Goal: Information Seeking & Learning: Understand process/instructions

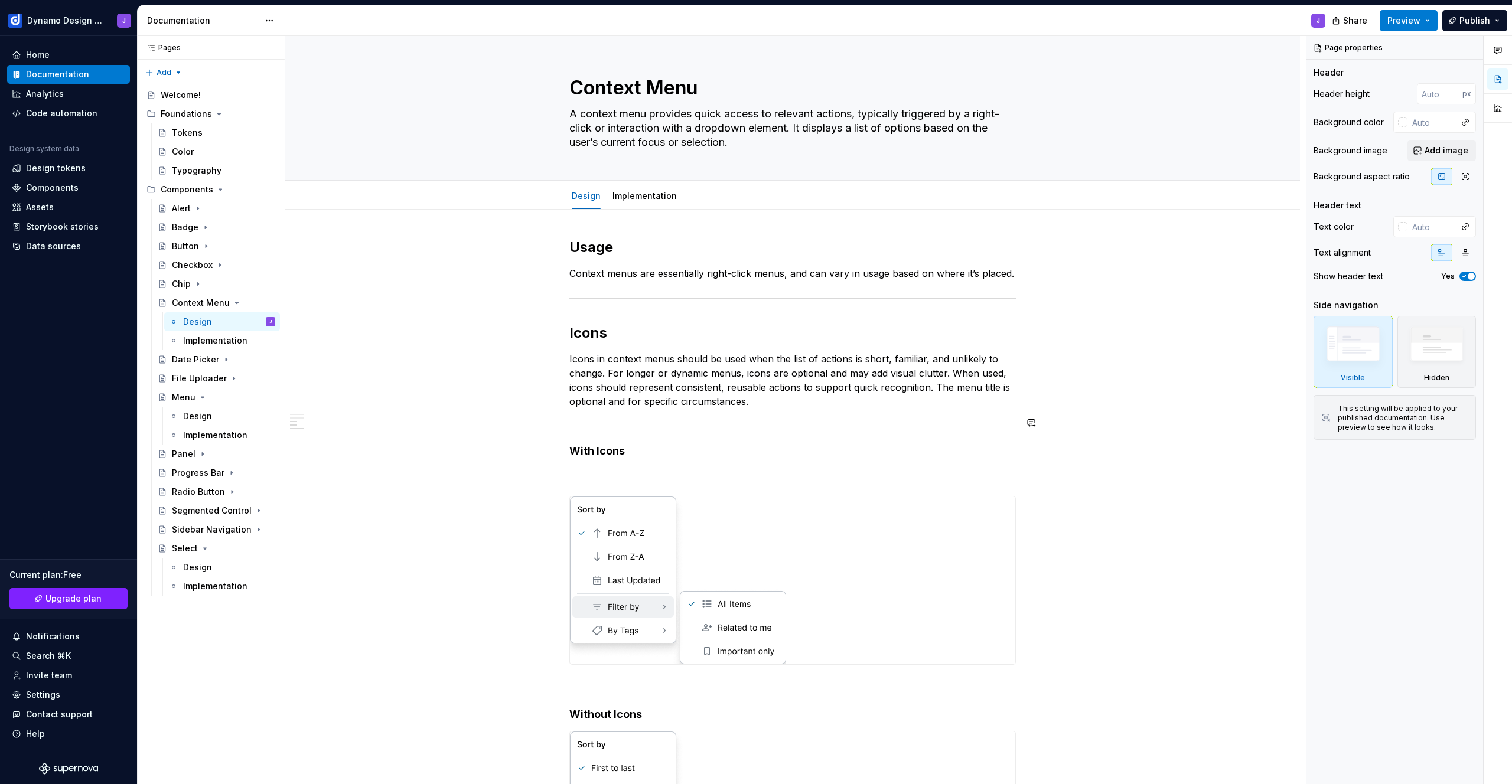
scroll to position [350, 0]
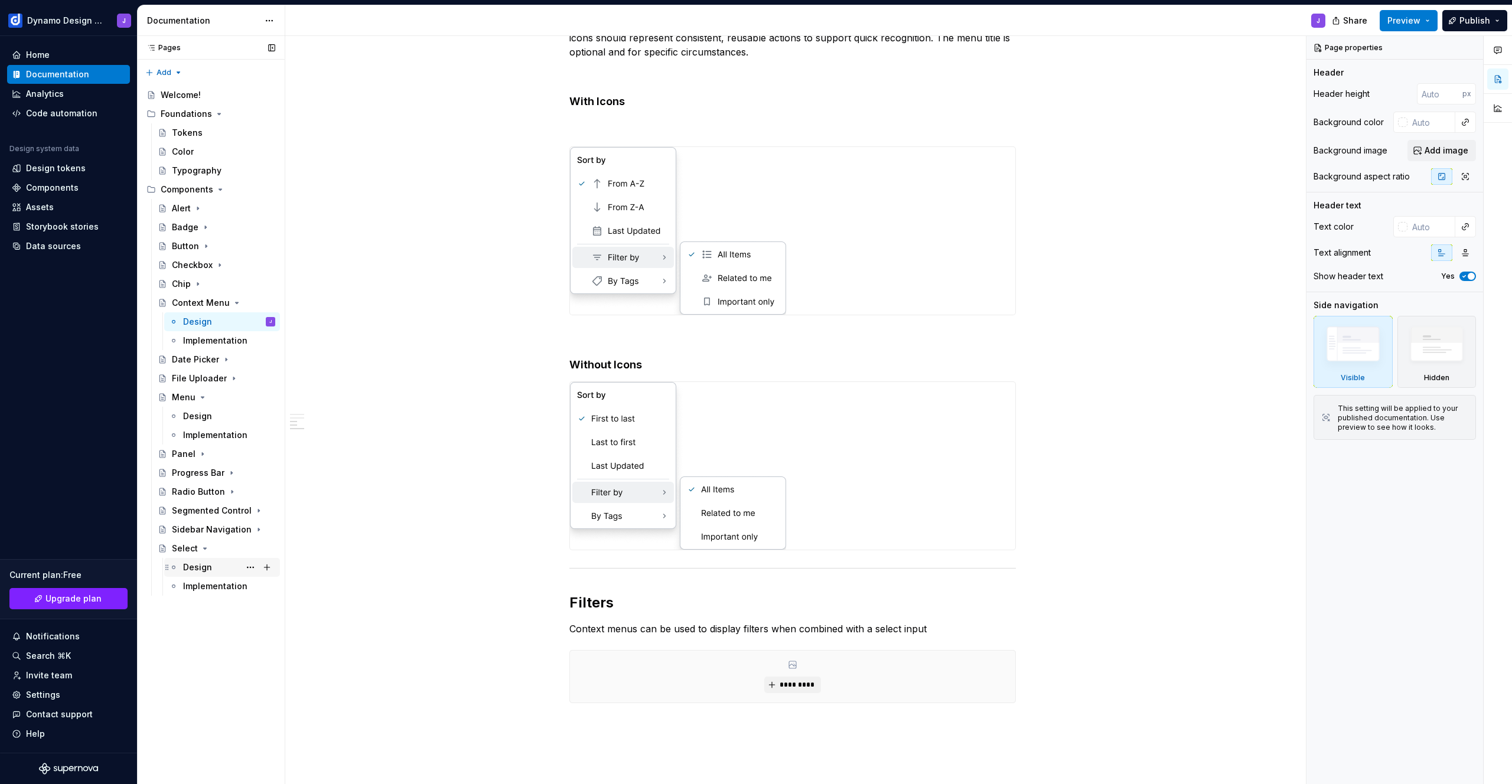
click at [198, 567] on div "Design" at bounding box center [198, 567] width 29 height 11
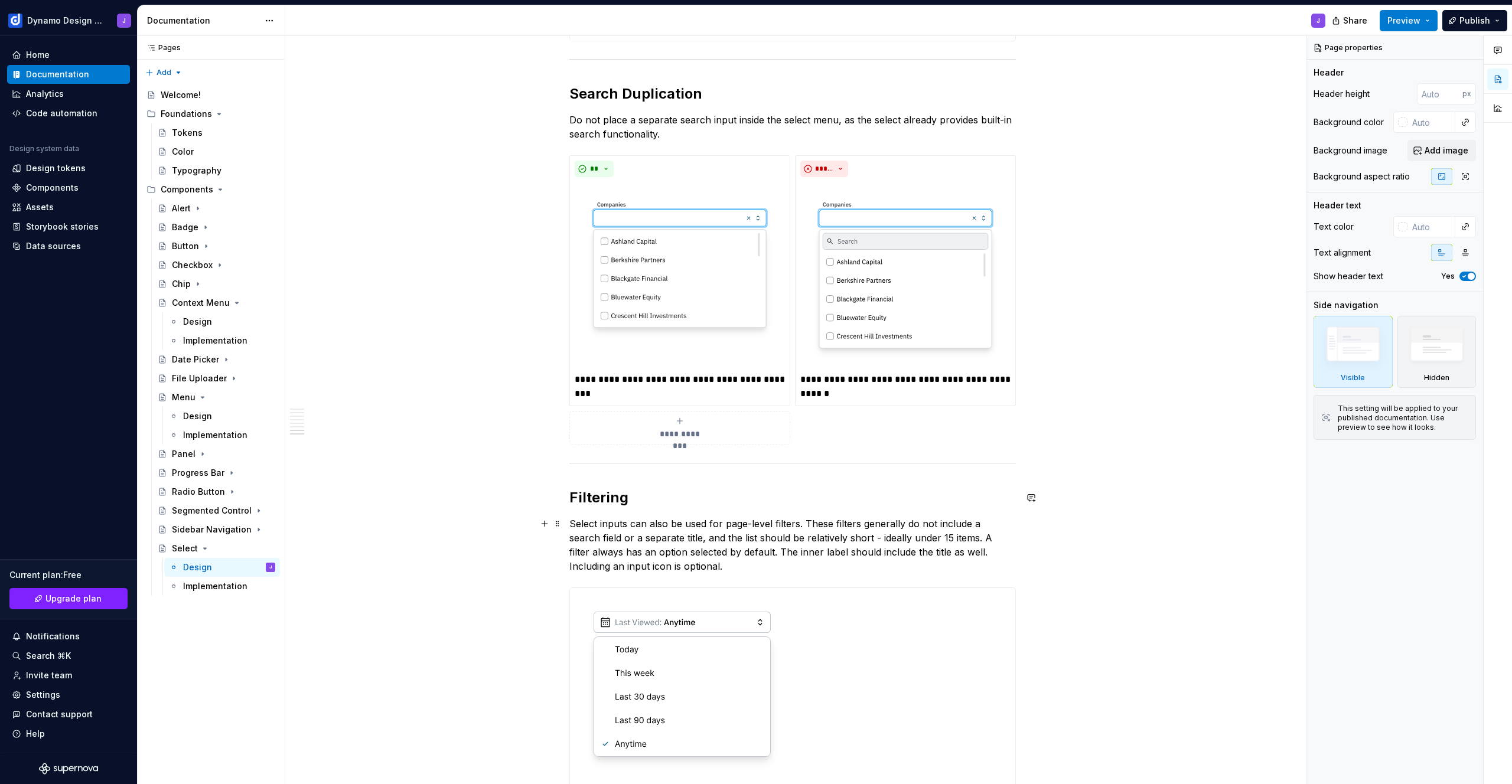
scroll to position [2184, 0]
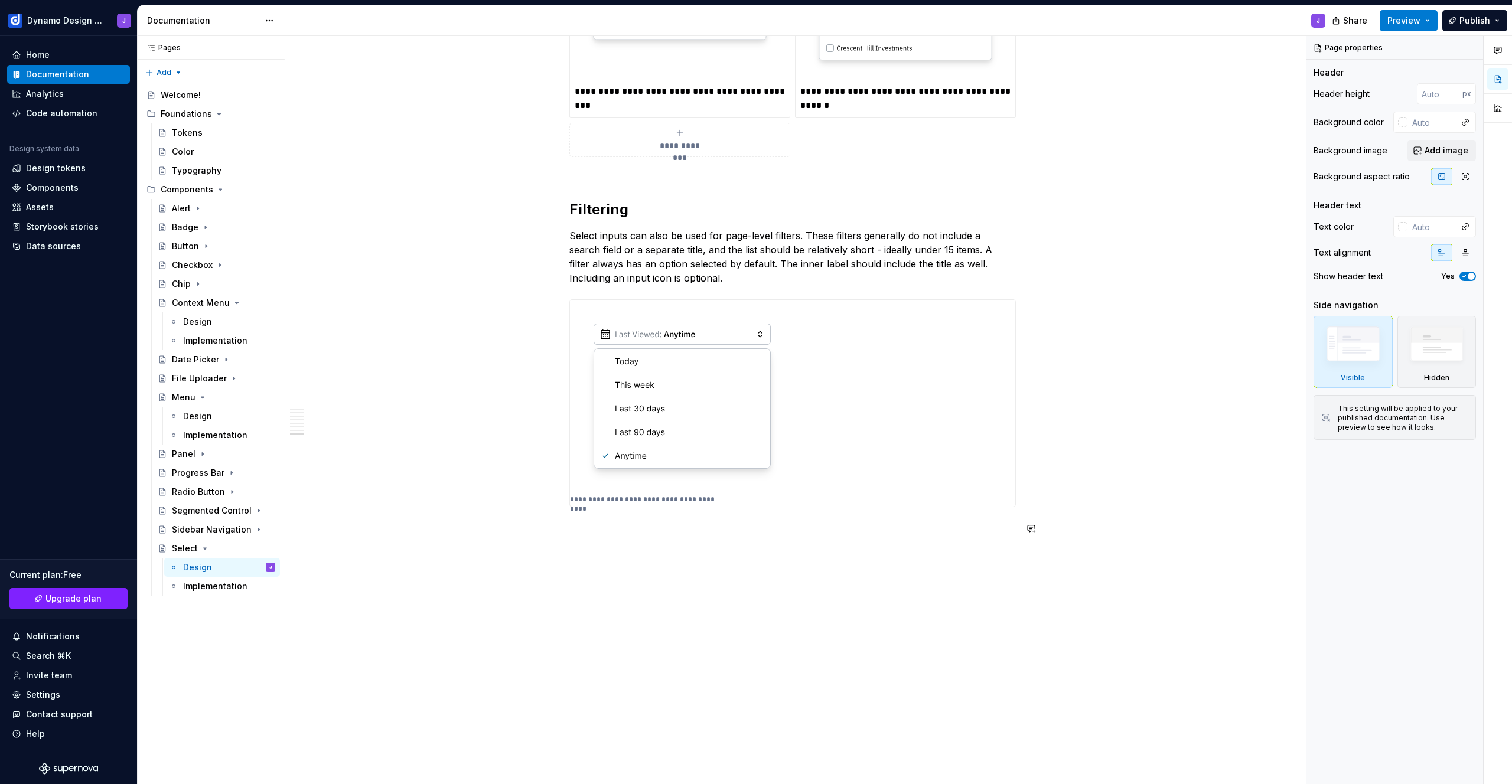
type textarea "*"
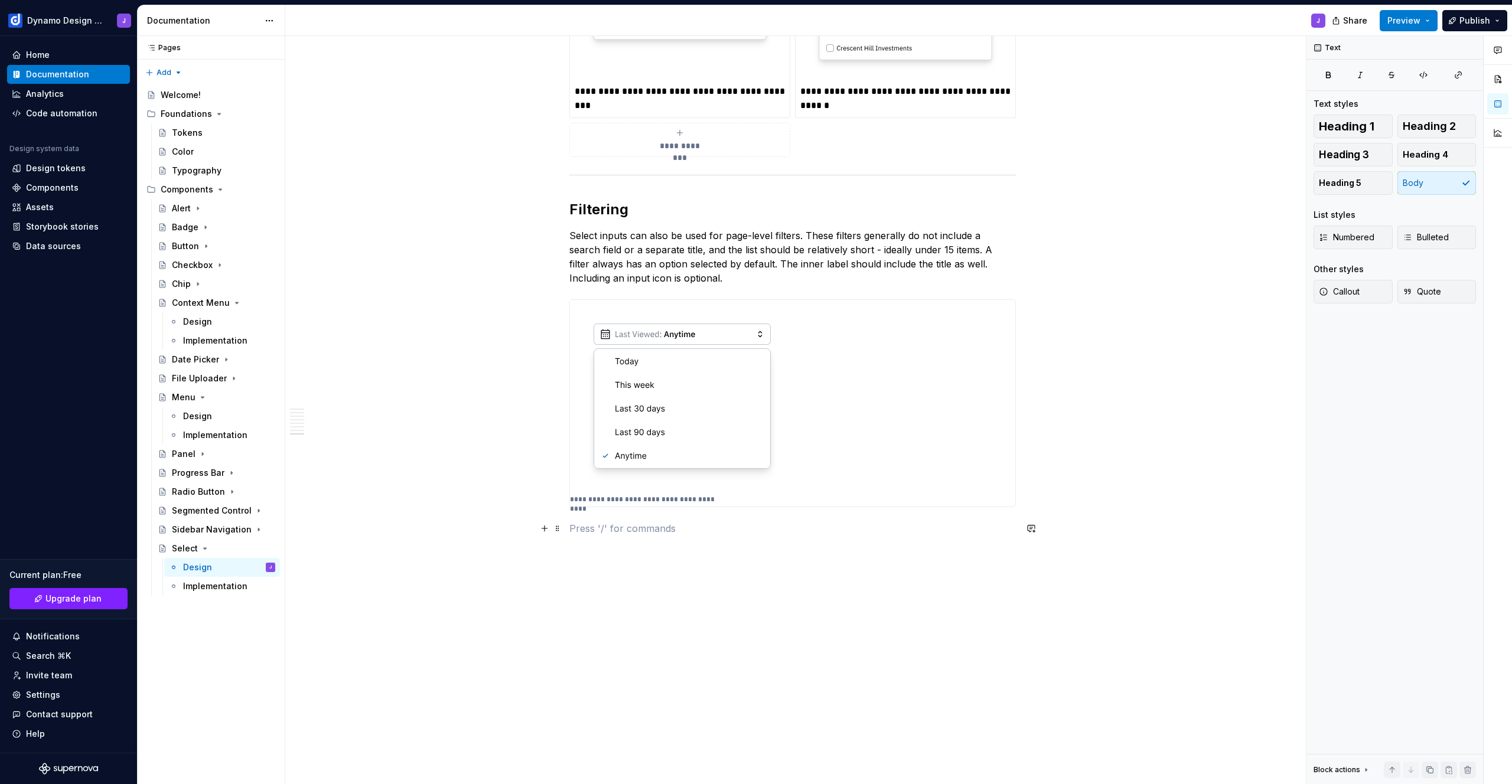
click at [648, 534] on p at bounding box center [793, 528] width 447 height 14
click at [722, 584] on p "In a select input with auto-suggest, typed characters are matched against menu …" at bounding box center [793, 593] width 447 height 28
click at [948, 597] on p "In a select input with auto-suggest activated, typed characters are matched aga…" at bounding box center [793, 593] width 447 height 28
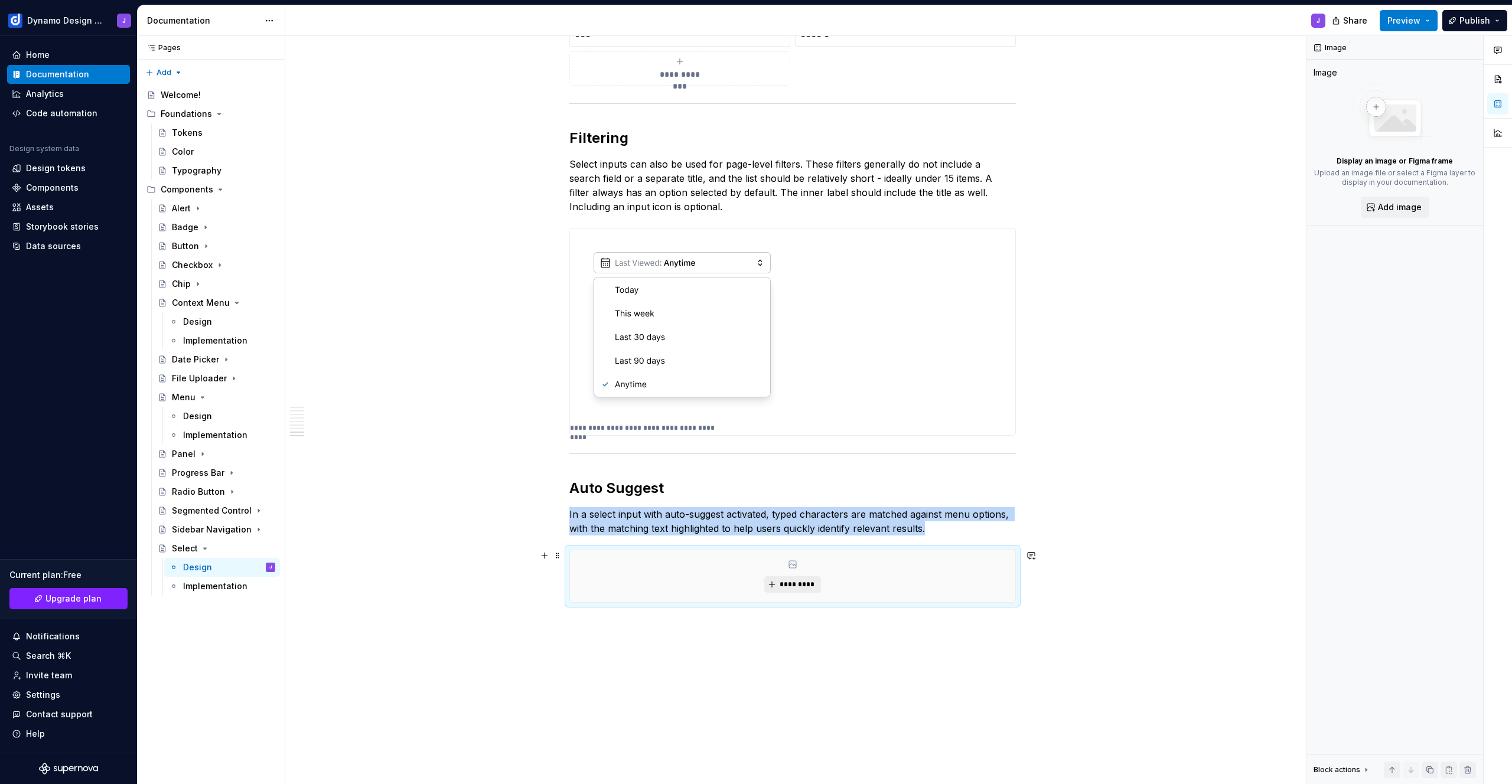
click at [791, 580] on span "*********" at bounding box center [797, 584] width 36 height 9
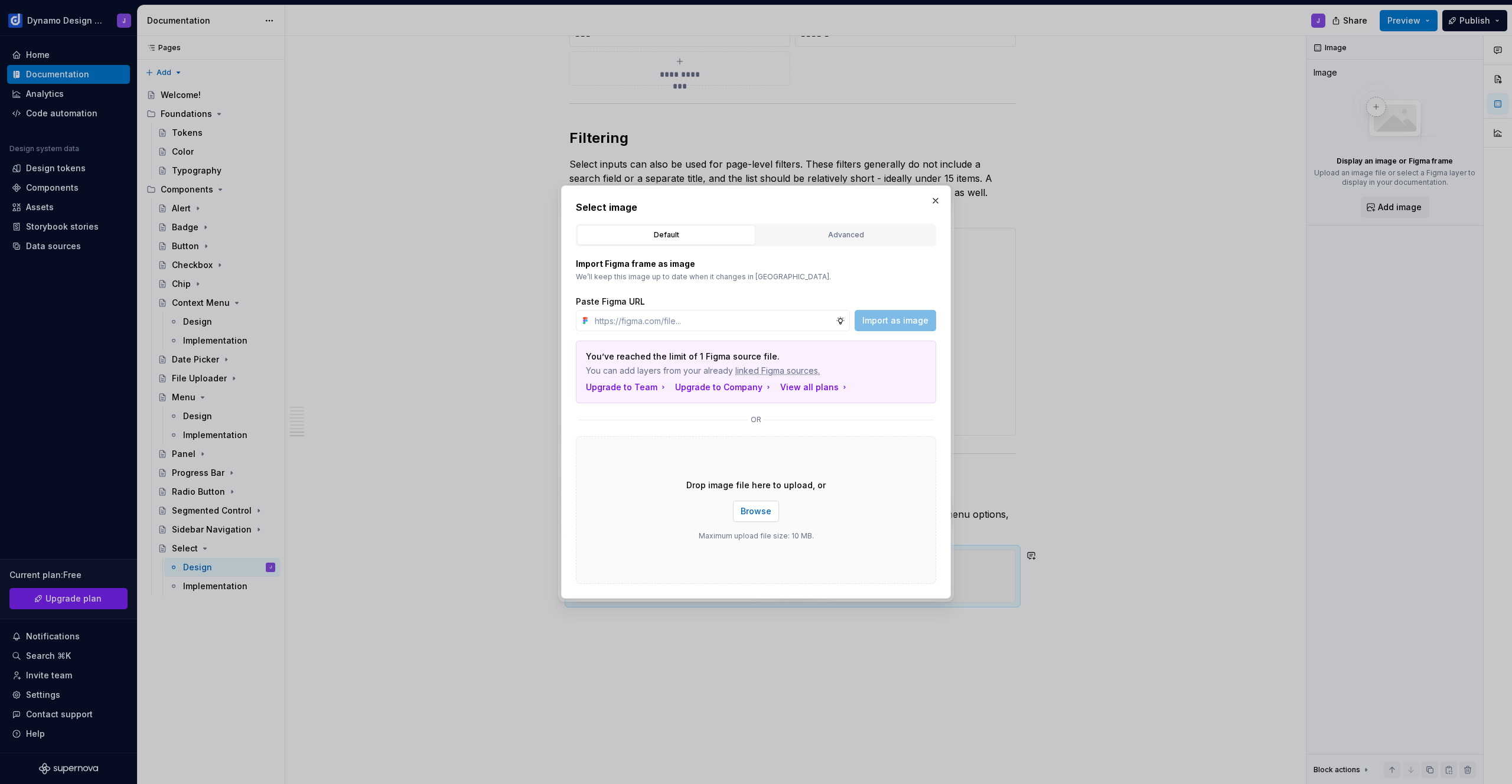
click at [756, 511] on span "Browse" at bounding box center [755, 511] width 30 height 11
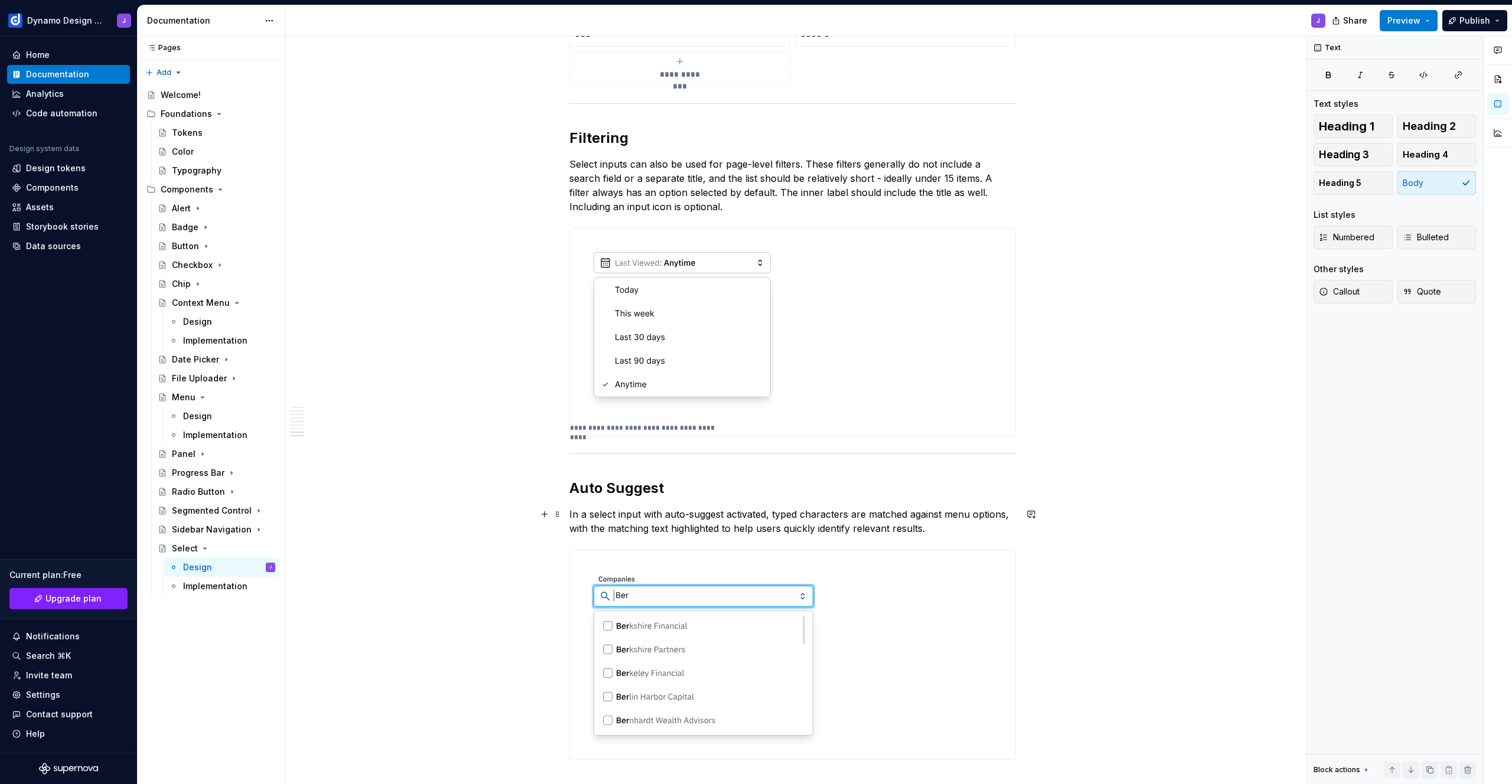
click at [945, 529] on p "In a select input with auto-suggest activated, typed characters are matched aga…" at bounding box center [793, 522] width 447 height 28
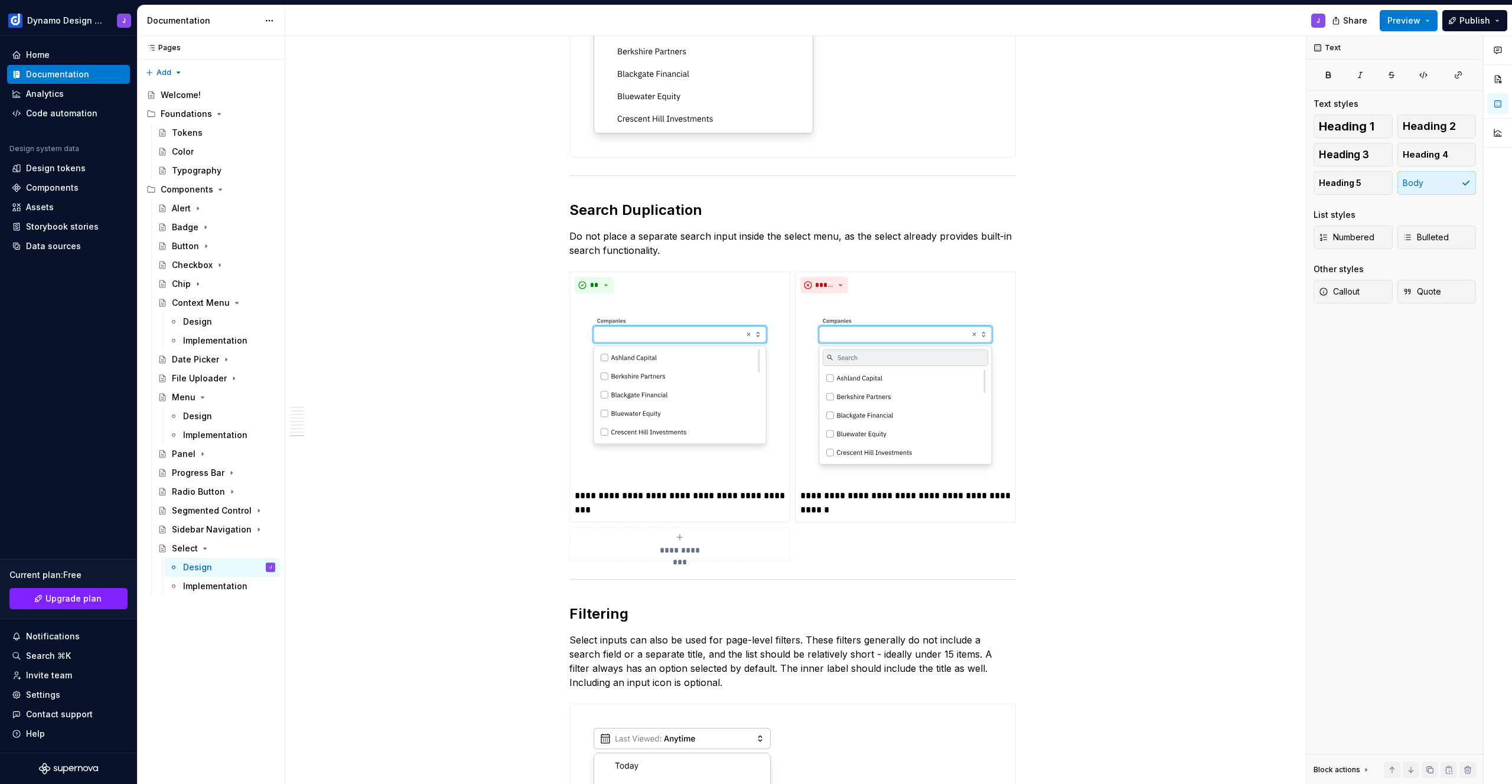
scroll to position [2480, 0]
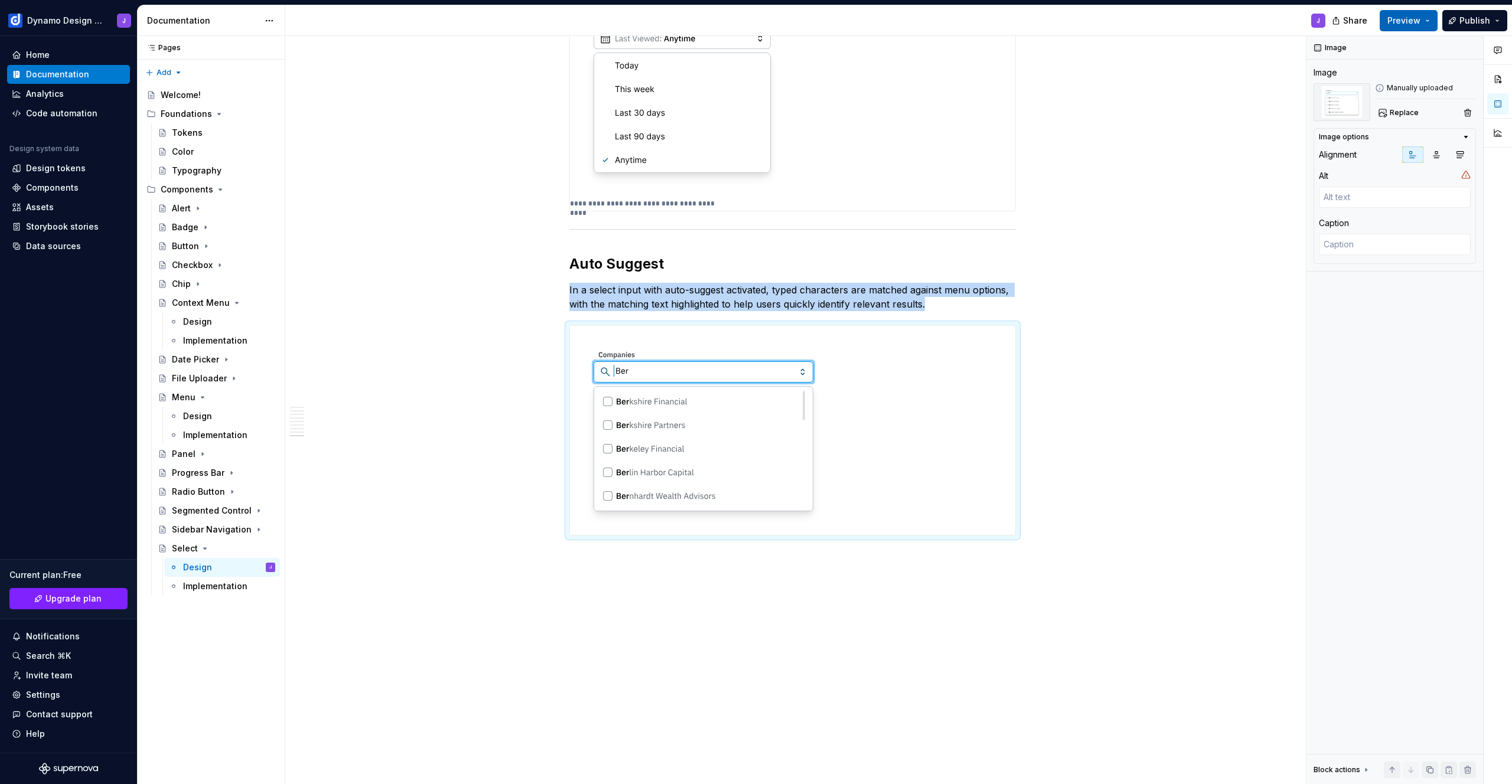
drag, startPoint x: 1427, startPoint y: 21, endPoint x: 1409, endPoint y: 27, distance: 19.0
click at [1427, 21] on button "Preview" at bounding box center [1409, 20] width 58 height 21
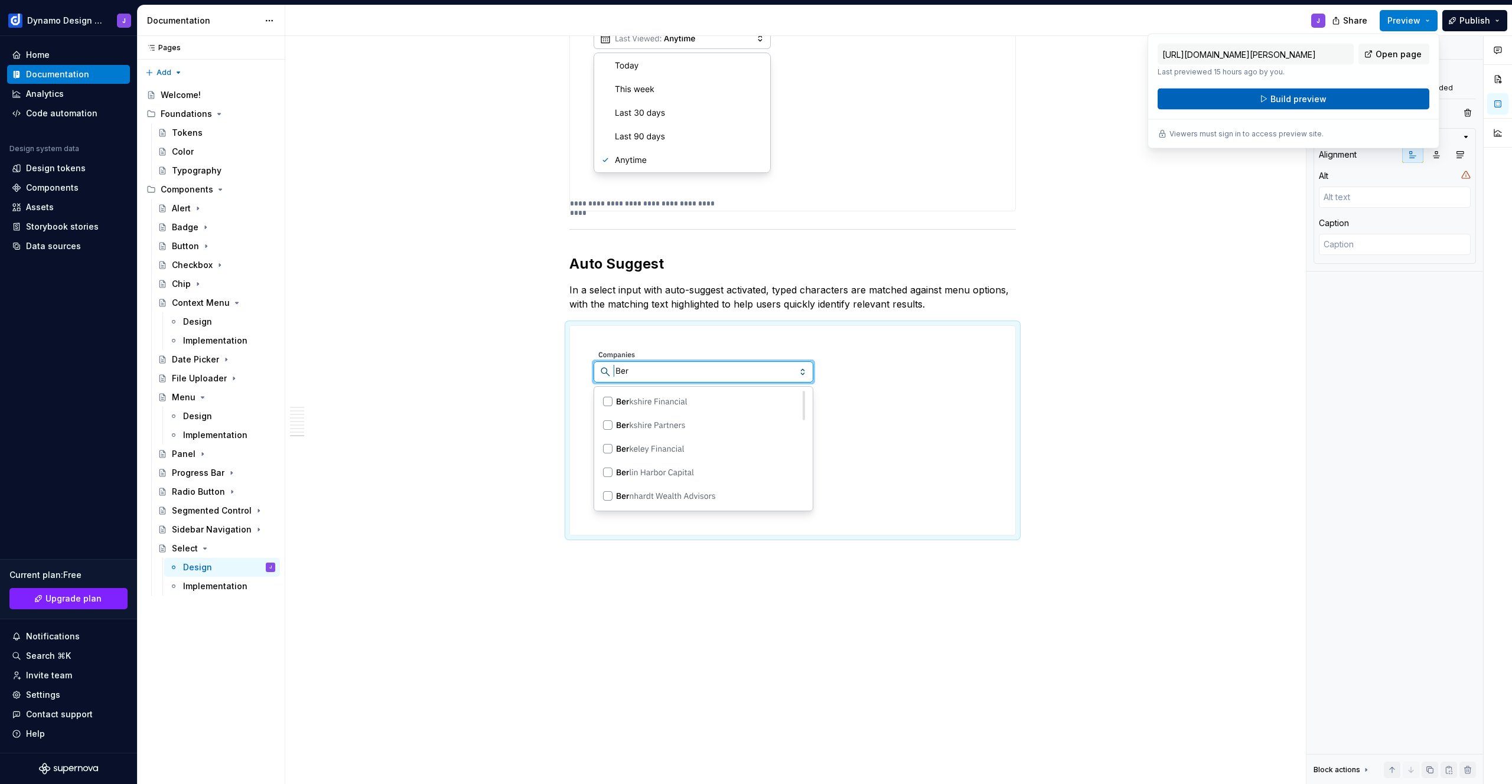
click at [1324, 93] on span "Build preview" at bounding box center [1298, 99] width 56 height 11
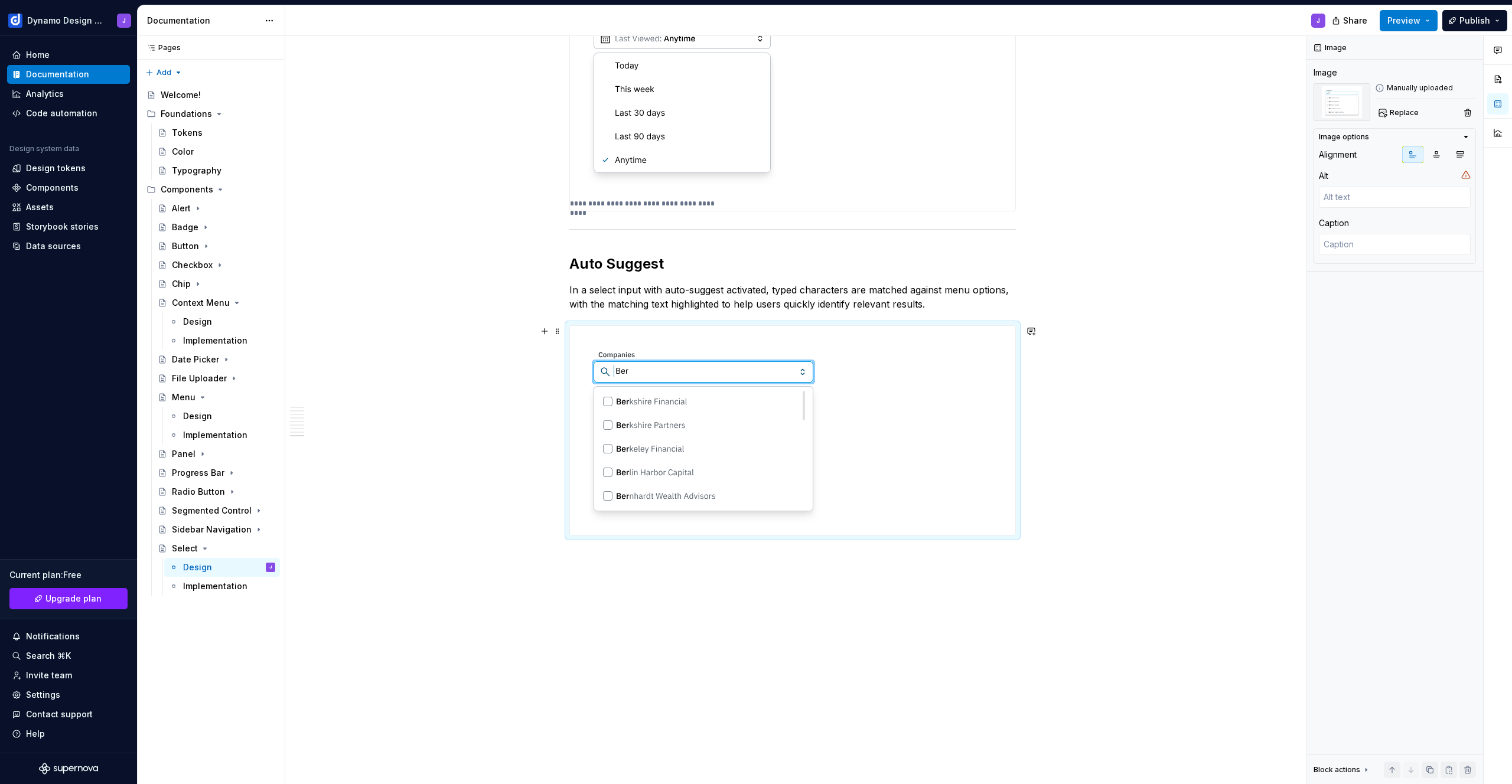
click at [712, 413] on img at bounding box center [703, 430] width 267 height 209
click at [1408, 114] on span "Replace" at bounding box center [1404, 113] width 29 height 9
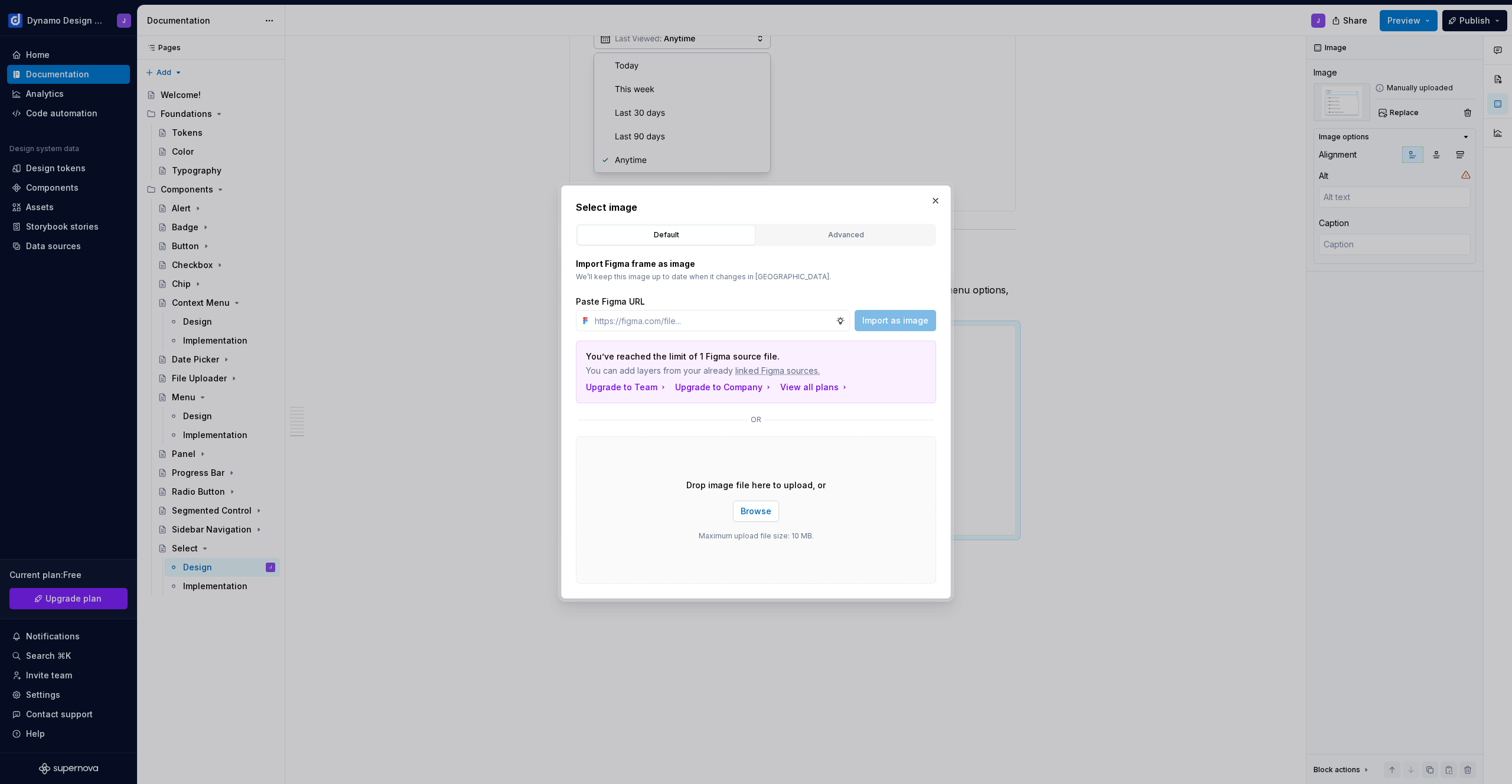
click at [767, 515] on span "Browse" at bounding box center [755, 511] width 30 height 11
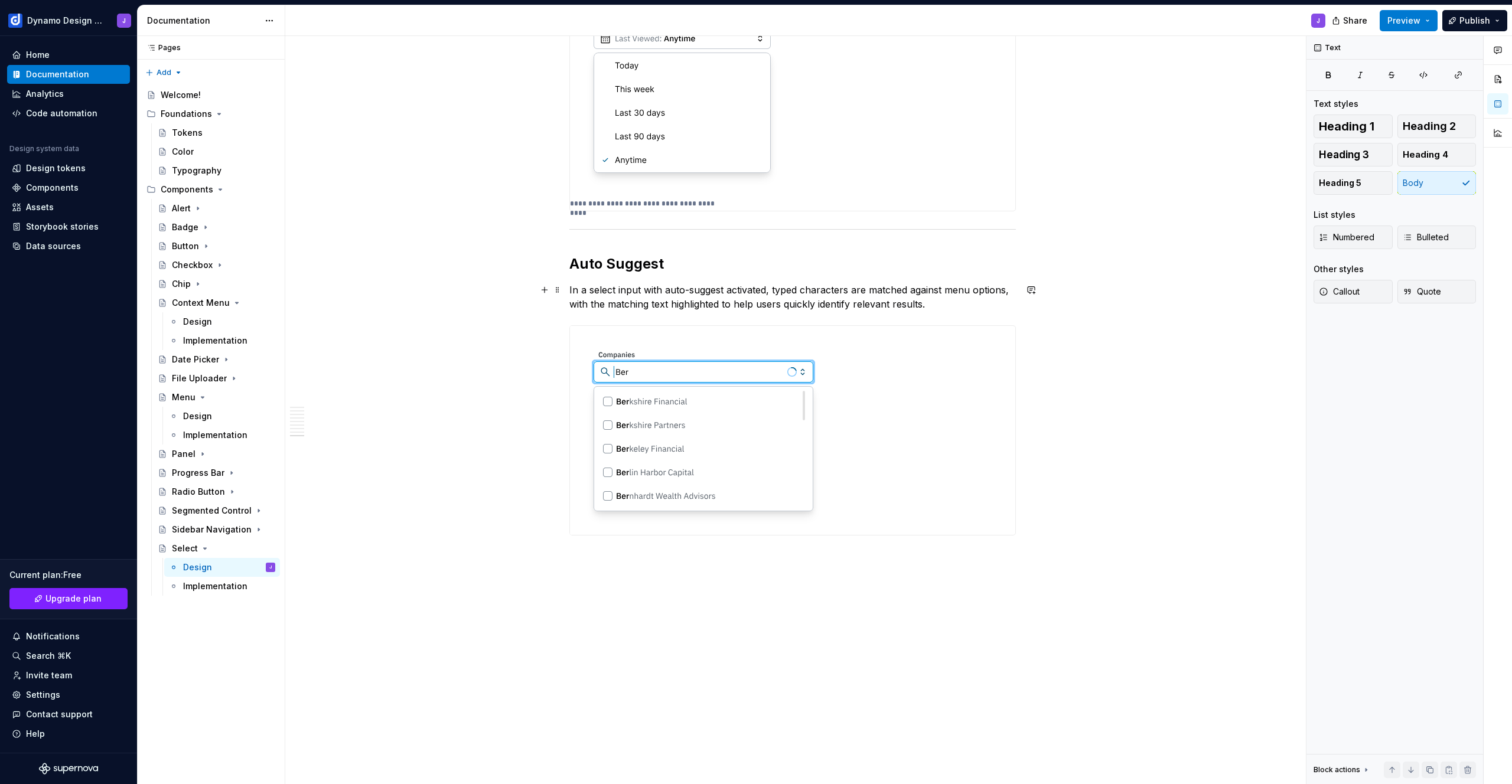
click at [949, 300] on p "In a select input with auto-suggest activated, typed characters are matched aga…" at bounding box center [793, 297] width 447 height 28
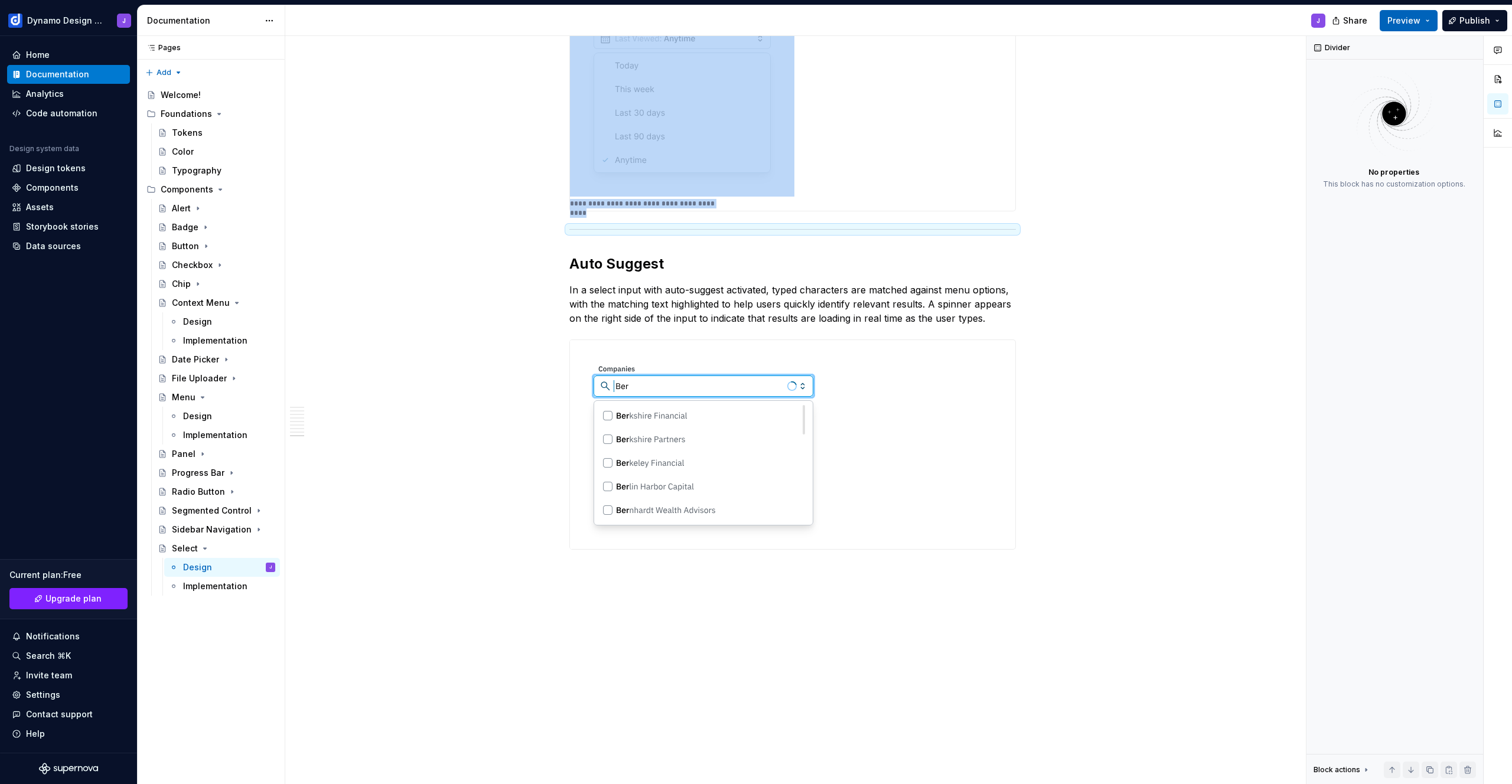
click at [1404, 22] on span "Preview" at bounding box center [1404, 20] width 33 height 11
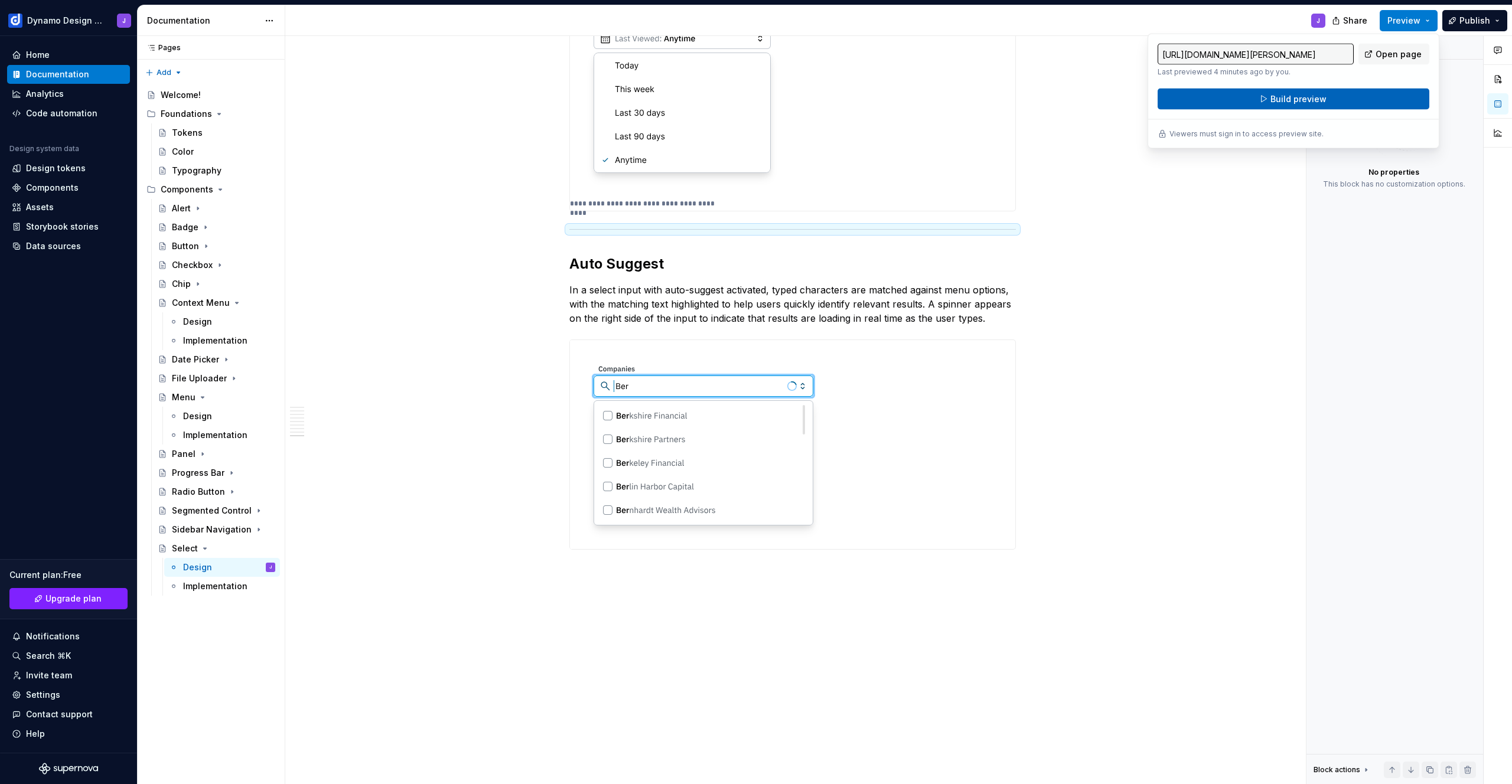
click at [1312, 104] on span "Build preview" at bounding box center [1298, 99] width 56 height 11
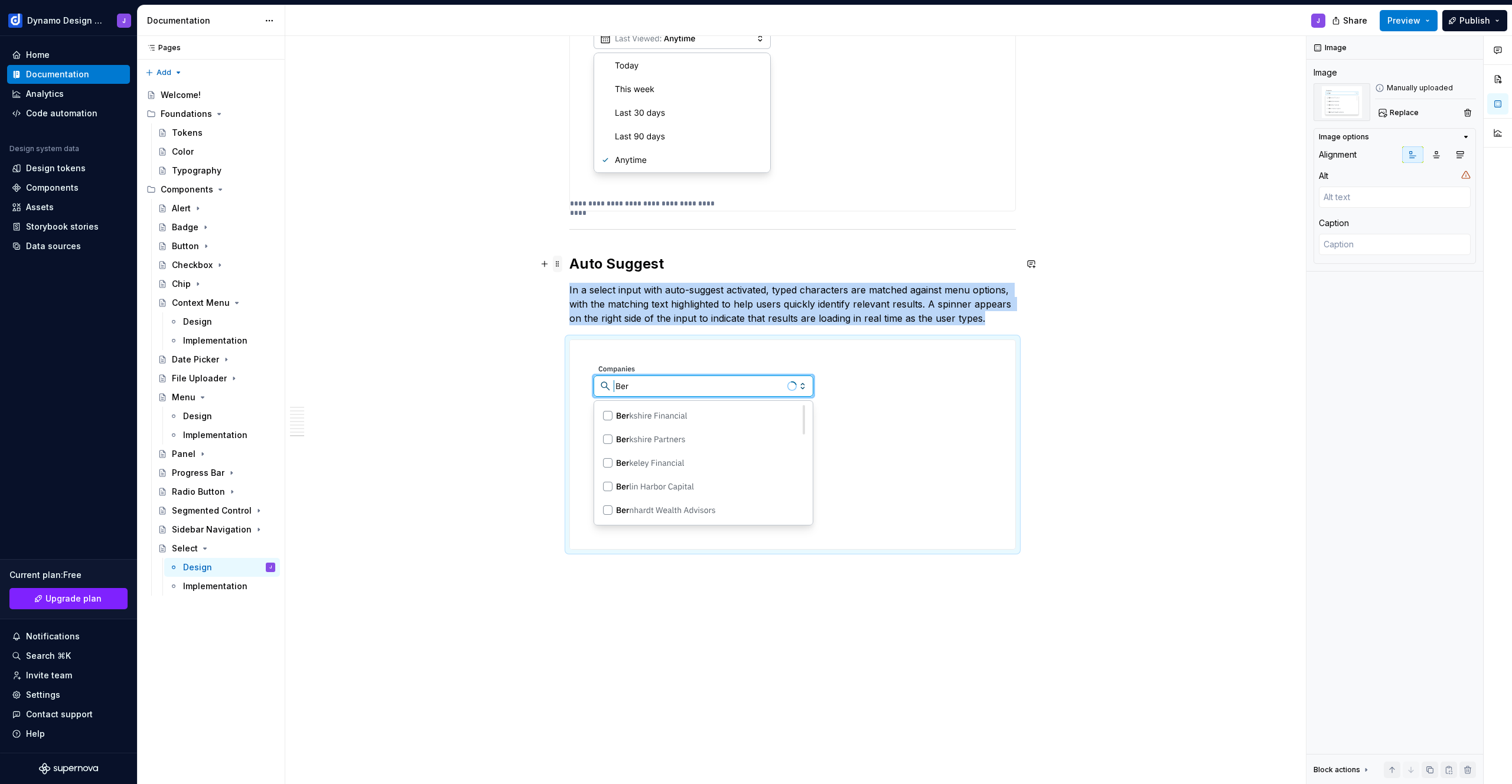
click at [557, 263] on span at bounding box center [558, 264] width 9 height 16
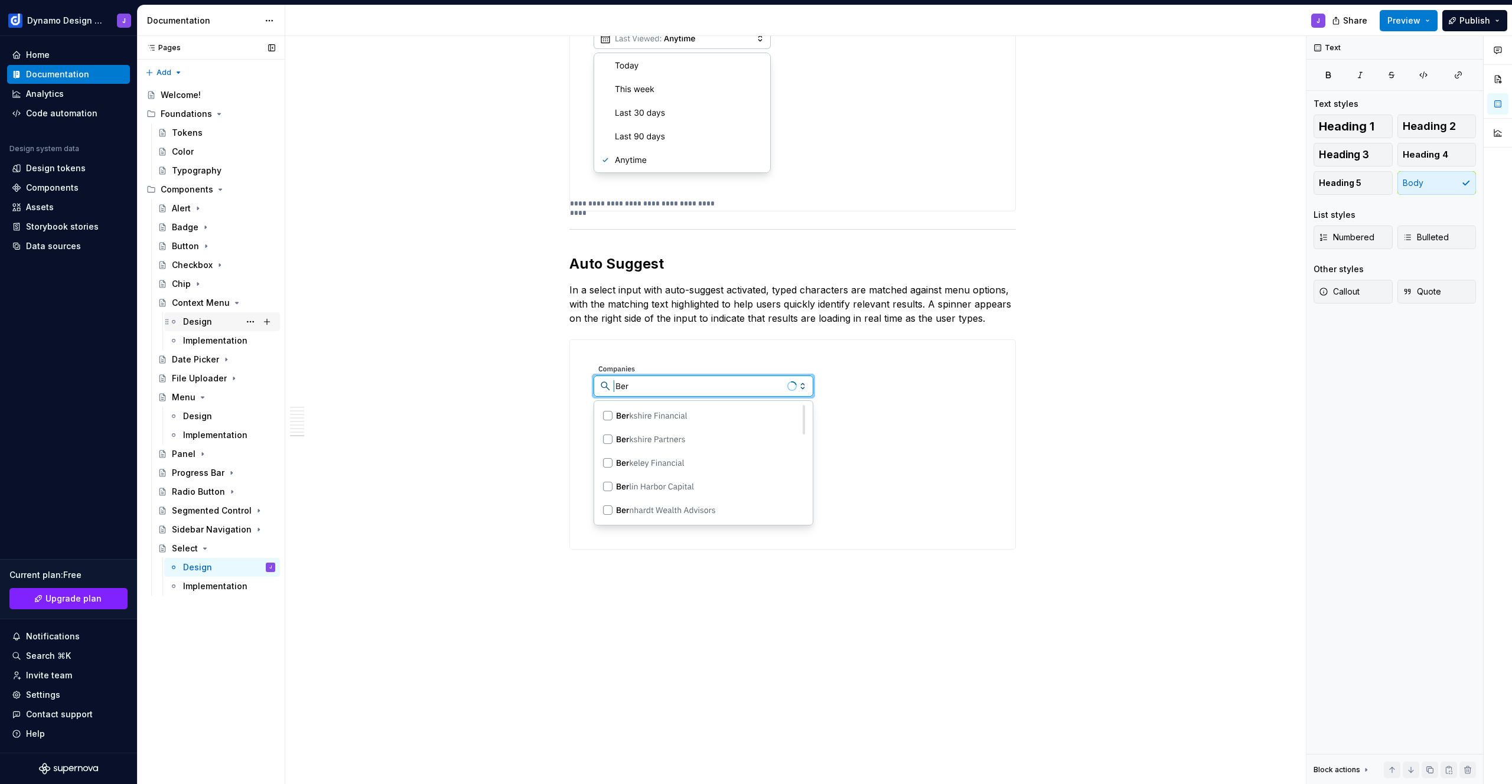
click at [189, 318] on div "Design" at bounding box center [198, 321] width 29 height 11
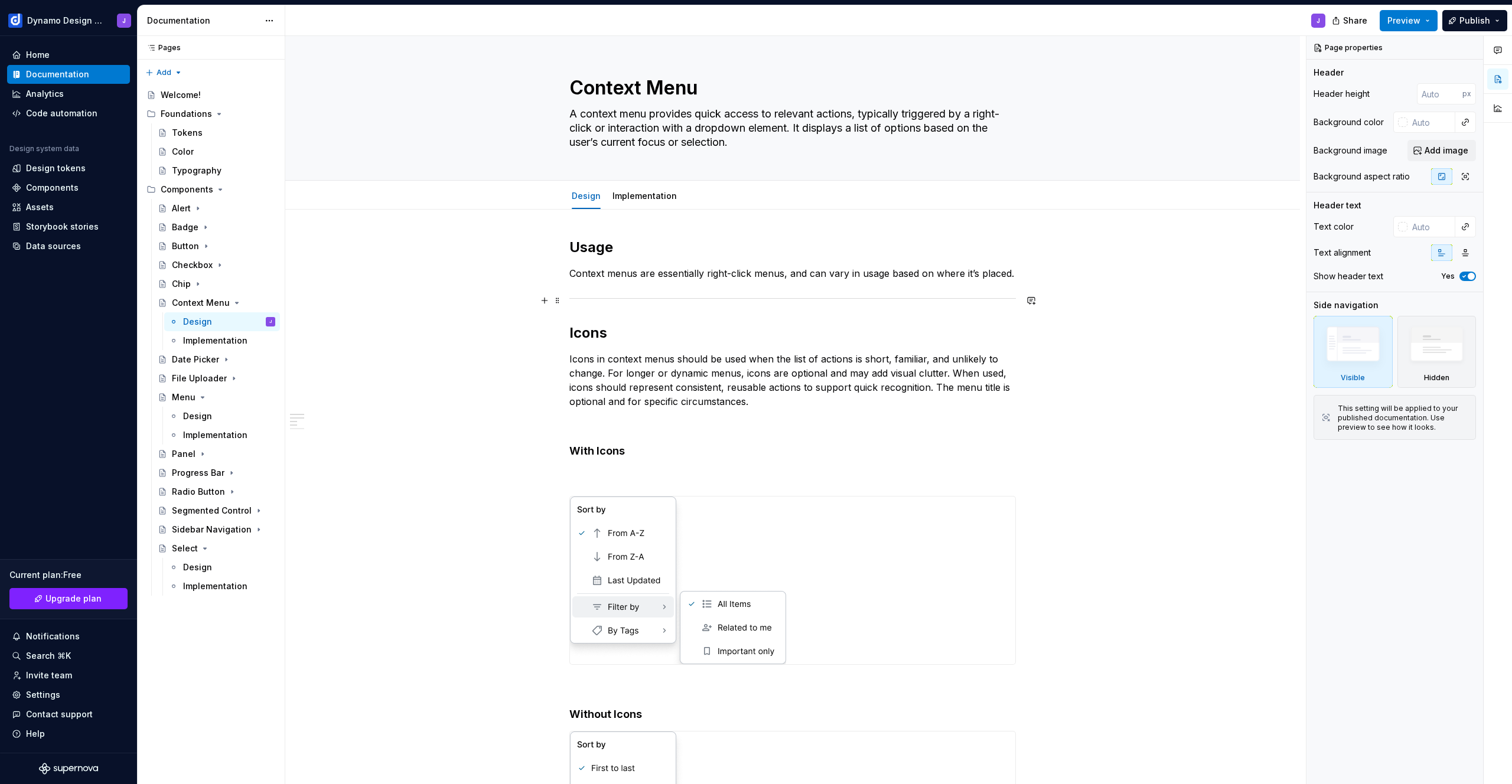
type textarea "*"
click at [1002, 298] on hr at bounding box center [793, 298] width 447 height 1
click at [931, 275] on p "Context menus are essentially right-click menus, and can vary in usage based on…" at bounding box center [793, 273] width 447 height 14
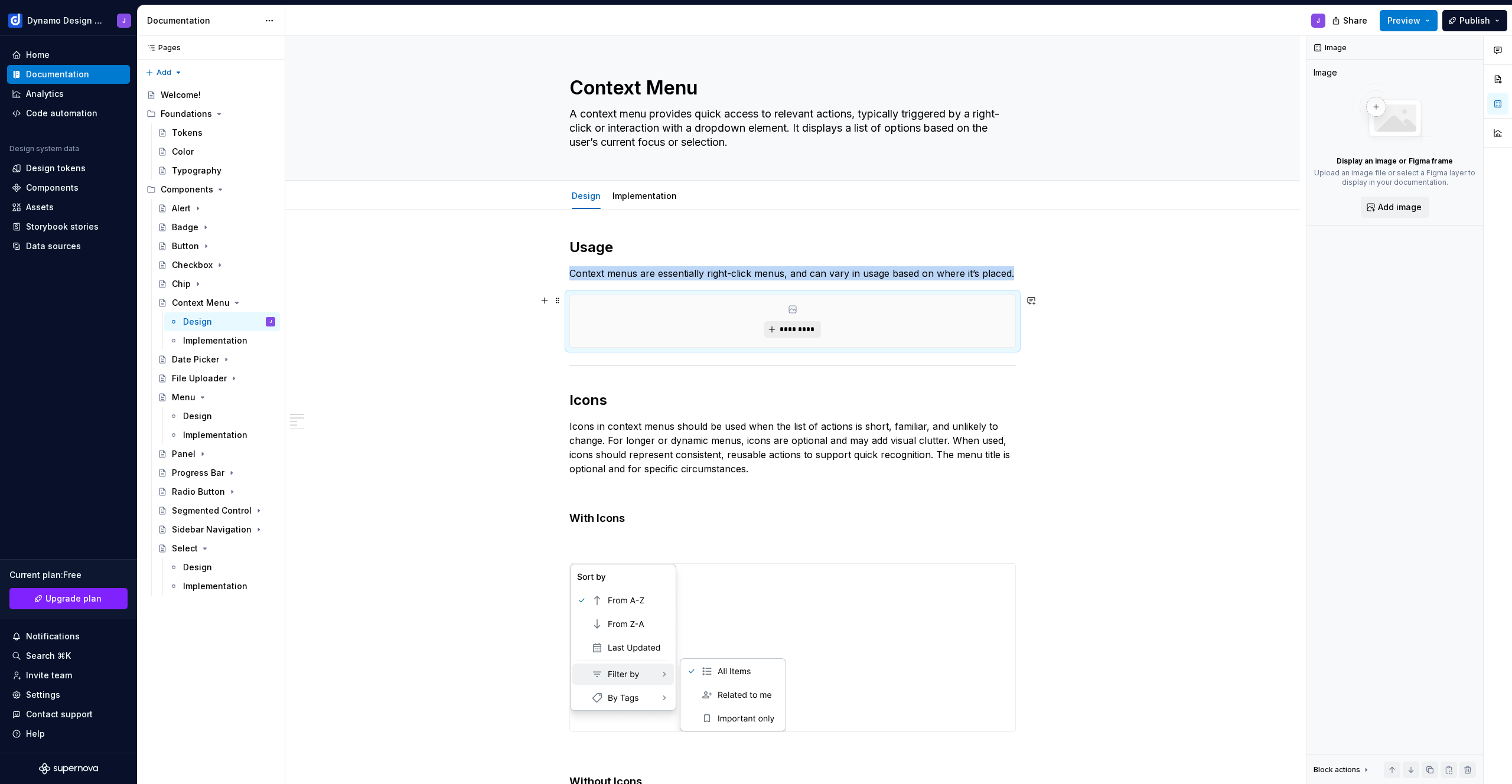
click at [811, 326] on span "*********" at bounding box center [797, 329] width 36 height 9
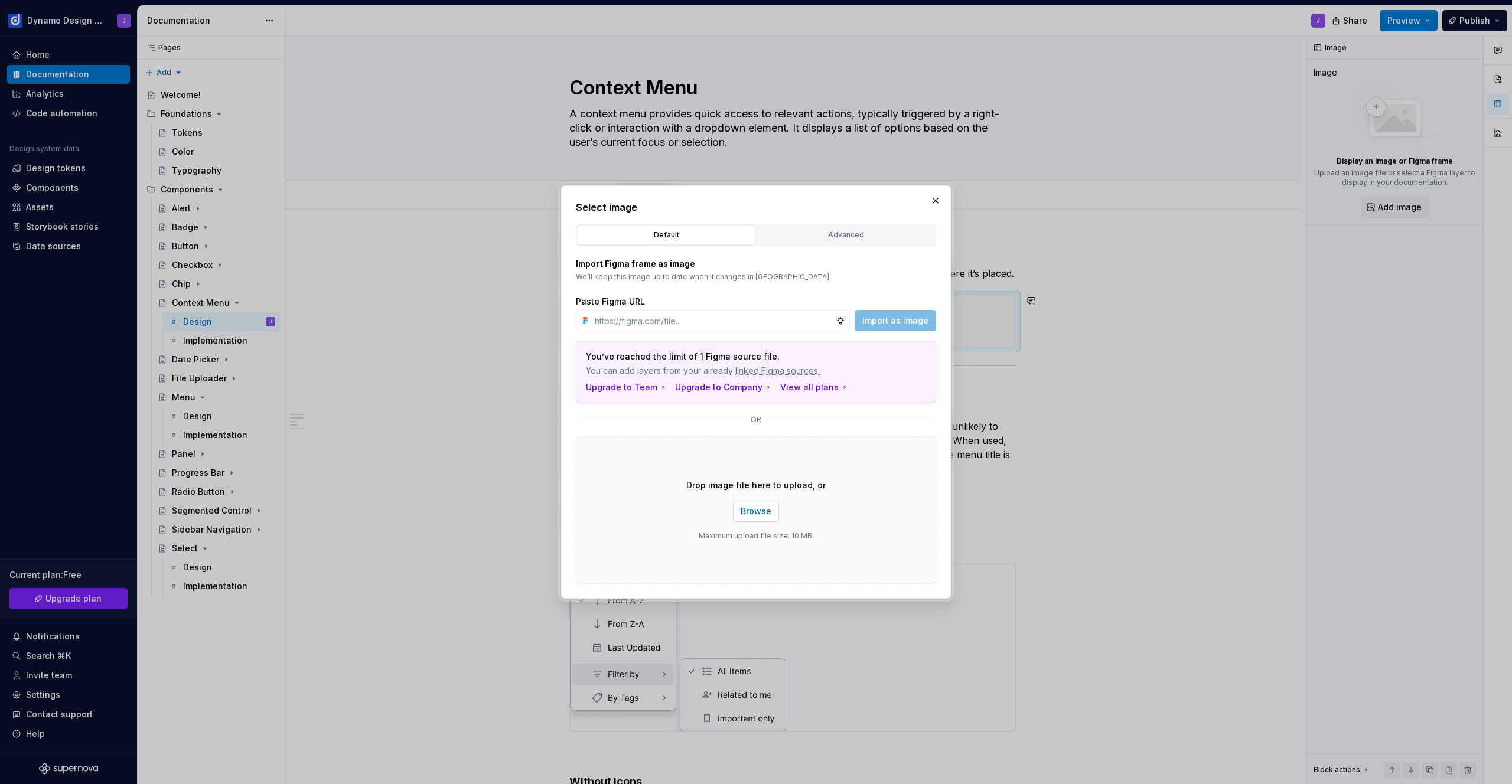
click at [759, 505] on span "Browse" at bounding box center [755, 511] width 30 height 11
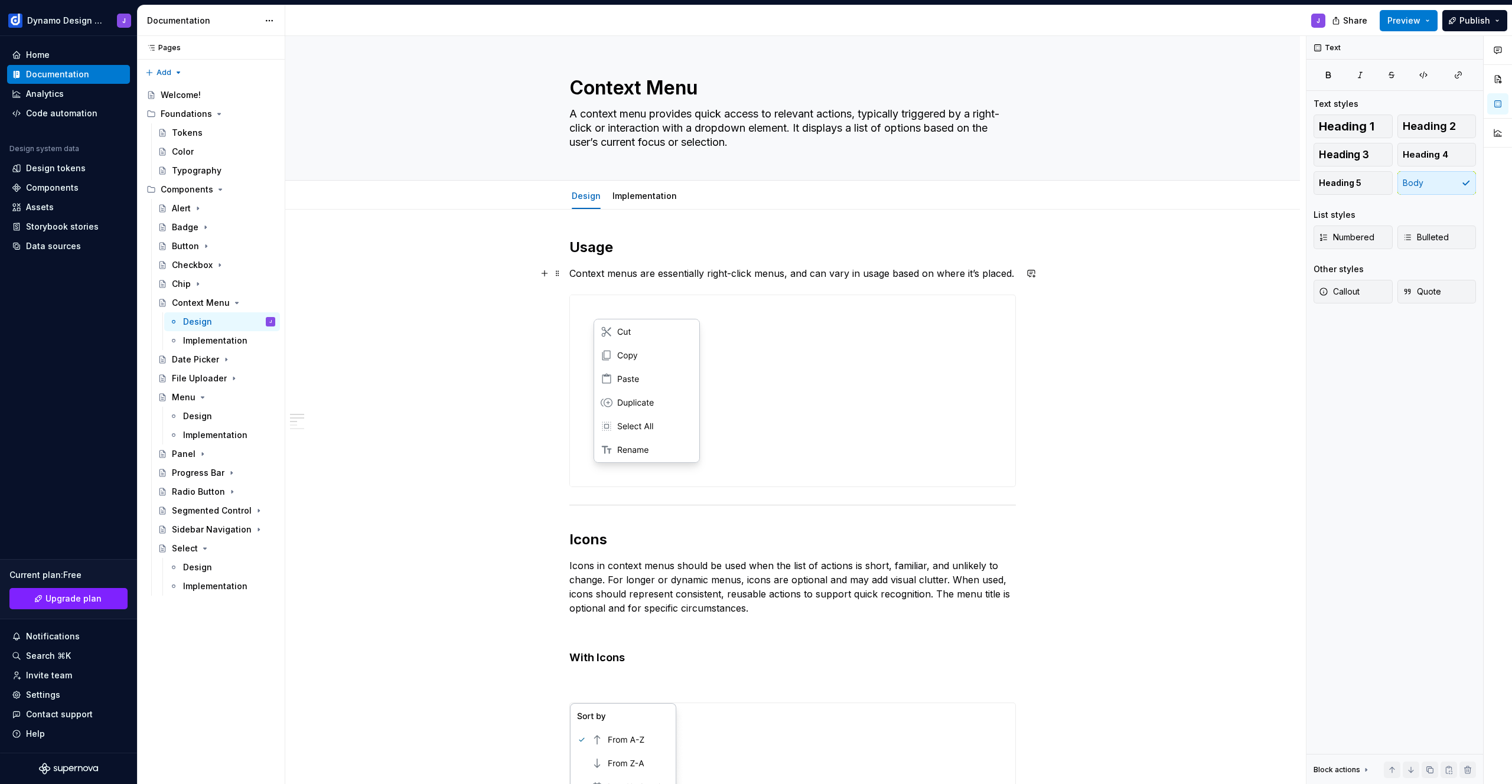
click at [933, 273] on p "Context menus are essentially right-click menus, and can vary in usage based on…" at bounding box center [793, 273] width 447 height 14
drag, startPoint x: 919, startPoint y: 274, endPoint x: 1007, endPoint y: 276, distance: 88.0
click at [1007, 276] on p "Context menus are essentially right-click menus, and can vary in usage based on…" at bounding box center [793, 273] width 447 height 14
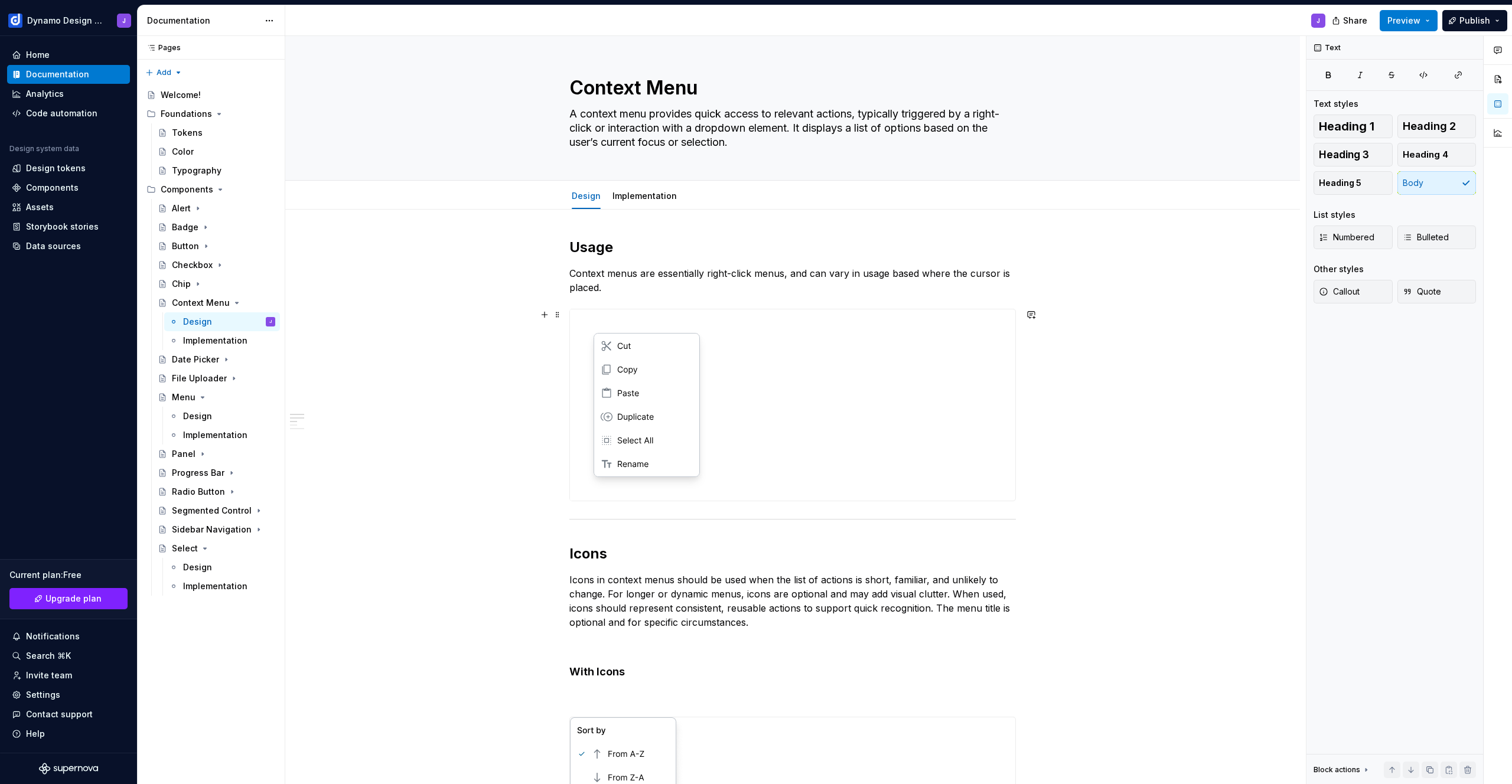
click at [755, 360] on div at bounding box center [793, 405] width 445 height 191
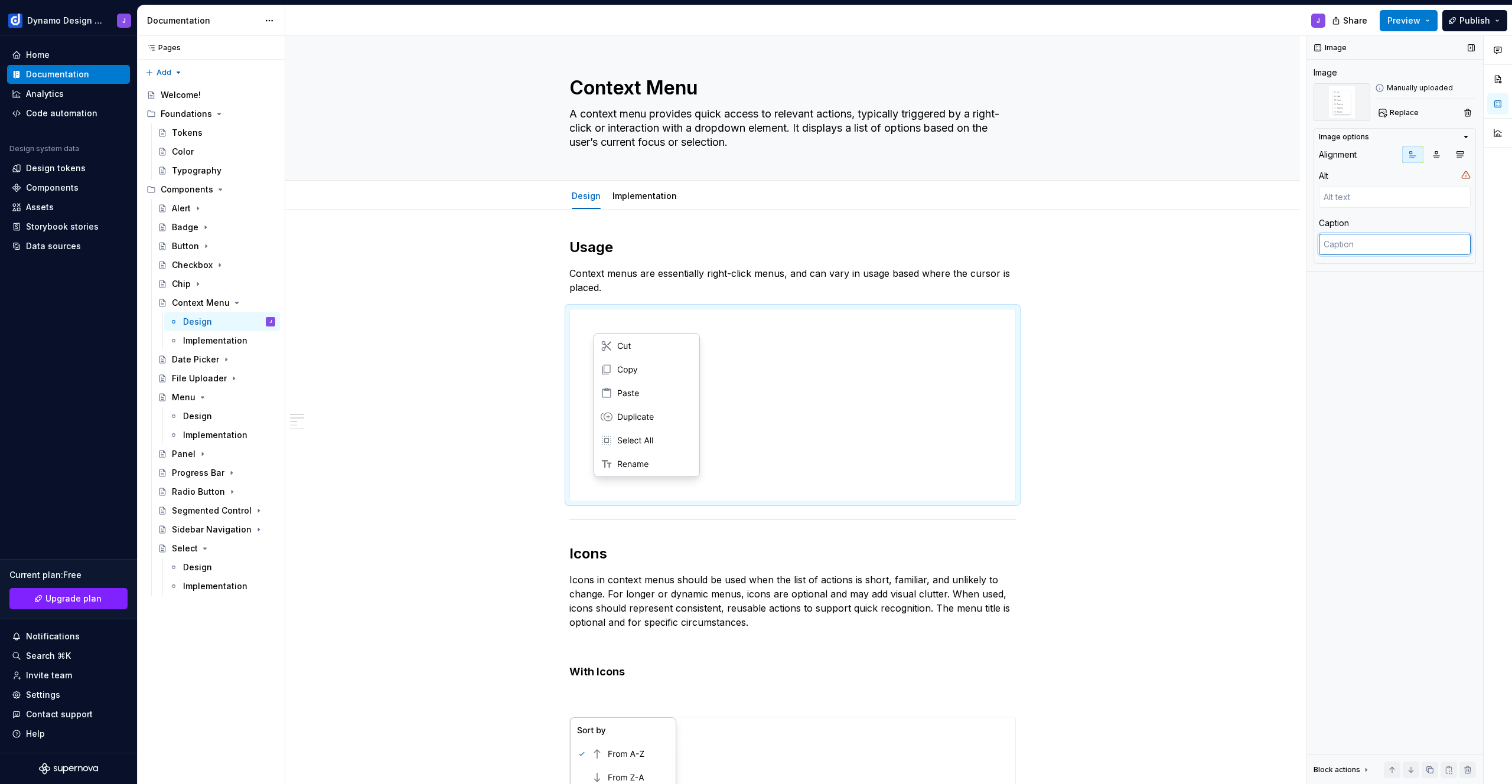
click at [1364, 249] on textarea at bounding box center [1395, 244] width 152 height 21
type textarea "*"
type textarea "A"
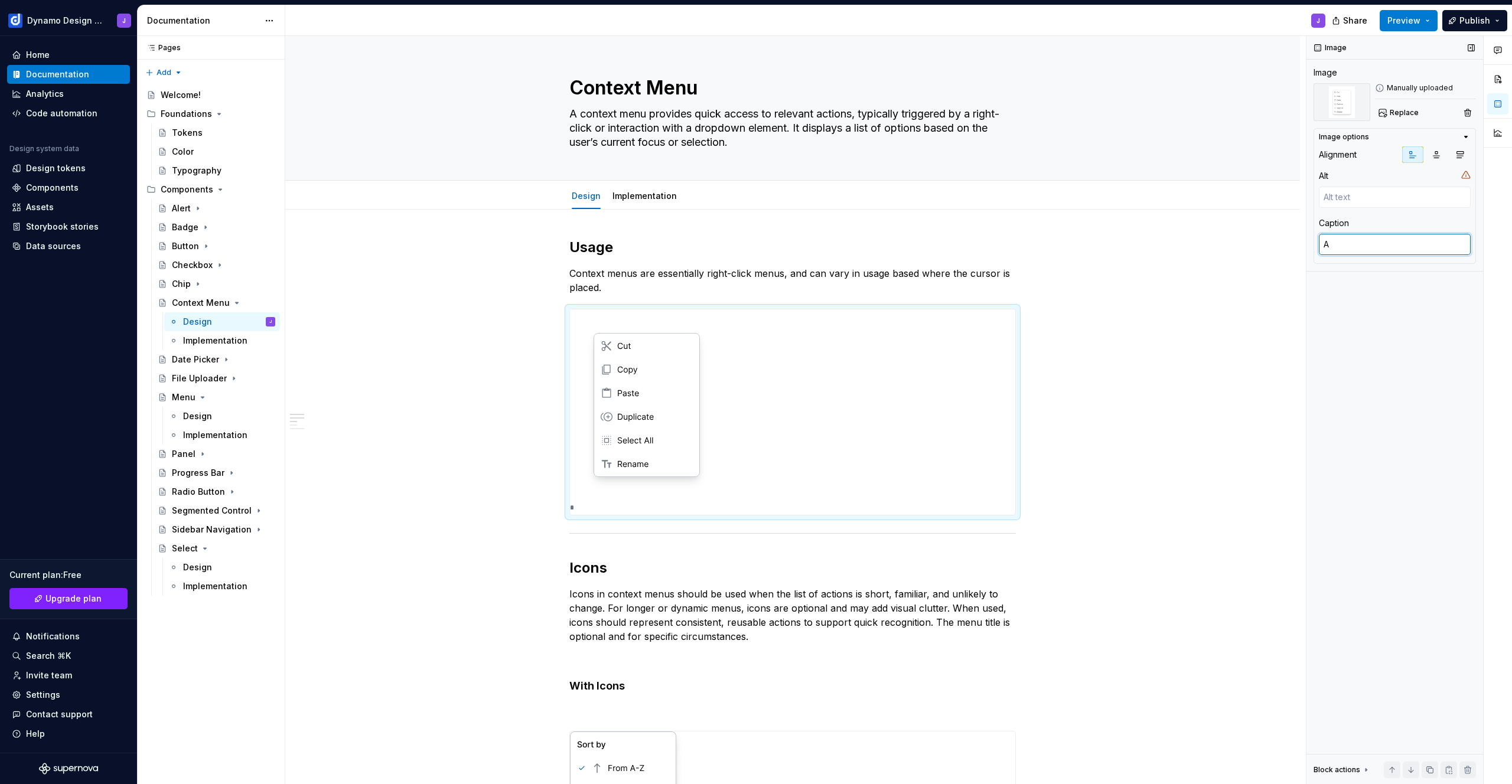
type textarea "*"
type textarea "A"
type textarea "*"
type textarea "A b"
type textarea "*"
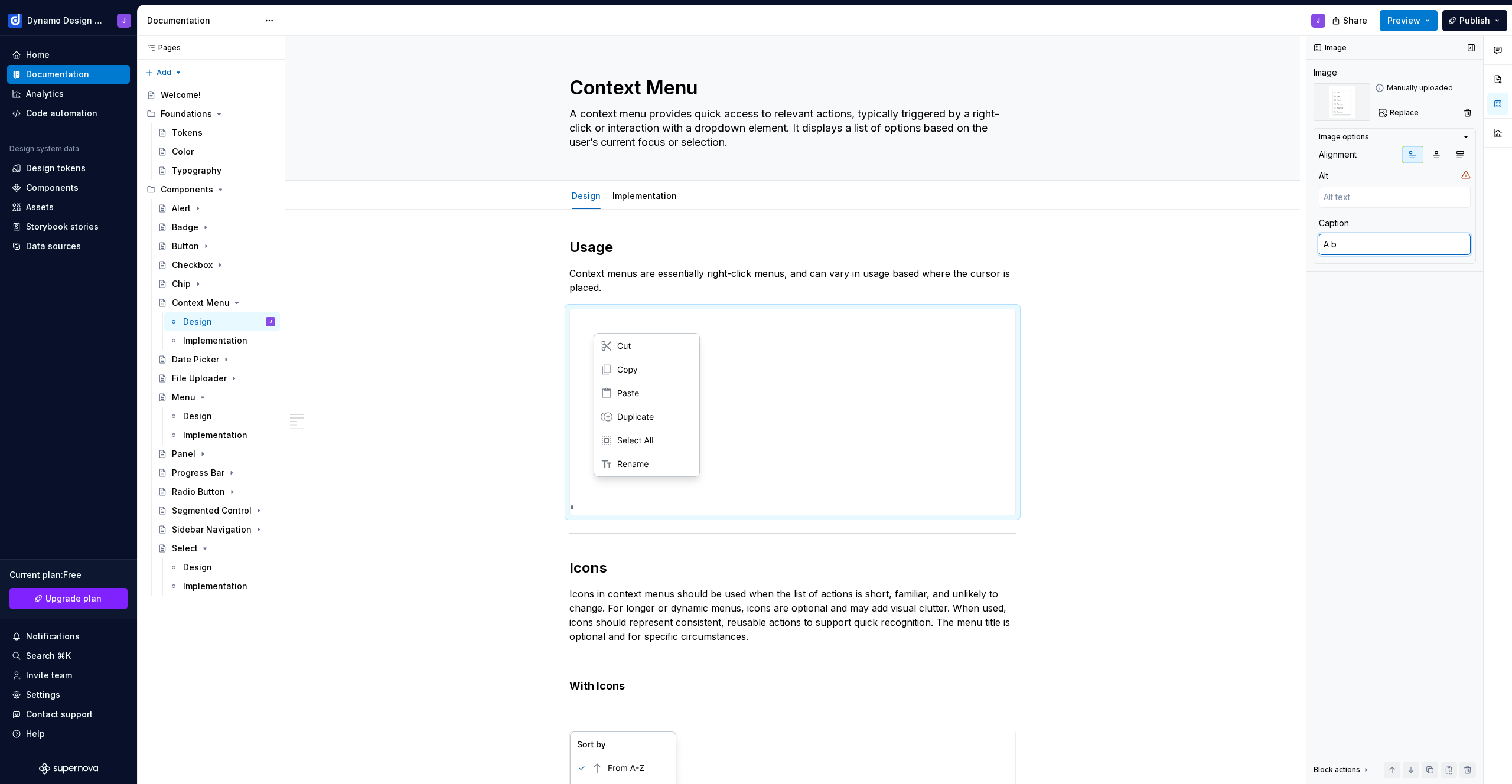
type textarea "A ba"
type textarea "*"
type textarea "A bas"
type textarea "*"
type textarea "A basi"
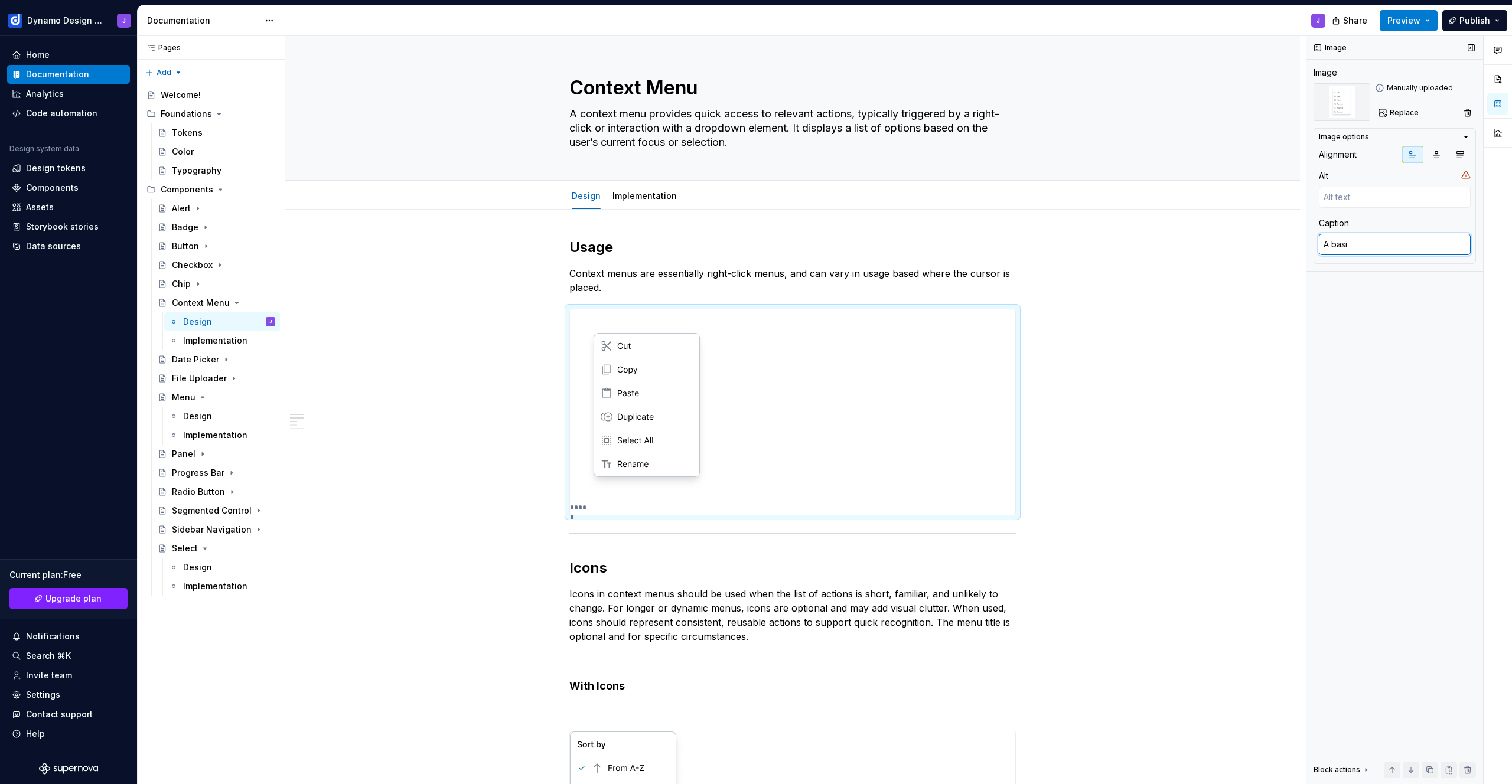
type textarea "*"
type textarea "A basic"
type textarea "*"
type textarea "A basic"
type textarea "*"
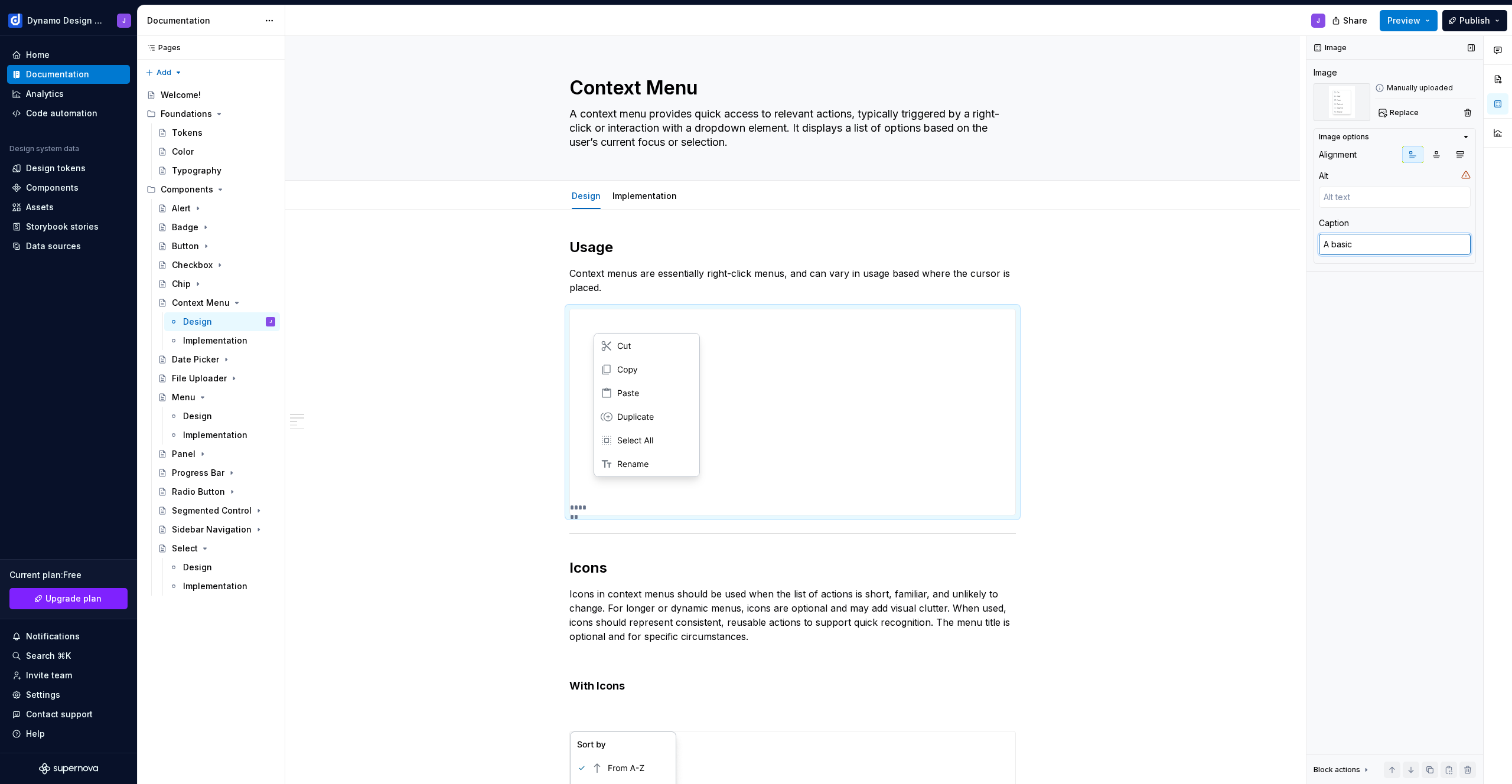
type textarea "A basic e"
type textarea "*"
type textarea "A basic ex"
type textarea "*"
type textarea "A basic exa"
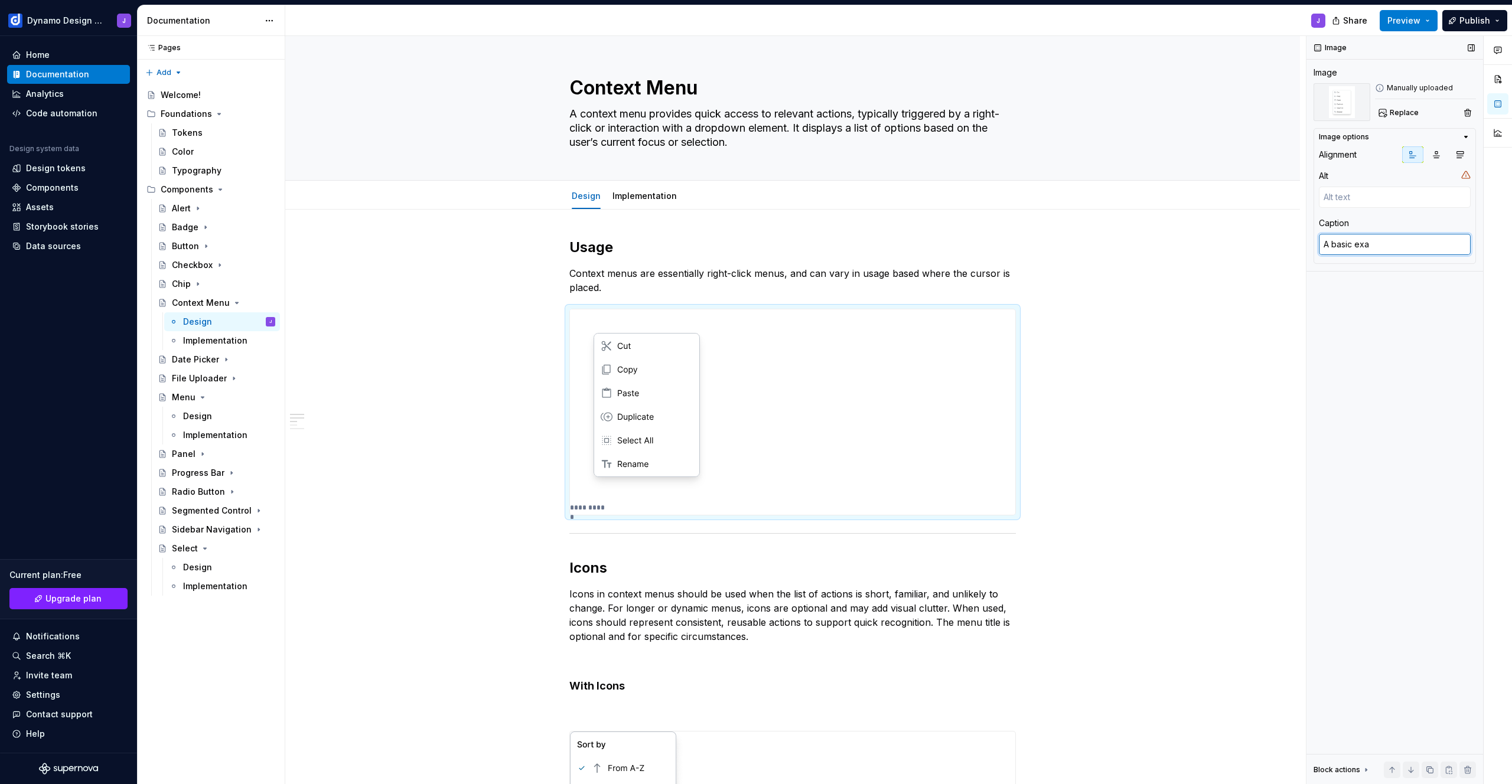
type textarea "*"
type textarea "A basic exam"
type textarea "*"
type textarea "A basic examp"
type textarea "*"
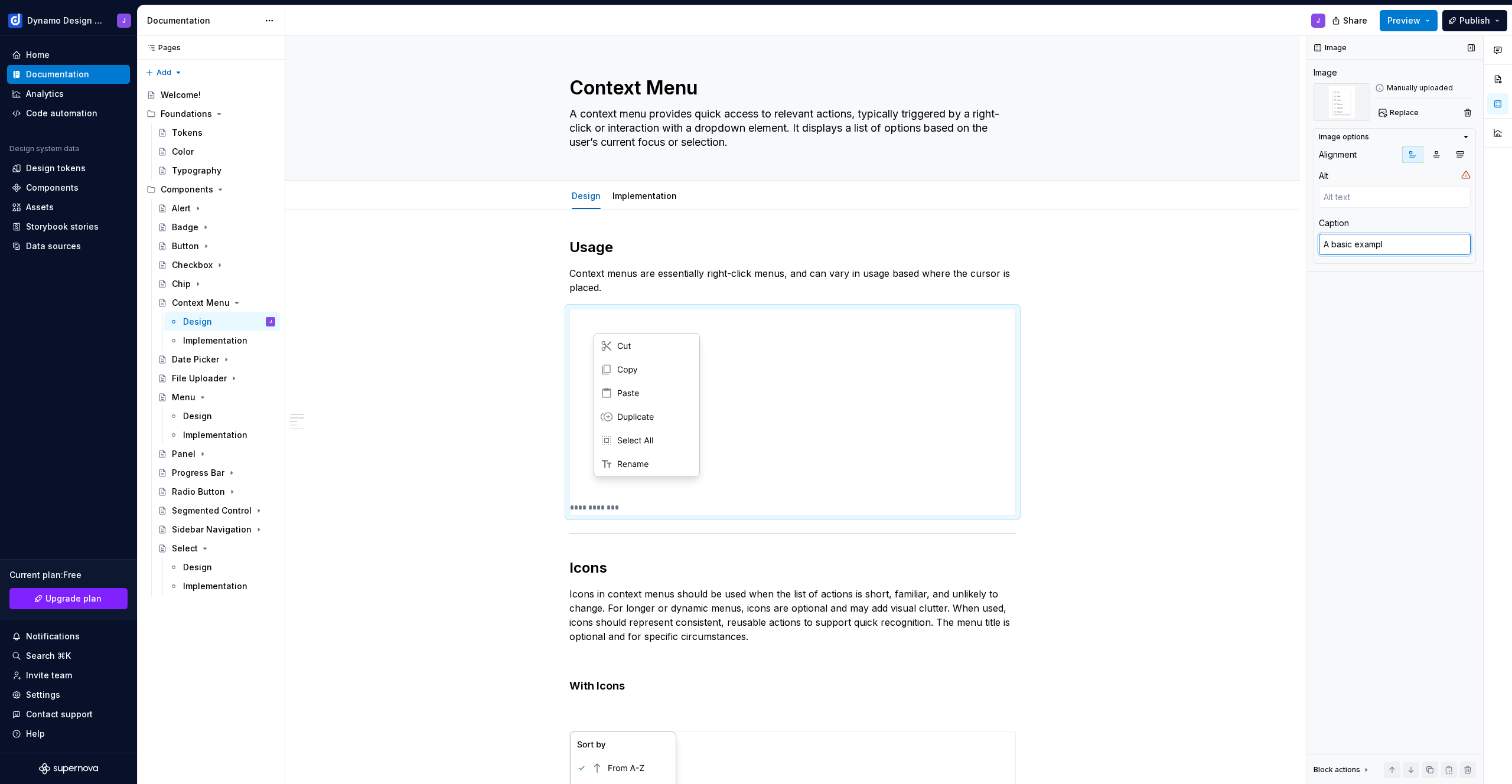
type textarea "A basic example"
type textarea "*"
type textarea "A basic example"
type textarea "*"
type textarea "A basic example o"
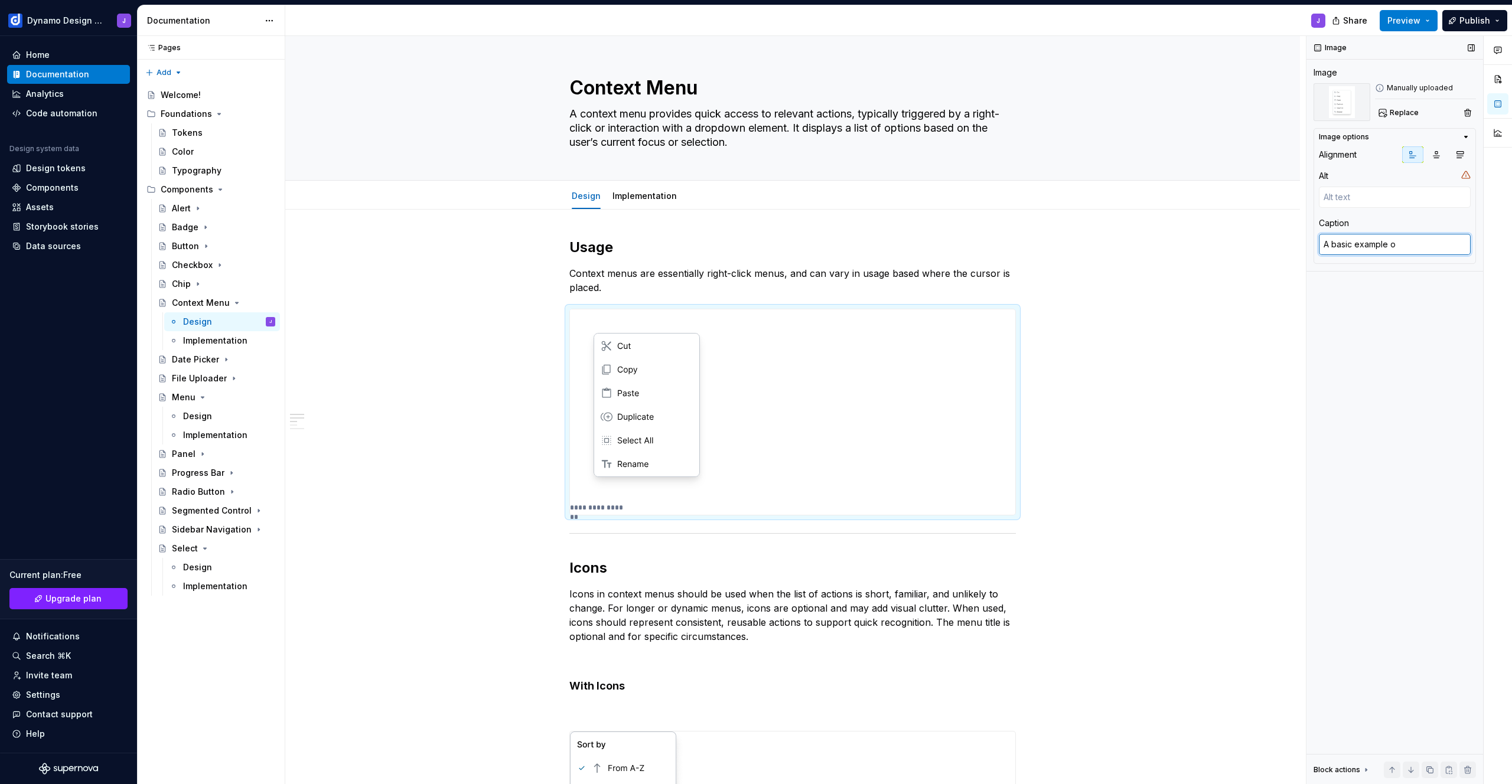
type textarea "*"
type textarea "A basic example of"
type textarea "*"
type textarea "A basic example of"
type textarea "*"
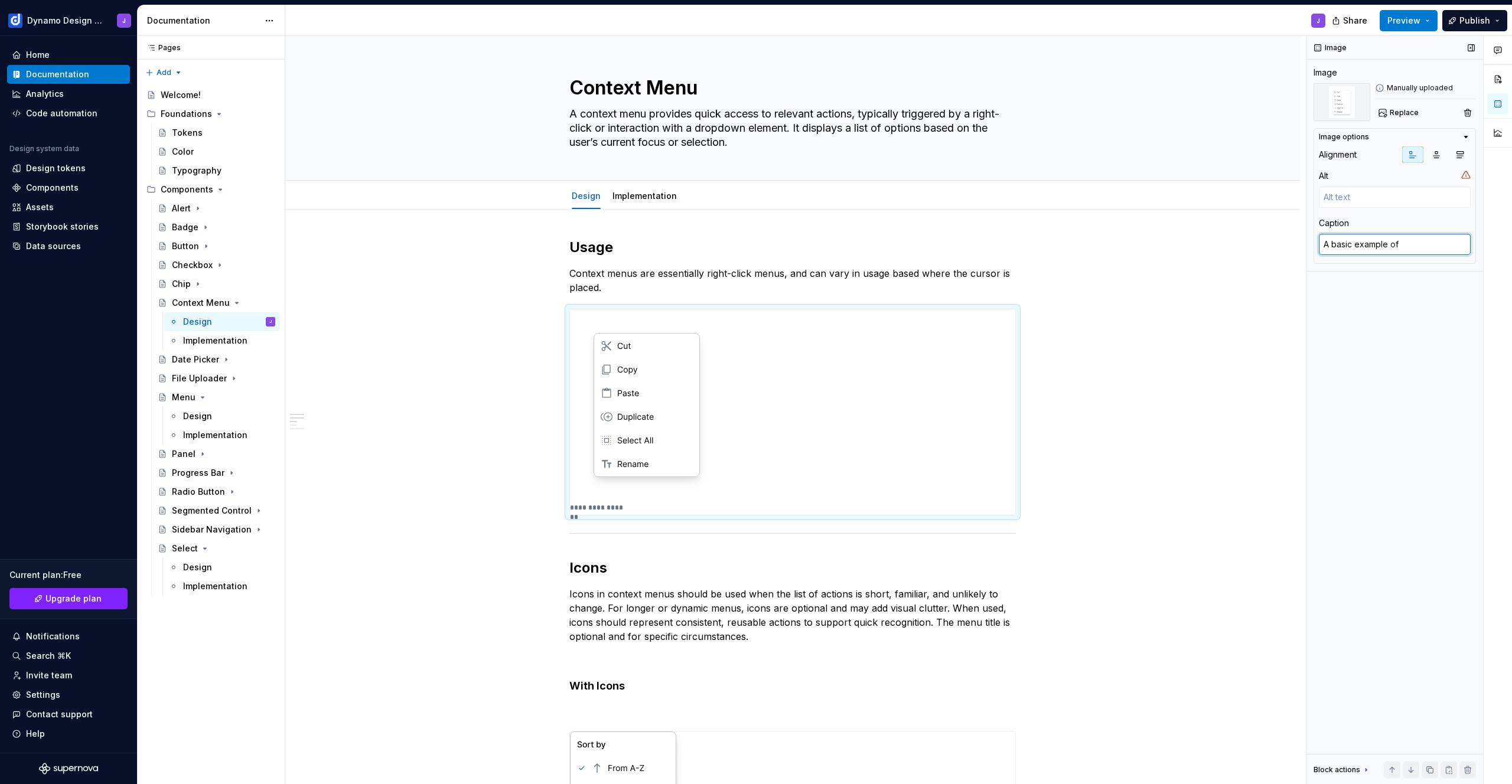
type textarea "A basic example of a"
type textarea "*"
type textarea "A basic example of a"
type textarea "*"
type textarea "A basic example of a r"
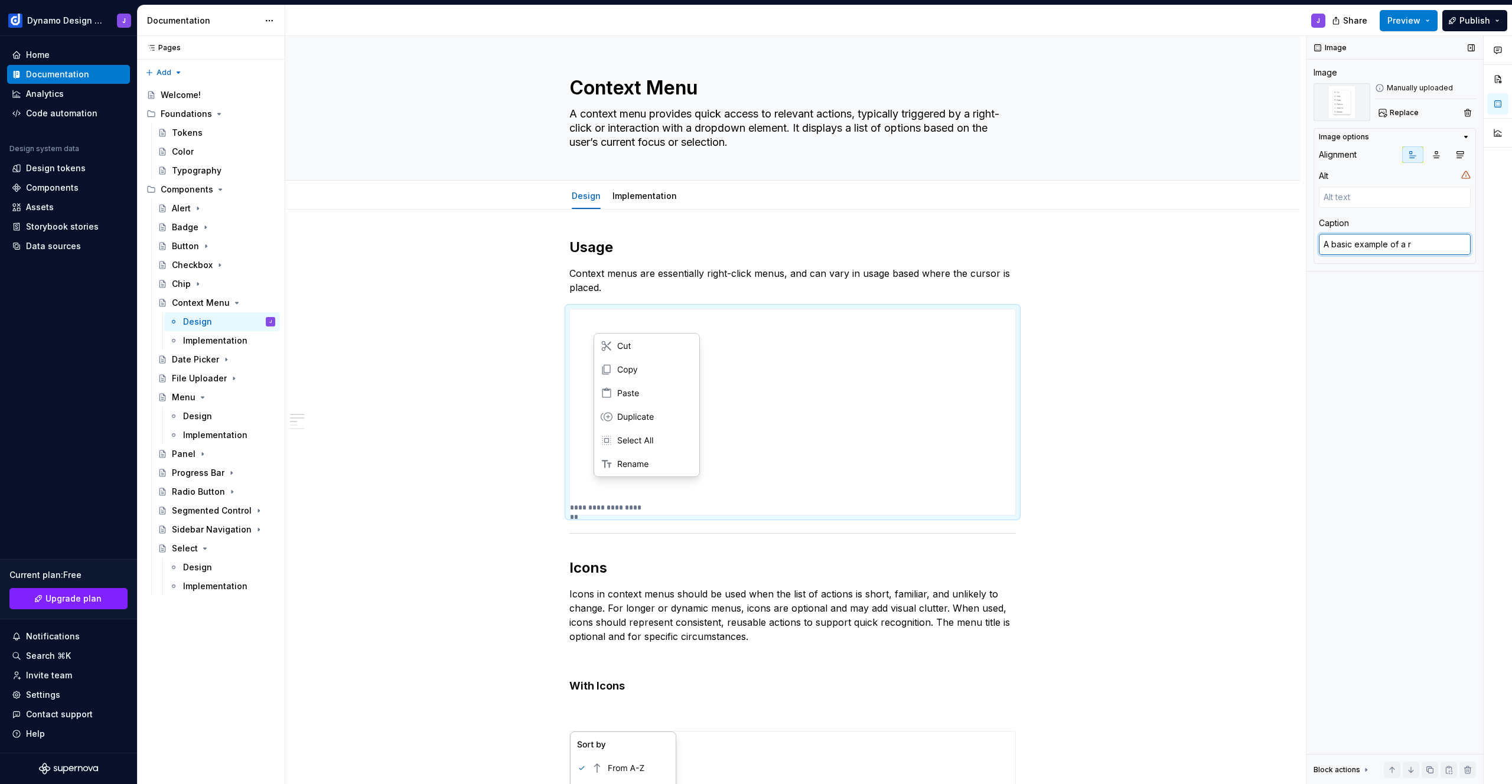
type textarea "*"
type textarea "A basic example of a ri"
type textarea "*"
type textarea "A basic example of a rig"
type textarea "*"
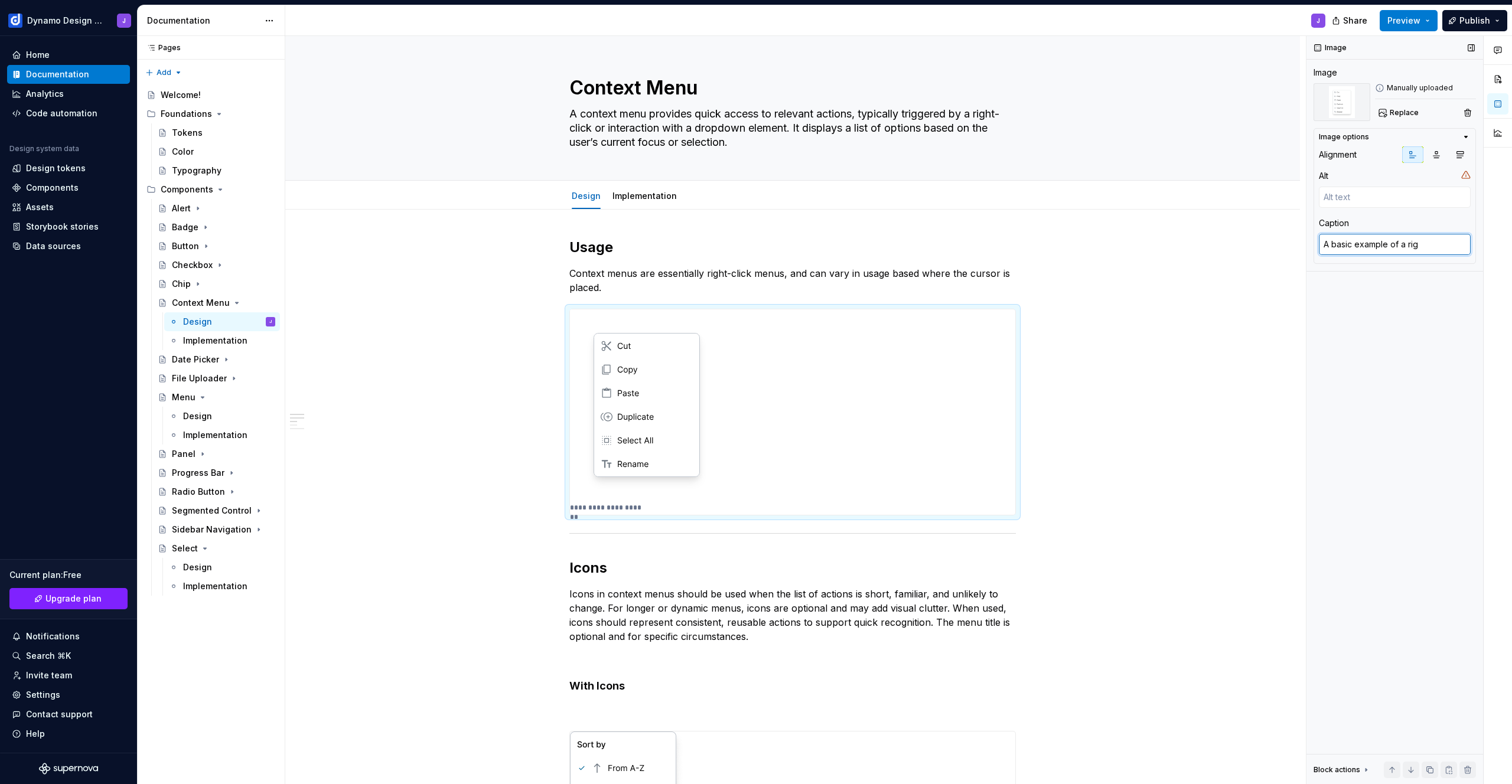
type textarea "A basic example of a righ"
type textarea "*"
type textarea "A basic example of a right"
type textarea "*"
type textarea "A basic example of a right-"
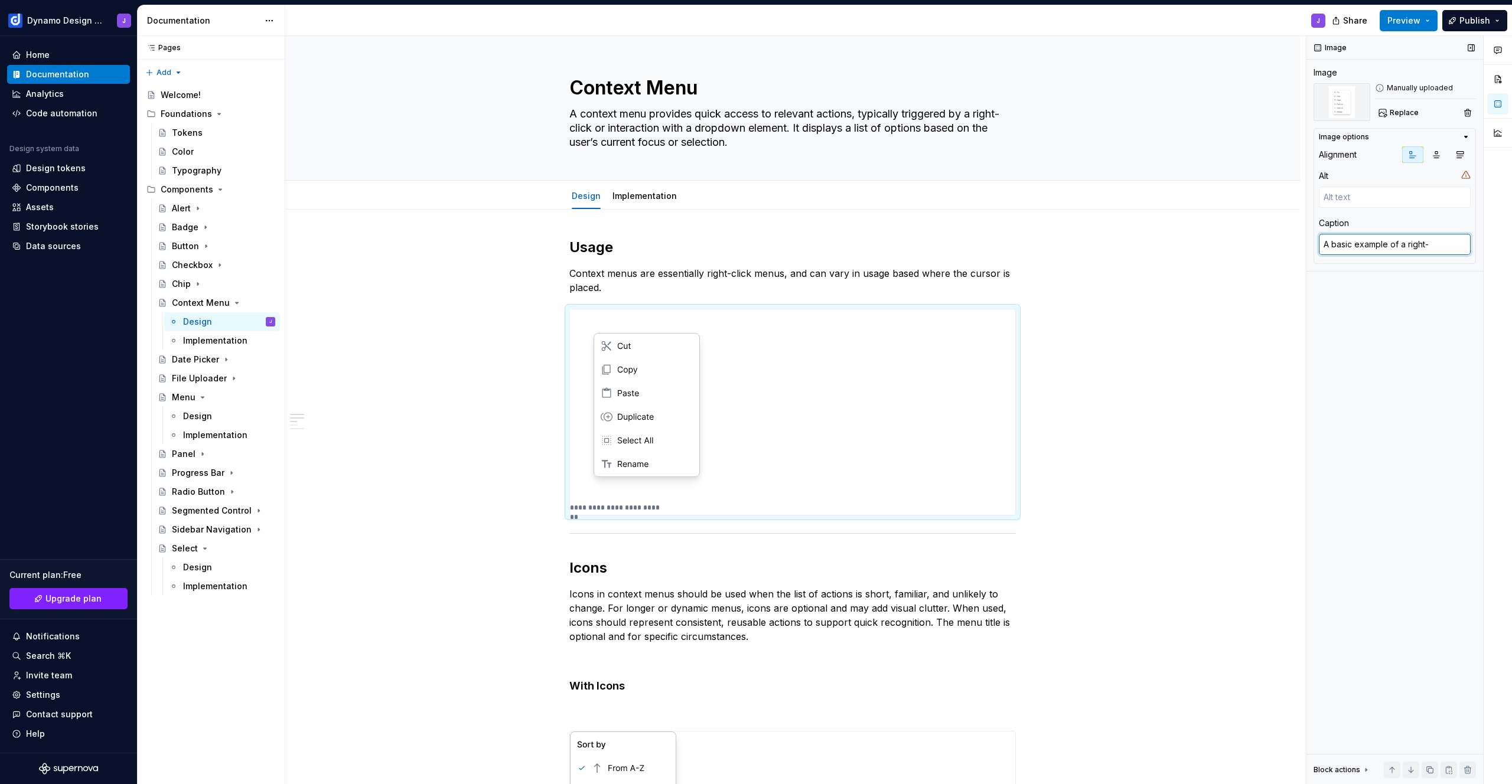
type textarea "*"
type textarea "A basic example of a right-c"
type textarea "*"
type textarea "A basic example of a right-cl"
type textarea "*"
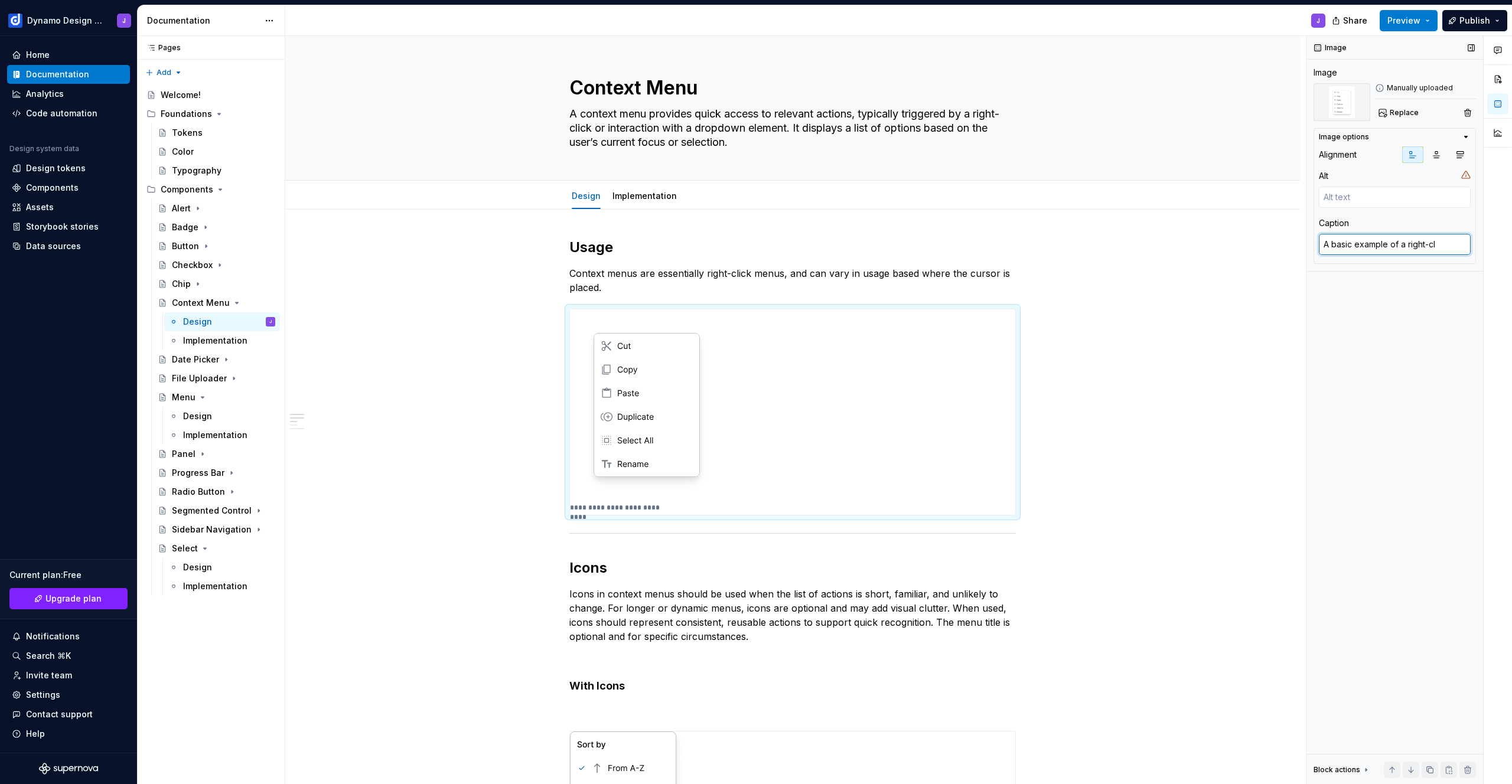
type textarea "A basic example of a right-cli"
type textarea "*"
type textarea "A basic example of a right-clic"
type textarea "*"
type textarea "A basic example of a right-click"
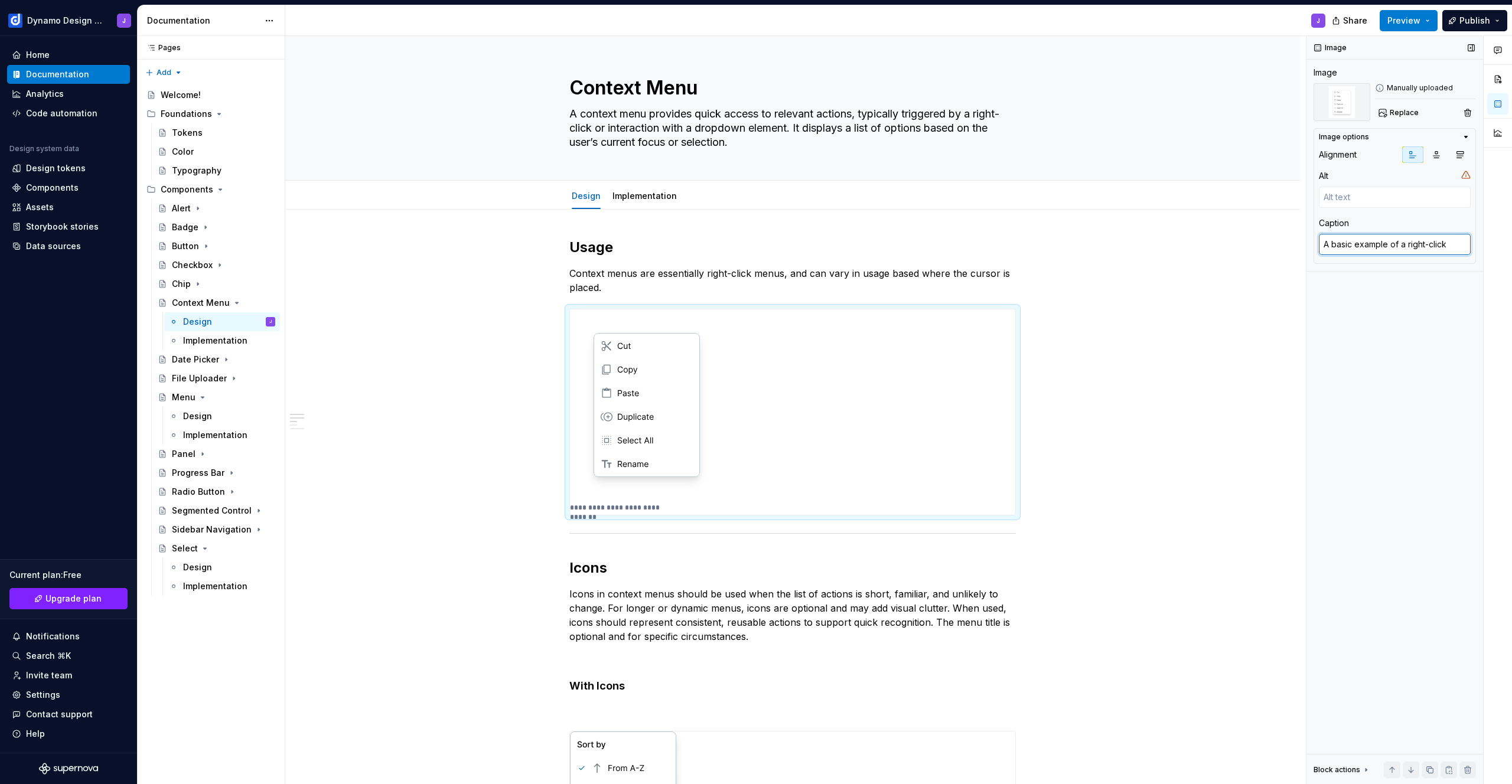
type textarea "*"
type textarea "A basic example of a right-click"
type textarea "*"
type textarea "A basic example of a right-click m"
type textarea "*"
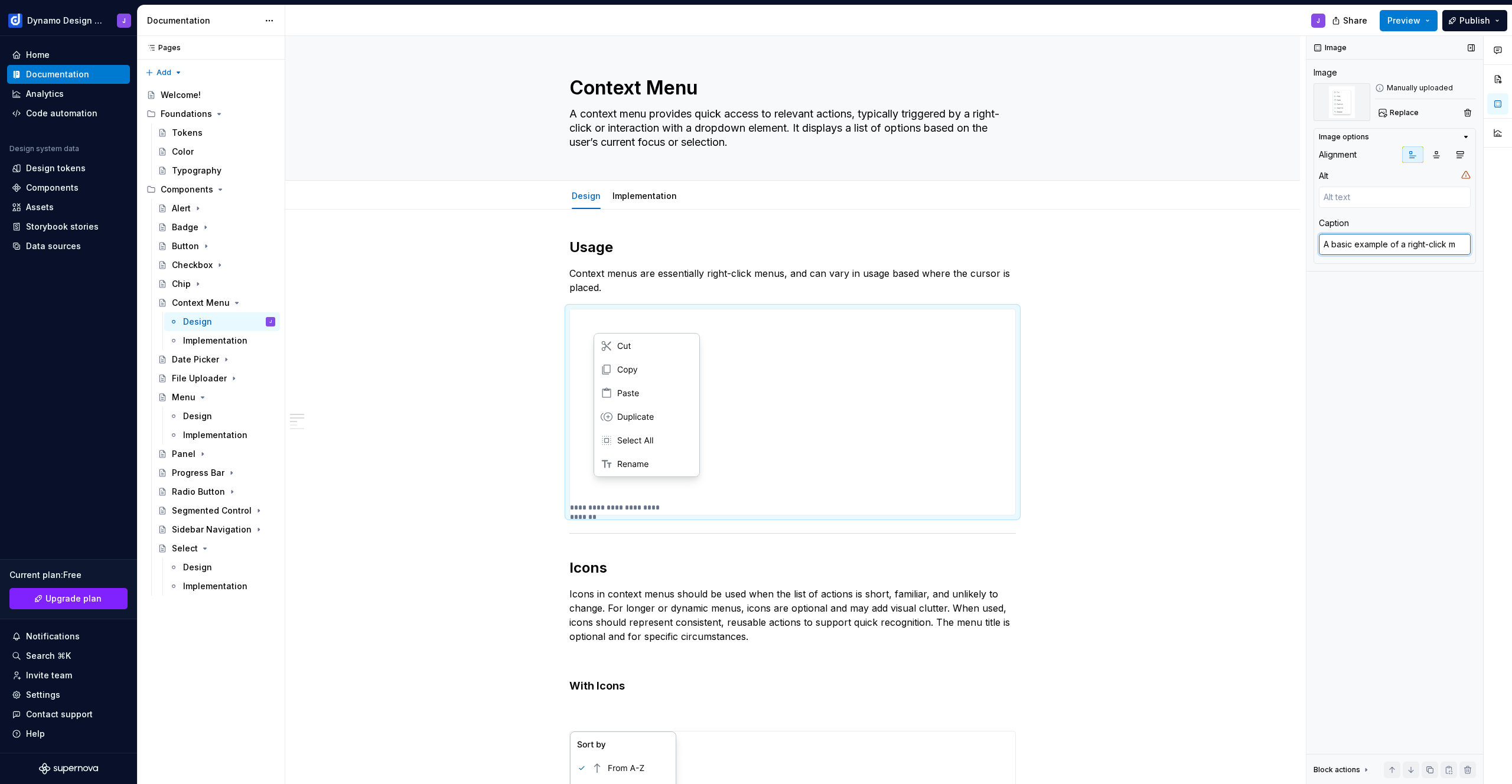
type textarea "A basic example of a right-click me"
type textarea "*"
type textarea "A basic example of a right-click men"
type textarea "*"
type textarea "A basic example of a right-click menu"
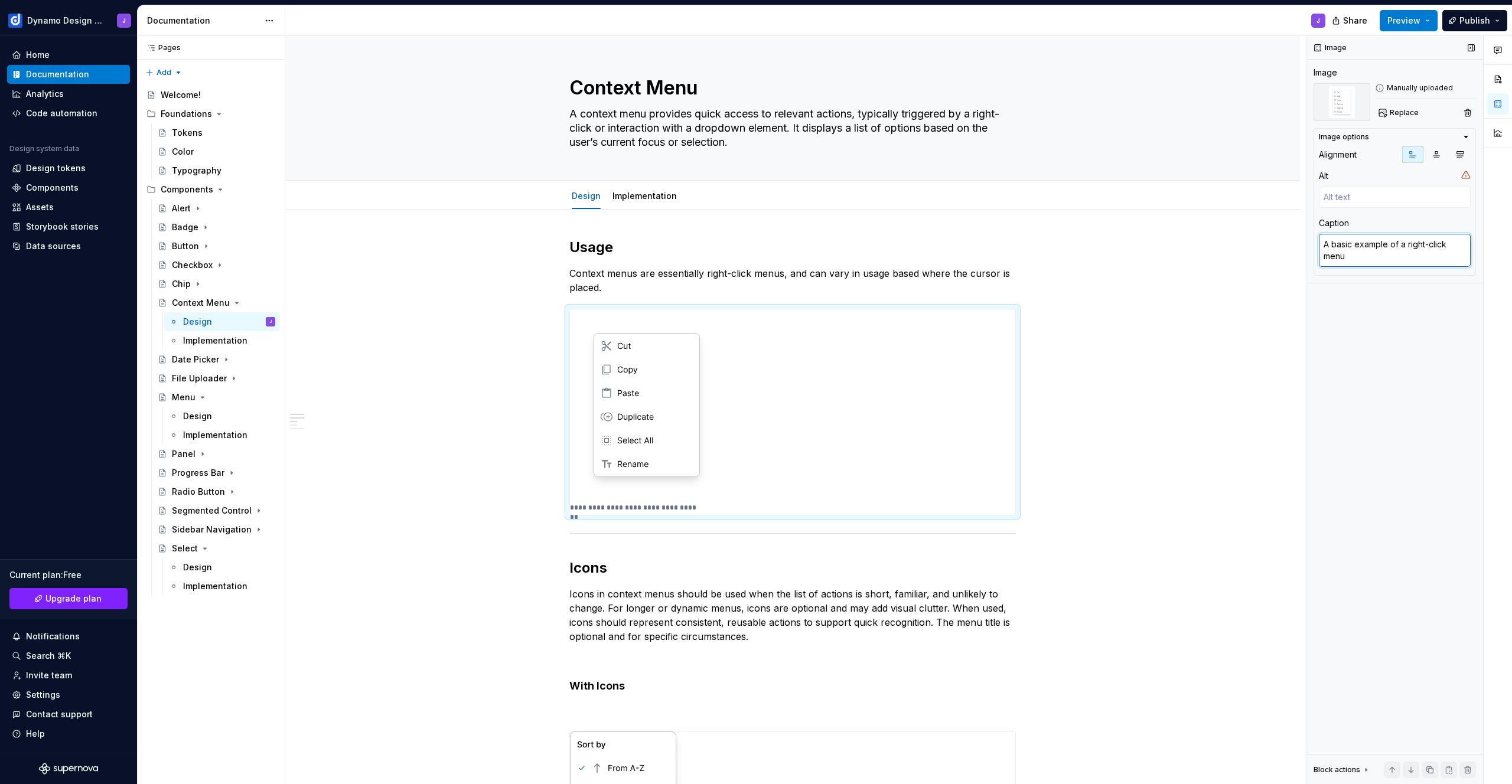
type textarea "*"
type textarea "A basic example of a right-click menu."
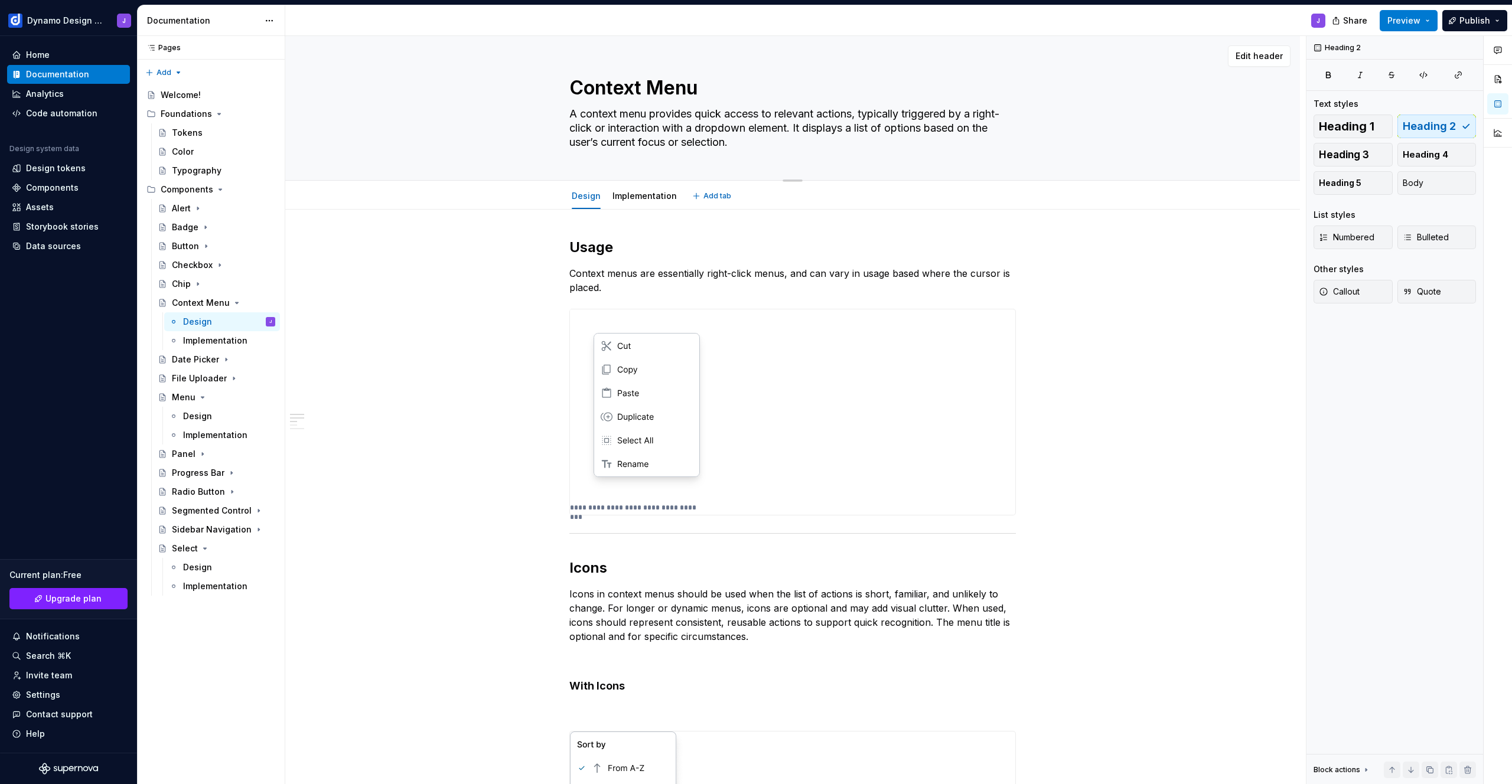
click at [468, 155] on div "Context Menu A context menu provides quick access to relevant actions, typicall…" at bounding box center [793, 108] width 920 height 144
click at [646, 524] on div "**********" at bounding box center [793, 763] width 447 height 1050
click at [675, 479] on img at bounding box center [646, 405] width 154 height 191
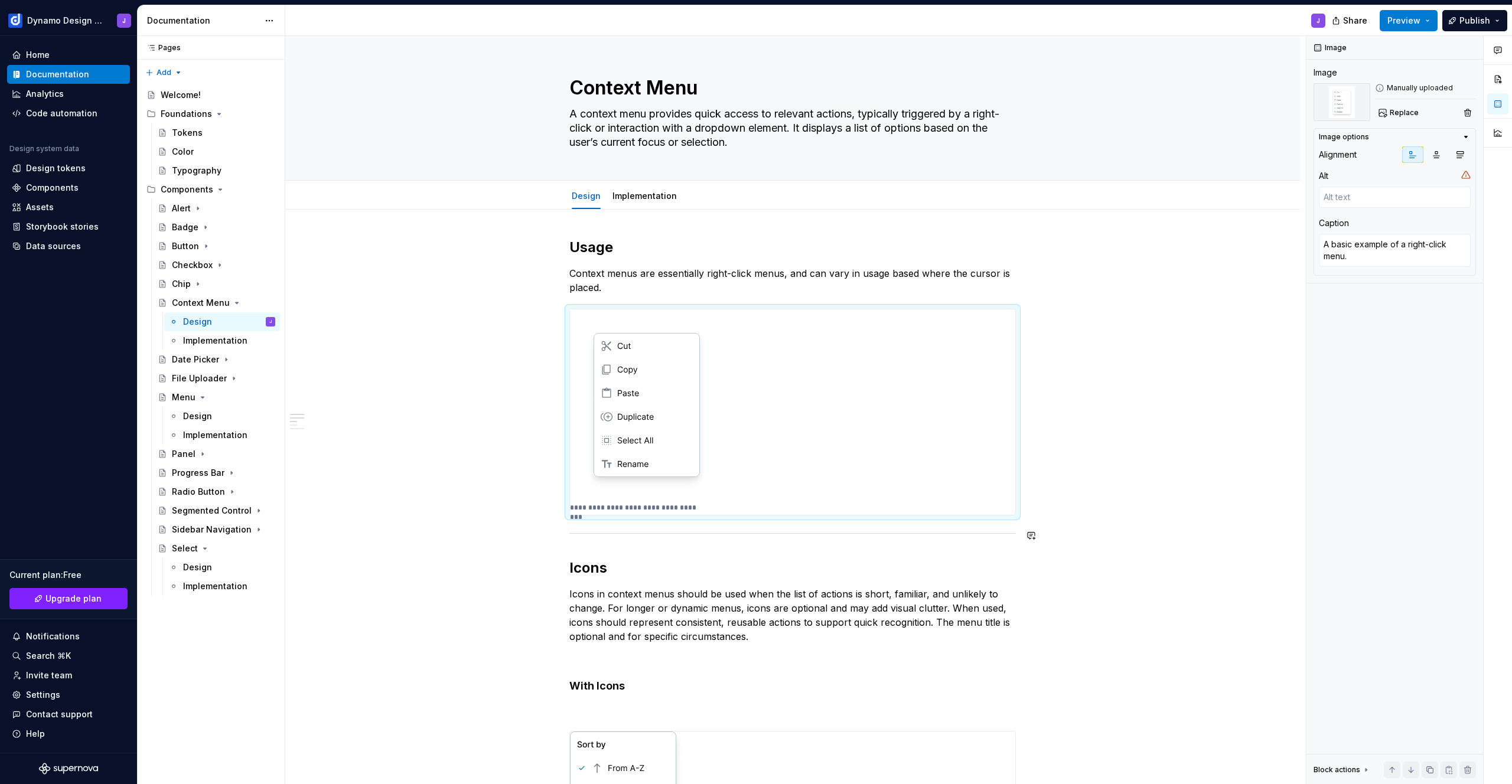
click at [964, 542] on div "**********" at bounding box center [793, 763] width 447 height 1050
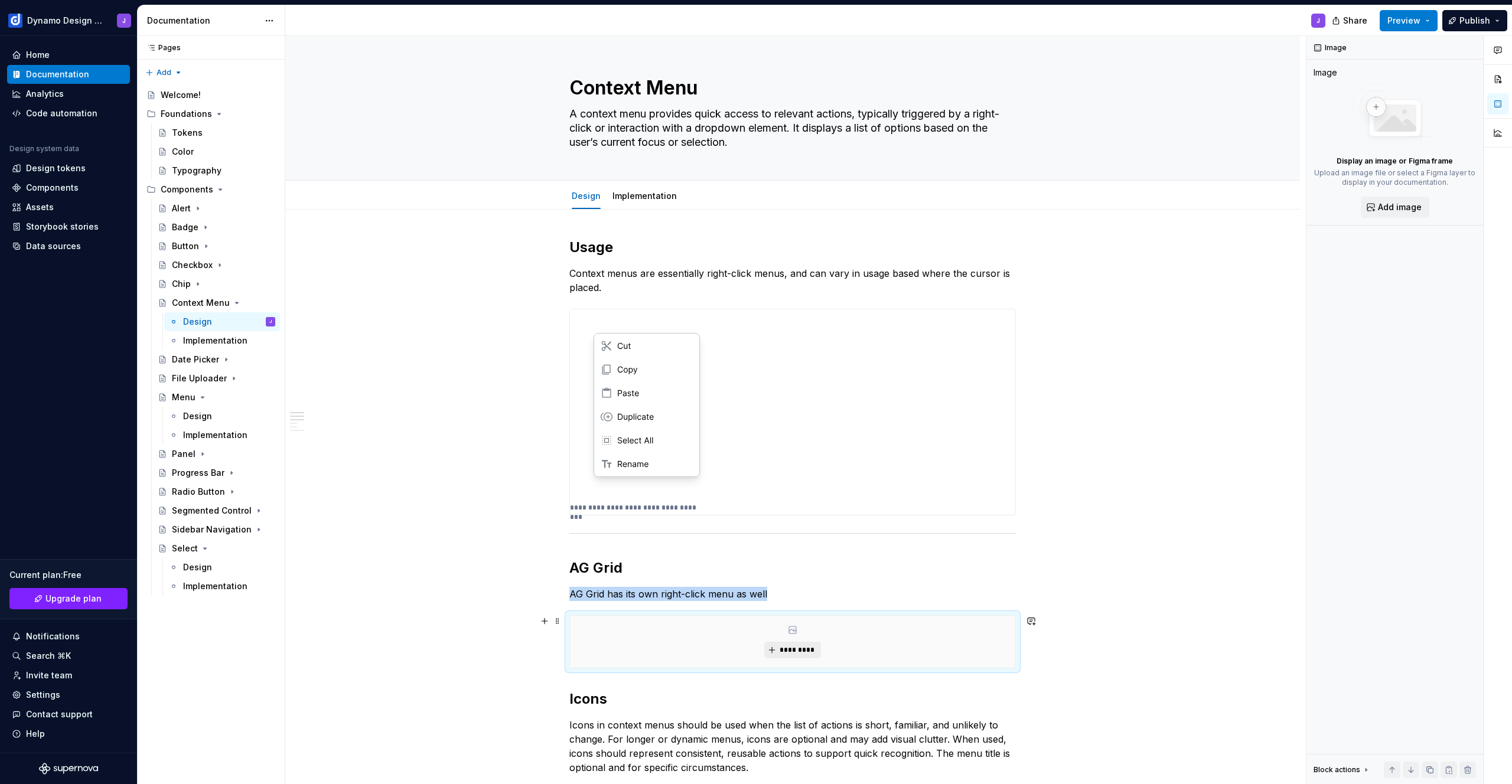
click at [788, 643] on button "*********" at bounding box center [792, 650] width 56 height 16
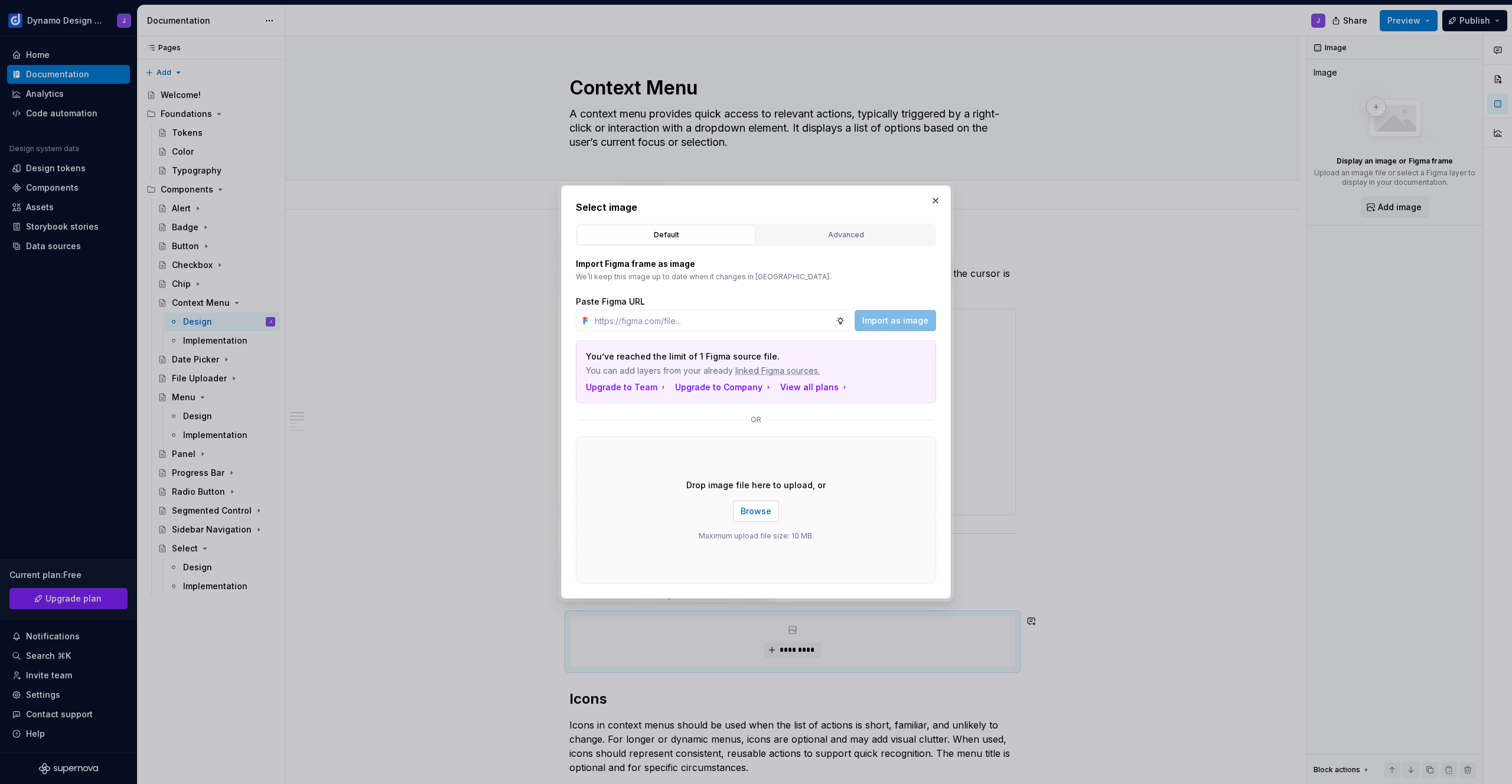
click at [766, 511] on span "Browse" at bounding box center [755, 511] width 30 height 11
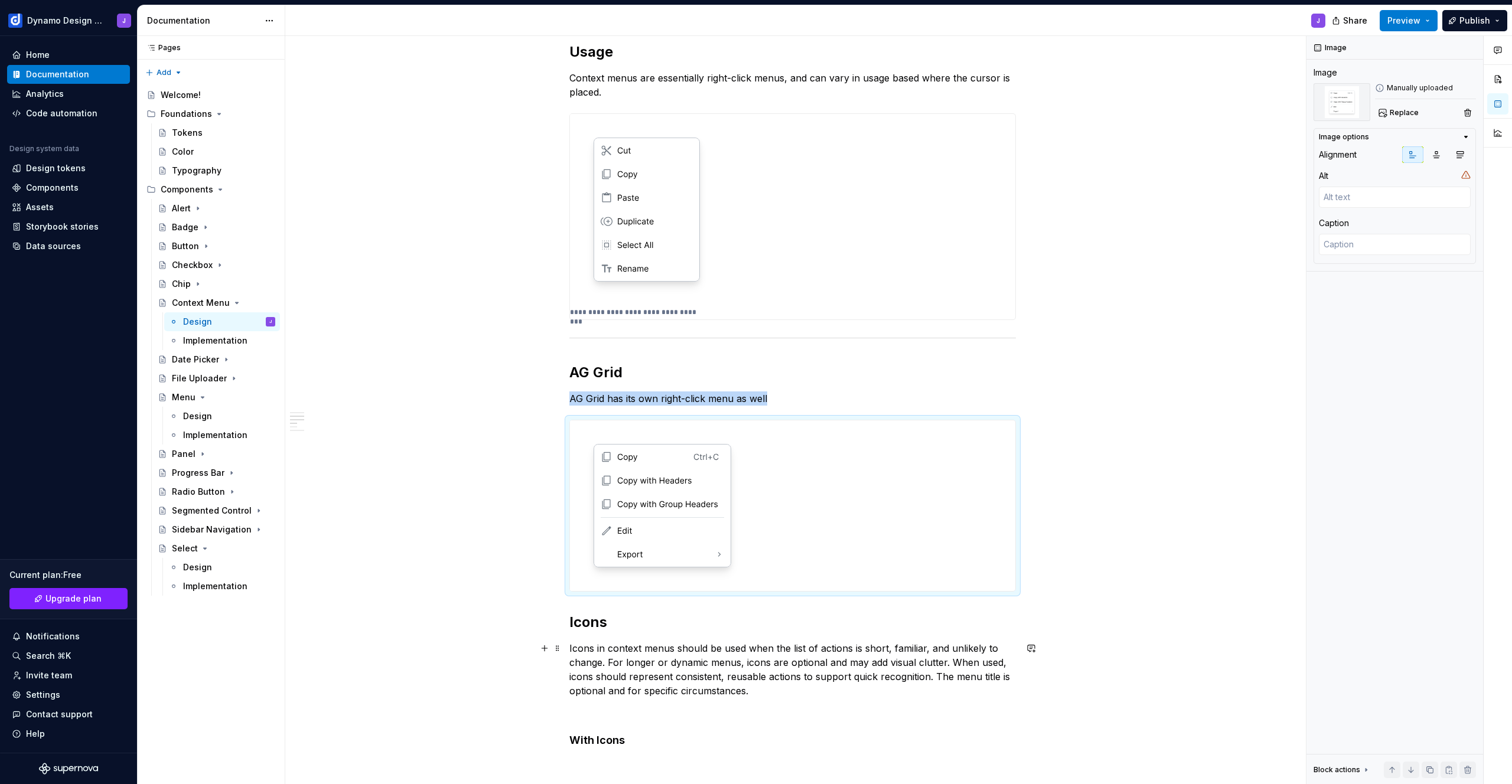
scroll to position [233, 0]
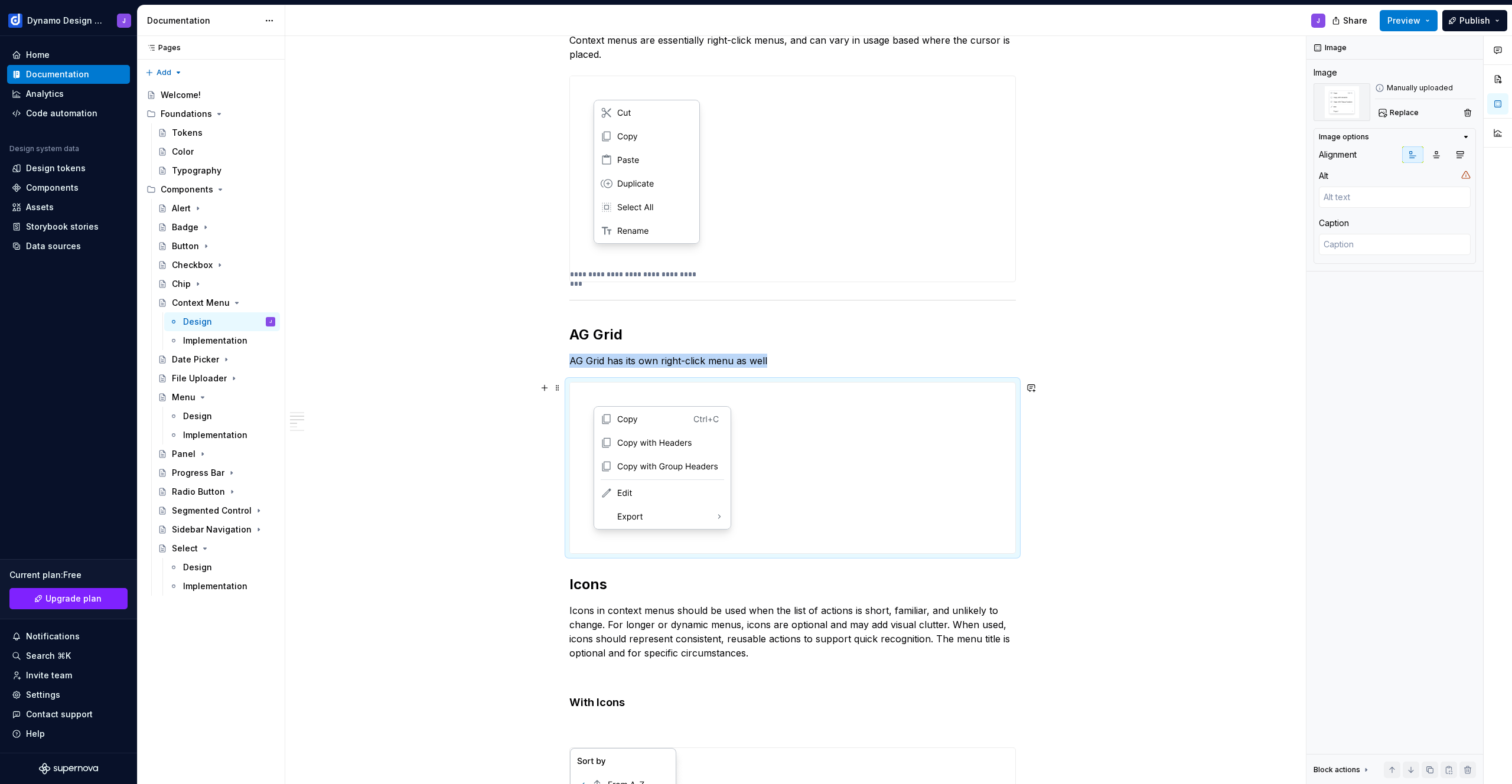
click at [1052, 541] on div "**********" at bounding box center [793, 764] width 1015 height 1577
click at [1006, 536] on div at bounding box center [793, 468] width 445 height 170
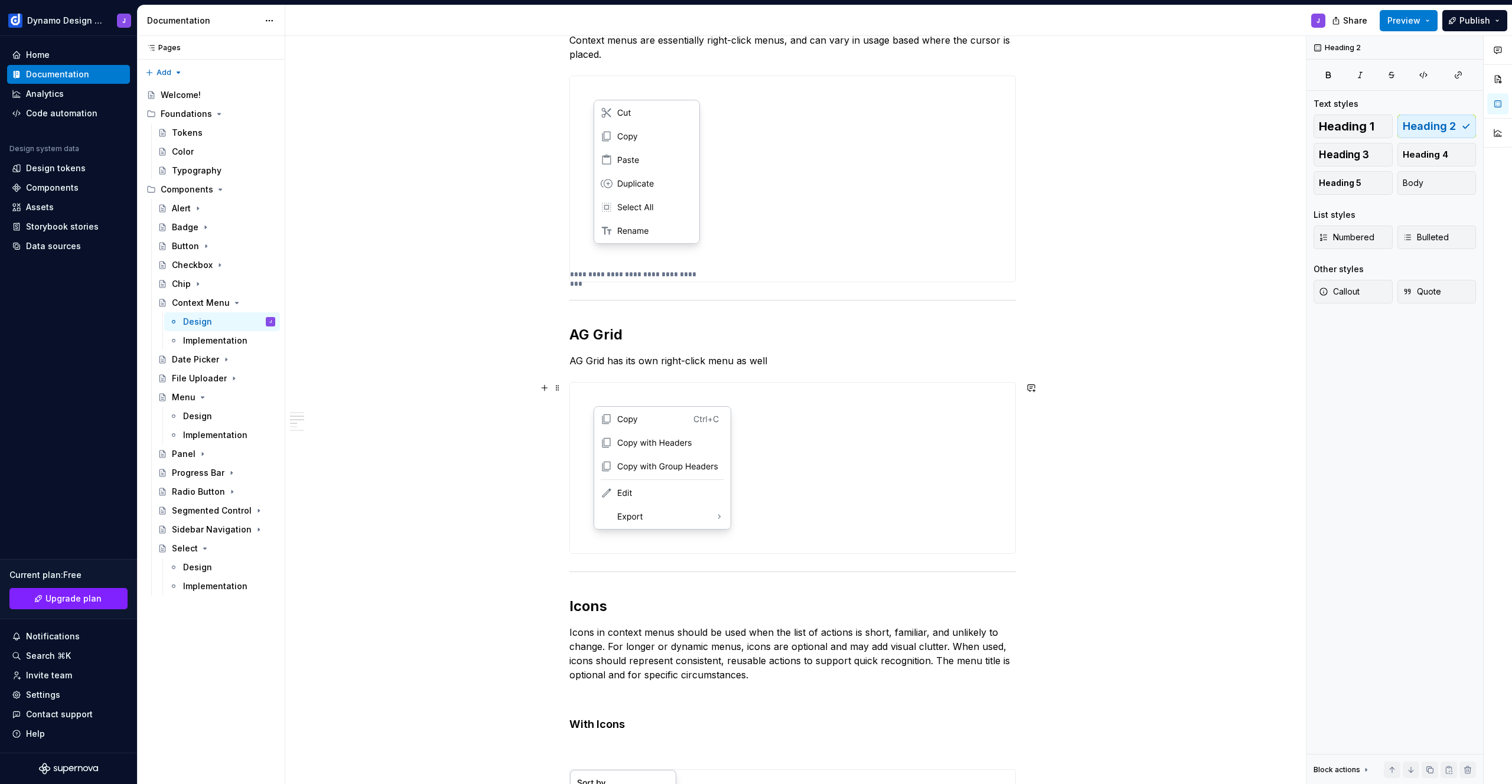
click at [1161, 434] on div "**********" at bounding box center [793, 775] width 1015 height 1598
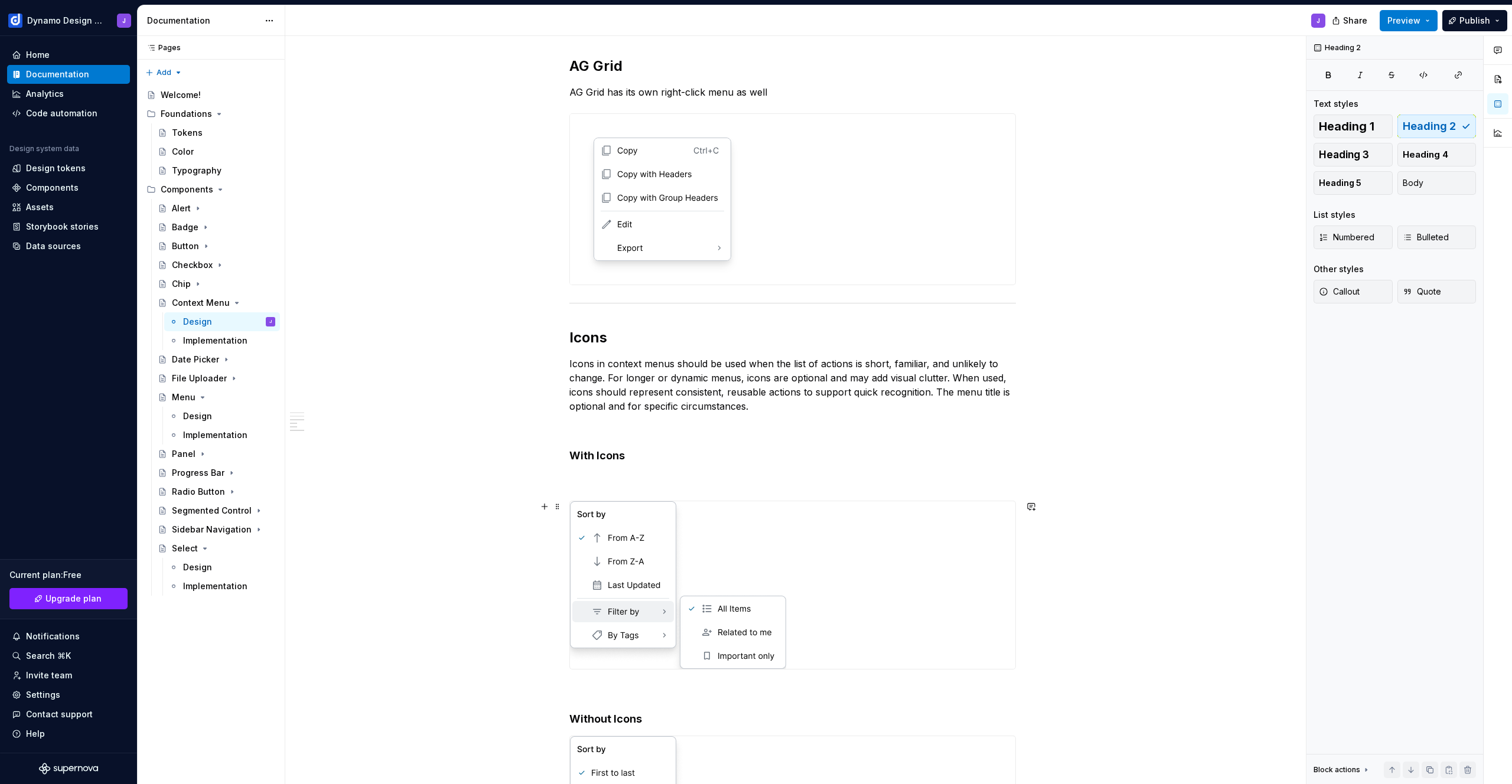
scroll to position [320, 0]
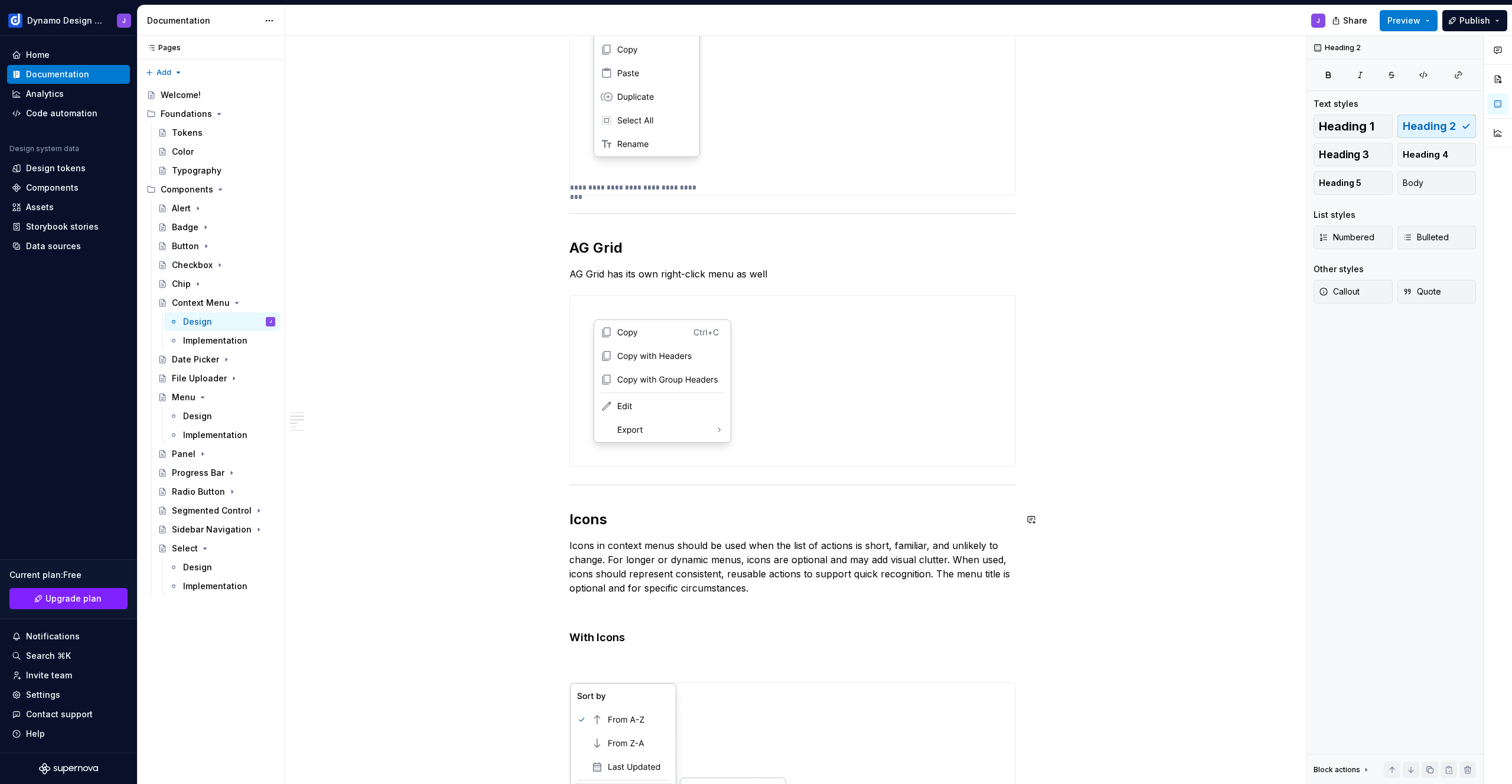
click at [651, 503] on div "**********" at bounding box center [793, 578] width 447 height 1321
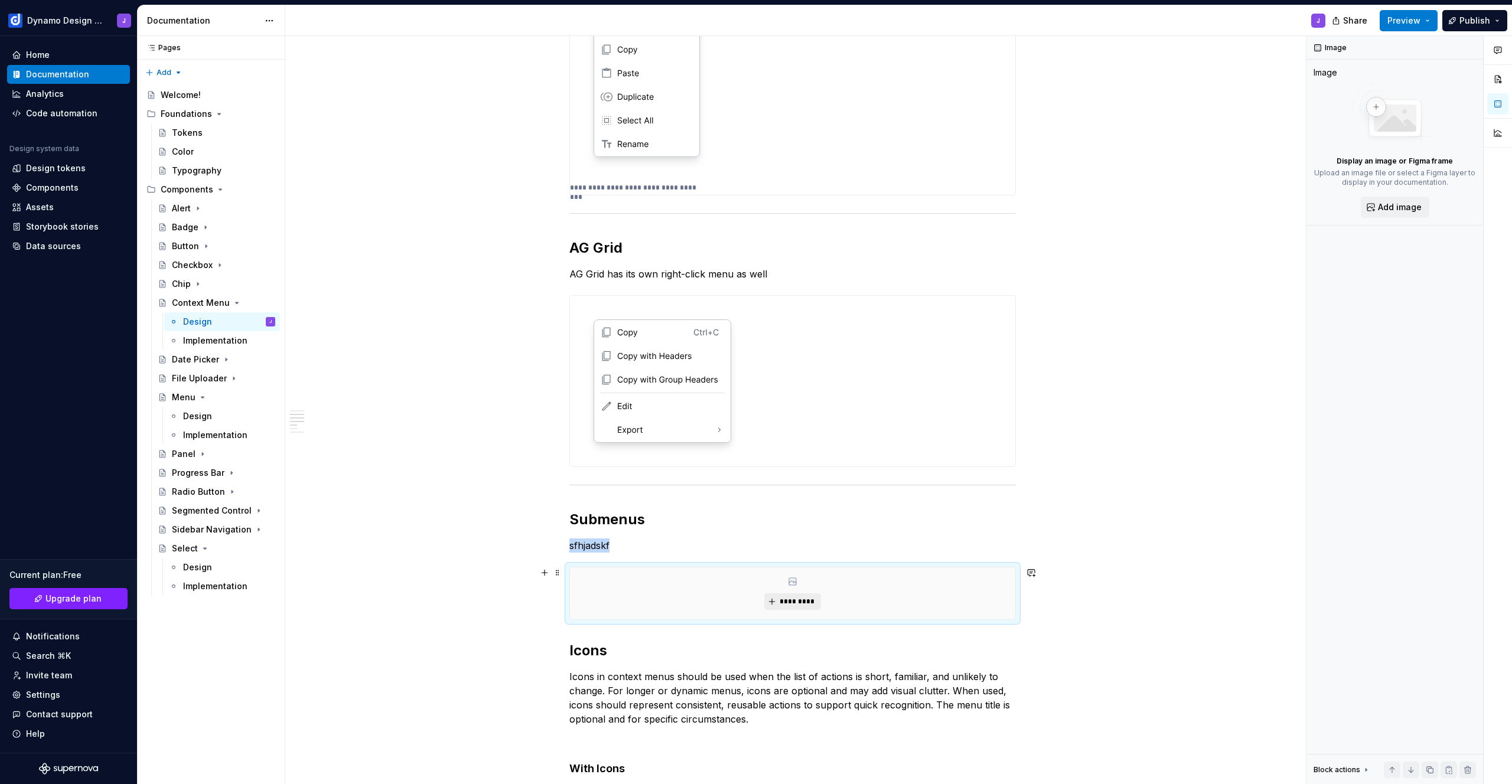
click at [805, 609] on button "*********" at bounding box center [792, 601] width 56 height 16
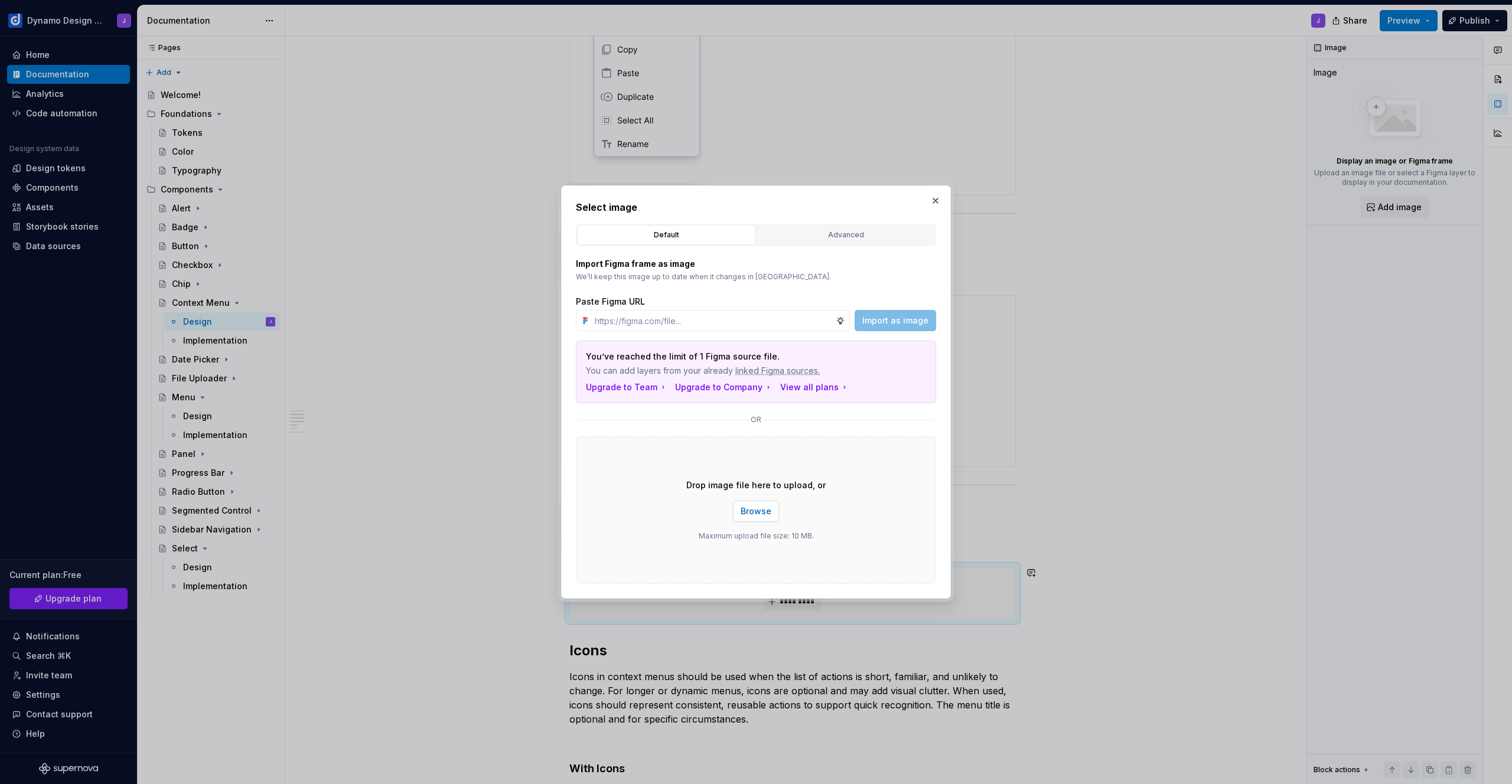
click at [761, 512] on span "Browse" at bounding box center [755, 511] width 30 height 11
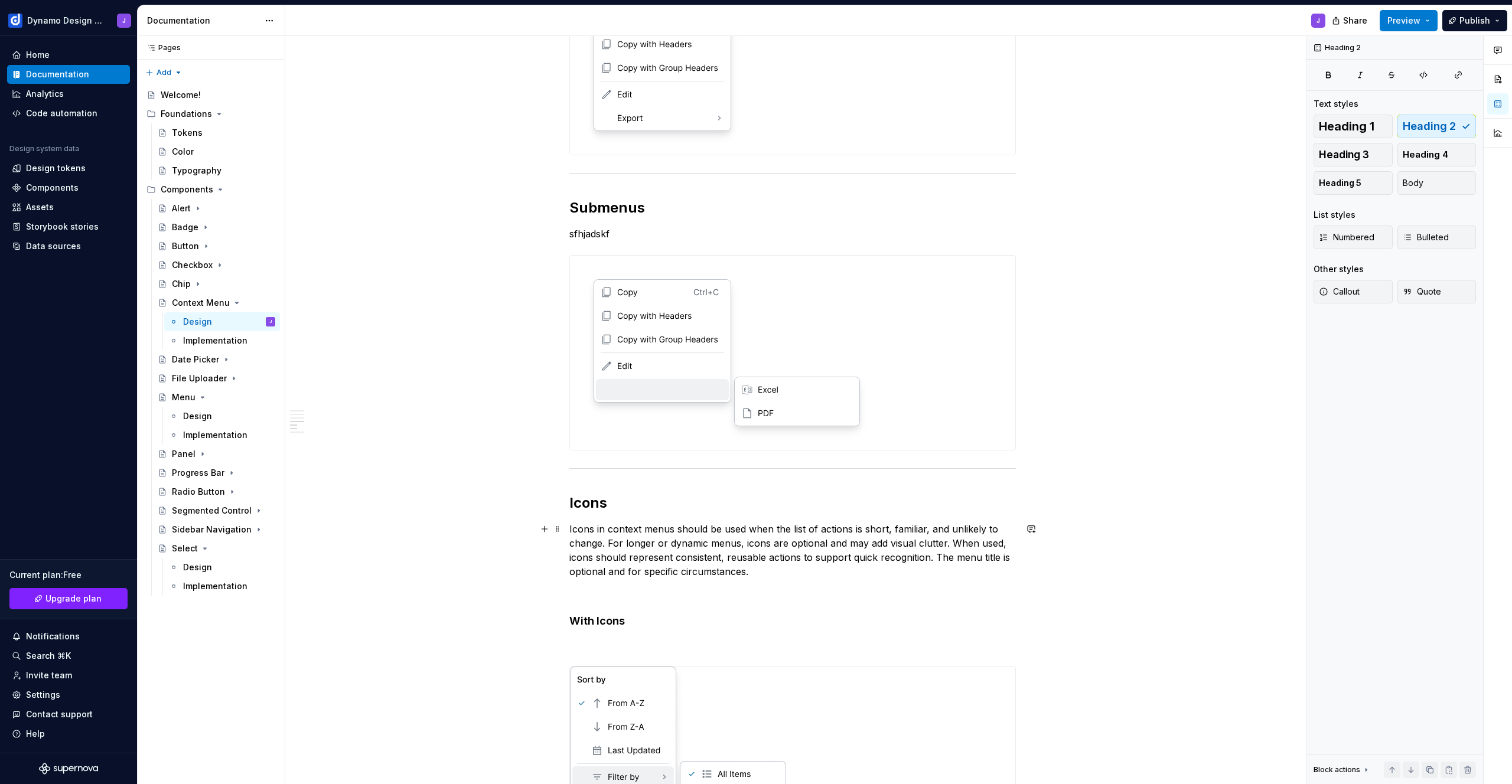
scroll to position [540, 0]
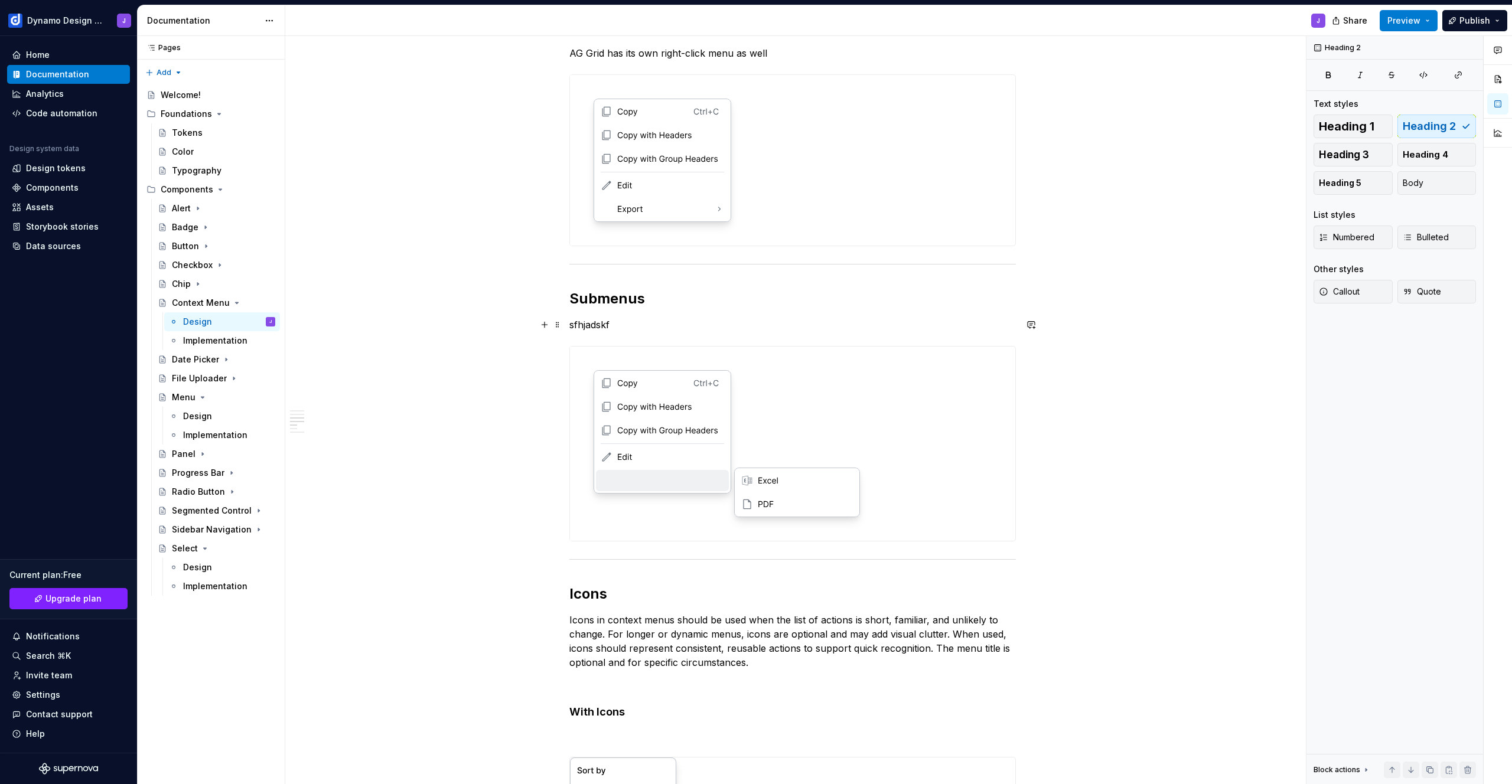
click at [589, 323] on p "sfhjadskf" at bounding box center [793, 325] width 447 height 14
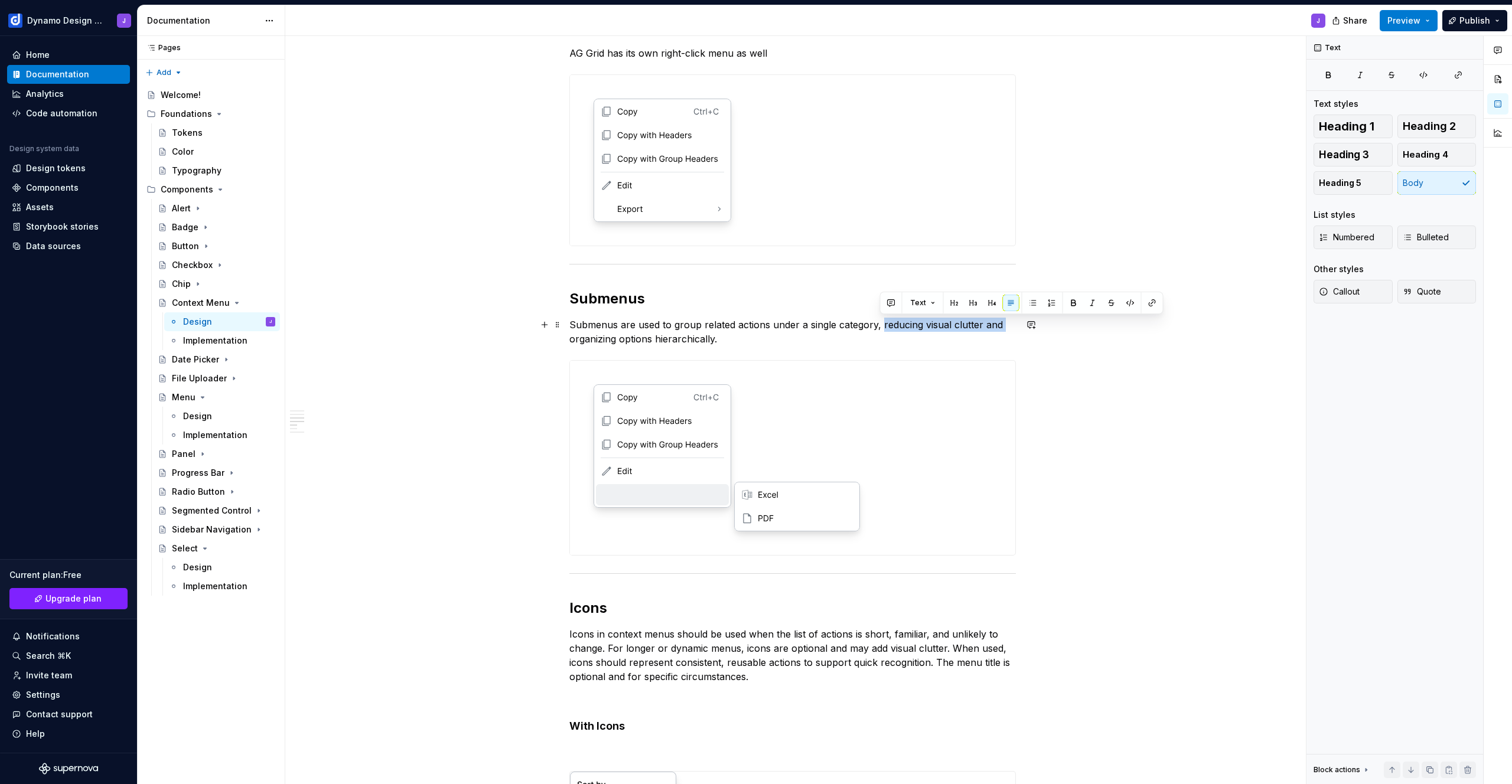
drag, startPoint x: 881, startPoint y: 325, endPoint x: 1000, endPoint y: 326, distance: 119.0
click at [1000, 326] on p "Submenus are used to group related actions under a single category, reducing vi…" at bounding box center [793, 332] width 447 height 28
click at [481, 497] on div "**********" at bounding box center [793, 622] width 1015 height 1908
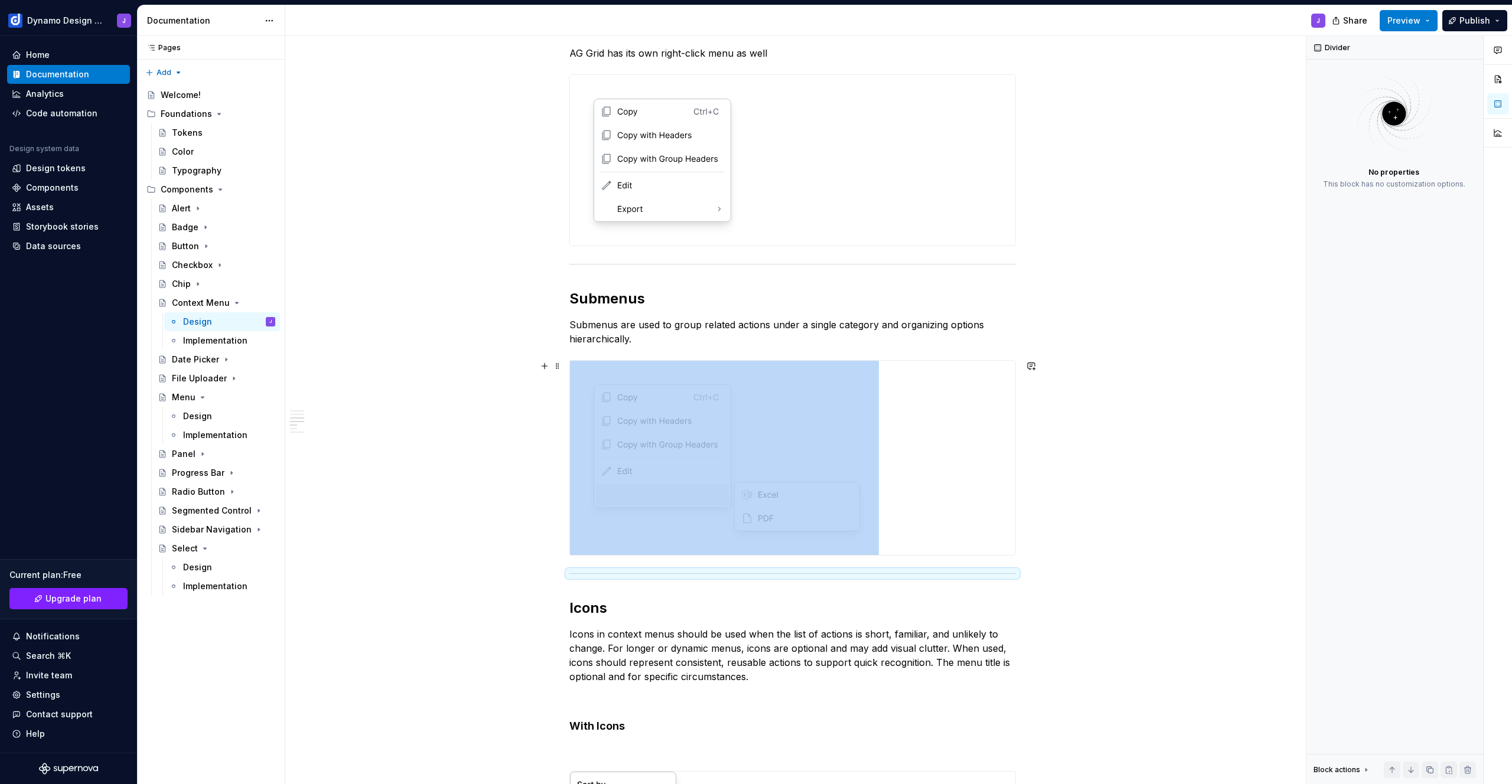
click at [787, 470] on img at bounding box center [724, 457] width 309 height 194
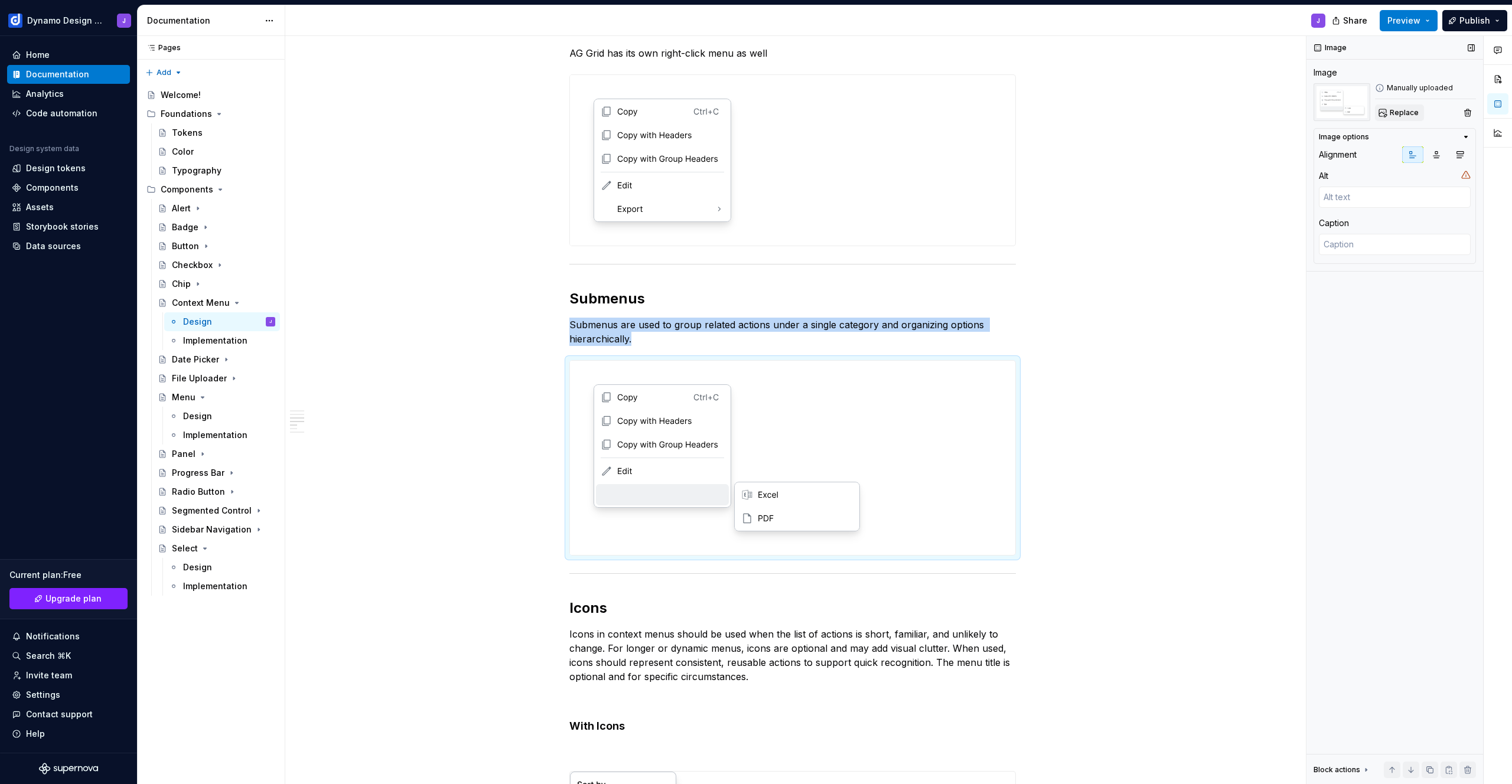
click at [1403, 114] on span "Replace" at bounding box center [1404, 113] width 29 height 9
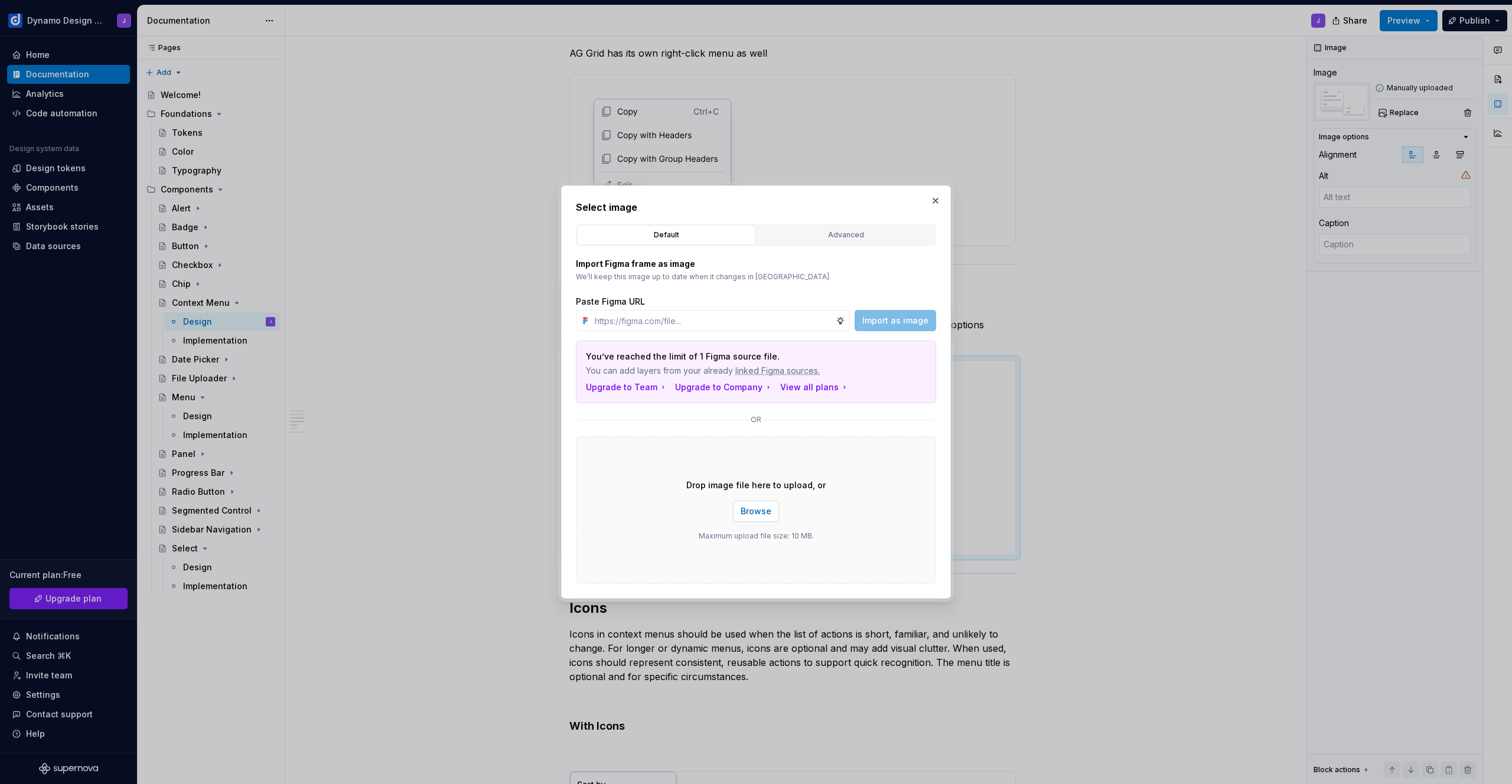
click at [761, 520] on button "Browse" at bounding box center [756, 511] width 46 height 21
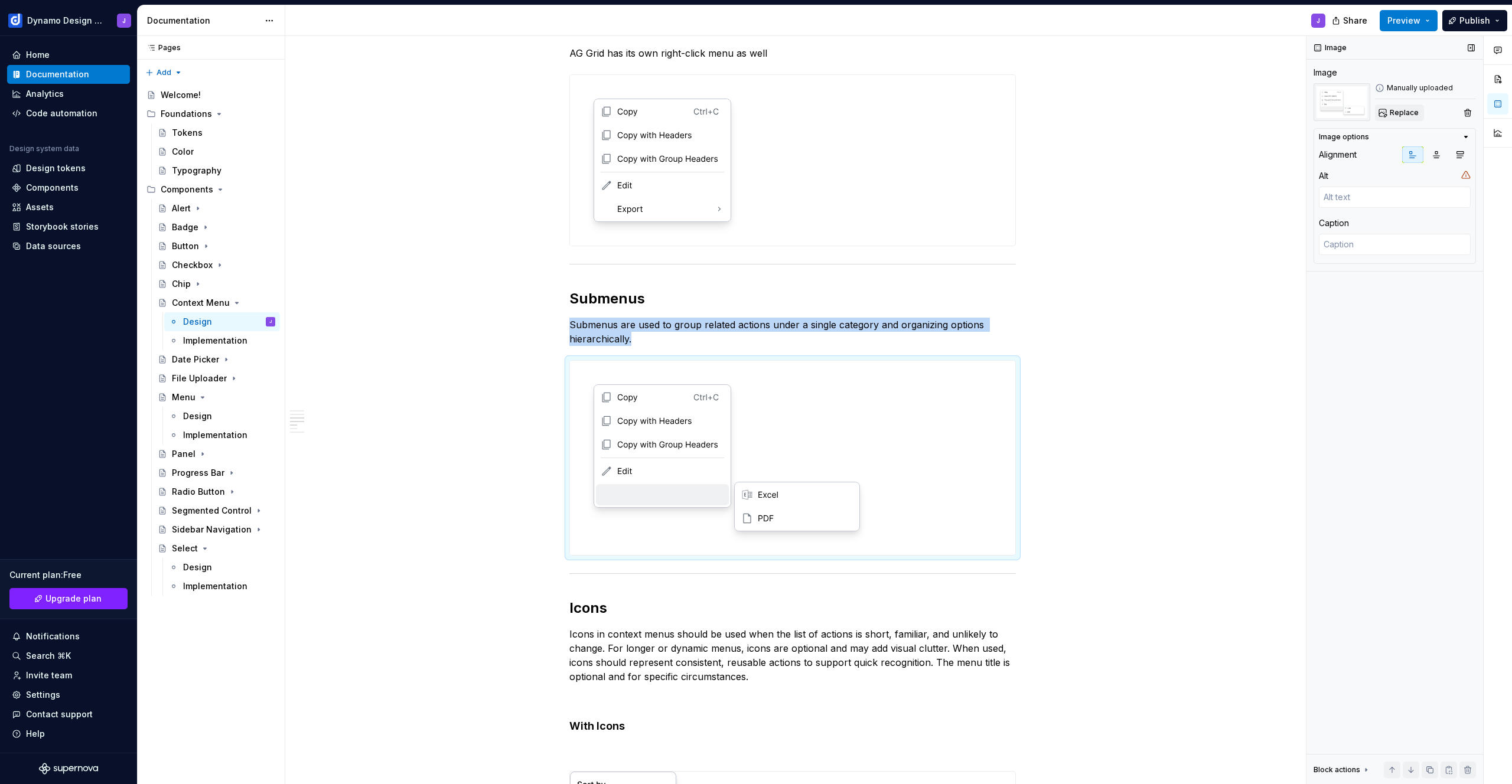
click at [1393, 117] on span "Replace" at bounding box center [1404, 113] width 29 height 9
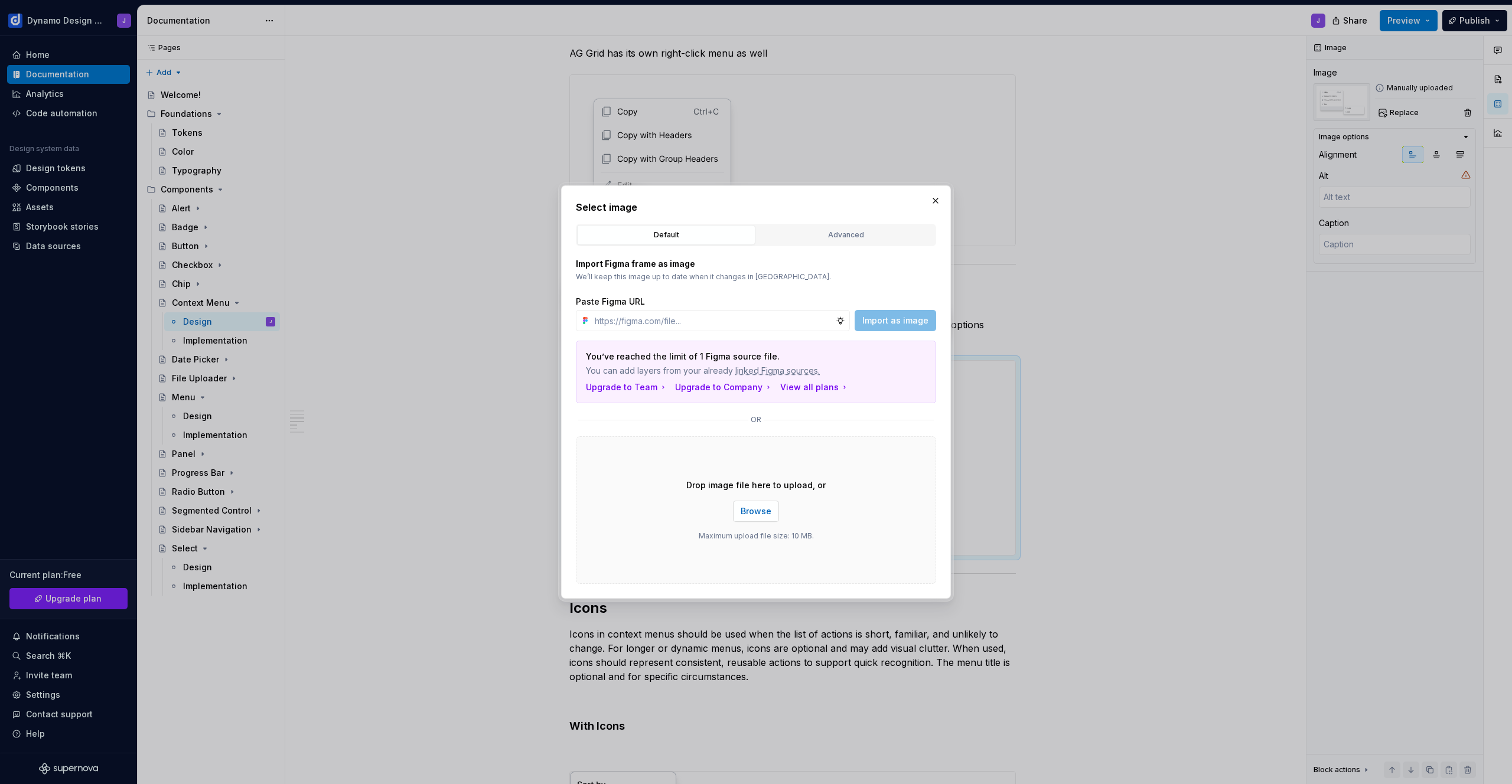
click at [765, 521] on button "Browse" at bounding box center [756, 511] width 46 height 21
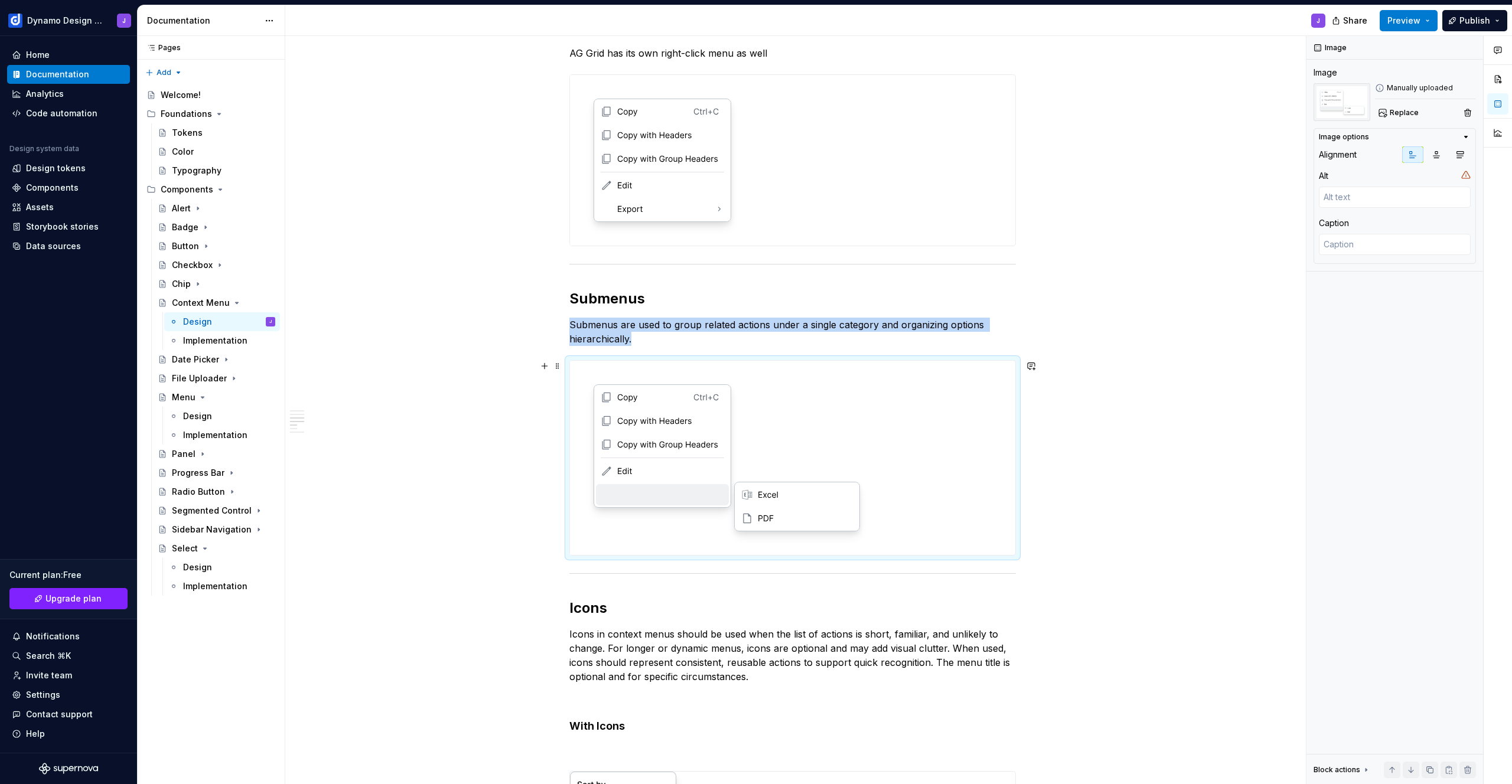
click at [681, 455] on img at bounding box center [724, 457] width 309 height 194
click at [1393, 109] on span "Replace" at bounding box center [1404, 113] width 29 height 9
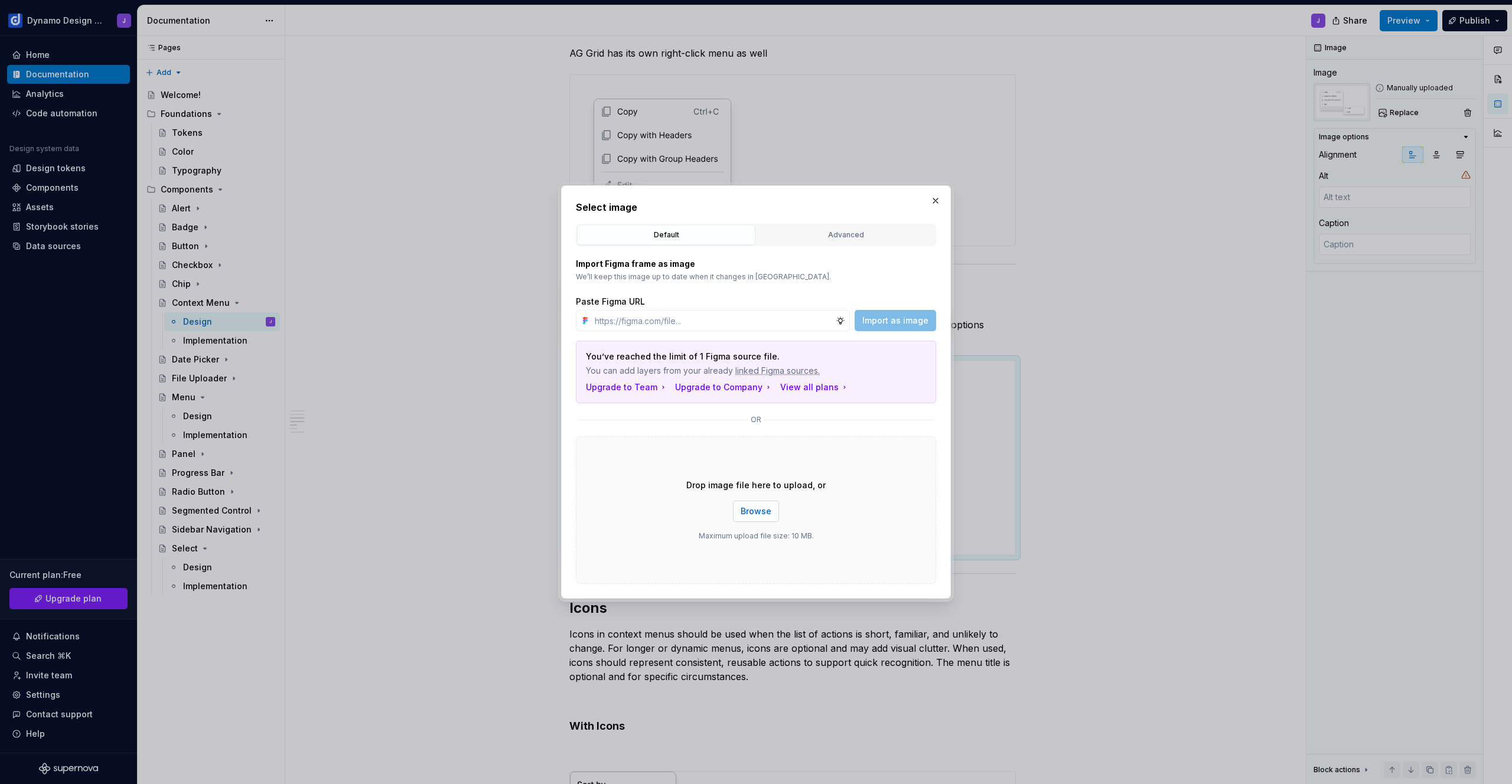
click at [763, 515] on span "Browse" at bounding box center [755, 511] width 30 height 11
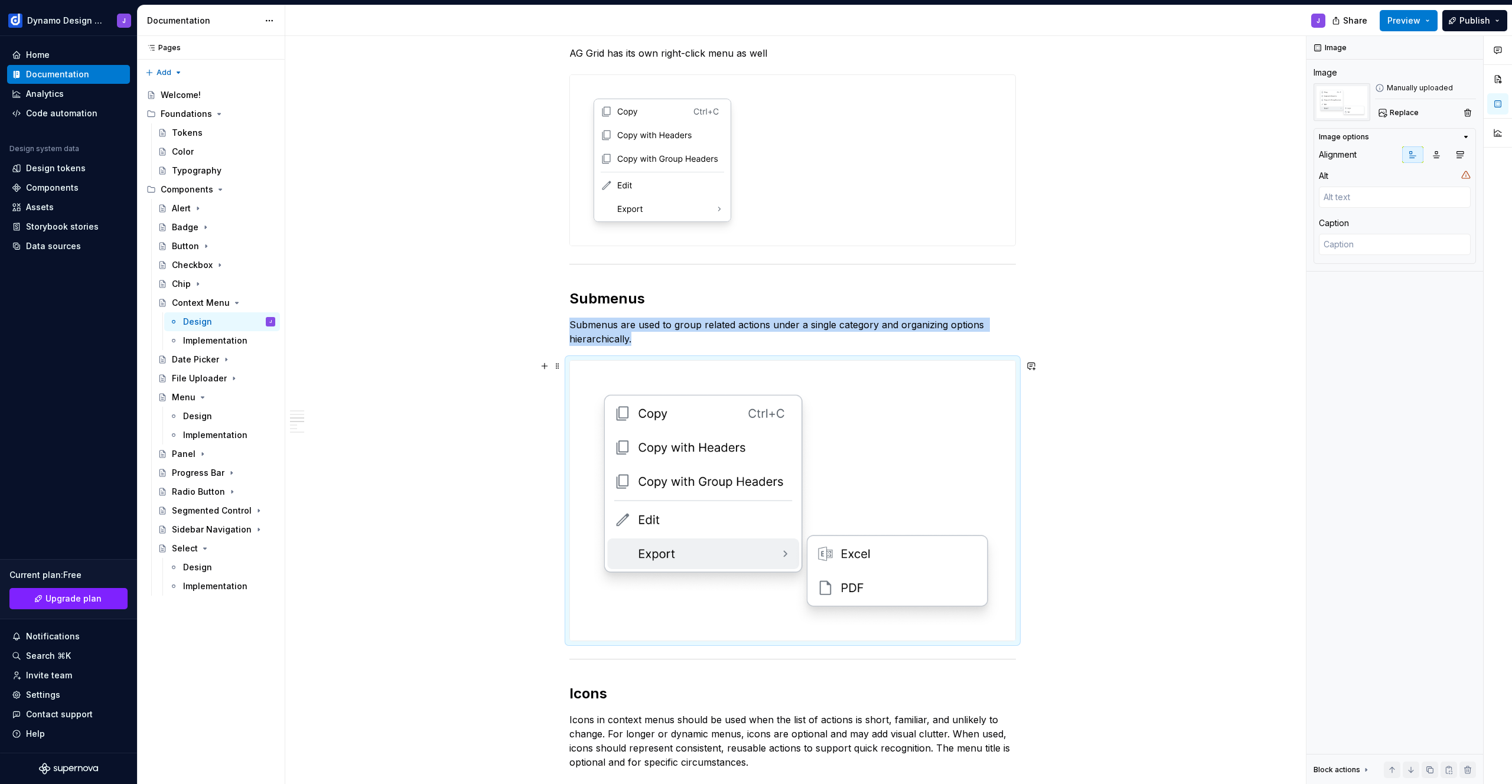
click at [710, 514] on img at bounding box center [793, 501] width 445 height 280
click at [1406, 111] on span "Replace" at bounding box center [1404, 113] width 29 height 9
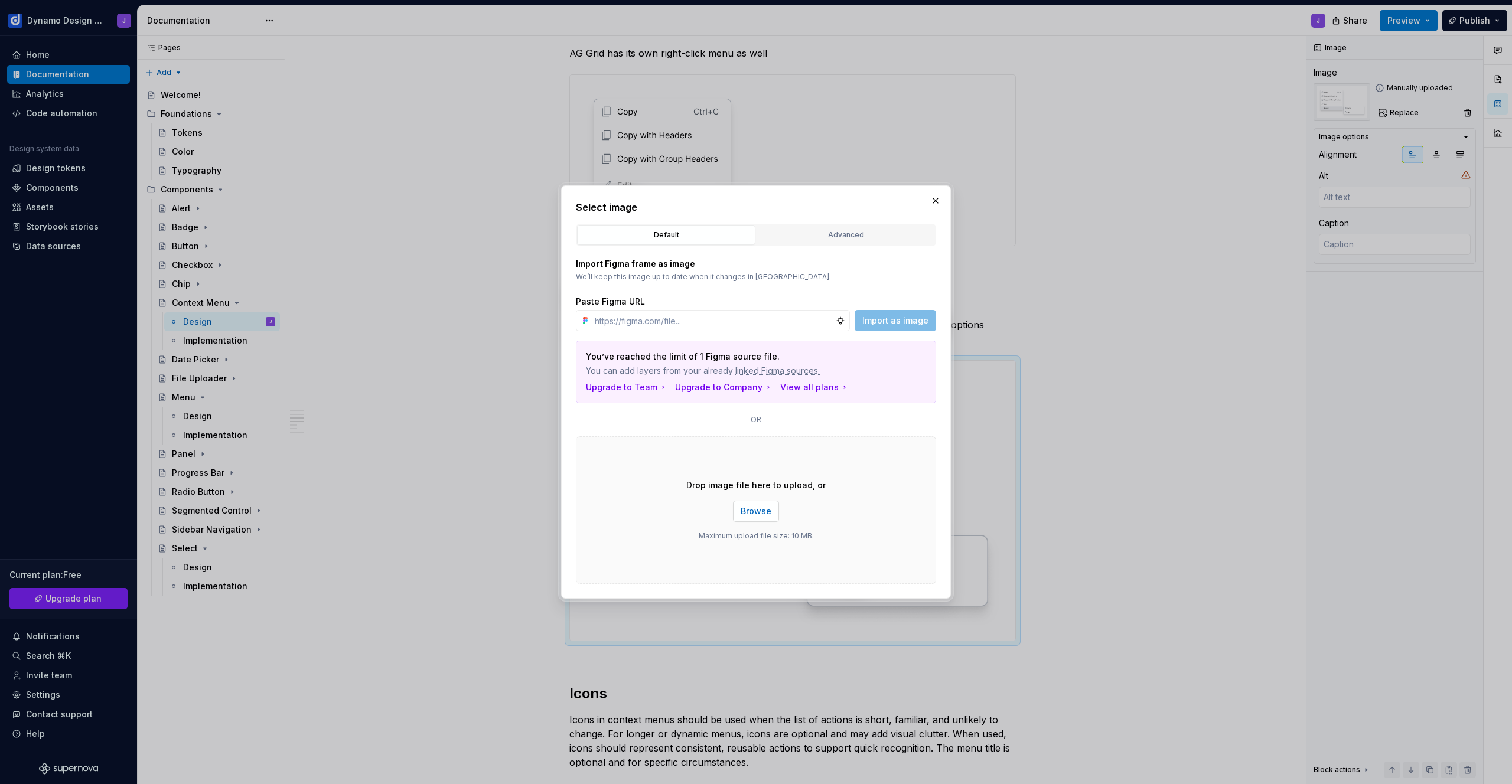
click at [761, 512] on span "Browse" at bounding box center [755, 511] width 30 height 11
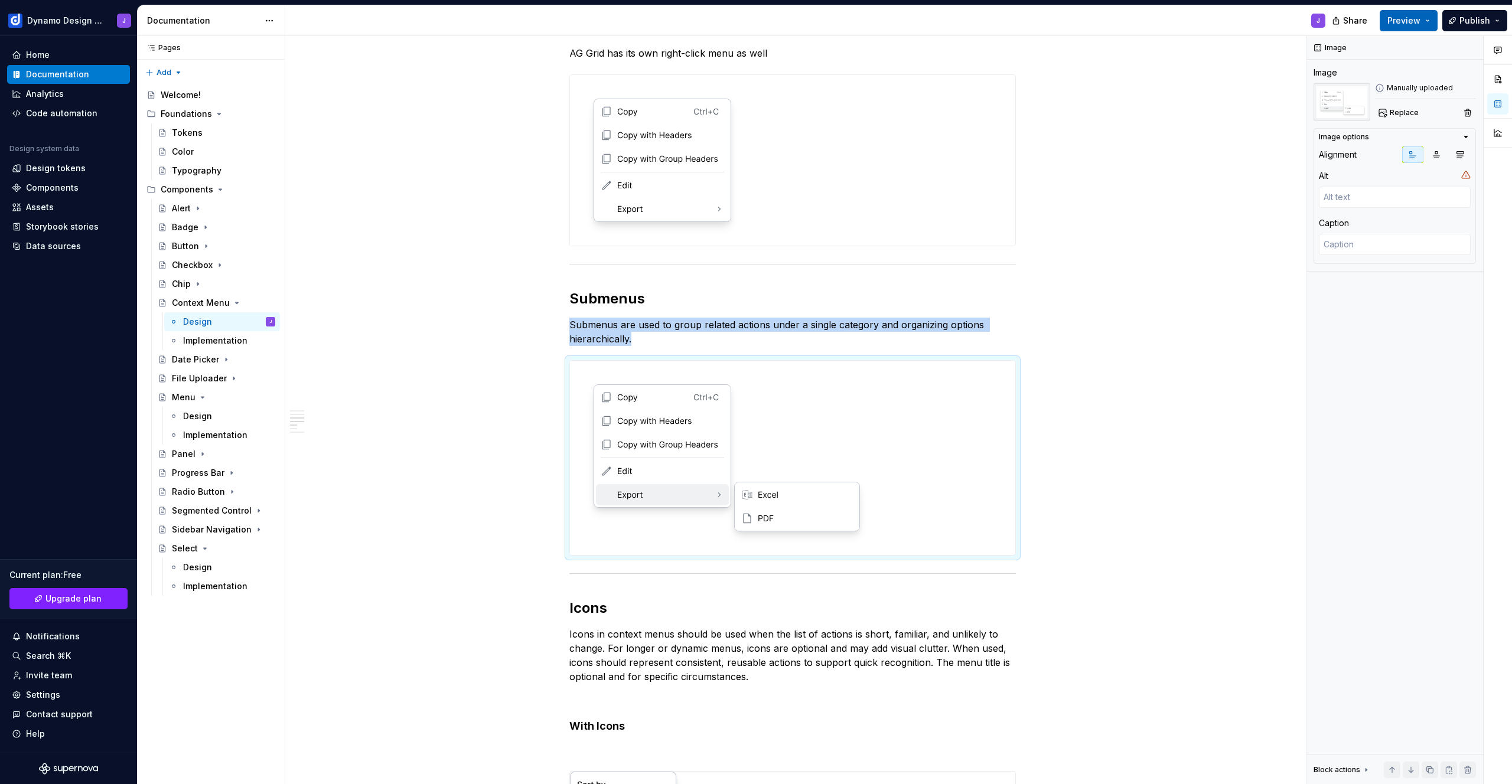
click at [1412, 22] on span "Preview" at bounding box center [1404, 20] width 33 height 11
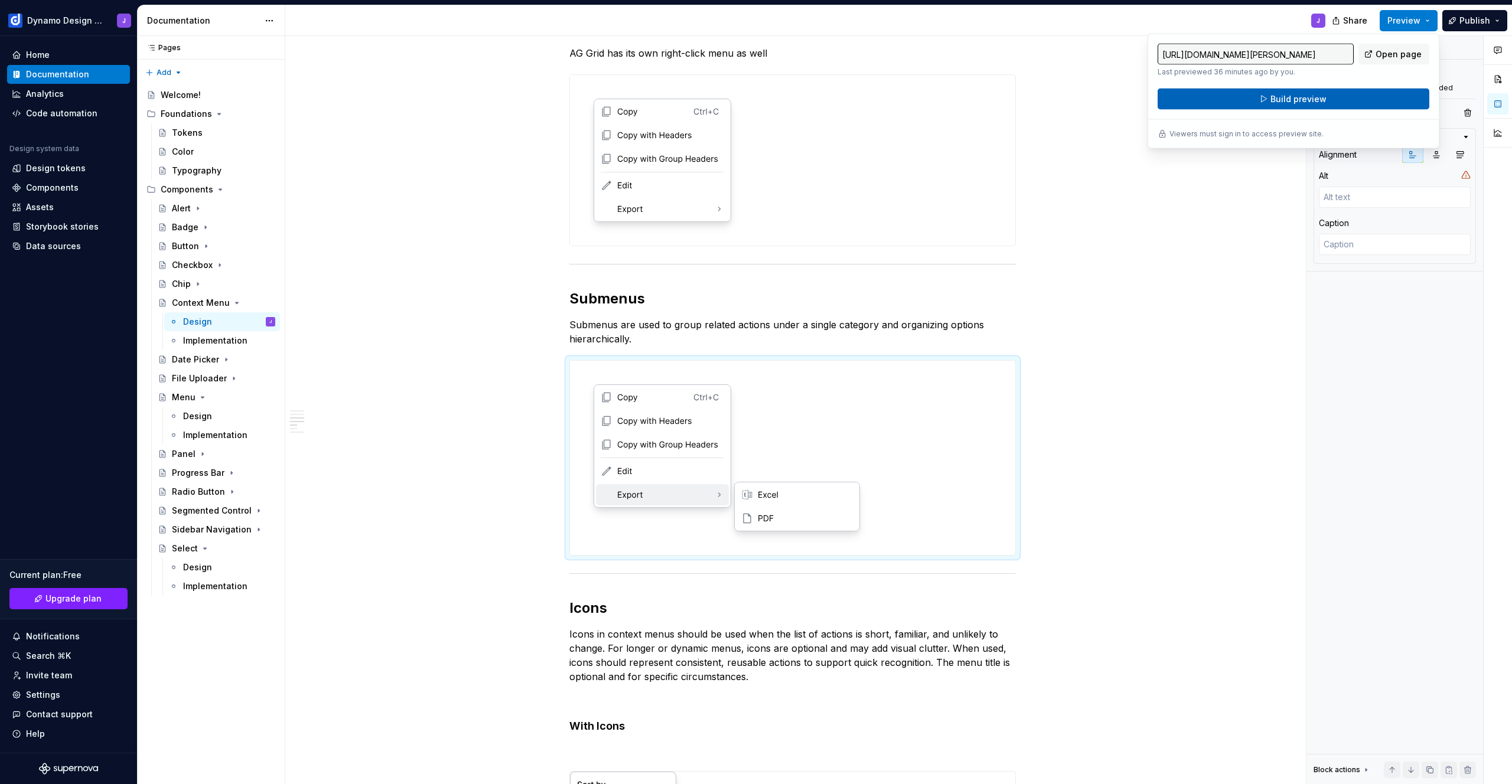
click at [1323, 95] on span "Build preview" at bounding box center [1298, 99] width 56 height 11
click at [1179, 365] on div "**********" at bounding box center [793, 622] width 1015 height 1908
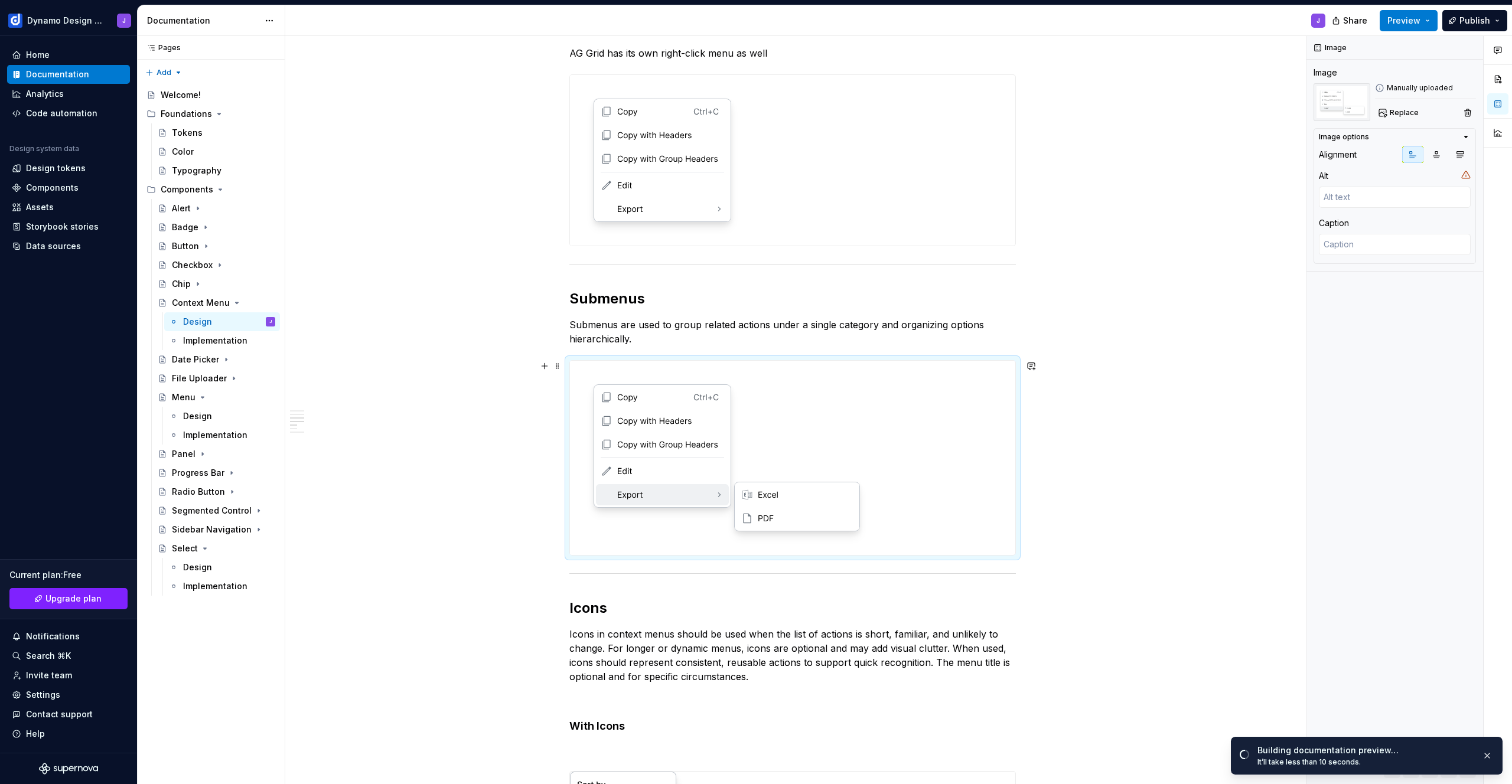
click at [1176, 392] on div "**********" at bounding box center [793, 622] width 1015 height 1908
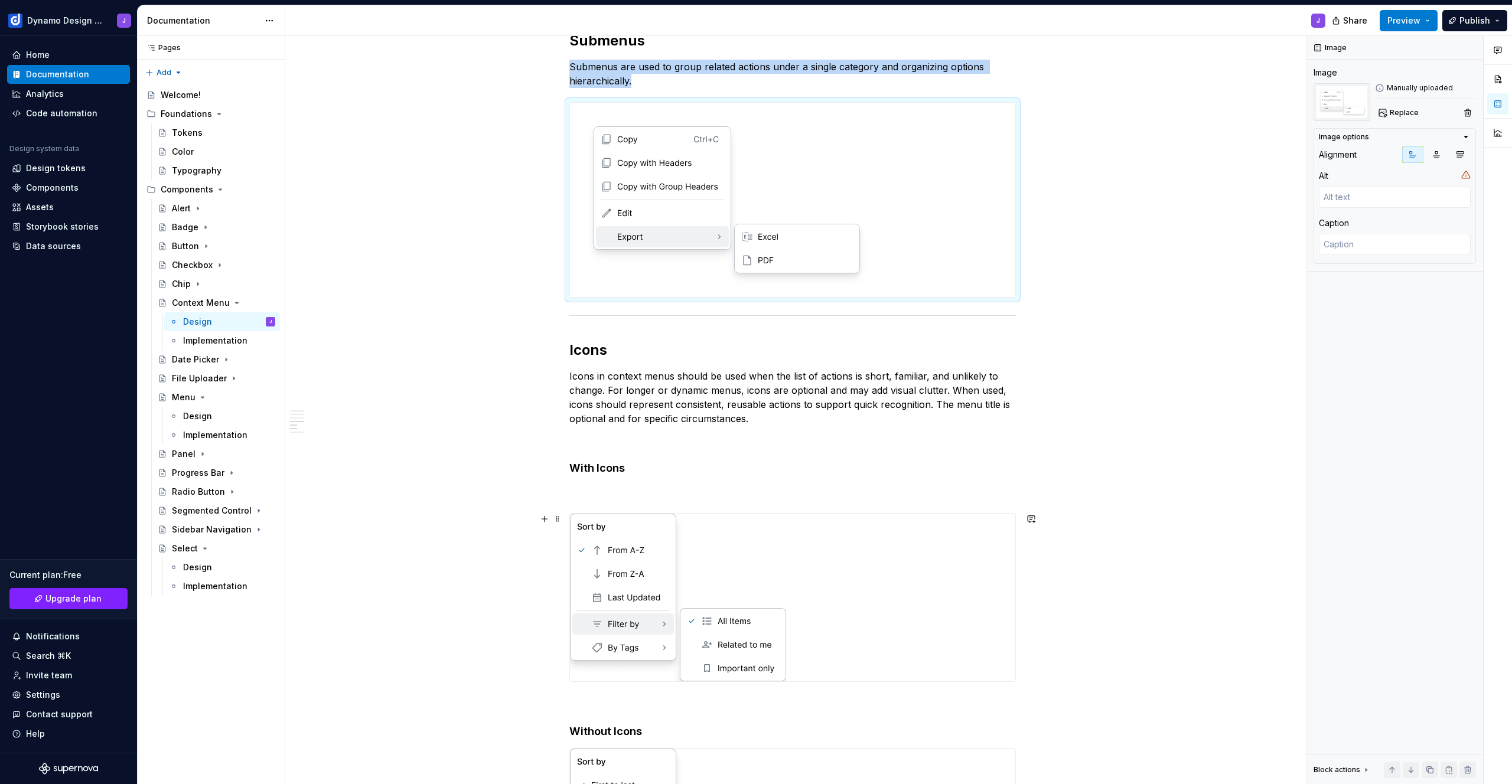
scroll to position [1331, 0]
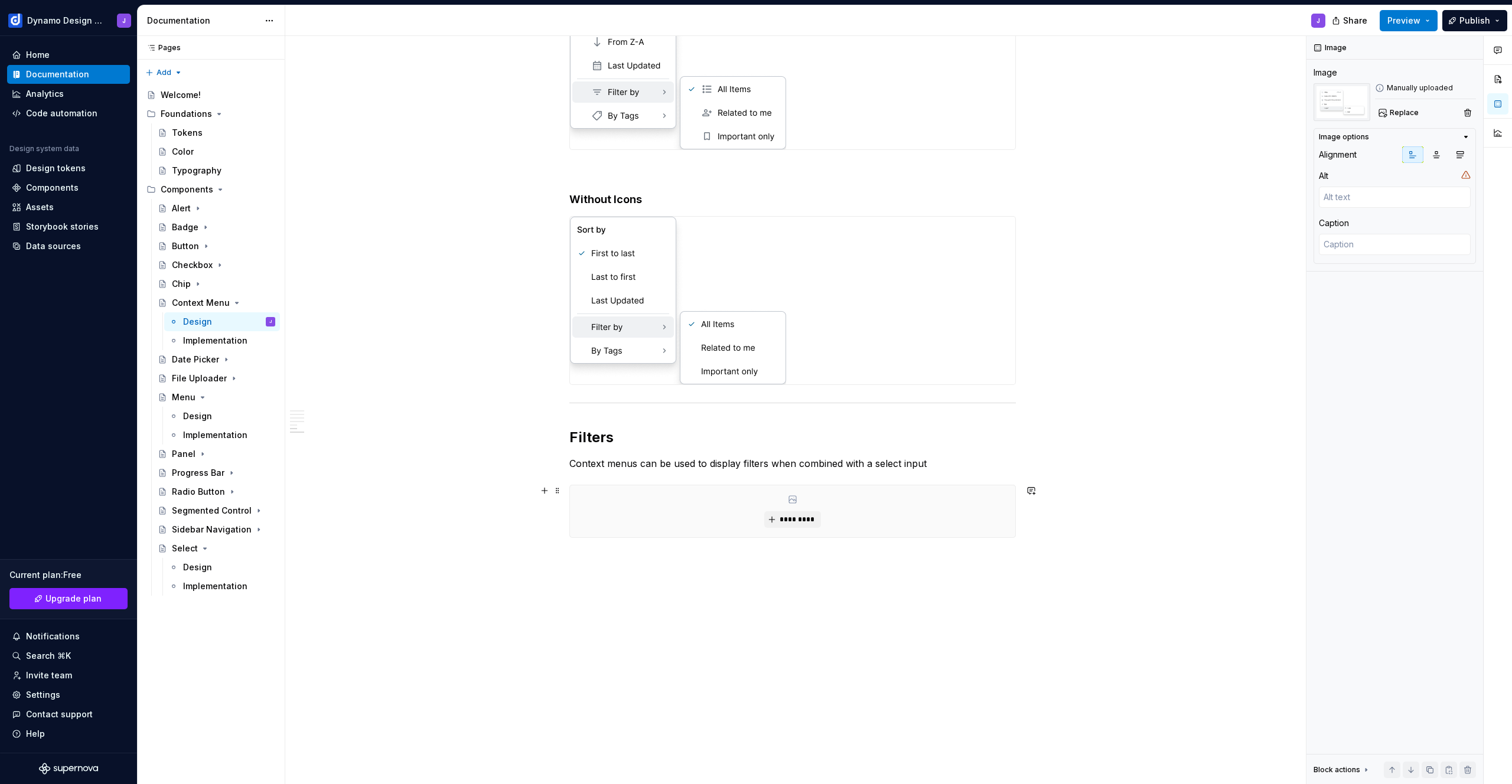
click at [727, 505] on div "*********" at bounding box center [793, 511] width 445 height 52
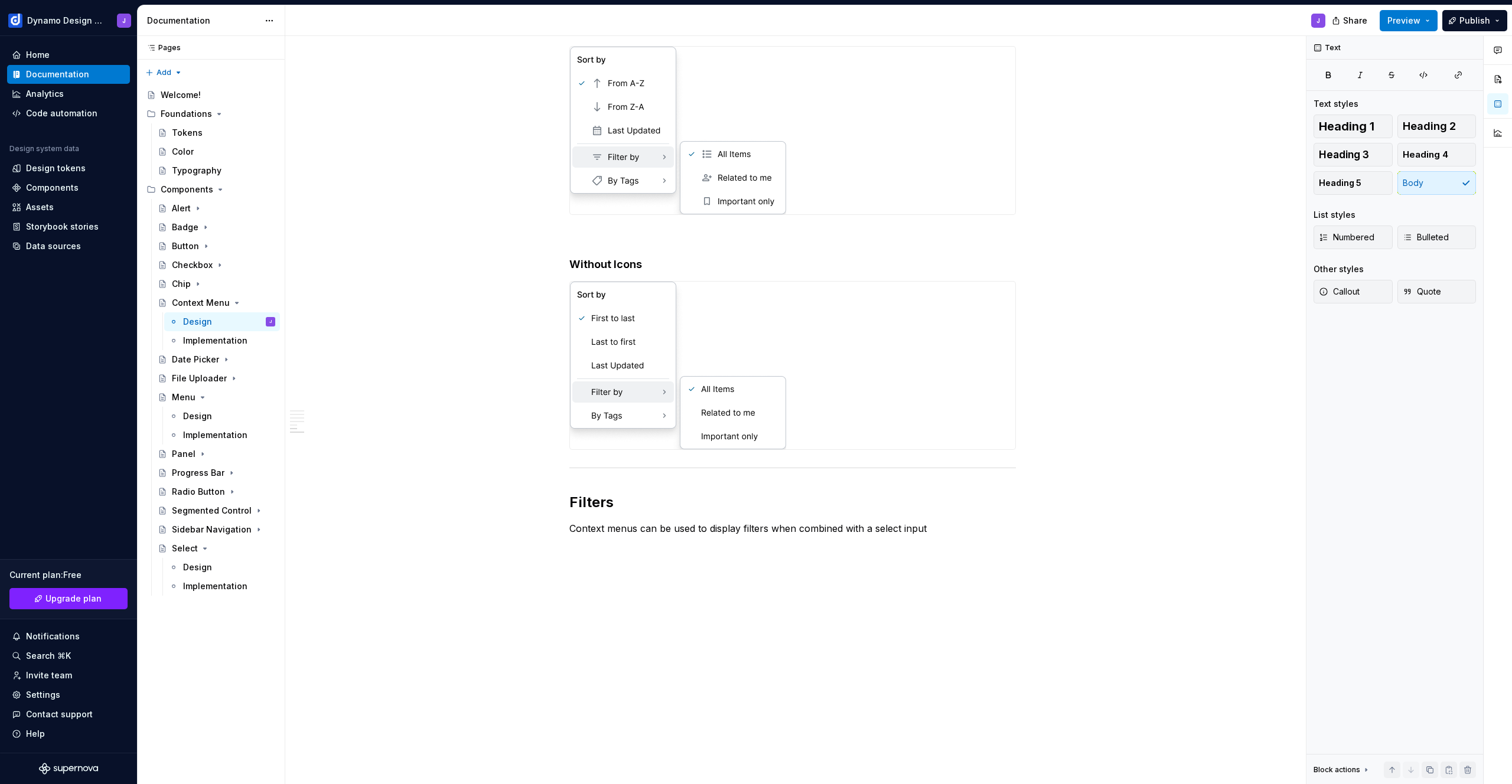
scroll to position [1266, 0]
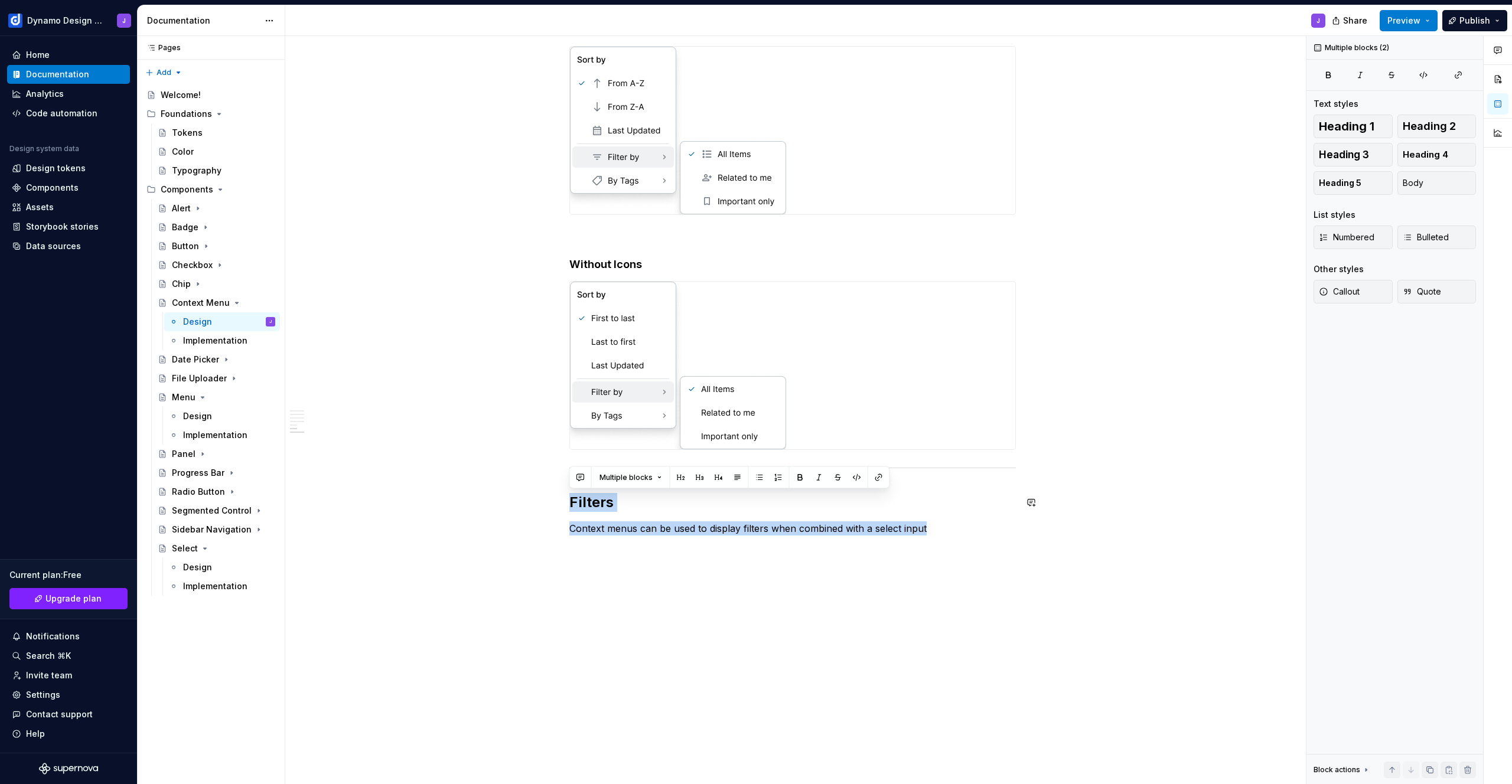
drag, startPoint x: 927, startPoint y: 524, endPoint x: 445, endPoint y: 491, distance: 483.1
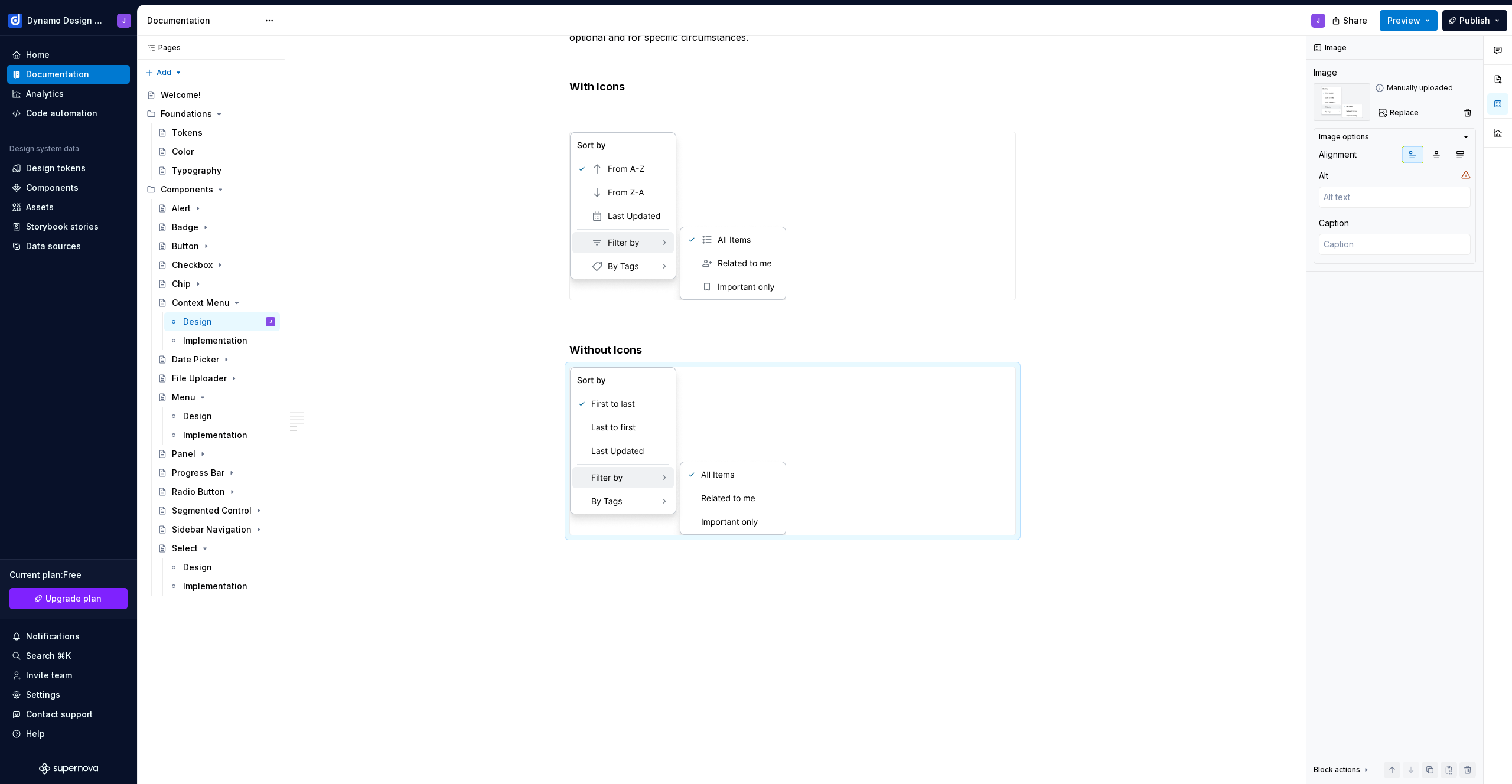
scroll to position [1002, 0]
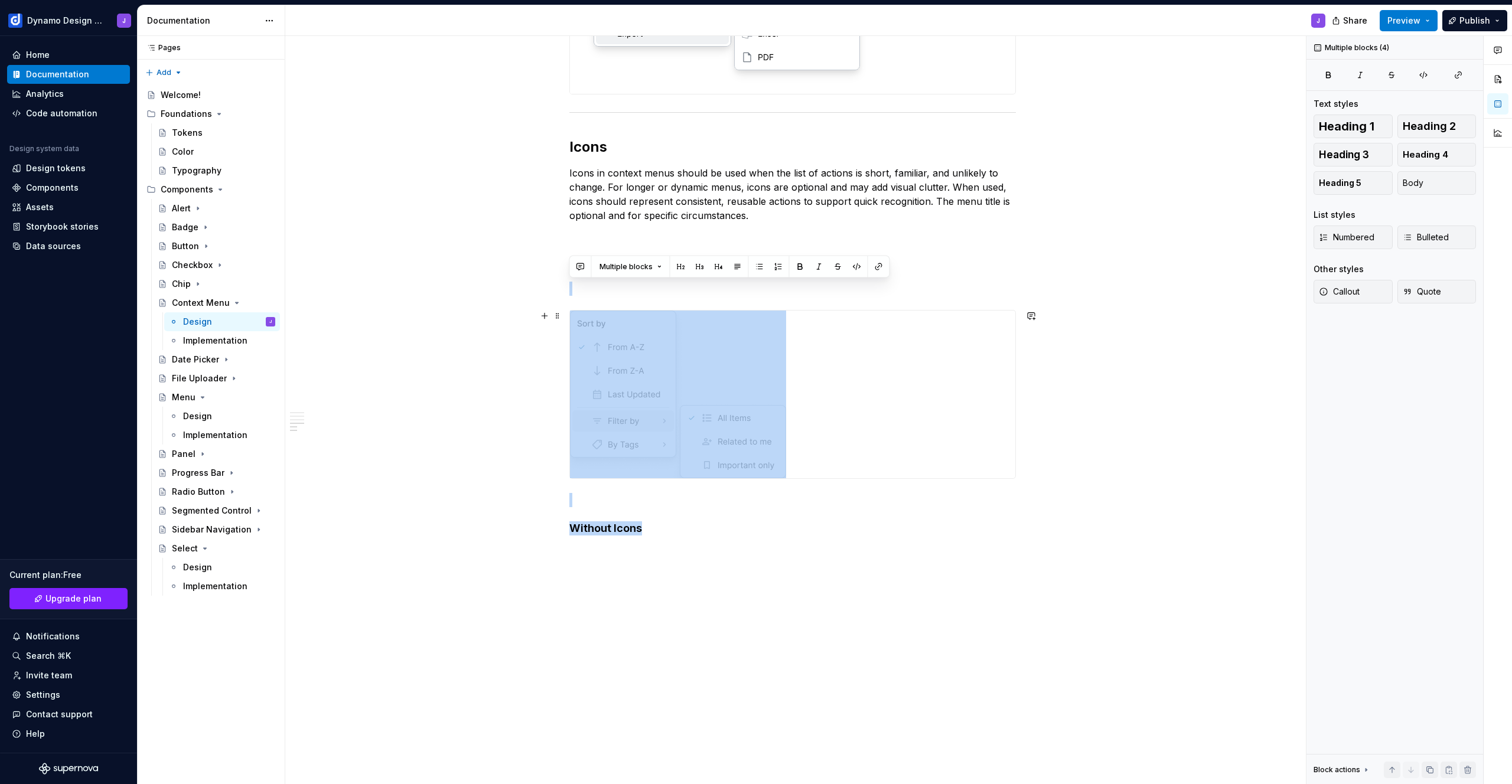
drag, startPoint x: 649, startPoint y: 526, endPoint x: 520, endPoint y: 350, distance: 218.2
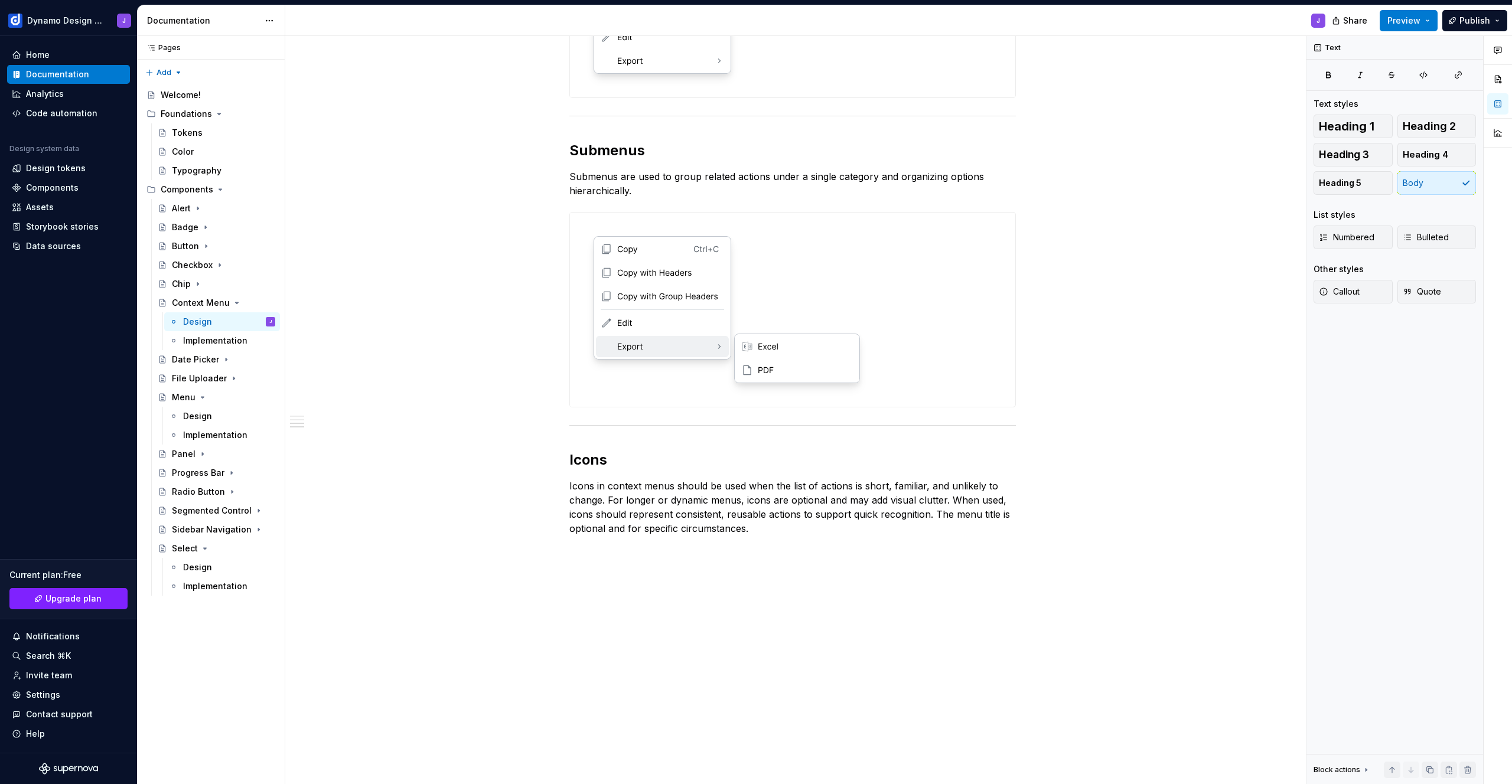
scroll to position [689, 0]
click at [692, 486] on p "Icons in context menus should be used when the list of actions is short, famili…" at bounding box center [793, 507] width 447 height 57
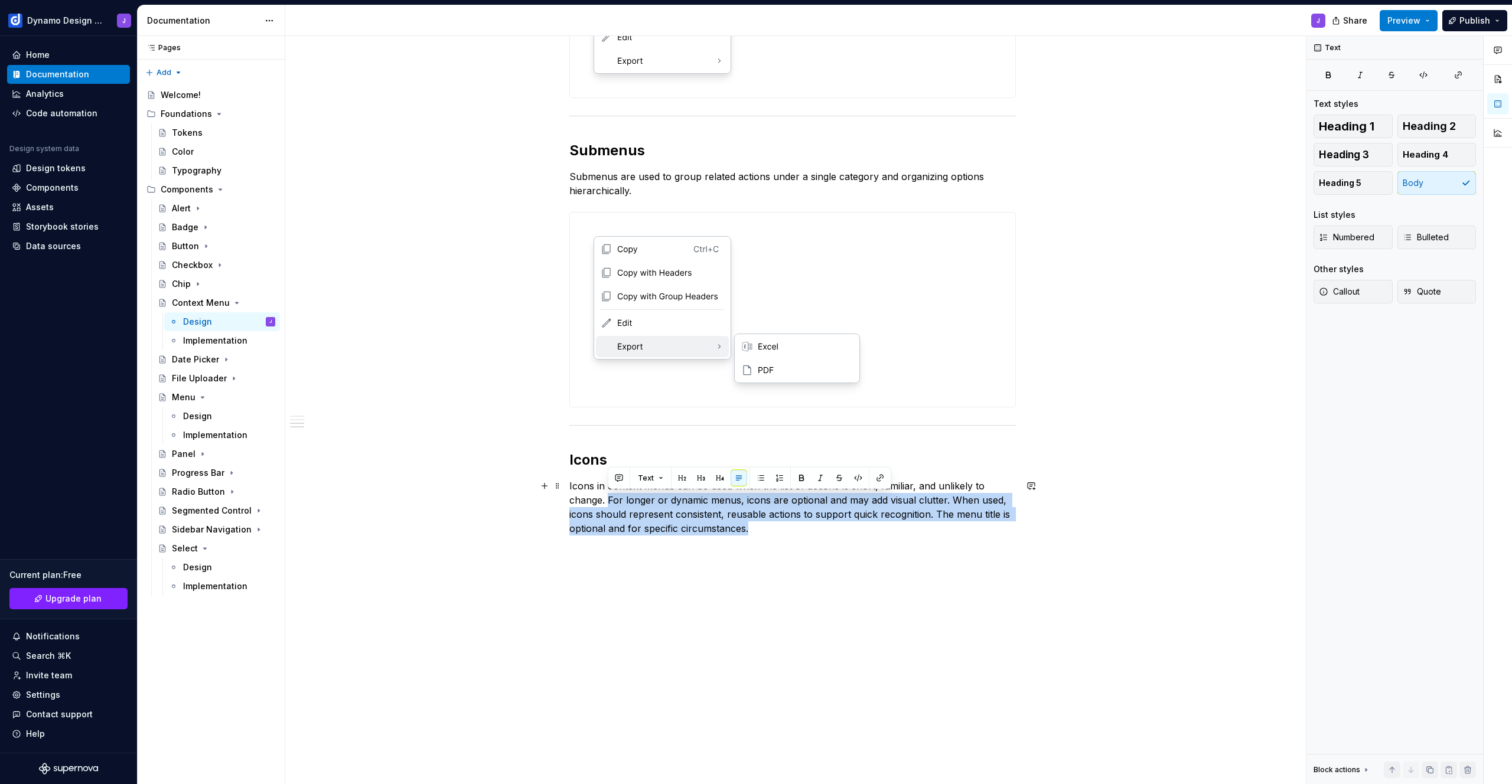
drag, startPoint x: 754, startPoint y: 527, endPoint x: 607, endPoint y: 503, distance: 148.9
click at [607, 503] on p "Icons in context menus can be used when the list of actions is short, familiar,…" at bounding box center [793, 507] width 447 height 57
click at [556, 486] on div "**********" at bounding box center [793, 152] width 1015 height 1264
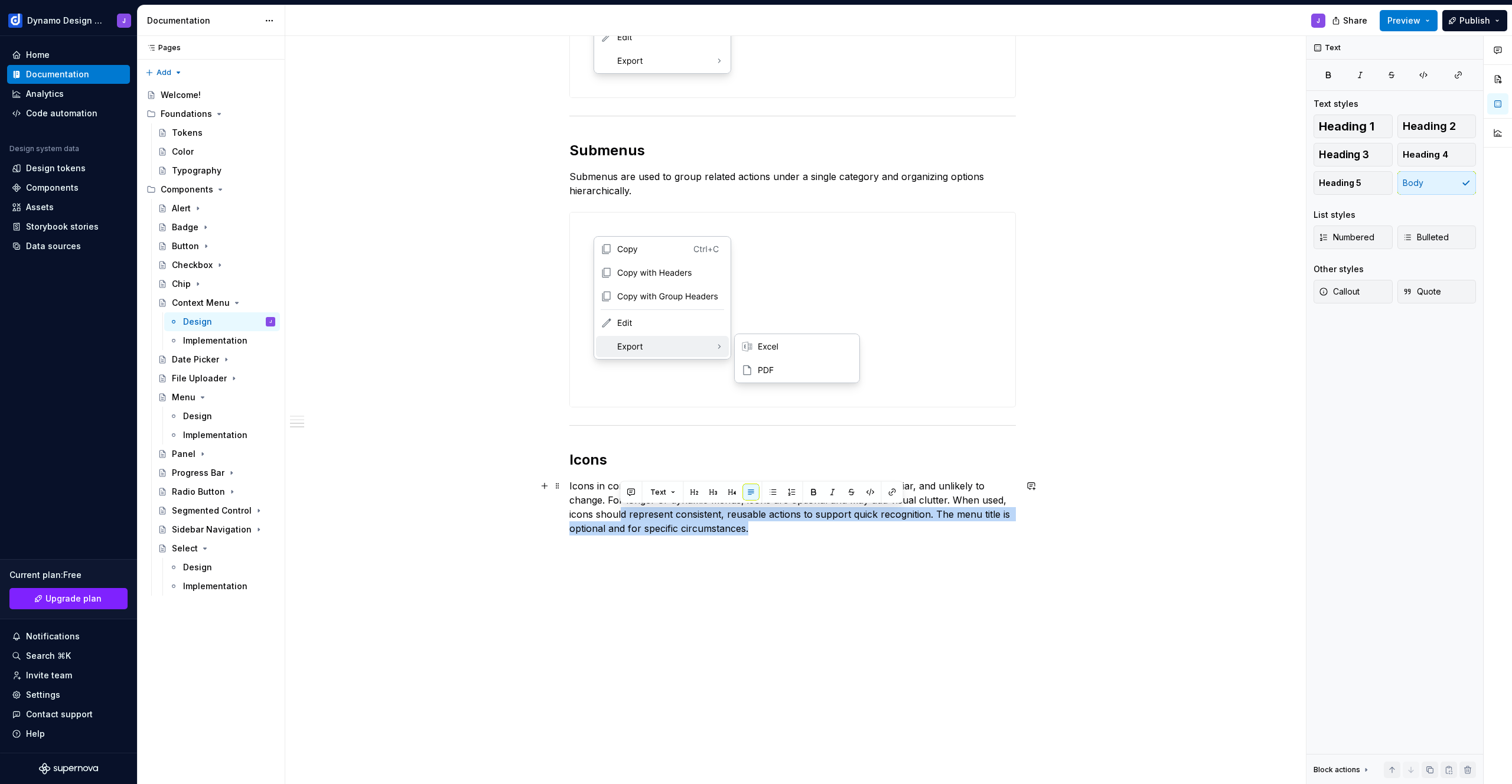
drag, startPoint x: 761, startPoint y: 530, endPoint x: 623, endPoint y: 510, distance: 139.4
click at [620, 509] on p "Icons in context menus can be used when the list of actions is short, familiar,…" at bounding box center [793, 507] width 447 height 57
click at [774, 531] on p "Icons in context menus can be used when the list of actions is short, familiar,…" at bounding box center [793, 507] width 447 height 57
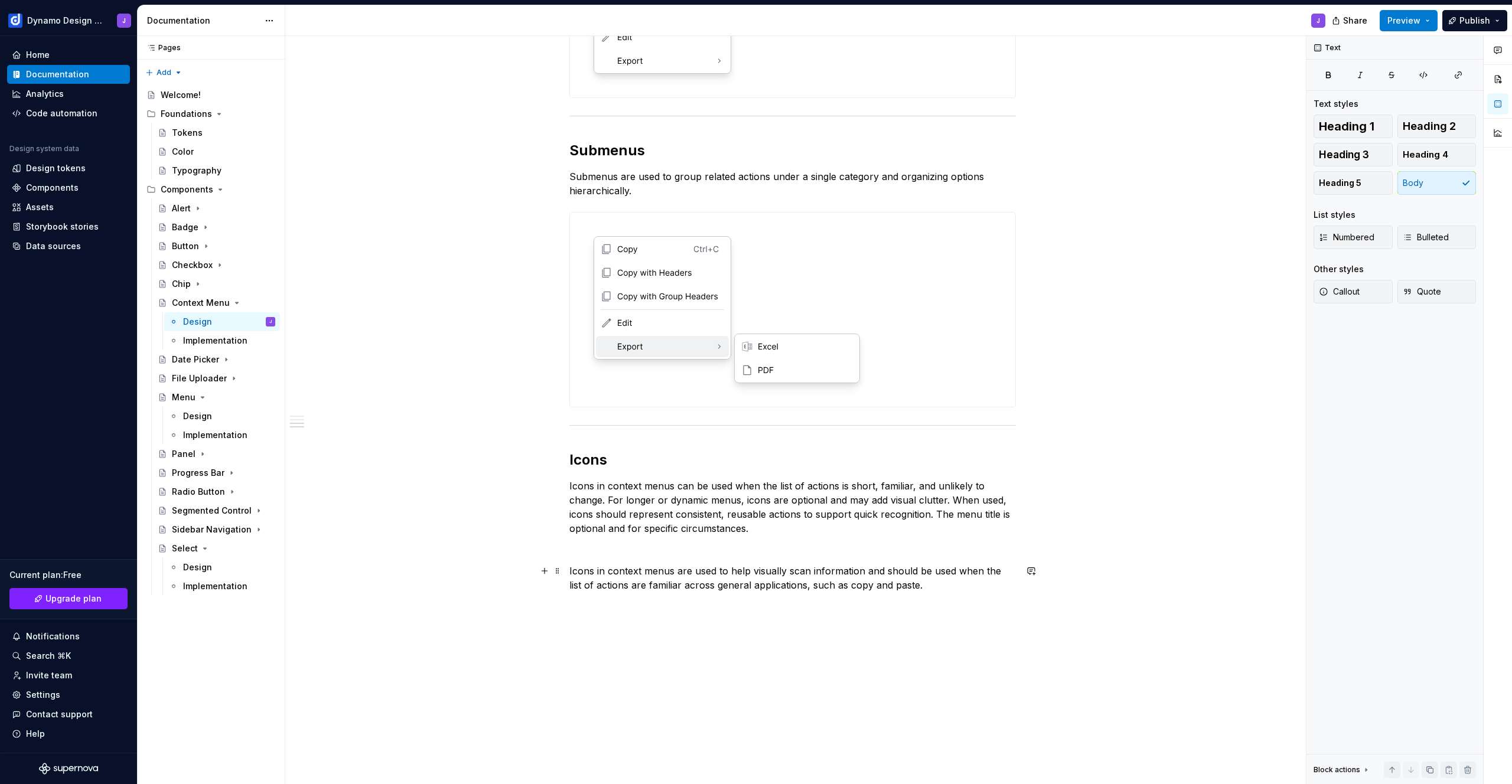
click at [789, 584] on p "Icons in context menus are used to help visually scan information and should be…" at bounding box center [793, 578] width 447 height 28
click at [924, 584] on p "Icons in context menus are used to help visually scan information and should be…" at bounding box center [793, 578] width 447 height 28
click at [977, 582] on p "Icons in context menus are used to help visually scan information and should be…" at bounding box center [793, 584] width 447 height 43
drag, startPoint x: 568, startPoint y: 568, endPoint x: 562, endPoint y: 488, distance: 80.2
click at [562, 488] on div "**********" at bounding box center [796, 410] width 1021 height 749
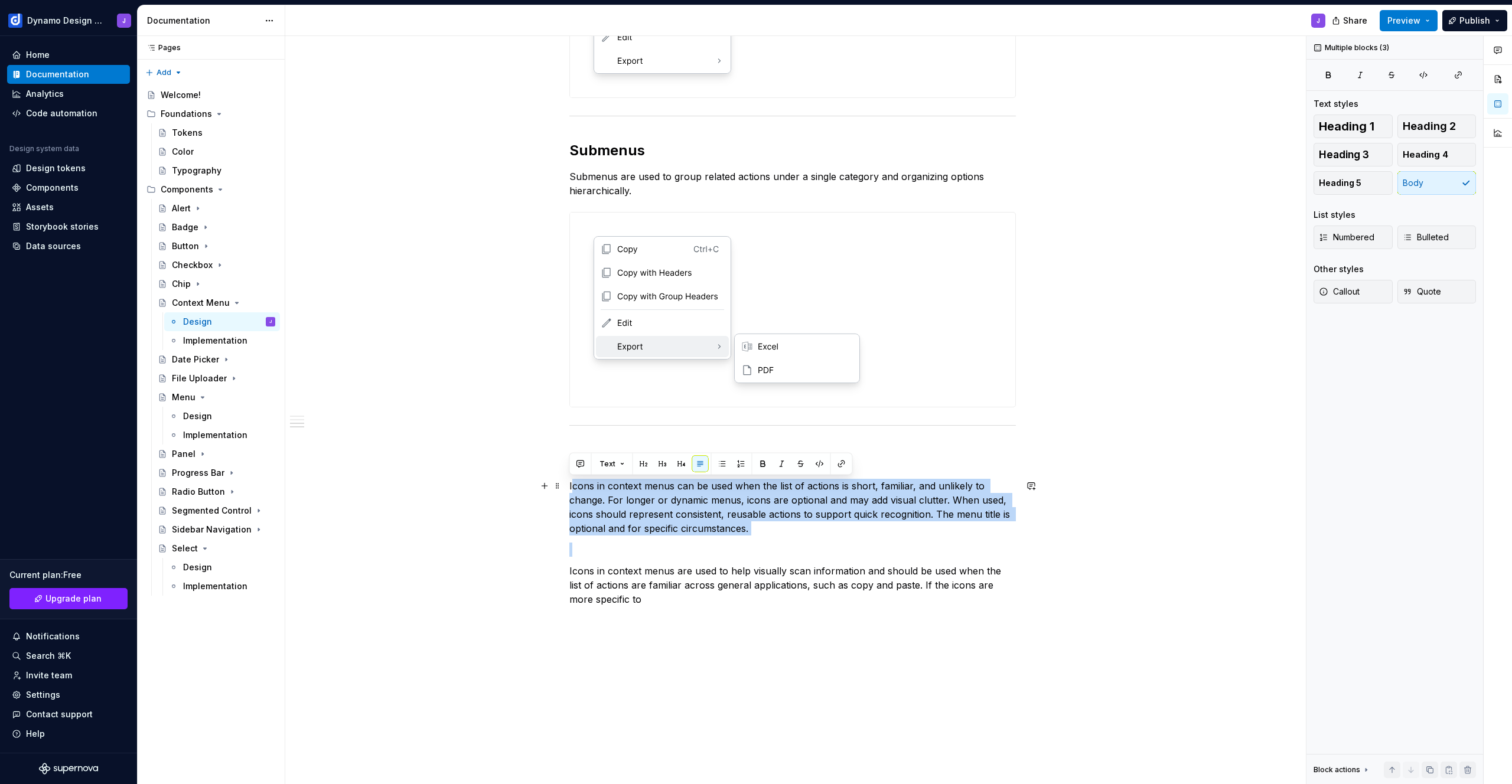
drag, startPoint x: 569, startPoint y: 568, endPoint x: 571, endPoint y: 490, distance: 78.0
click at [571, 490] on div "**********" at bounding box center [793, 77] width 447 height 1057
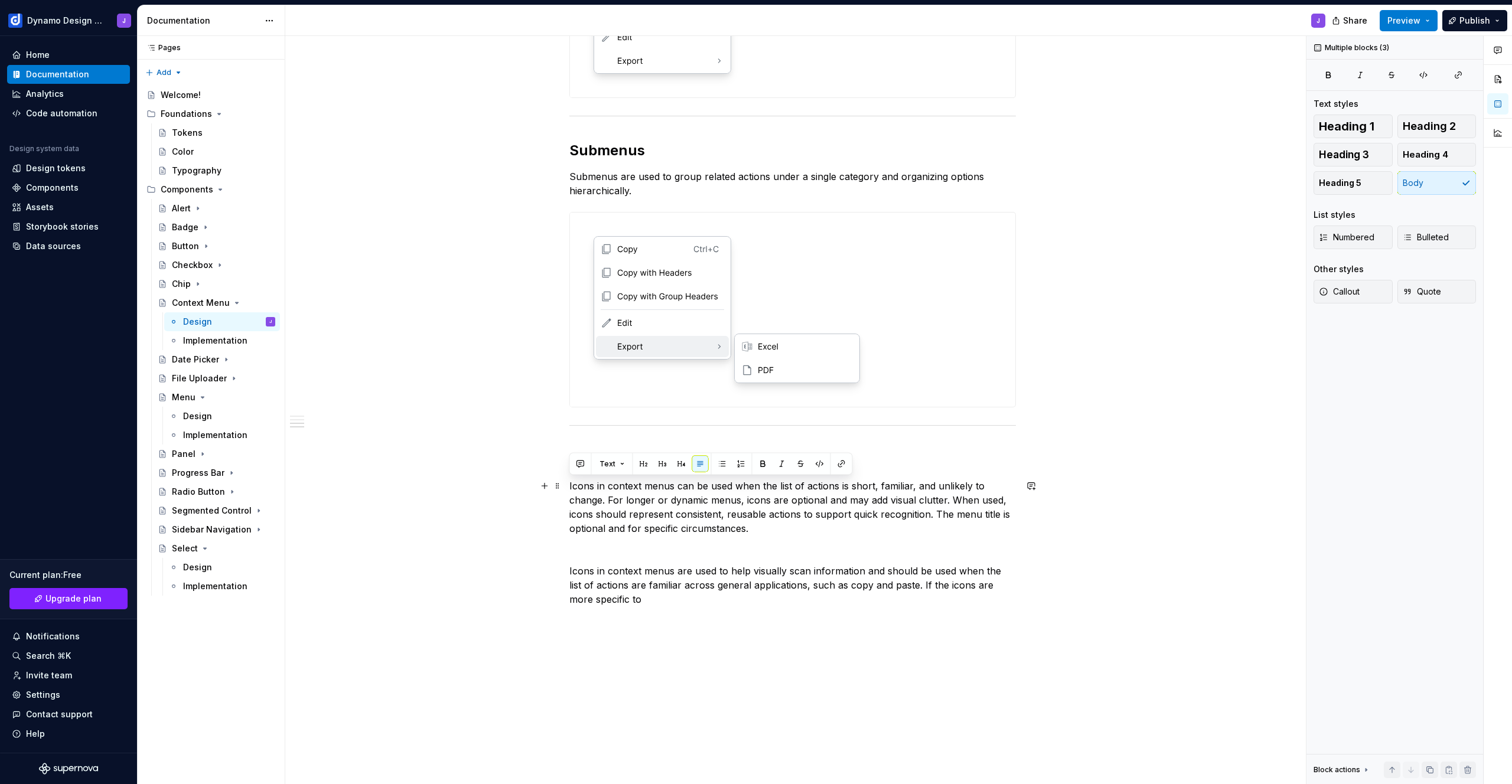
scroll to position [675, 0]
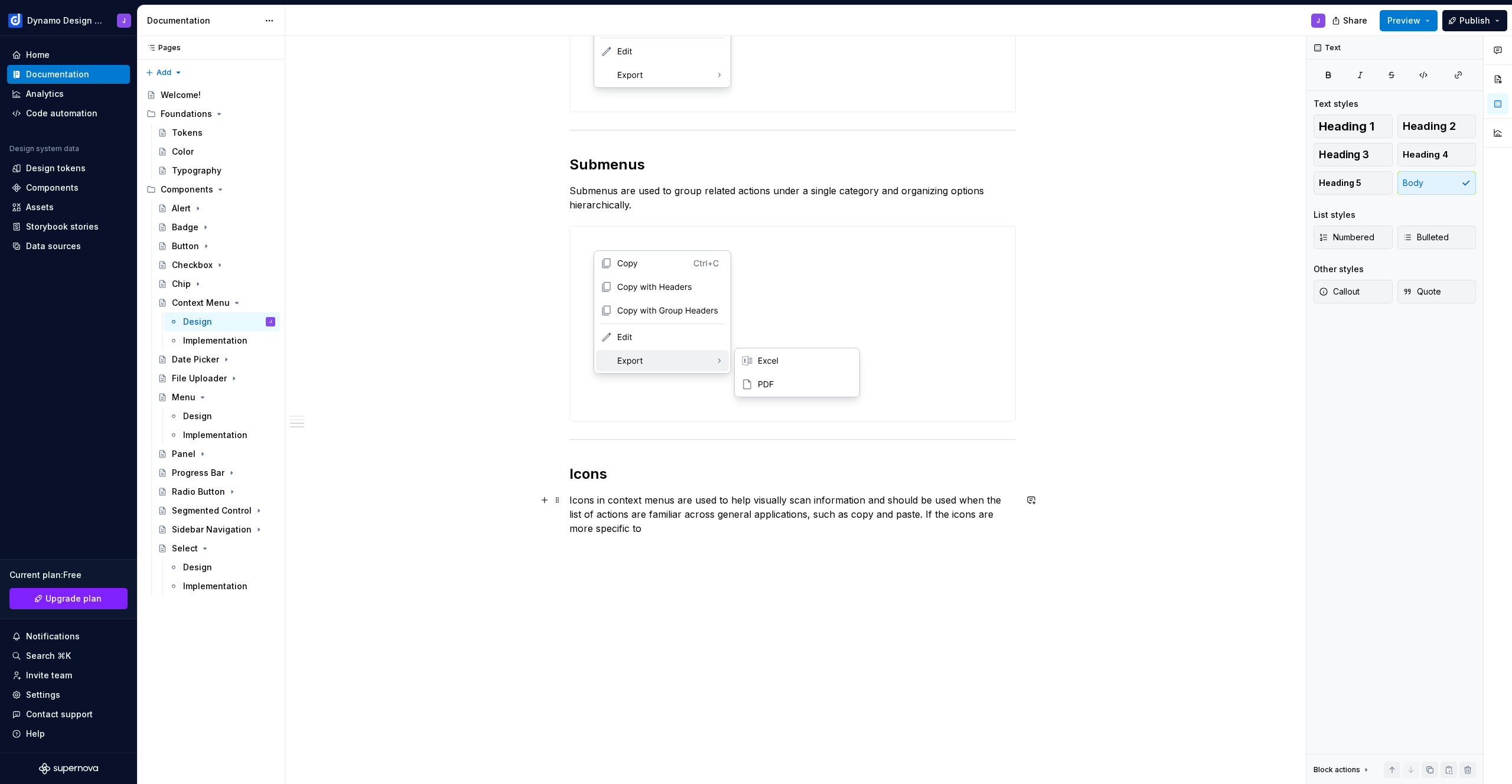
click at [644, 531] on p "Icons in context menus are used to help visually scan information and should be…" at bounding box center [793, 514] width 447 height 43
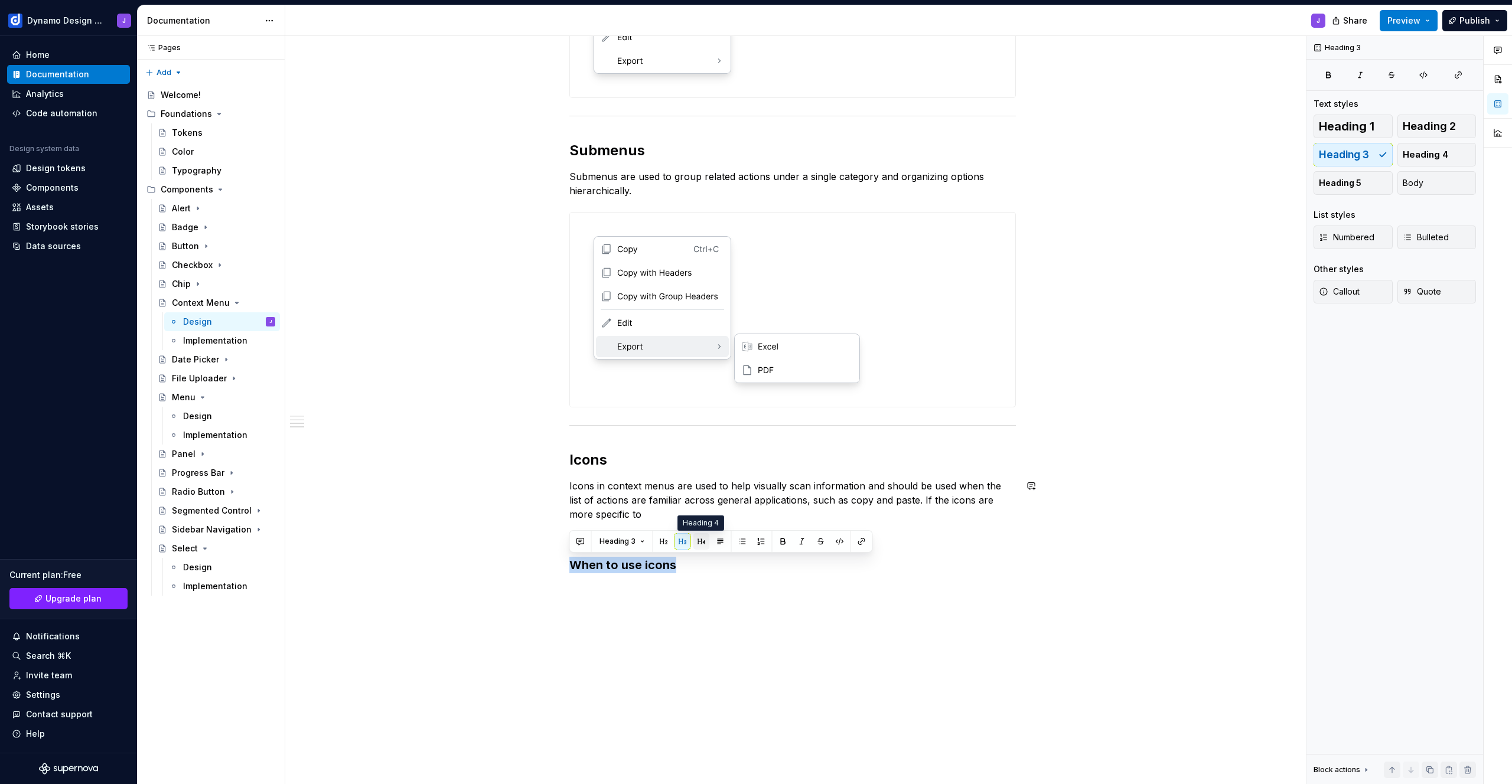
click at [706, 542] on button "button" at bounding box center [702, 541] width 16 height 16
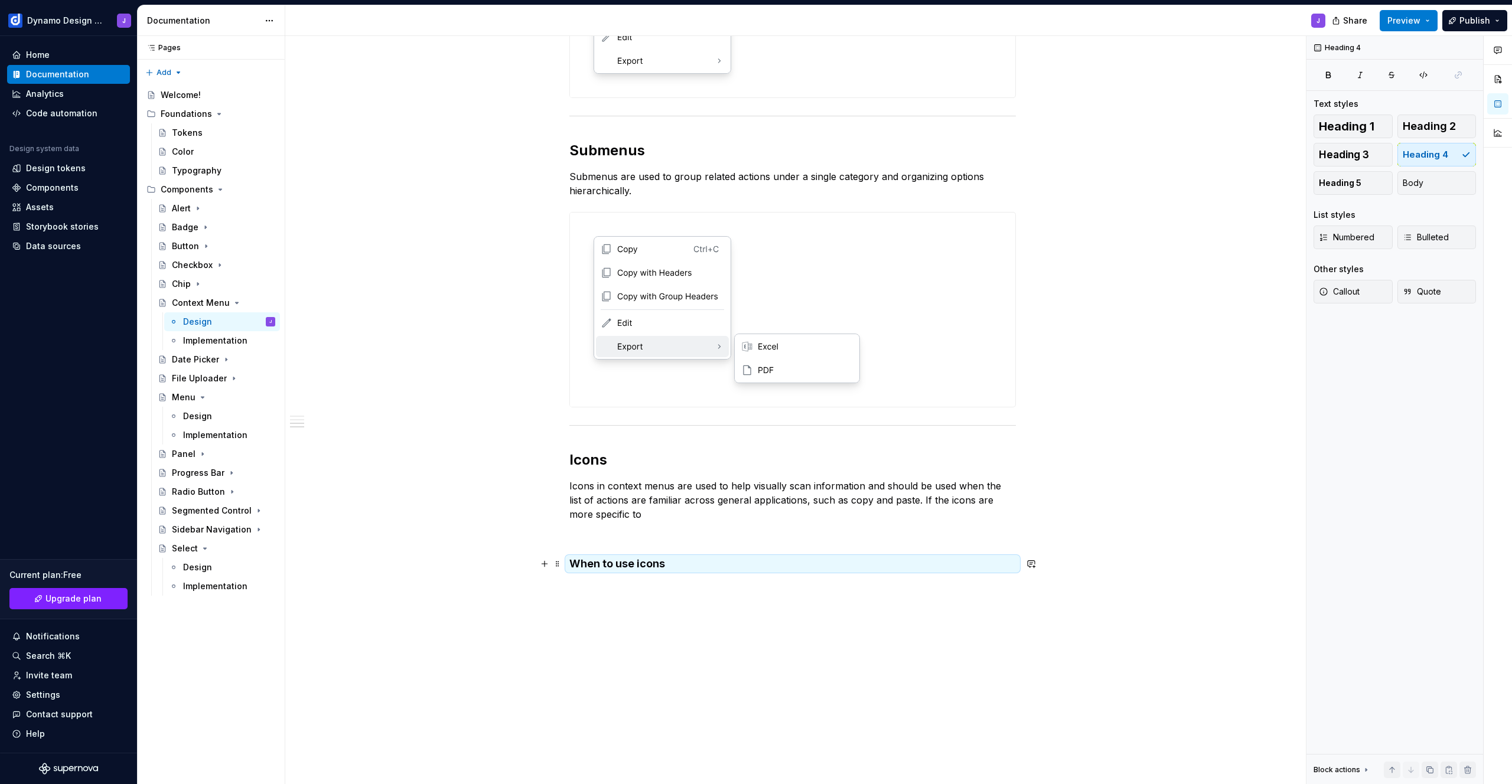
click at [682, 559] on h4 "When to use icons" at bounding box center [793, 563] width 447 height 14
click at [661, 584] on div "**********" at bounding box center [793, 67] width 447 height 1036
click at [664, 590] on div "**********" at bounding box center [796, 410] width 1021 height 749
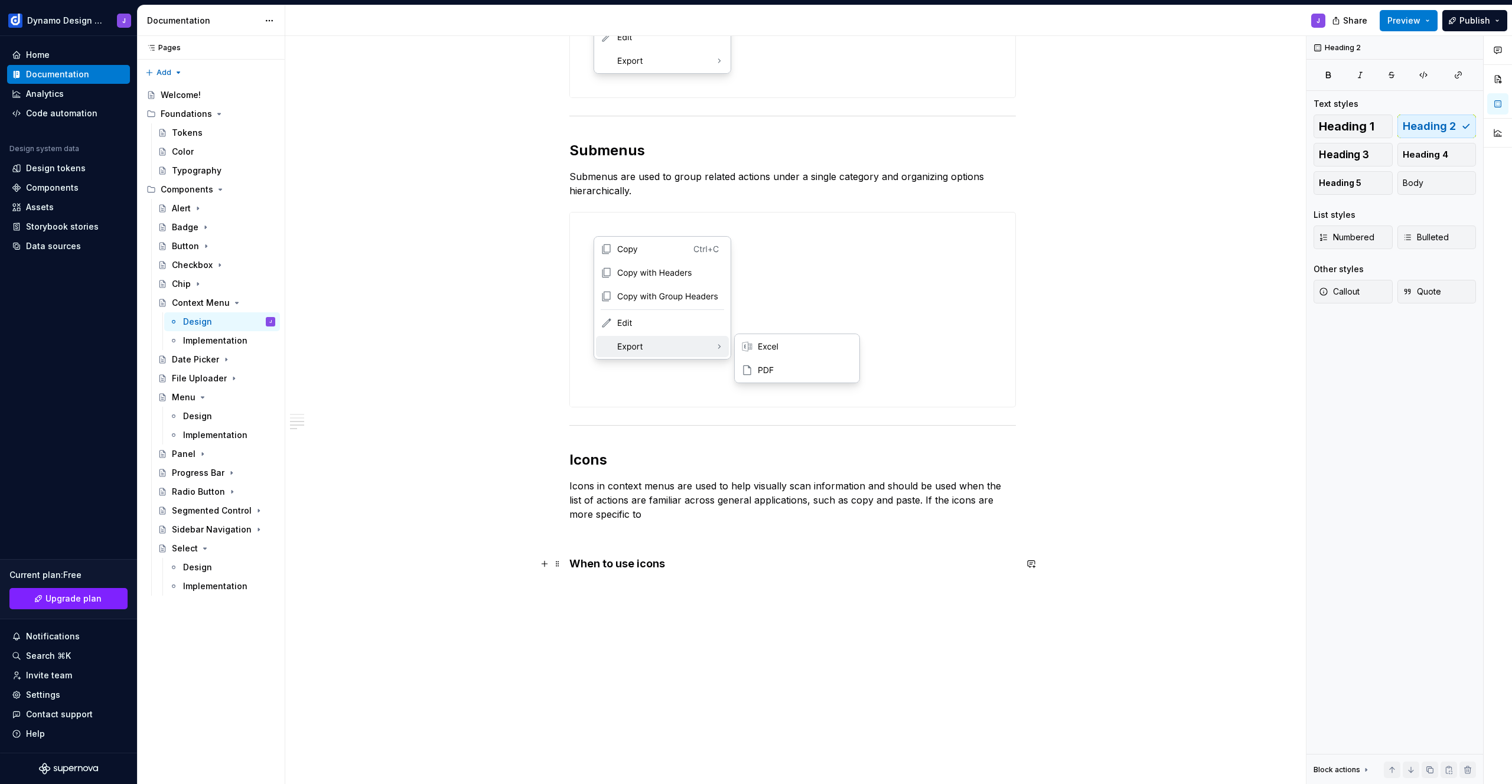
click at [677, 566] on h4 "When to use icons" at bounding box center [793, 563] width 447 height 14
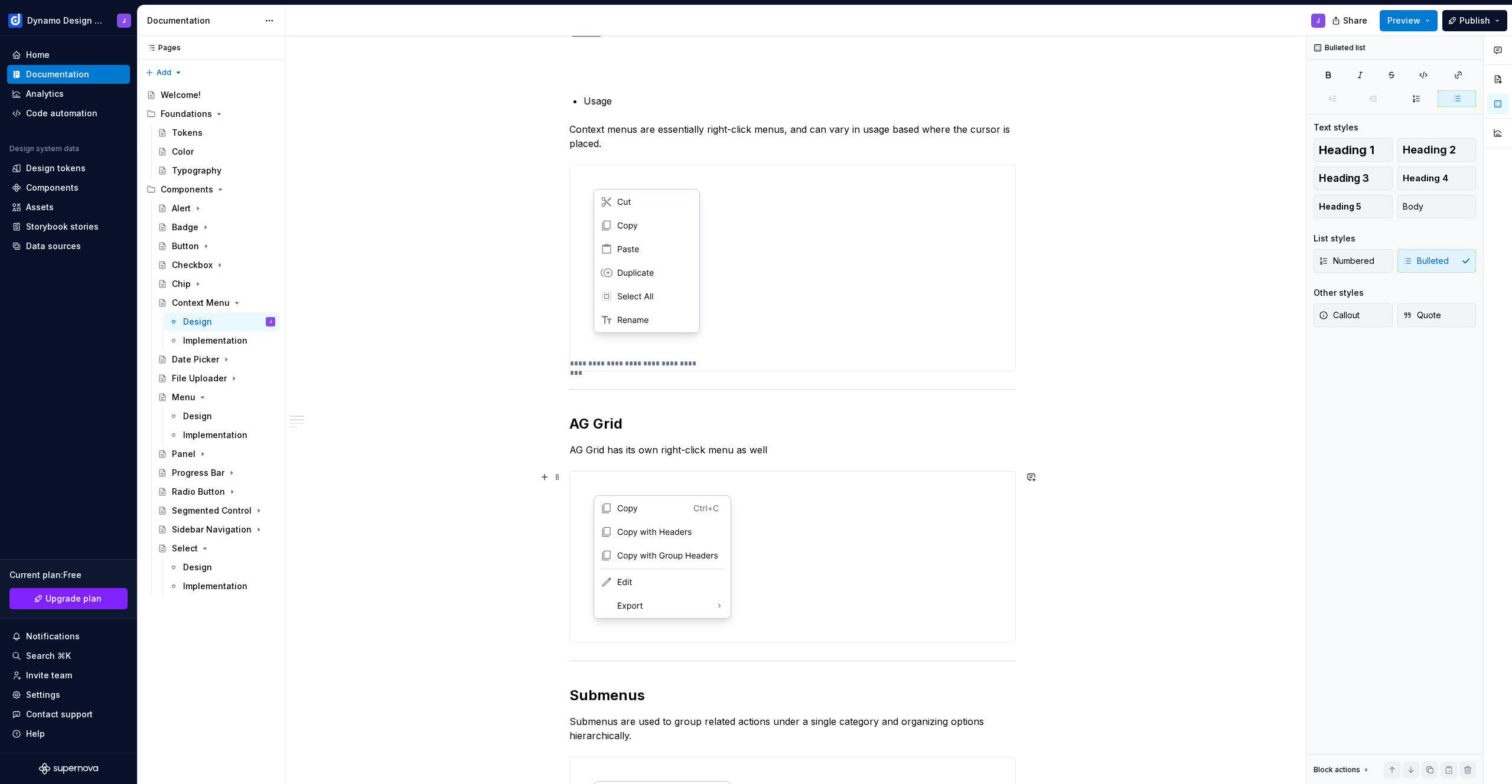
scroll to position [753, 0]
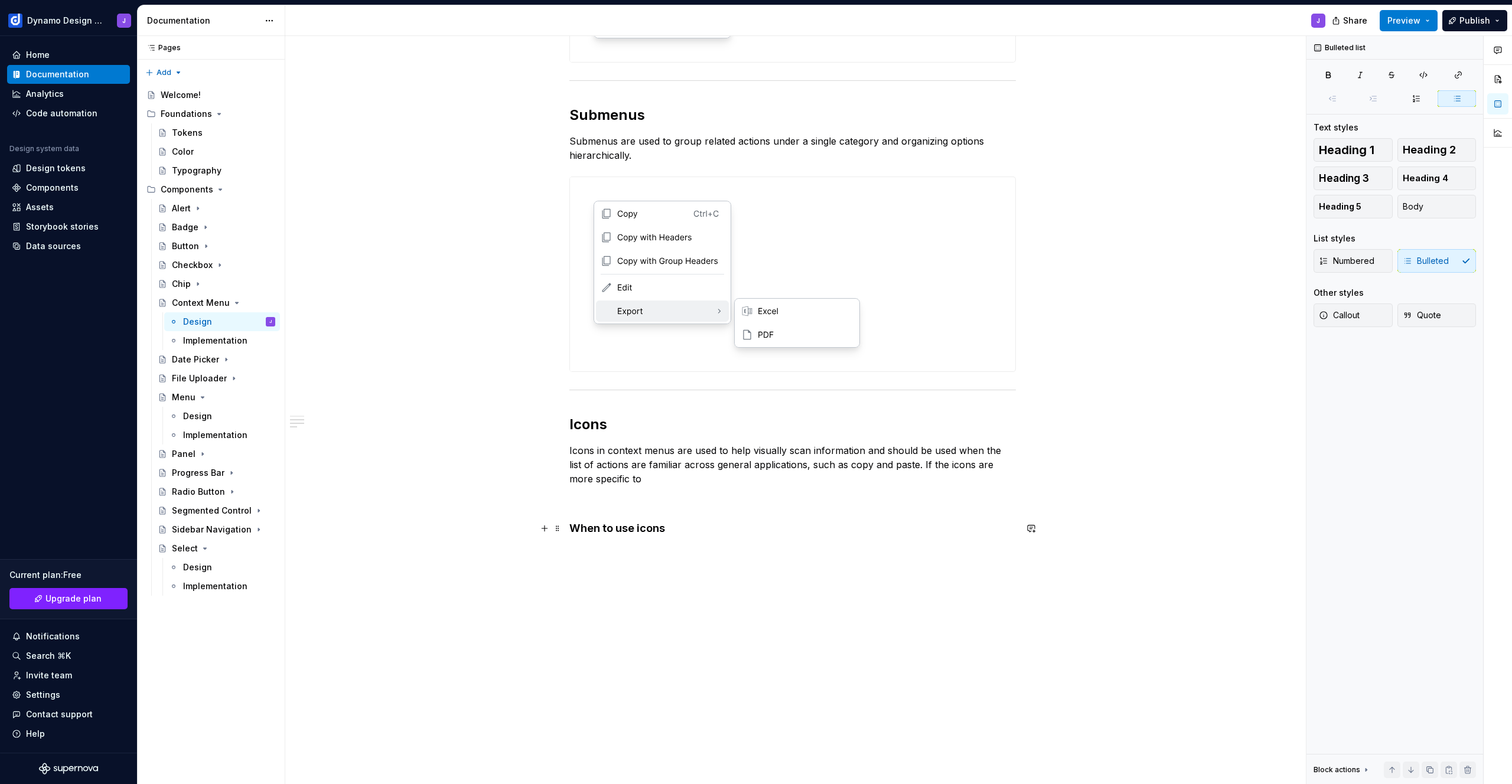
click at [671, 534] on h4 "When to use icons" at bounding box center [793, 528] width 447 height 14
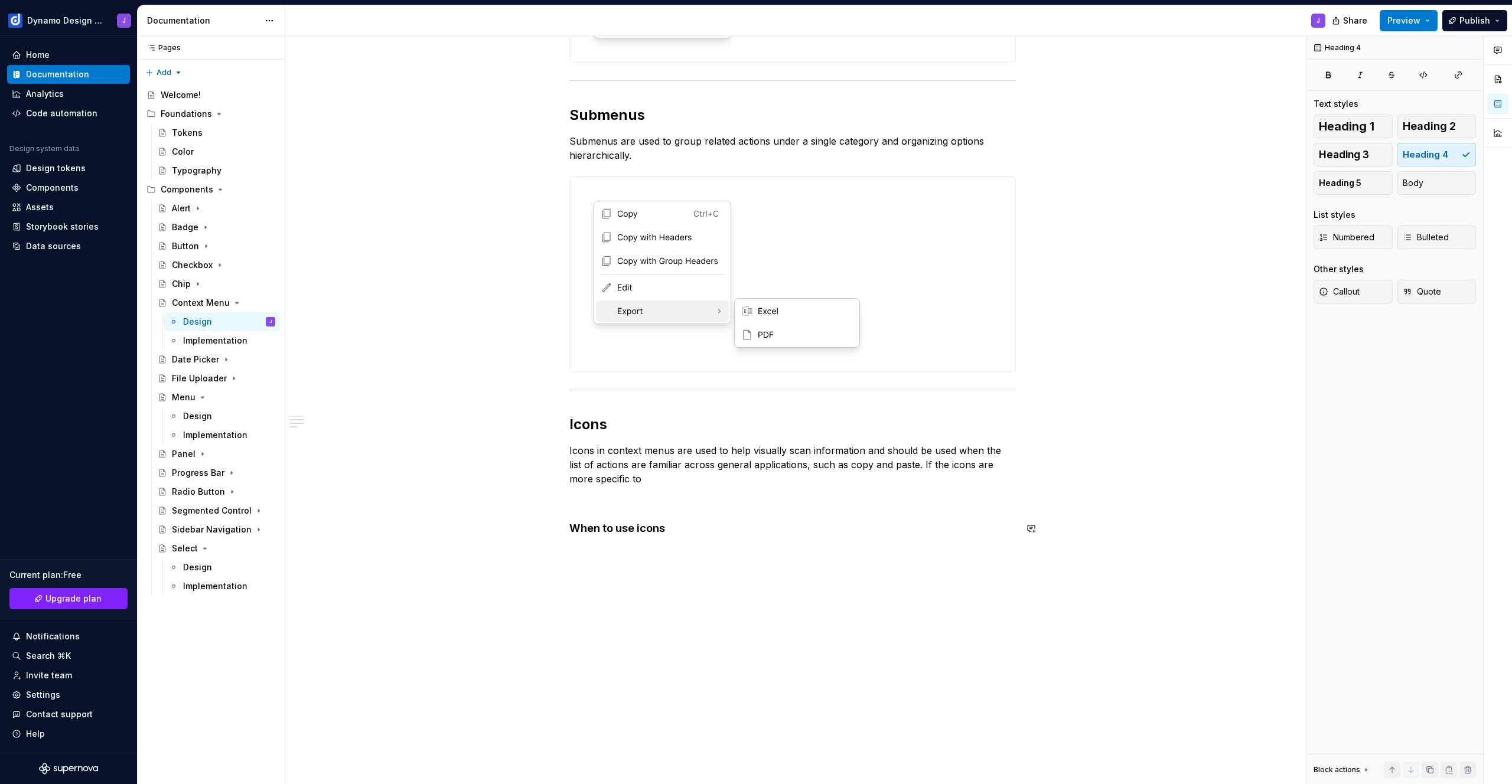
click at [667, 551] on div "**********" at bounding box center [793, 120] width 1015 height 1328
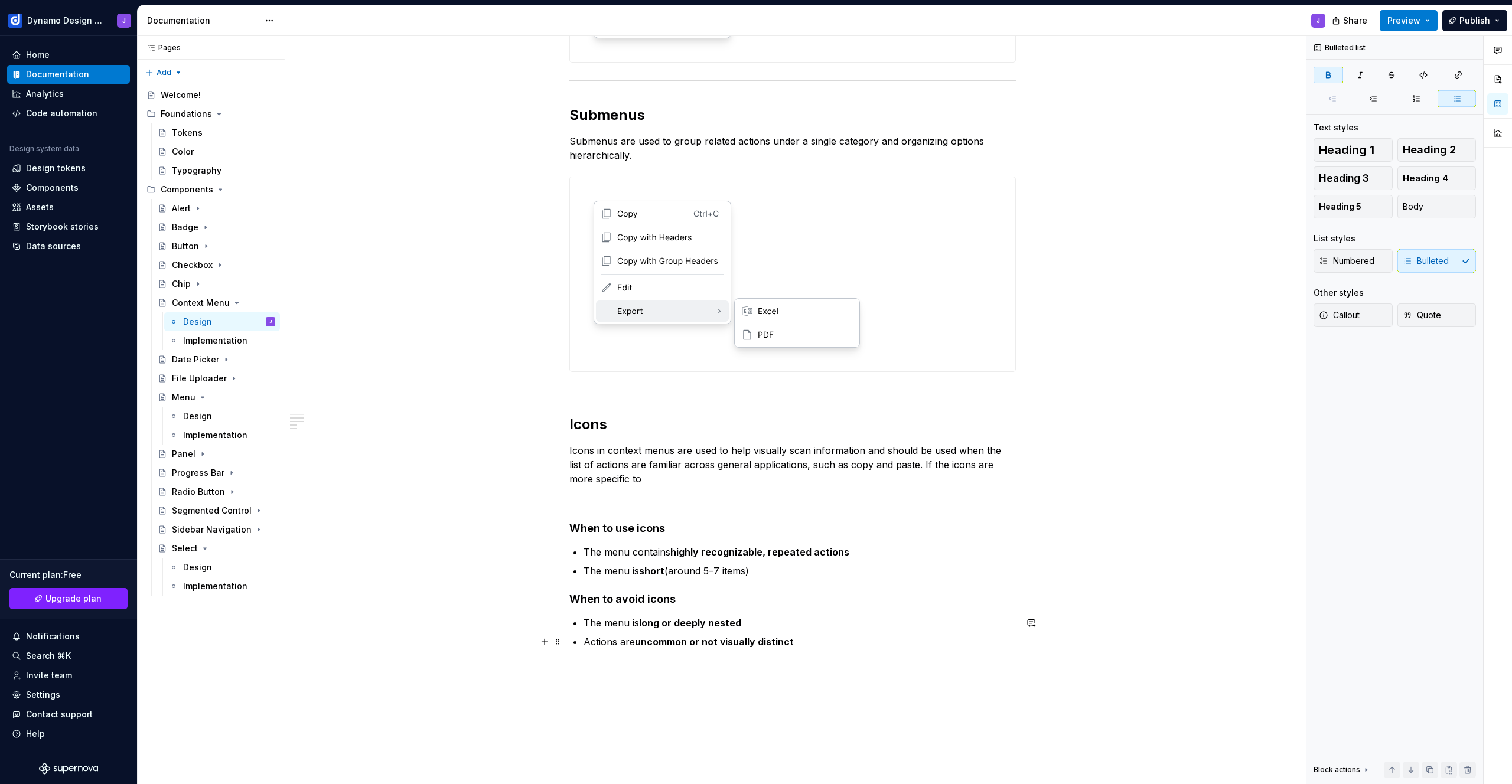
click at [719, 639] on strong "uncommon or not visually distinct" at bounding box center [714, 641] width 159 height 11
click at [686, 642] on strong "uncommon or not visually distinct" at bounding box center [714, 641] width 159 height 11
click at [814, 642] on p "Actions are uncommon or not visually distinct" at bounding box center [799, 641] width 432 height 14
click at [587, 507] on div "**********" at bounding box center [793, 67] width 447 height 1163
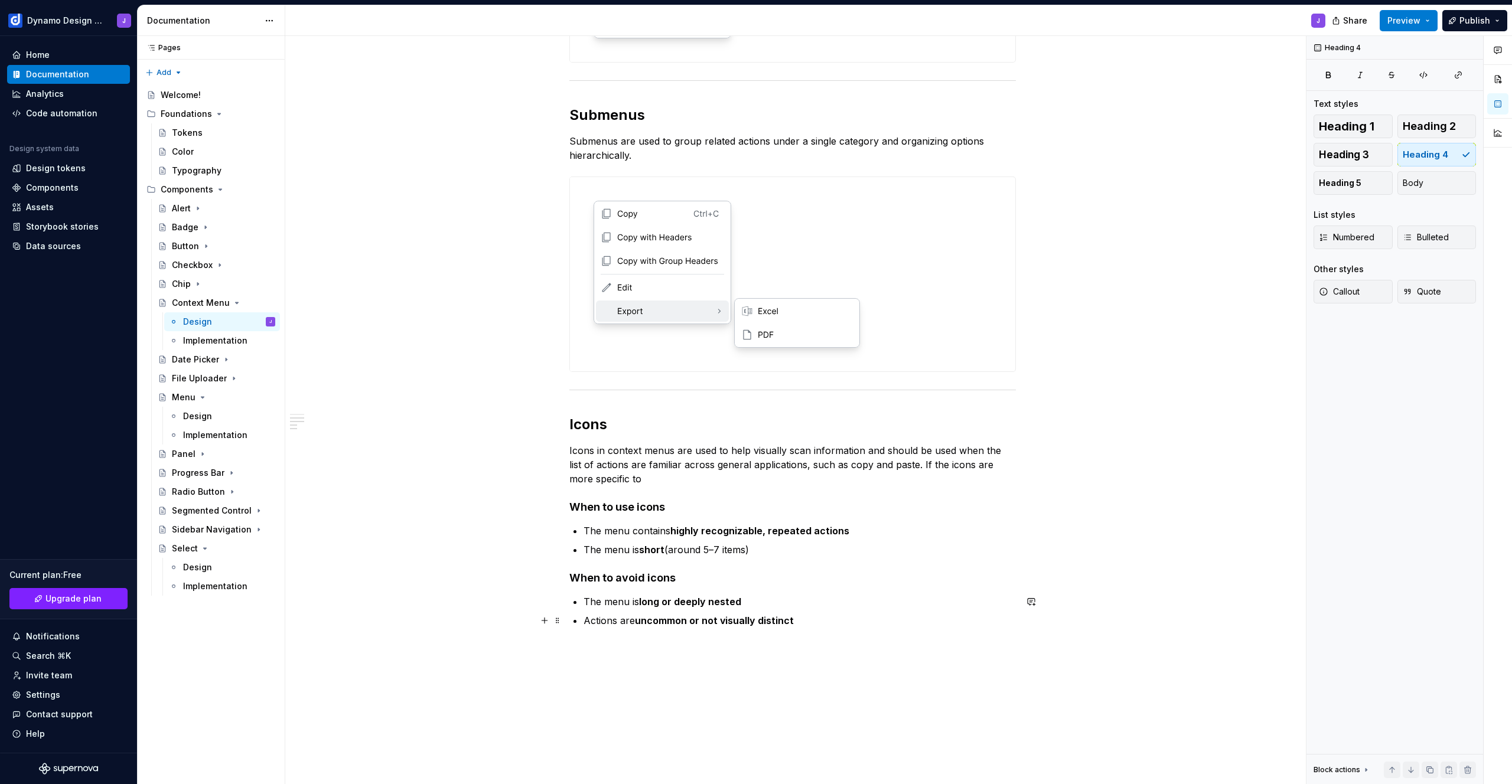
click at [801, 621] on p "Actions are uncommon or not visually distinct" at bounding box center [799, 620] width 432 height 14
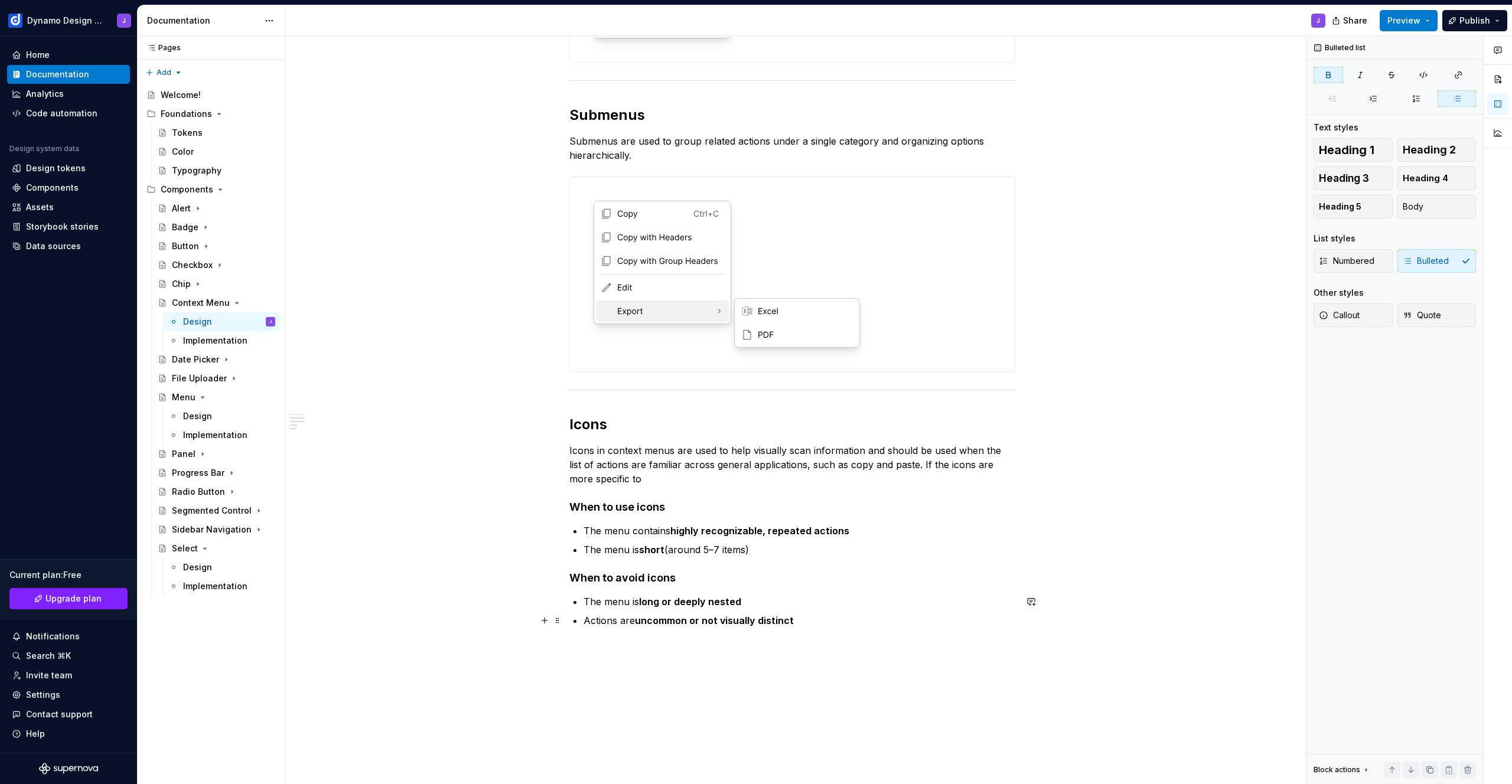
click at [702, 622] on strong "uncommon or not visually distinct" at bounding box center [714, 620] width 159 height 11
click at [1415, 24] on span "Preview" at bounding box center [1404, 20] width 33 height 11
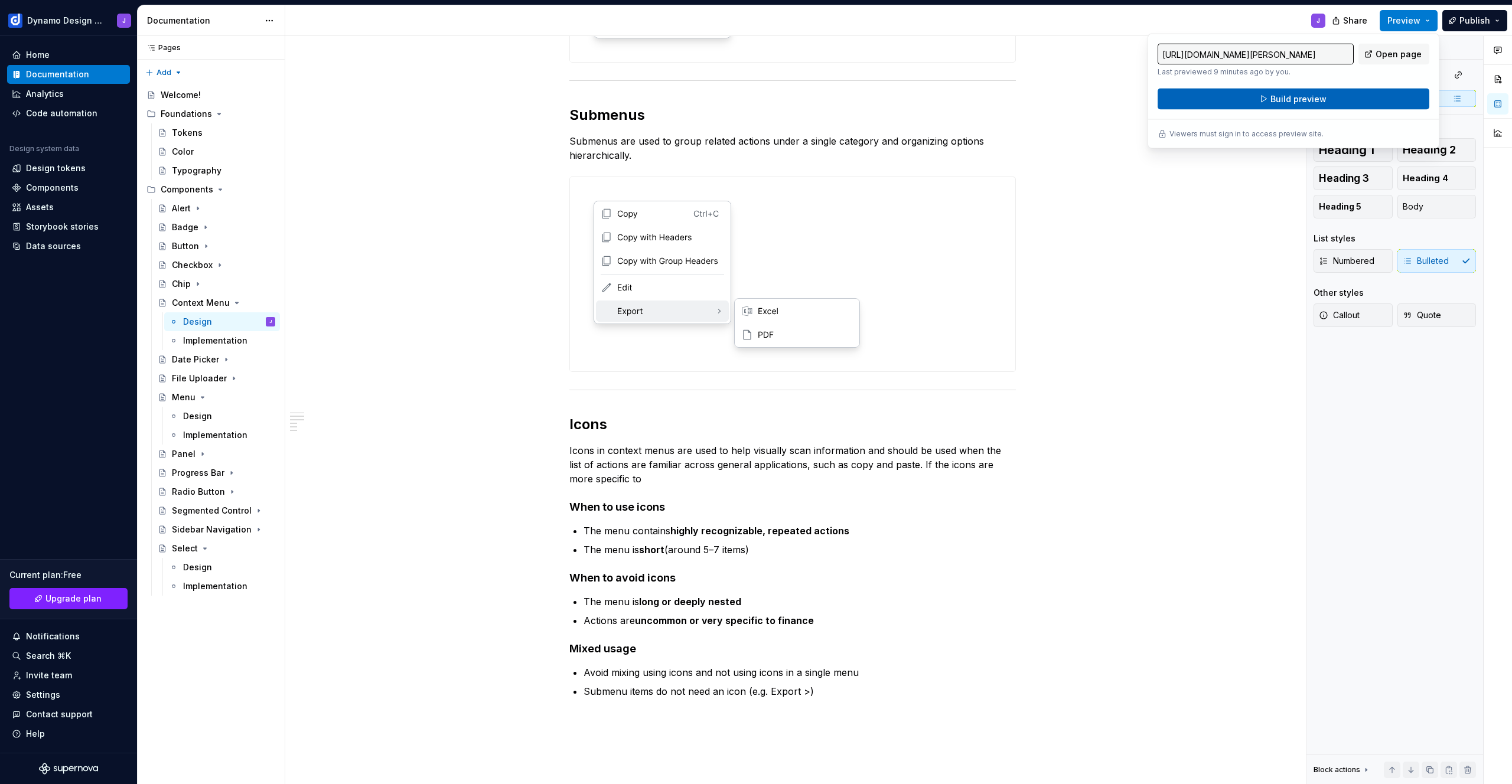
click at [1340, 91] on button "Build preview" at bounding box center [1293, 99] width 271 height 21
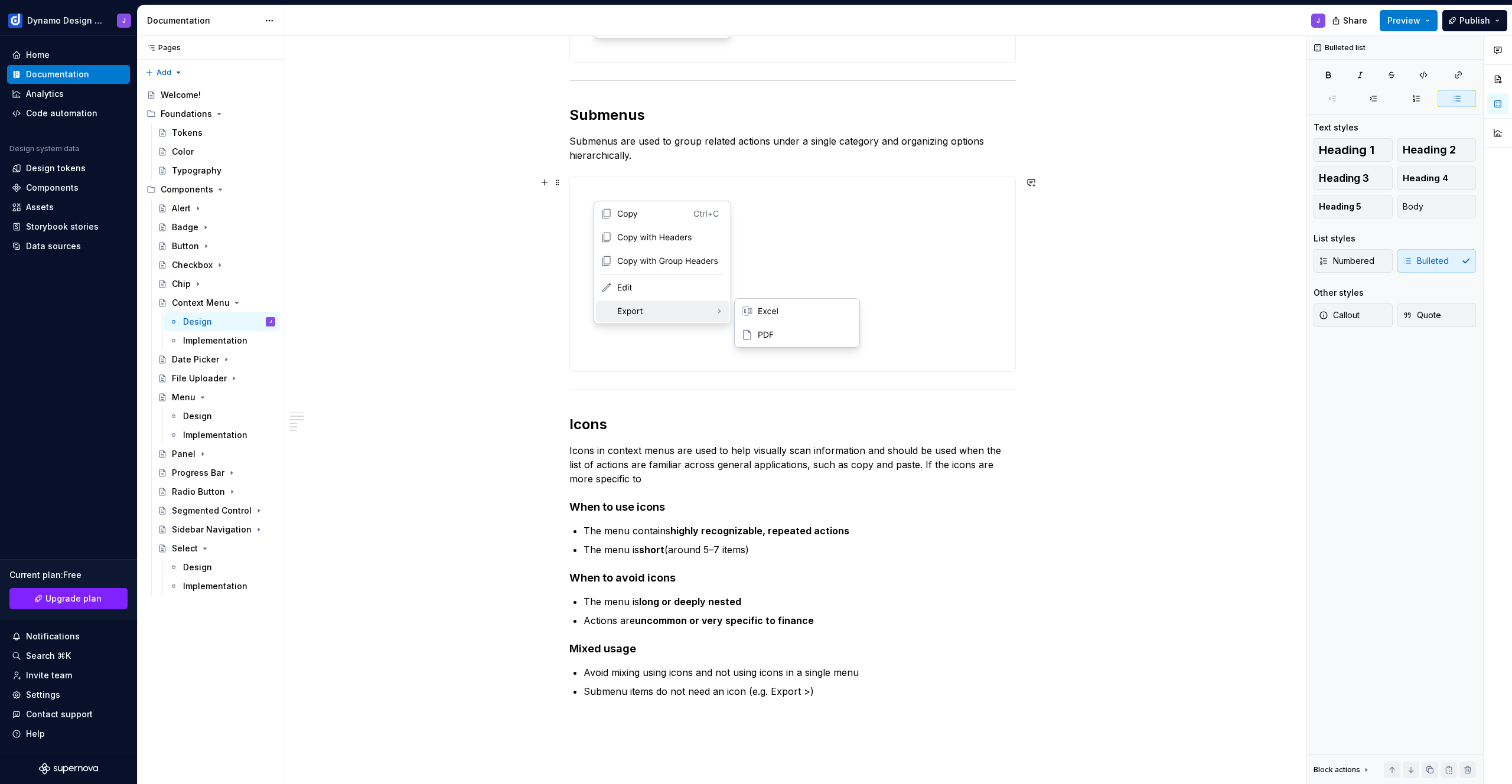
scroll to position [0, 0]
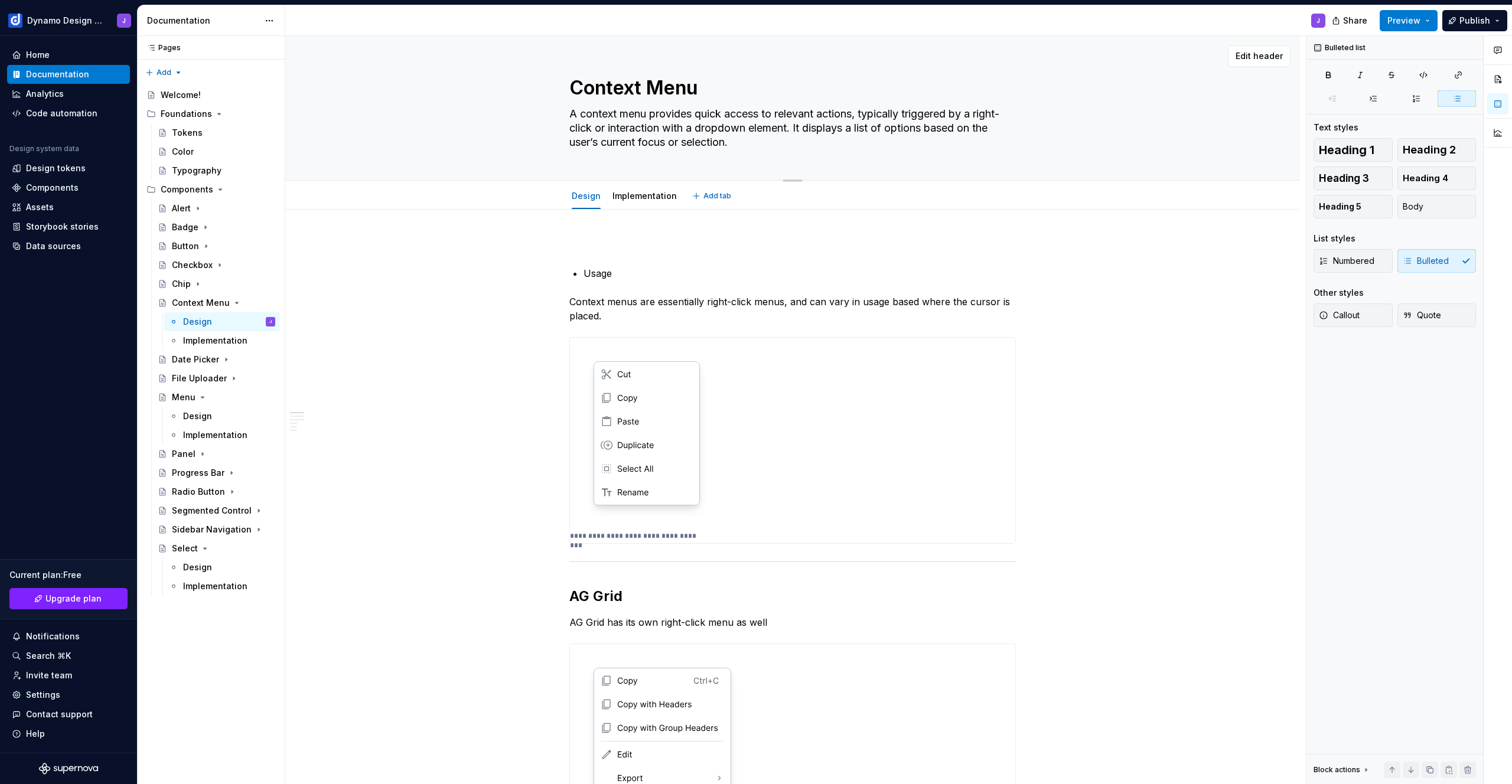
drag, startPoint x: 596, startPoint y: 127, endPoint x: 609, endPoint y: 128, distance: 13.0
click at [609, 128] on textarea "A context menu provides quick access to relevant actions, typically triggered b…" at bounding box center [791, 128] width 447 height 47
click at [611, 129] on textarea "A context menu provides quick access to relevant actions, typically triggered b…" at bounding box center [791, 128] width 447 height 47
type textarea "*"
type textarea "A context menu provides quick access to relevant actions, typically triggered b…"
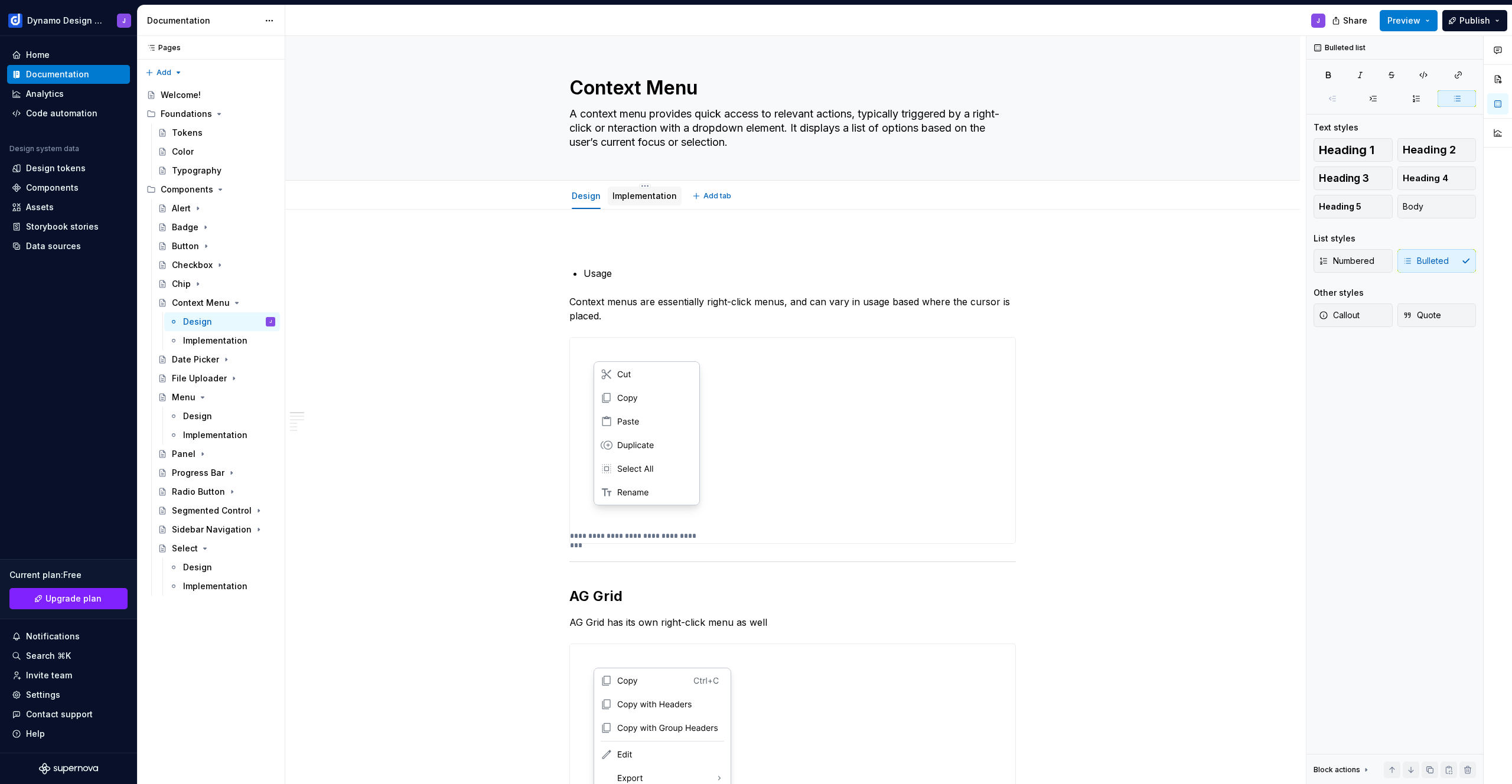
type textarea "*"
type textarea "A context menu provides quick access to relevant actions, typically triggered b…"
type textarea "*"
type textarea "A context menu provides quick access to relevant actions, typically triggered b…"
type textarea "*"
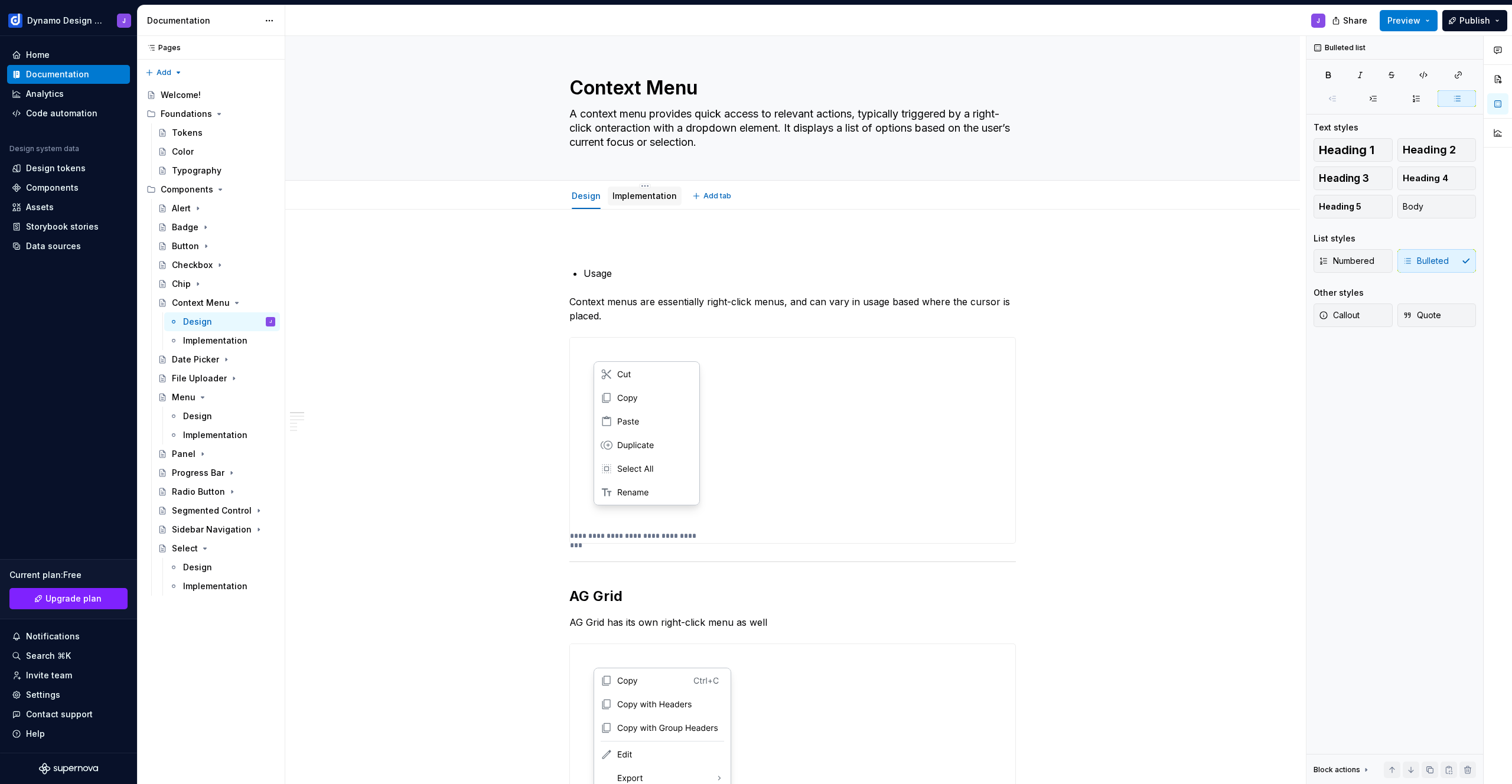
type textarea "A context menu provides quick access to relevant actions, typically triggered b…"
type textarea "*"
type textarea "A context menu provides quick access to relevant actions, typically triggered b…"
drag, startPoint x: 675, startPoint y: 126, endPoint x: 736, endPoint y: 126, distance: 61.0
click at [736, 126] on textarea "A context menu provides quick access to relevant actions, typically triggered b…" at bounding box center [791, 128] width 447 height 47
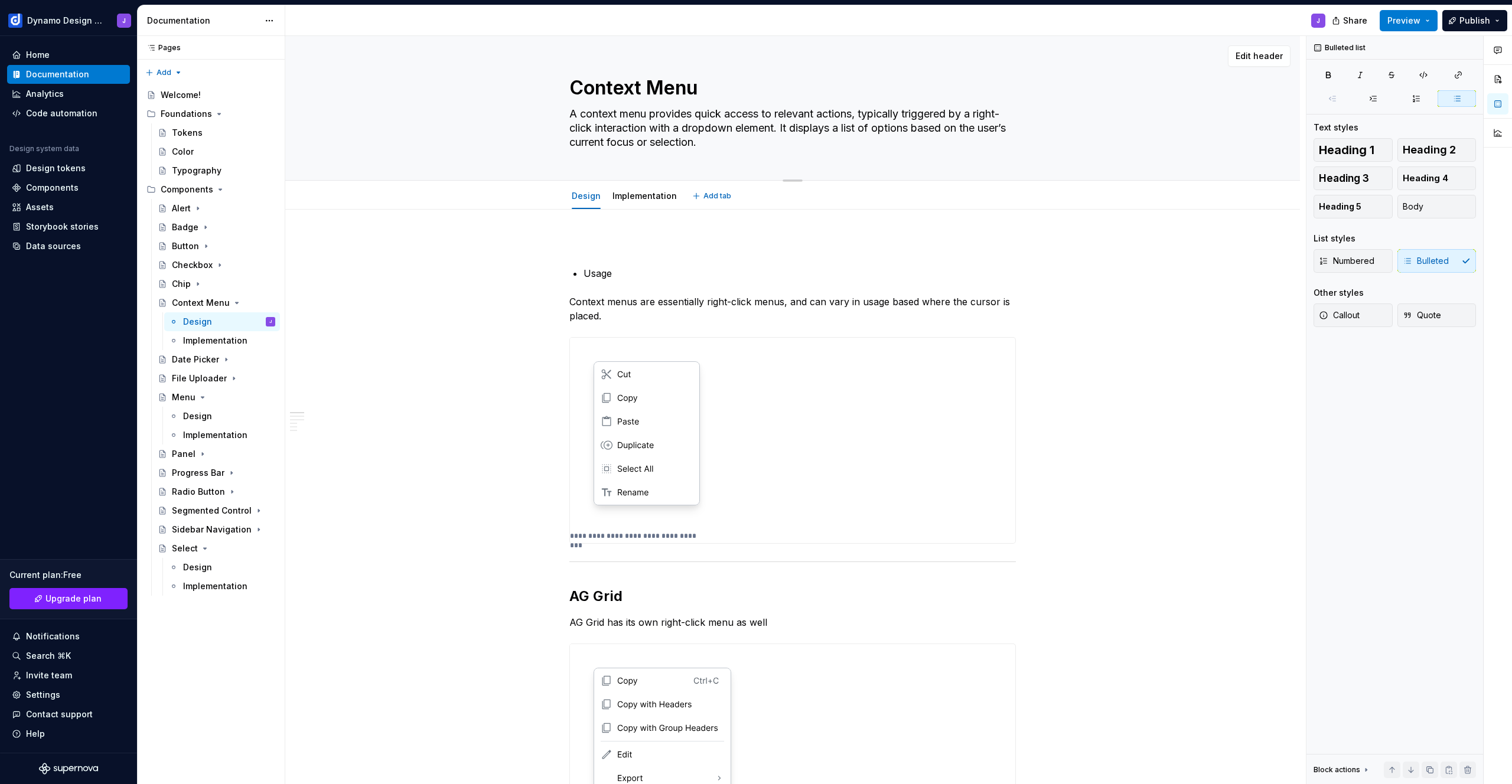
type textarea "*"
type textarea "A context menu provides quick access to relevant actions, typically triggered b…"
type textarea "*"
type textarea "A context menu provides quick access to relevant actions, typically triggered b…"
type textarea "*"
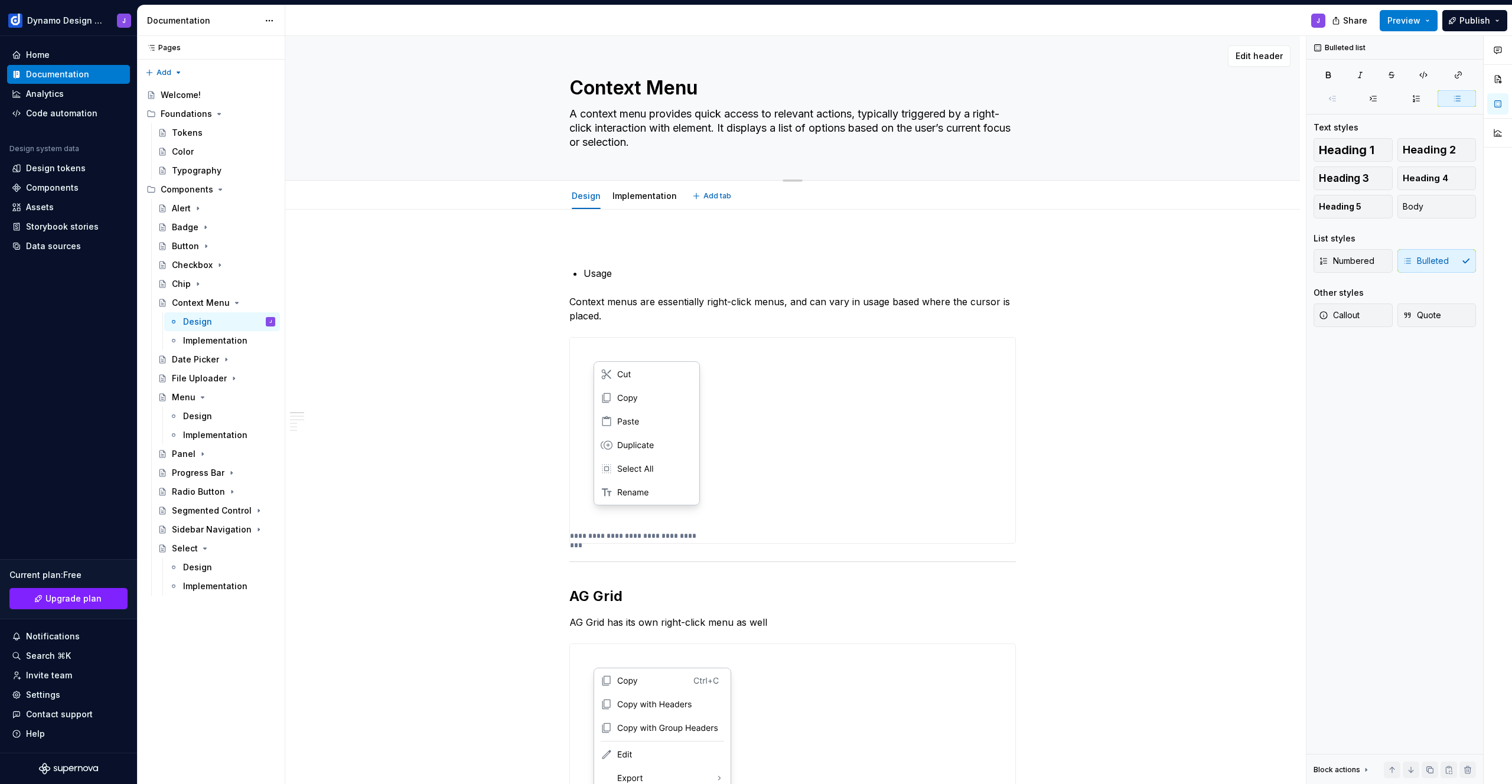
type textarea "A context menu provides quick access to relevant actions, typically triggered b…"
type textarea "*"
type textarea "A context menu provides quick access to relevant actions, typically triggered b…"
type textarea "*"
type textarea "A context menu provides quick access to relevant actions, typically triggered b…"
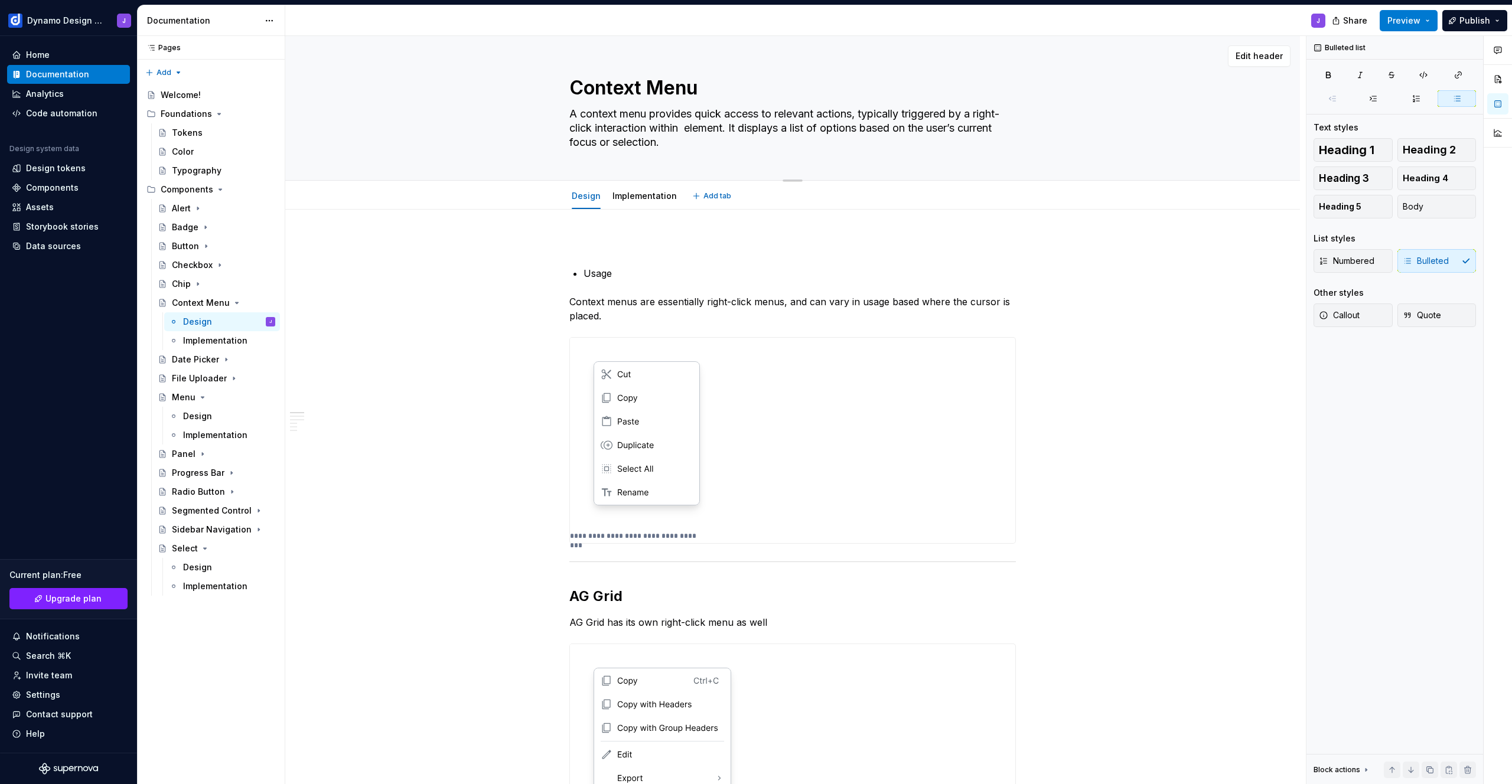
type textarea "*"
type textarea "A context menu provides quick access to relevant actions, typically triggered b…"
type textarea "*"
type textarea "A context menu provides quick access to relevant actions, typically triggered b…"
type textarea "*"
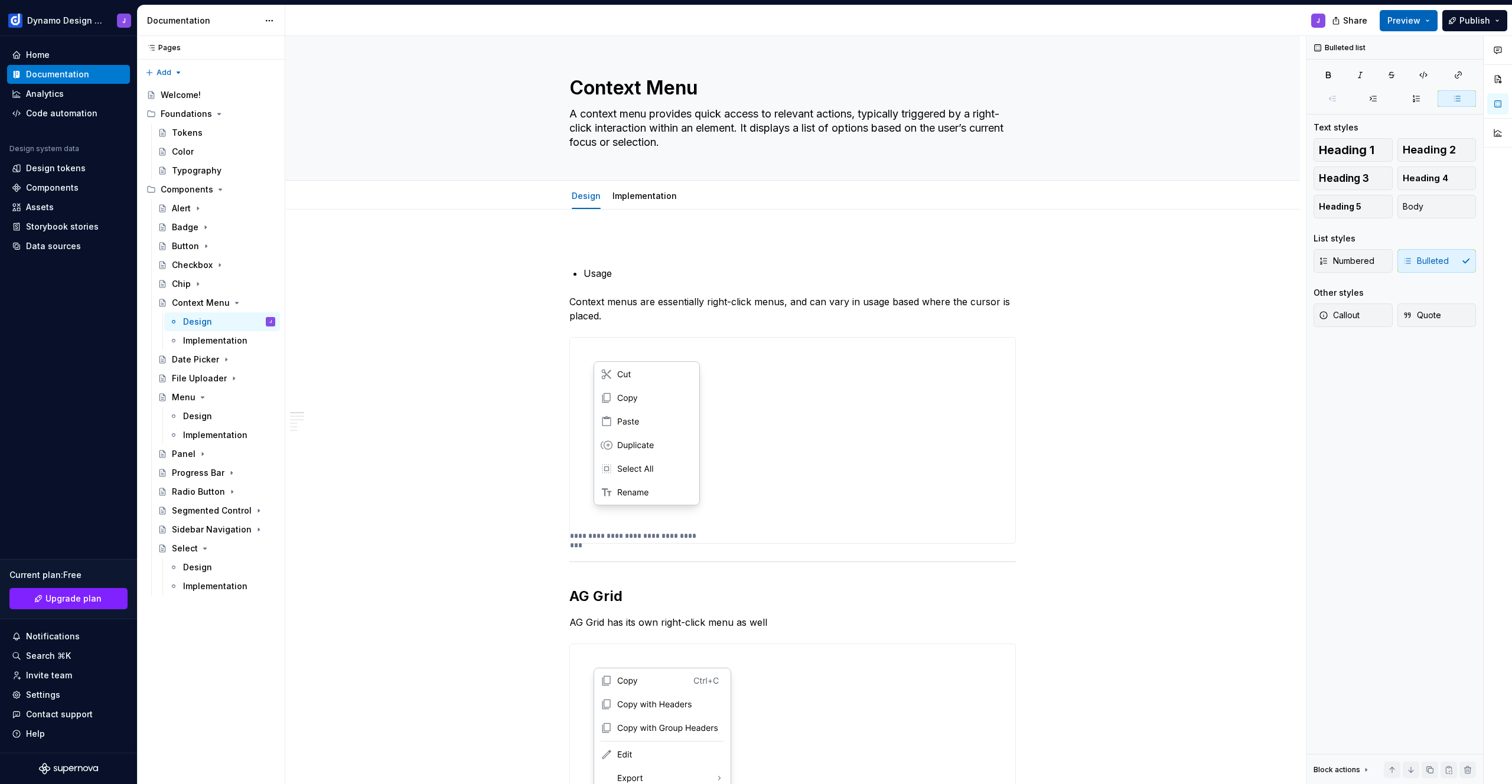
type textarea "A context menu provides quick access to relevant actions, typically triggered b…"
click at [1413, 18] on span "Preview" at bounding box center [1404, 20] width 33 height 11
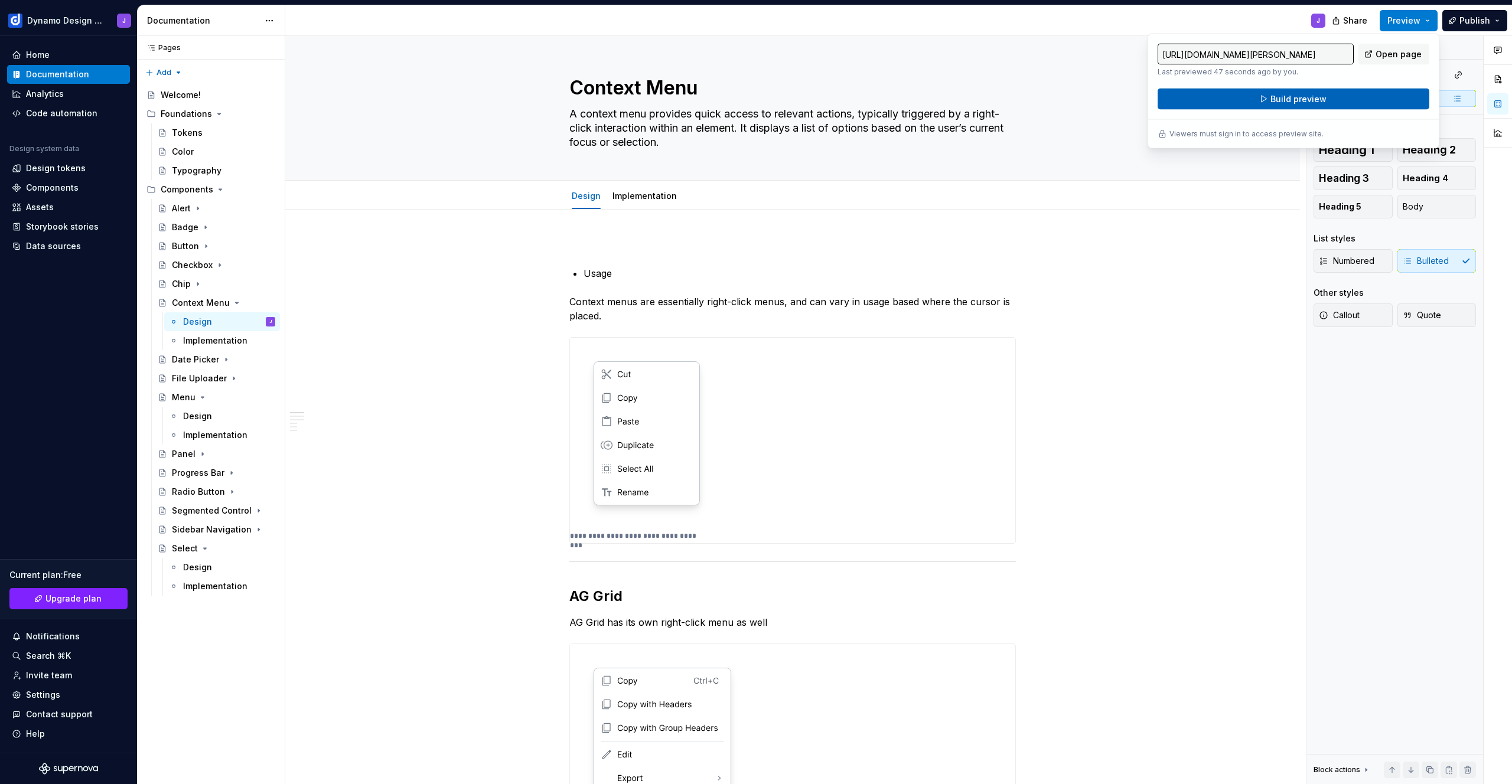
click at [1377, 99] on button "Build preview" at bounding box center [1293, 99] width 271 height 21
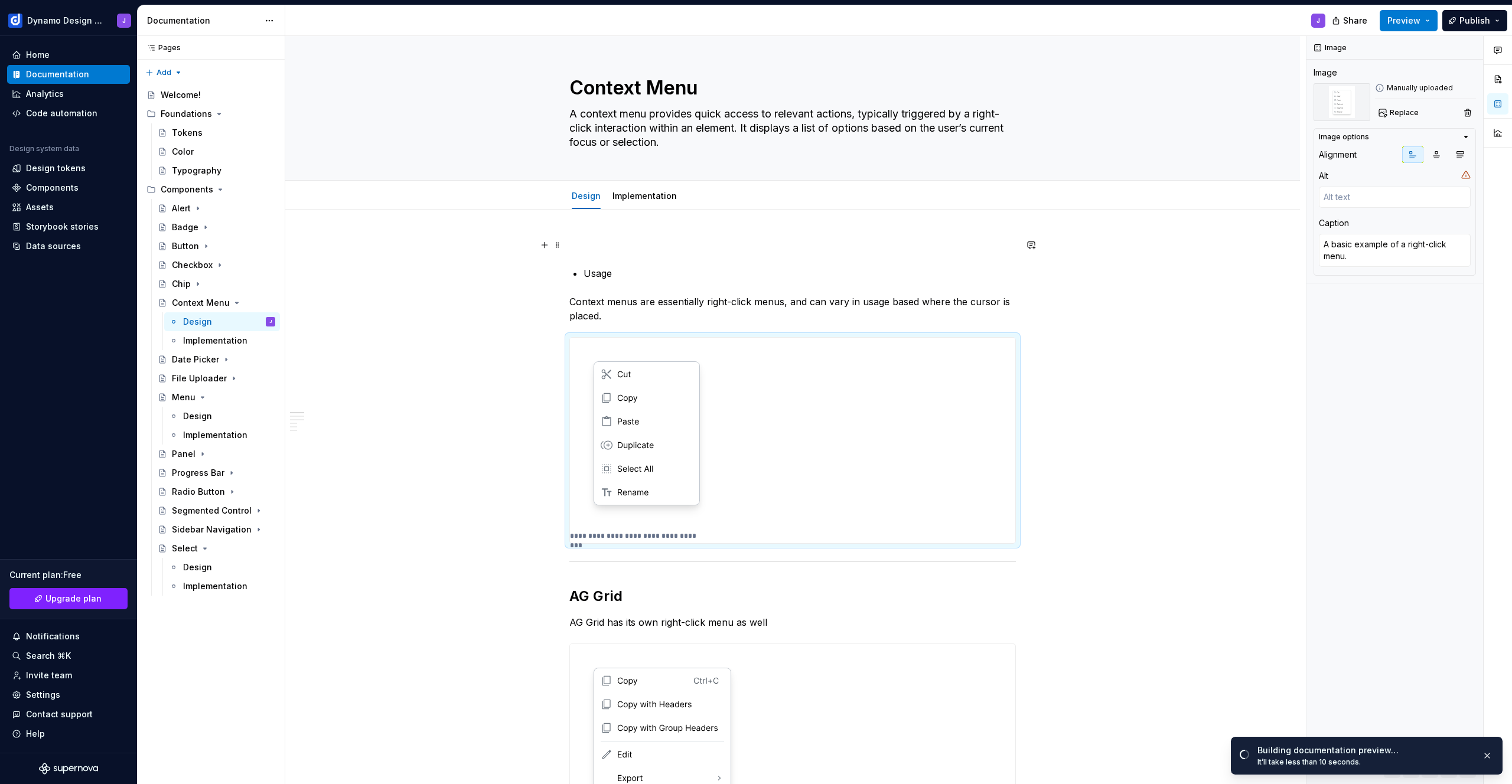
click at [594, 239] on p at bounding box center [793, 245] width 447 height 14
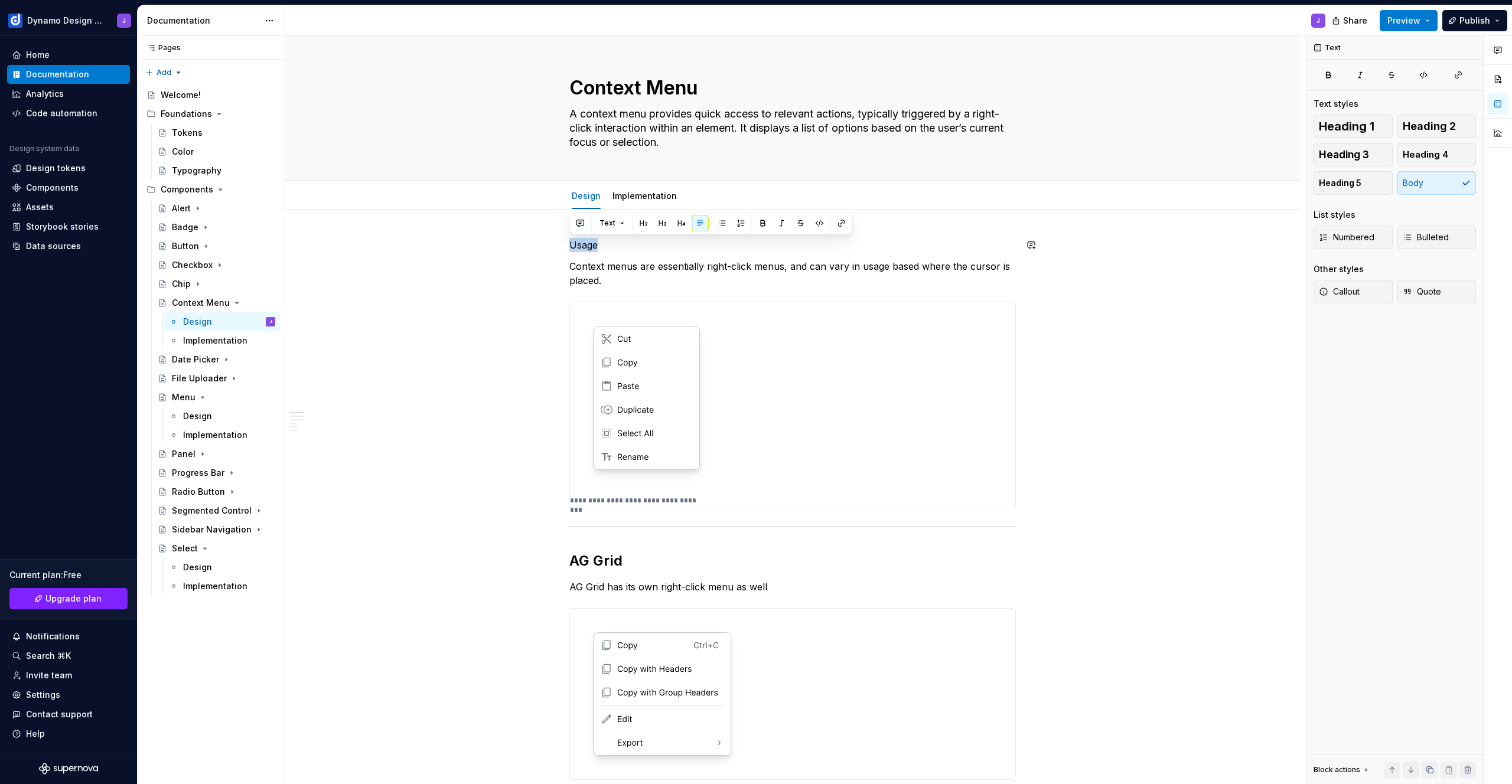
click at [646, 222] on button "button" at bounding box center [644, 223] width 16 height 16
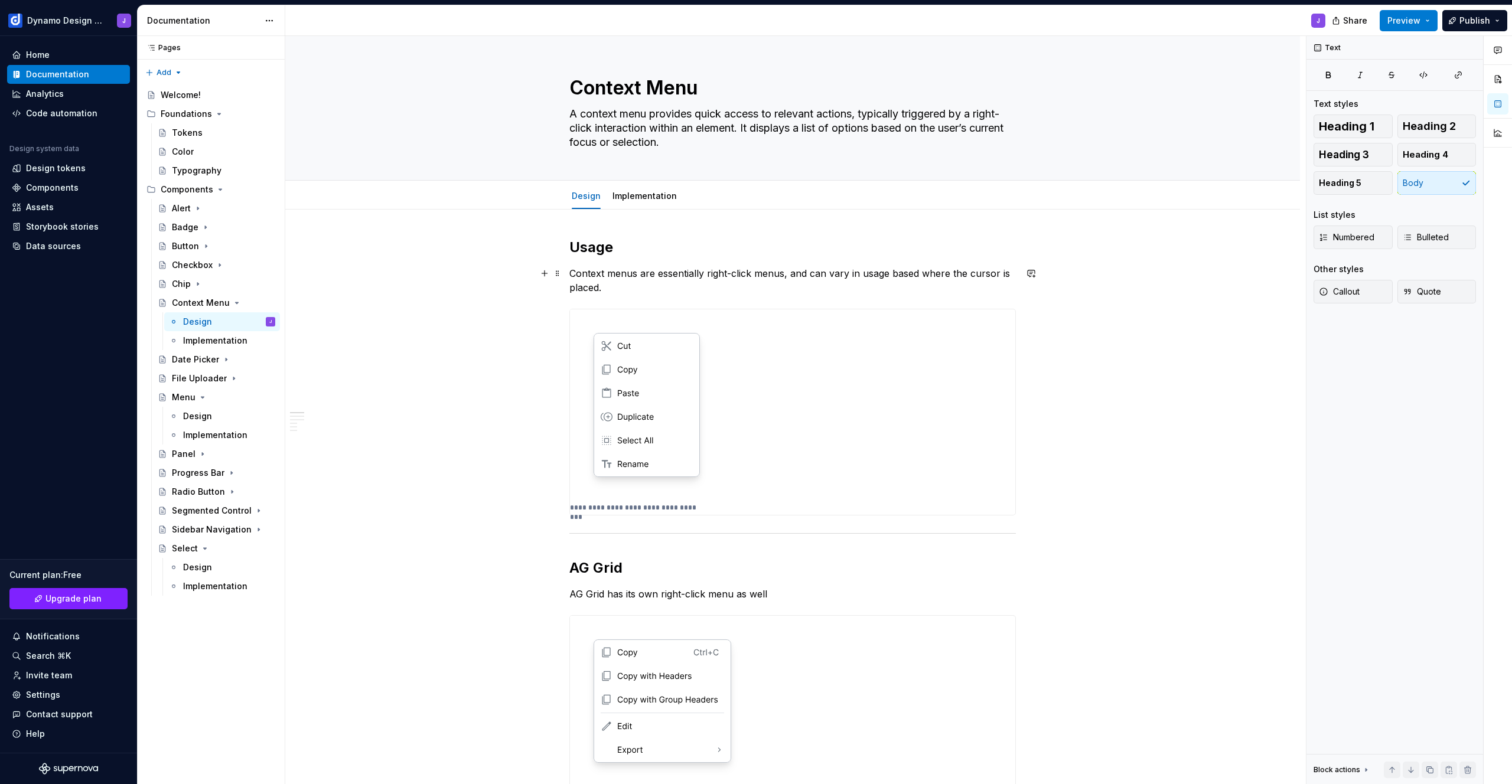
click at [747, 281] on p "Context menus are essentially right-click menus, and can vary in usage based wh…" at bounding box center [793, 281] width 447 height 28
click at [1396, 18] on span "Preview" at bounding box center [1404, 20] width 33 height 11
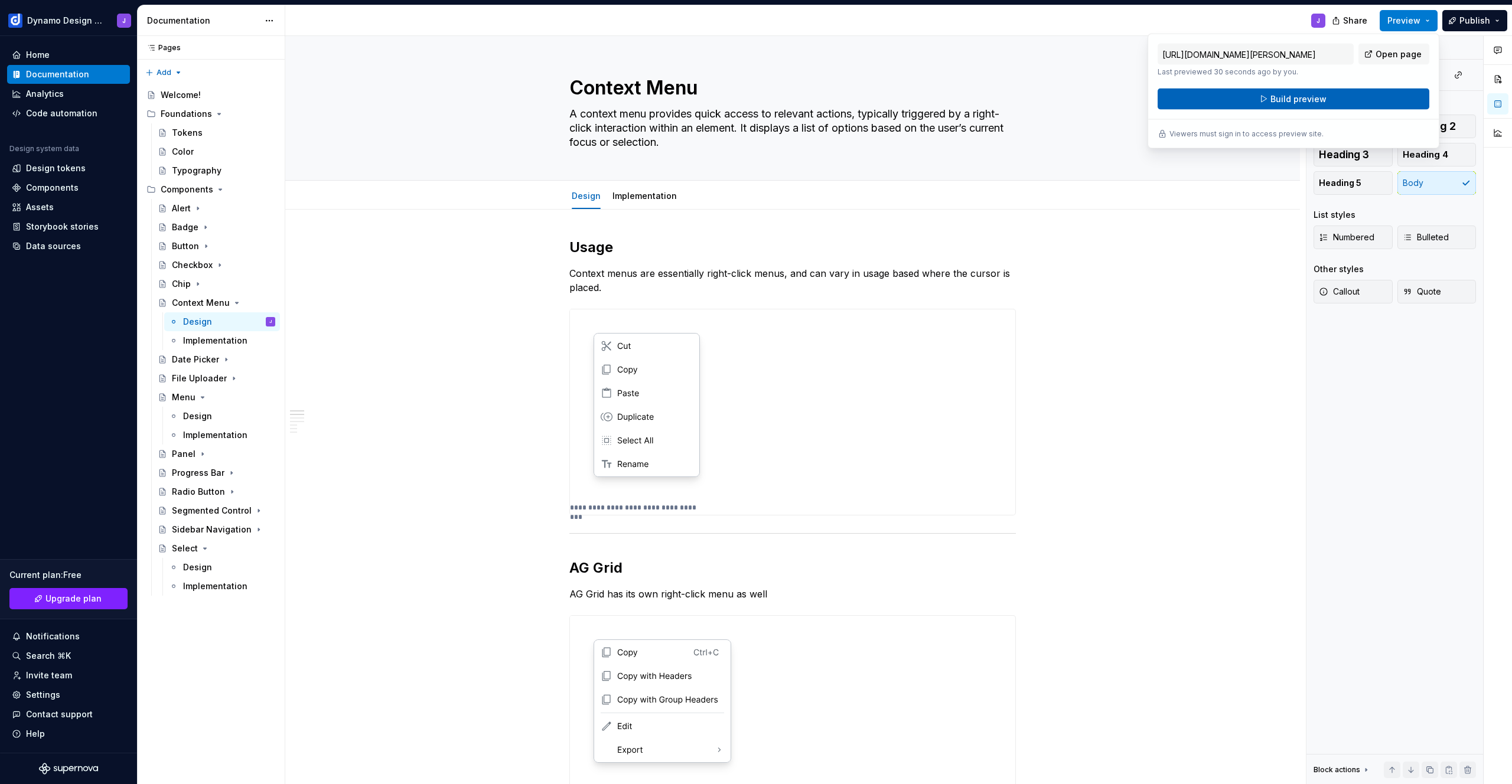
click at [1302, 95] on span "Build preview" at bounding box center [1298, 99] width 56 height 11
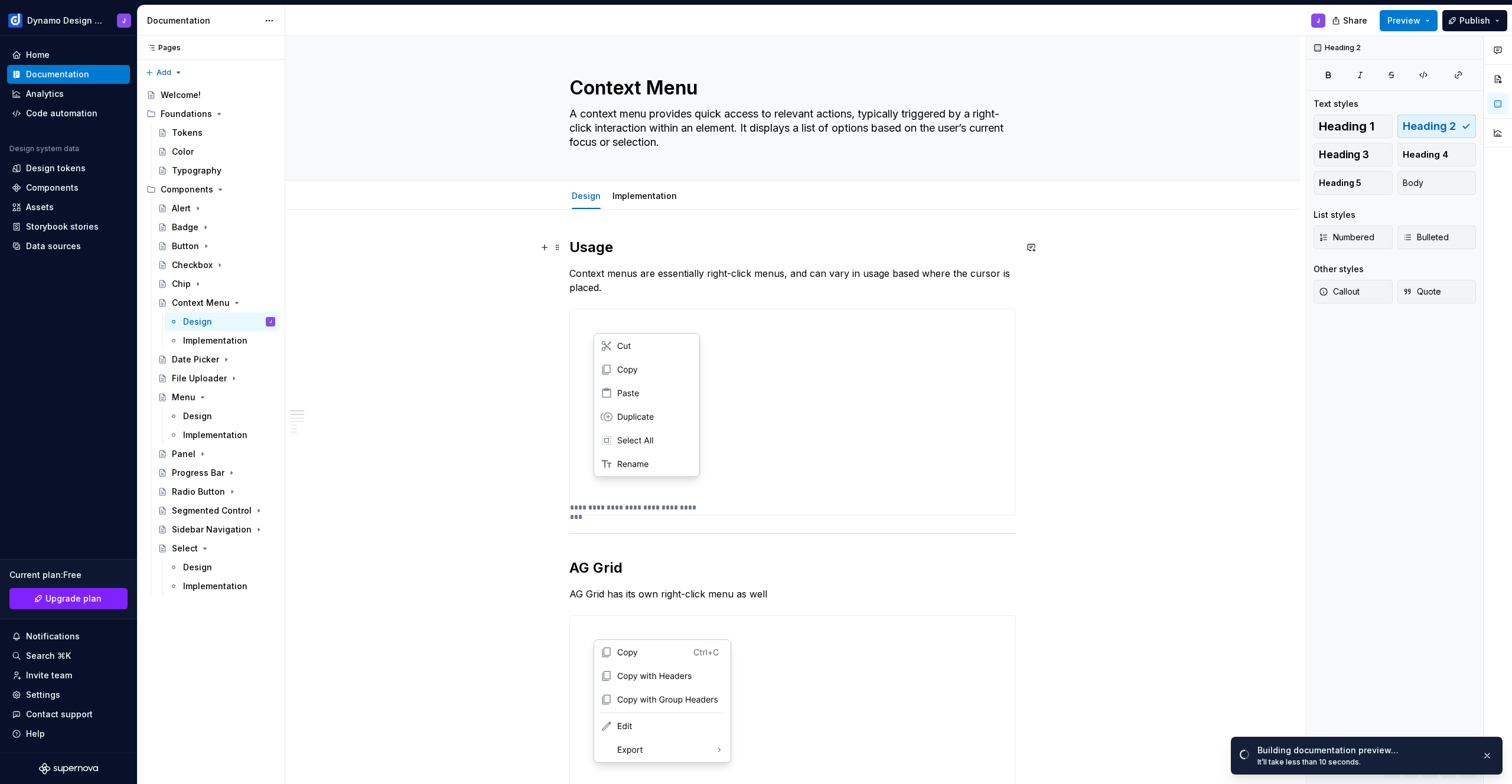
click at [645, 244] on h2 "Usage" at bounding box center [793, 248] width 447 height 19
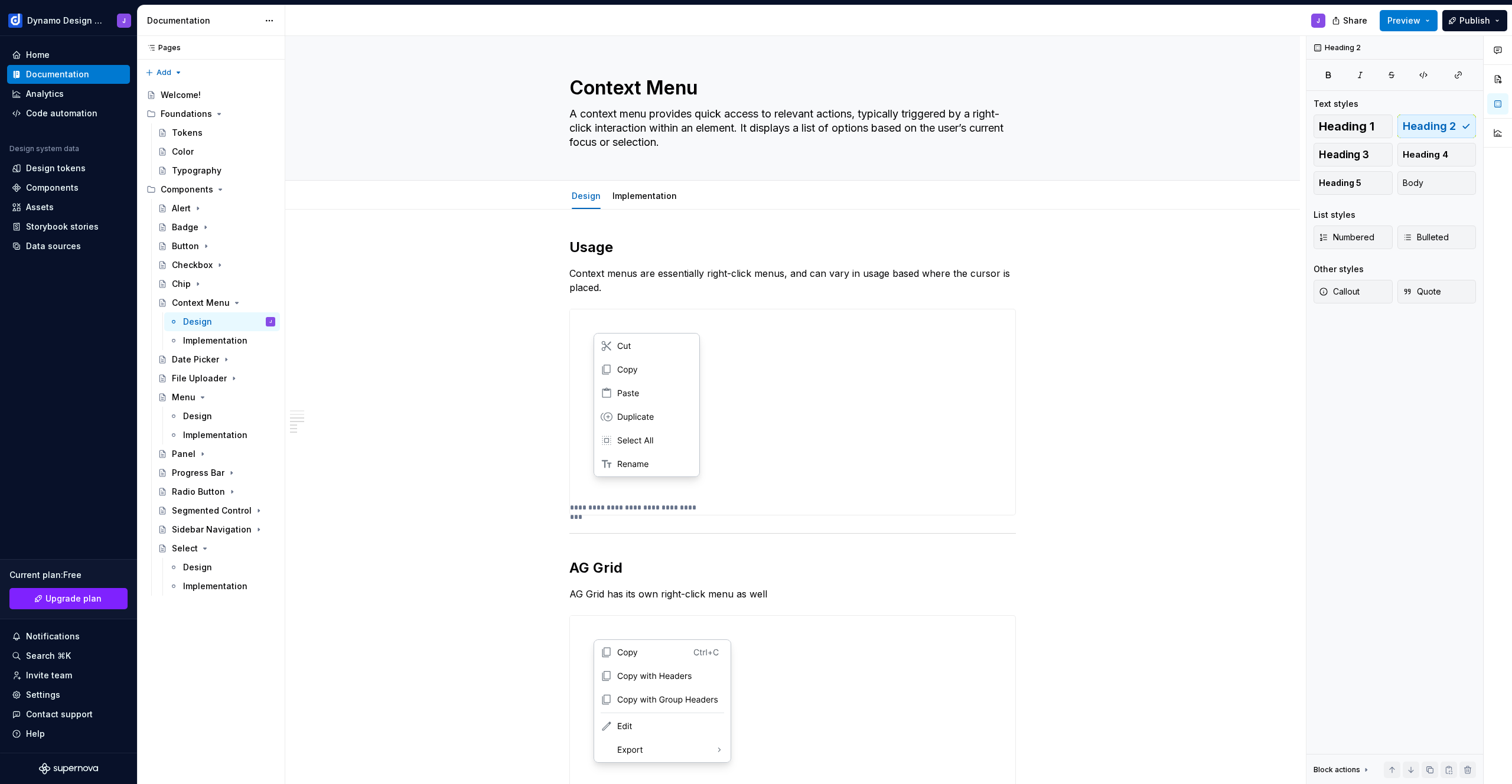
scroll to position [646, 0]
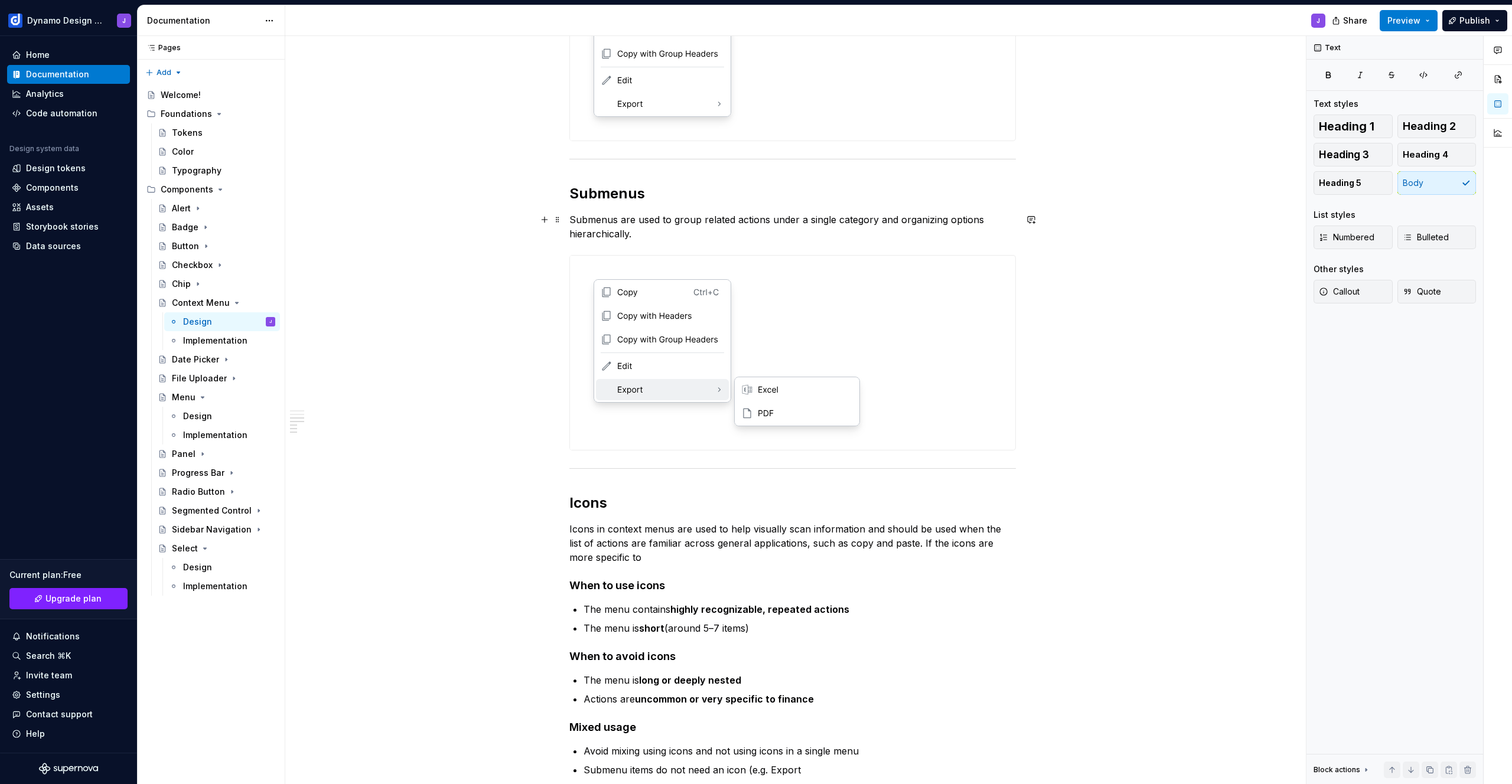
drag, startPoint x: 942, startPoint y: 219, endPoint x: 948, endPoint y: 230, distance: 12.5
click at [942, 219] on p "Submenus are used to group related actions under a single category and organizi…" at bounding box center [793, 227] width 447 height 28
click at [931, 588] on h4 "When to use icons" at bounding box center [793, 585] width 447 height 14
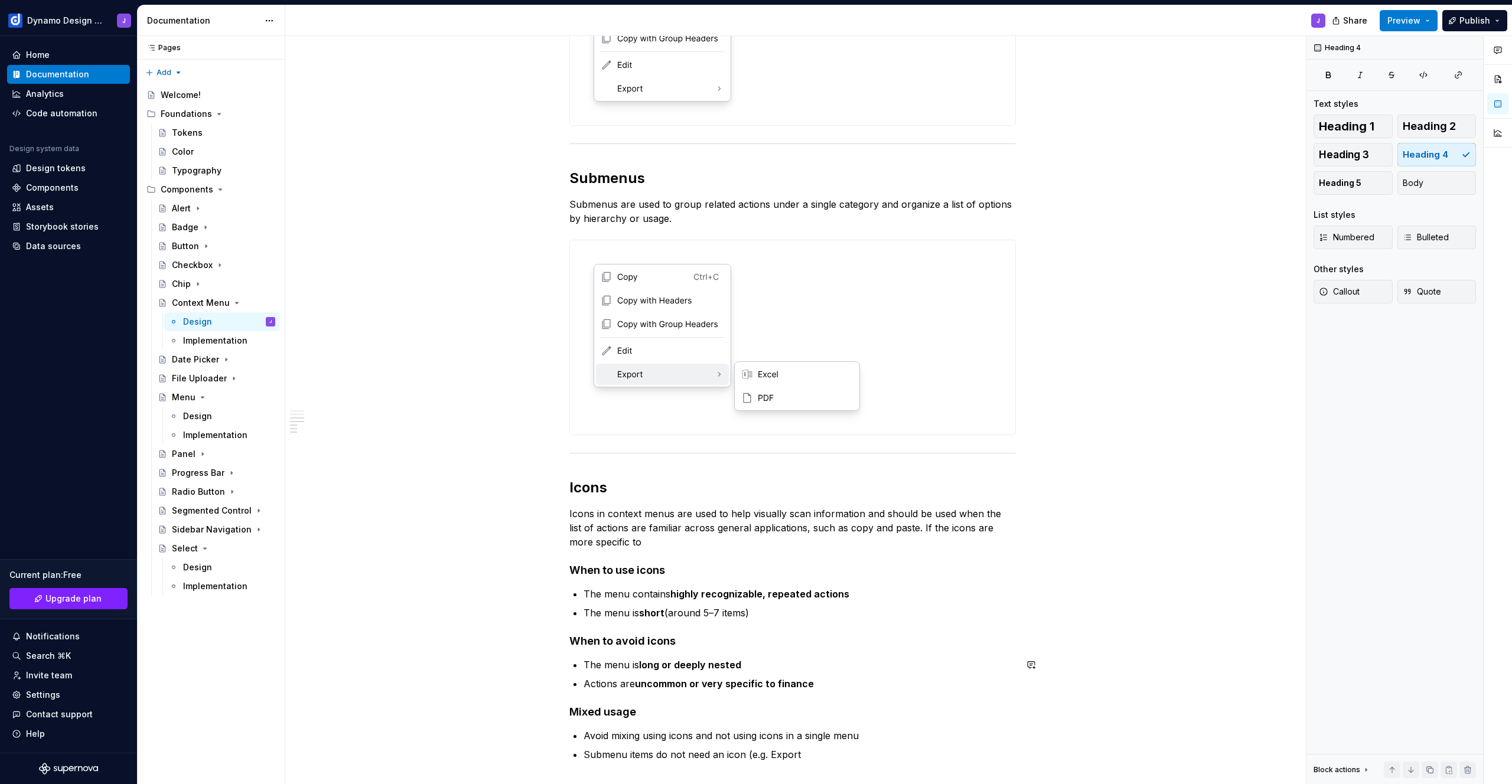
scroll to position [789, 0]
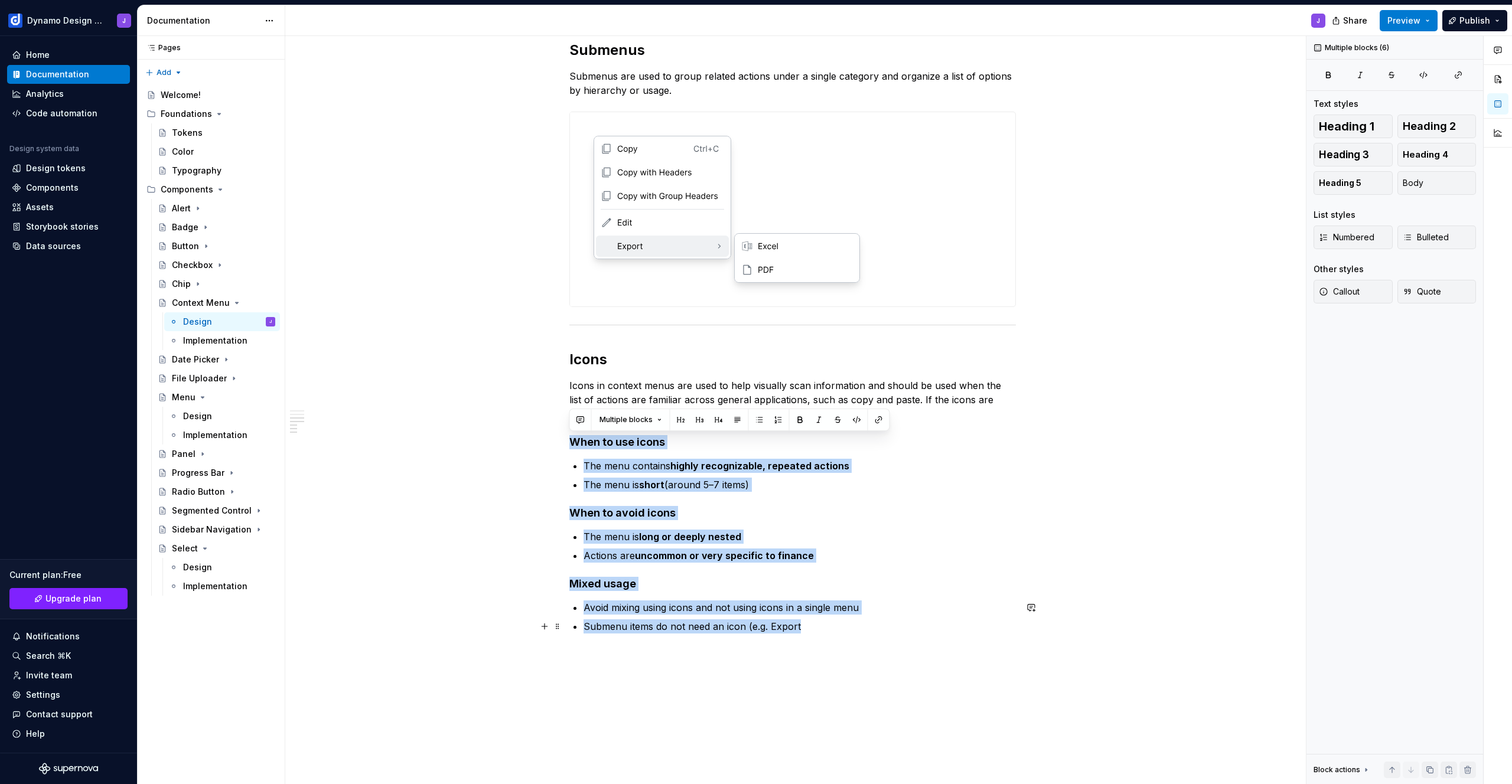
drag, startPoint x: 570, startPoint y: 441, endPoint x: 809, endPoint y: 630, distance: 304.7
click at [808, 630] on div "**********" at bounding box center [793, 41] width 447 height 1185
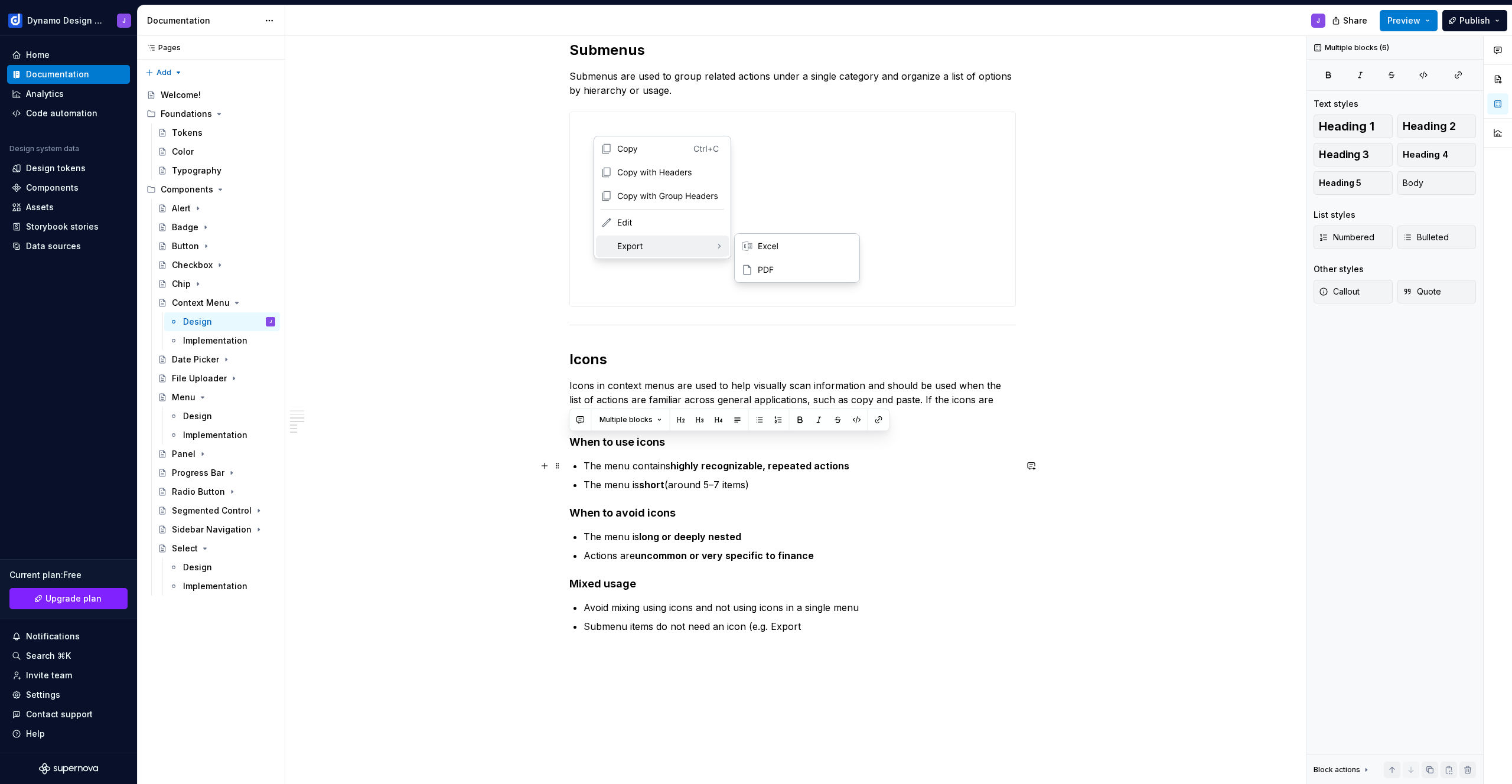
drag, startPoint x: 589, startPoint y: 463, endPoint x: 569, endPoint y: 451, distance: 23.3
click at [588, 463] on p "The menu contains highly recognizable, repeated actions" at bounding box center [799, 465] width 432 height 14
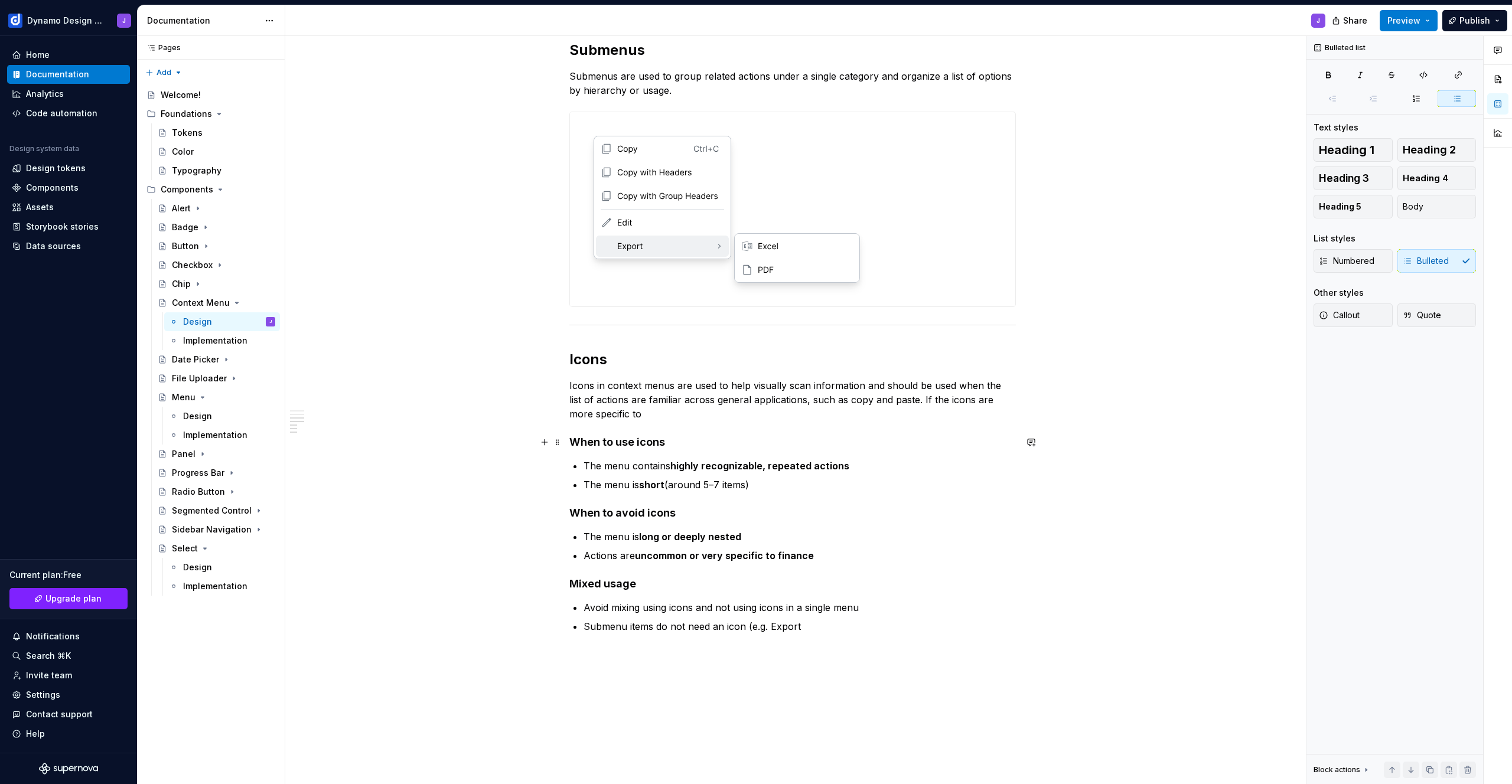
click at [569, 443] on div "**********" at bounding box center [796, 410] width 1021 height 749
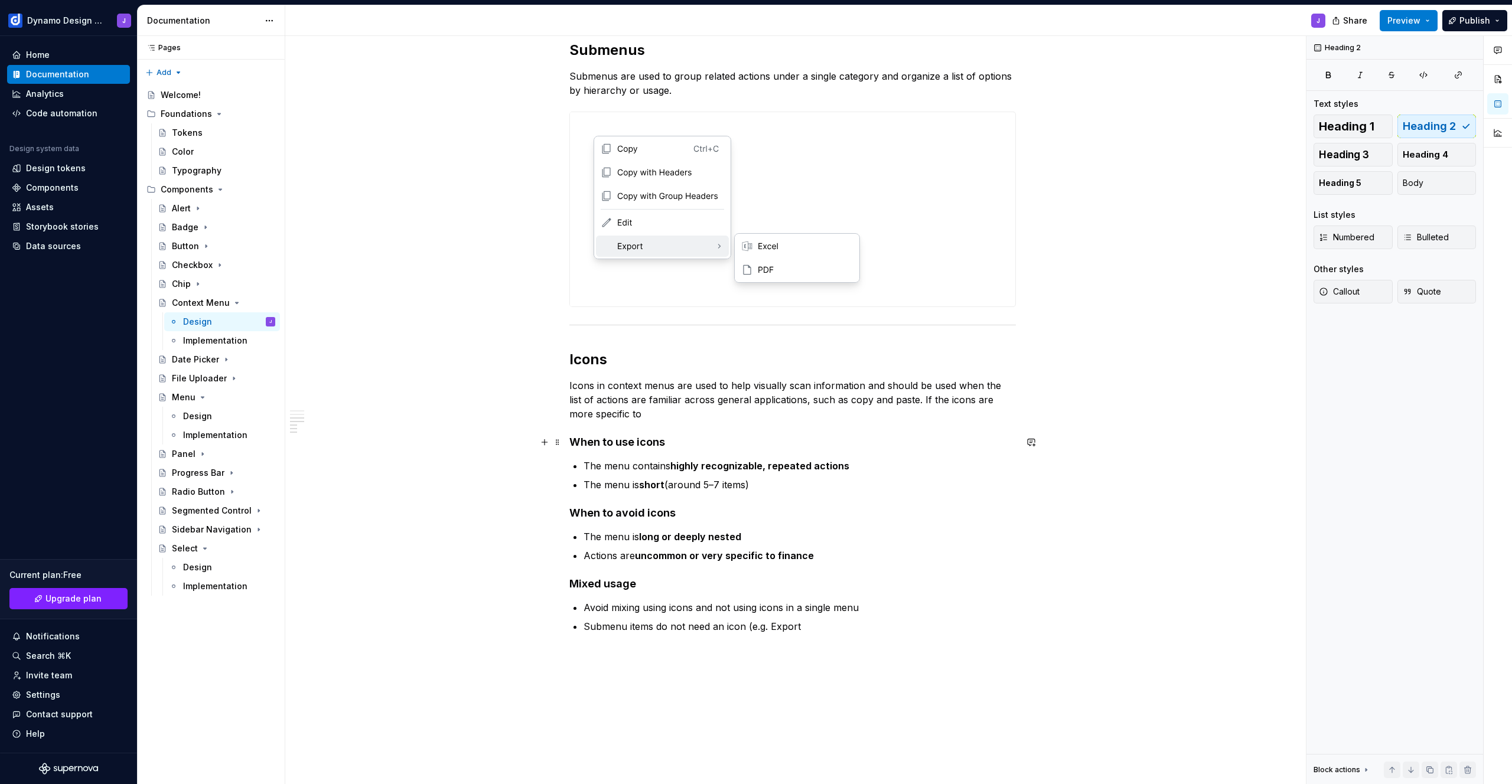
click at [569, 438] on div "**********" at bounding box center [793, 152] width 1015 height 1462
drag, startPoint x: 613, startPoint y: 416, endPoint x: 906, endPoint y: 401, distance: 293.4
click at [906, 401] on p "Icons in context menus are used to help visually scan information and should be…" at bounding box center [793, 399] width 447 height 43
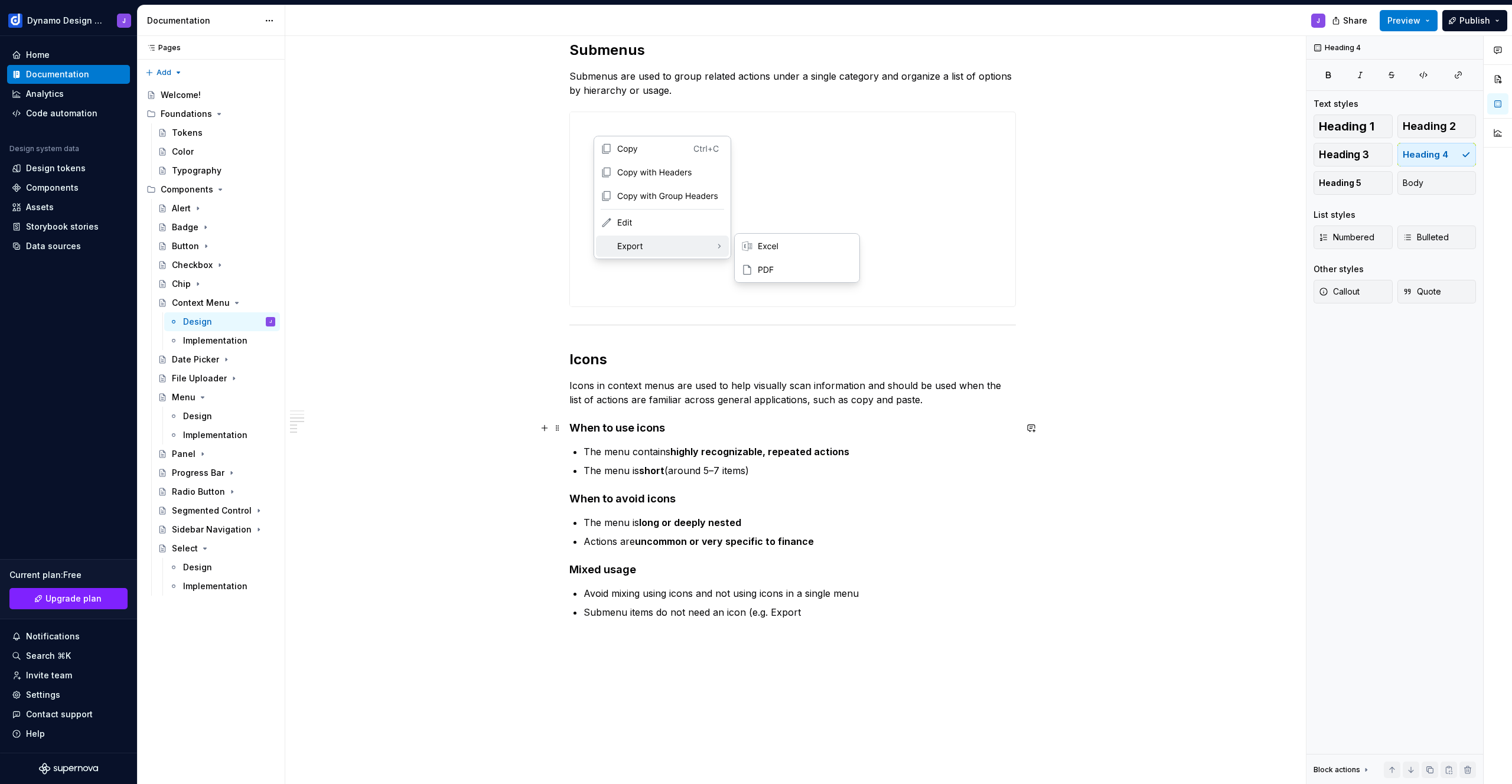
click at [678, 430] on h4 "When to use icons" at bounding box center [793, 428] width 447 height 14
click at [702, 407] on button "button" at bounding box center [702, 405] width 16 height 16
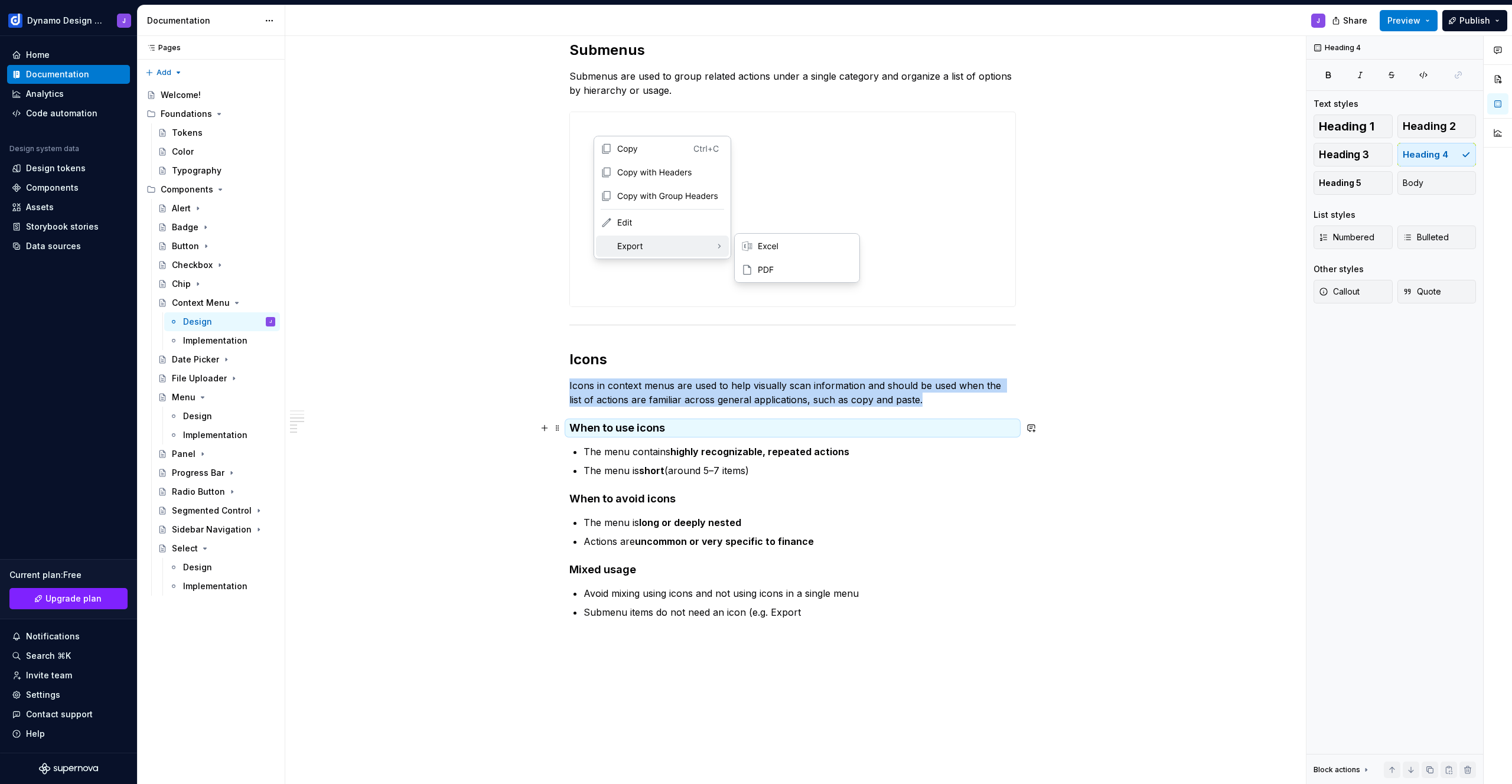
click at [656, 431] on h4 "When to use icons" at bounding box center [793, 428] width 447 height 14
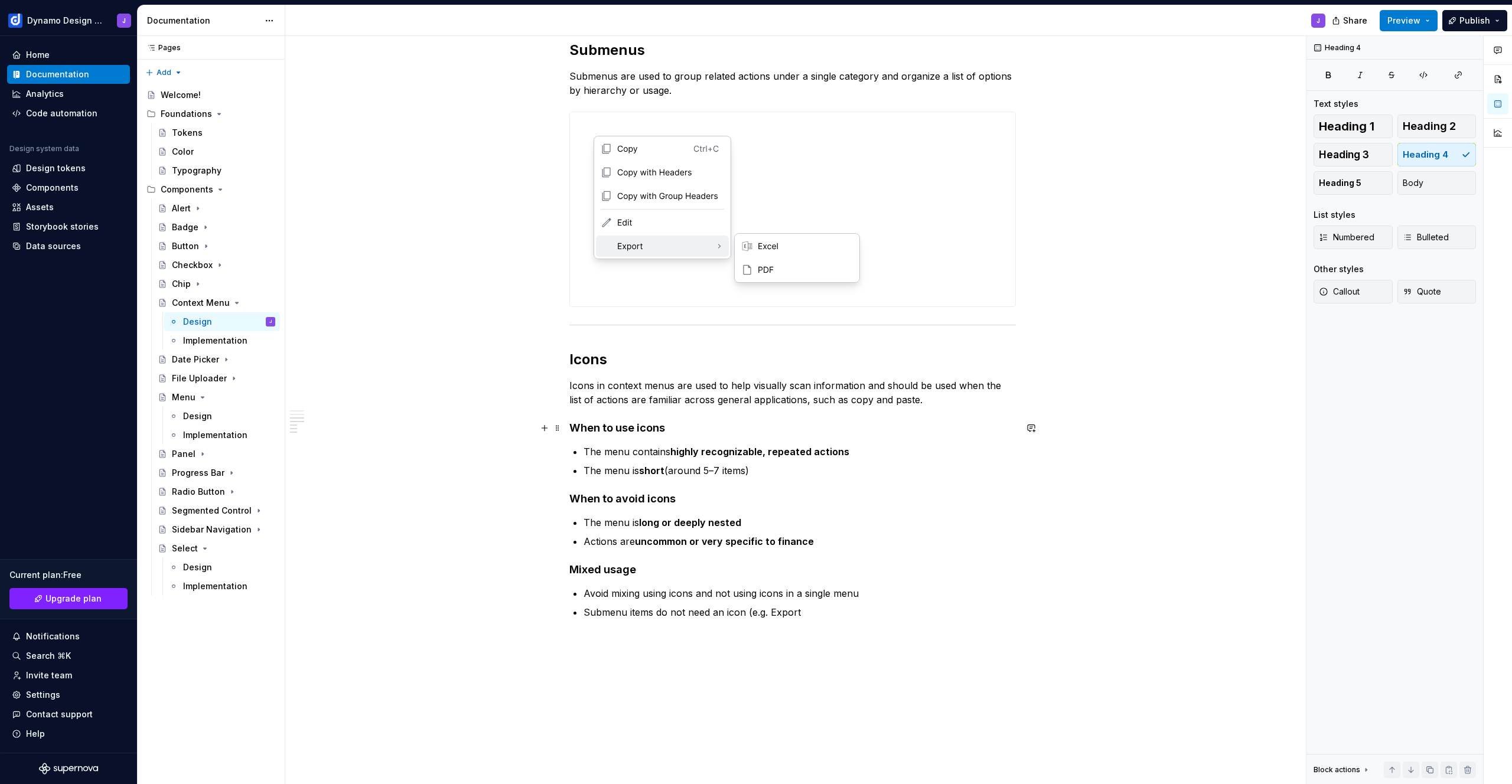
click at [677, 429] on h4 "When to use icons" at bounding box center [793, 428] width 447 height 14
click at [606, 404] on span "Heading 4" at bounding box center [617, 406] width 36 height 9
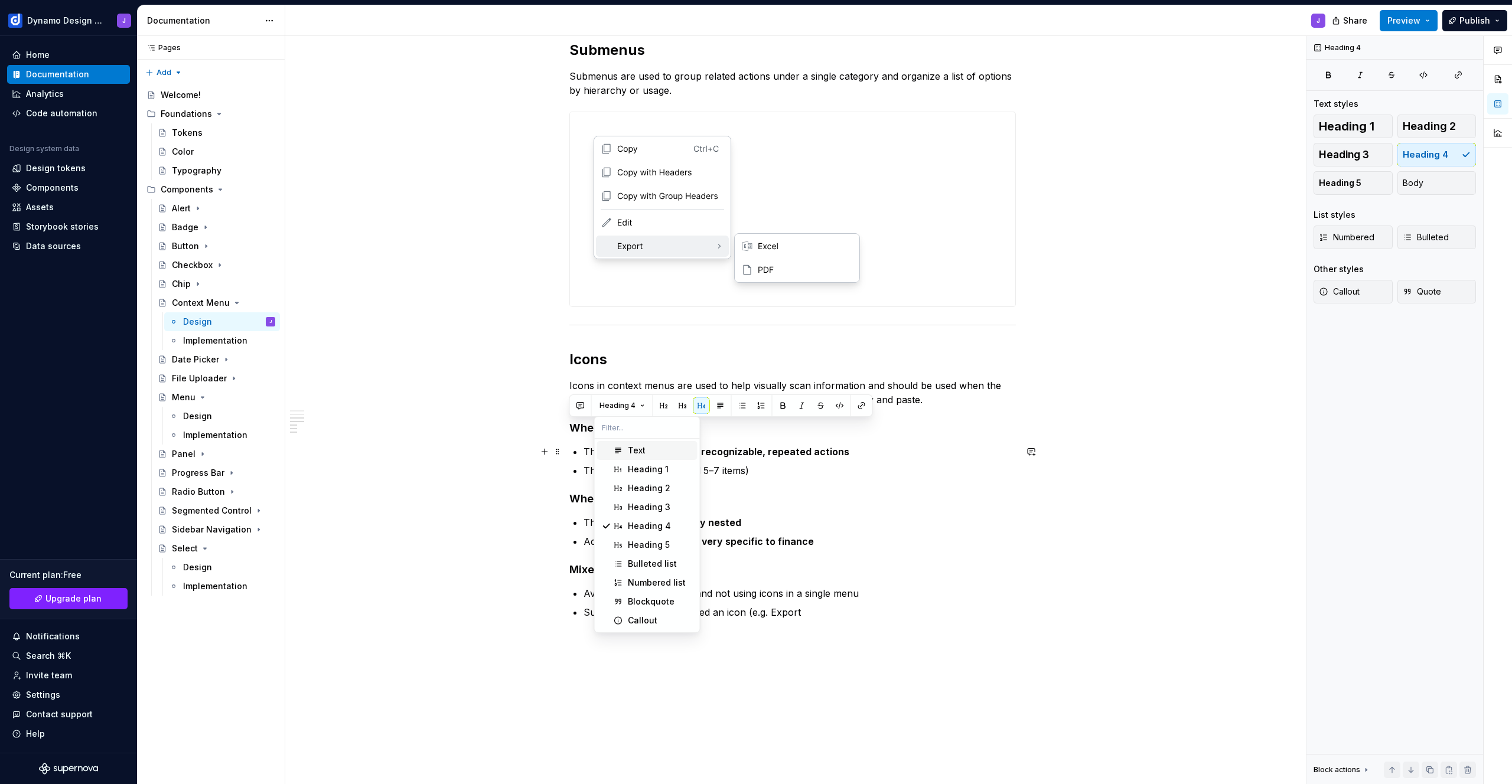
click at [630, 450] on div "Text" at bounding box center [637, 450] width 18 height 11
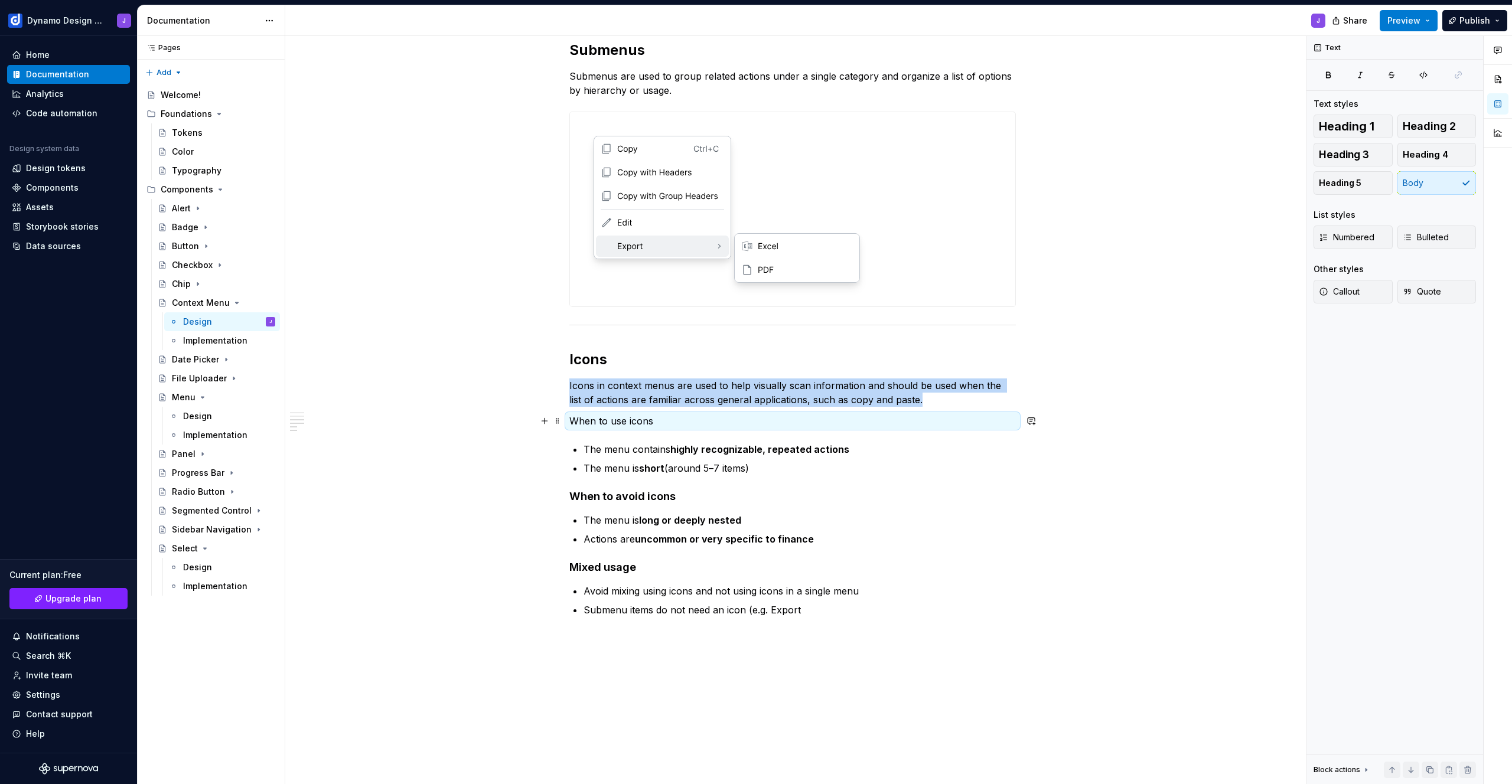
click at [652, 422] on p "When to use icons" at bounding box center [793, 421] width 447 height 14
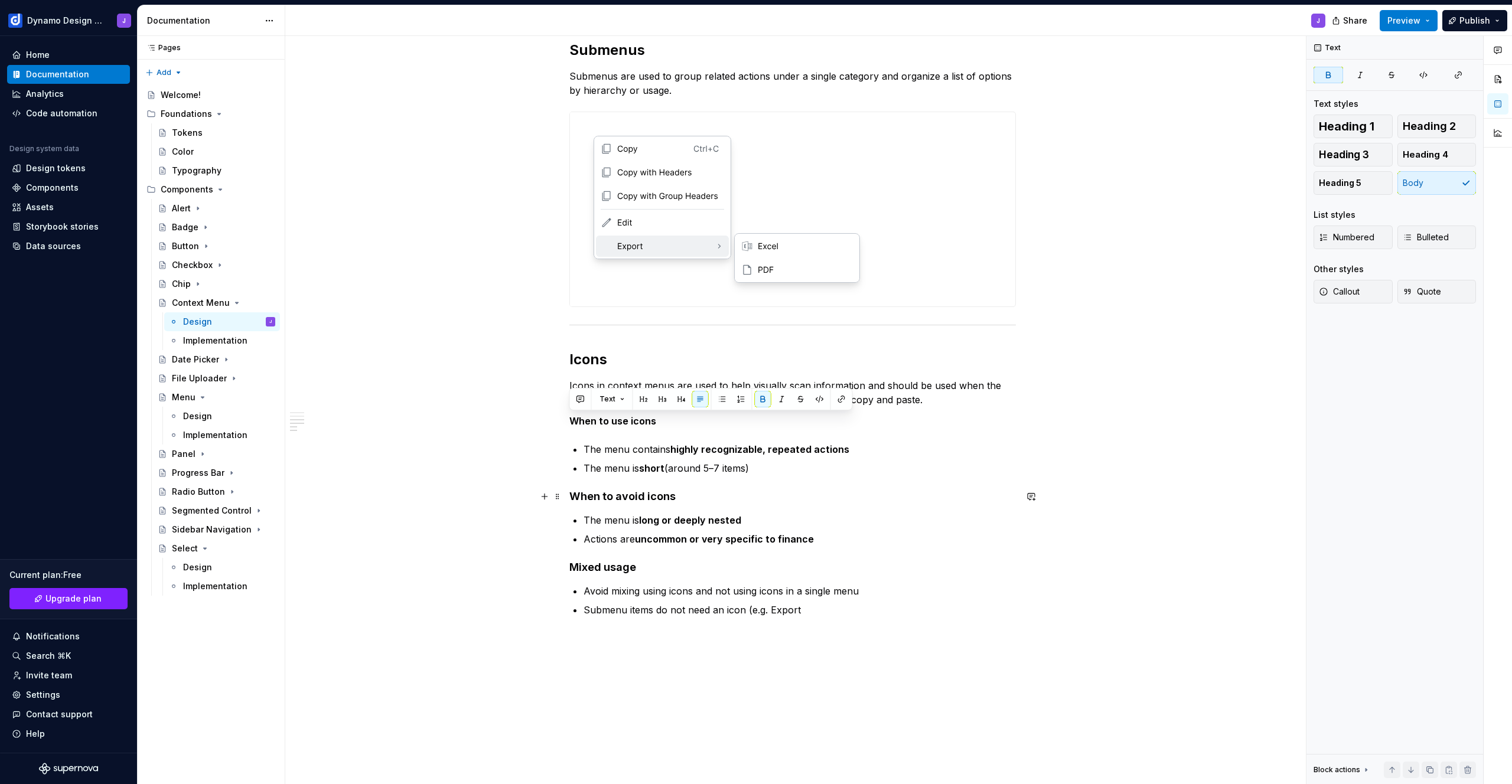
click at [683, 499] on h4 "When to avoid icons" at bounding box center [793, 497] width 447 height 14
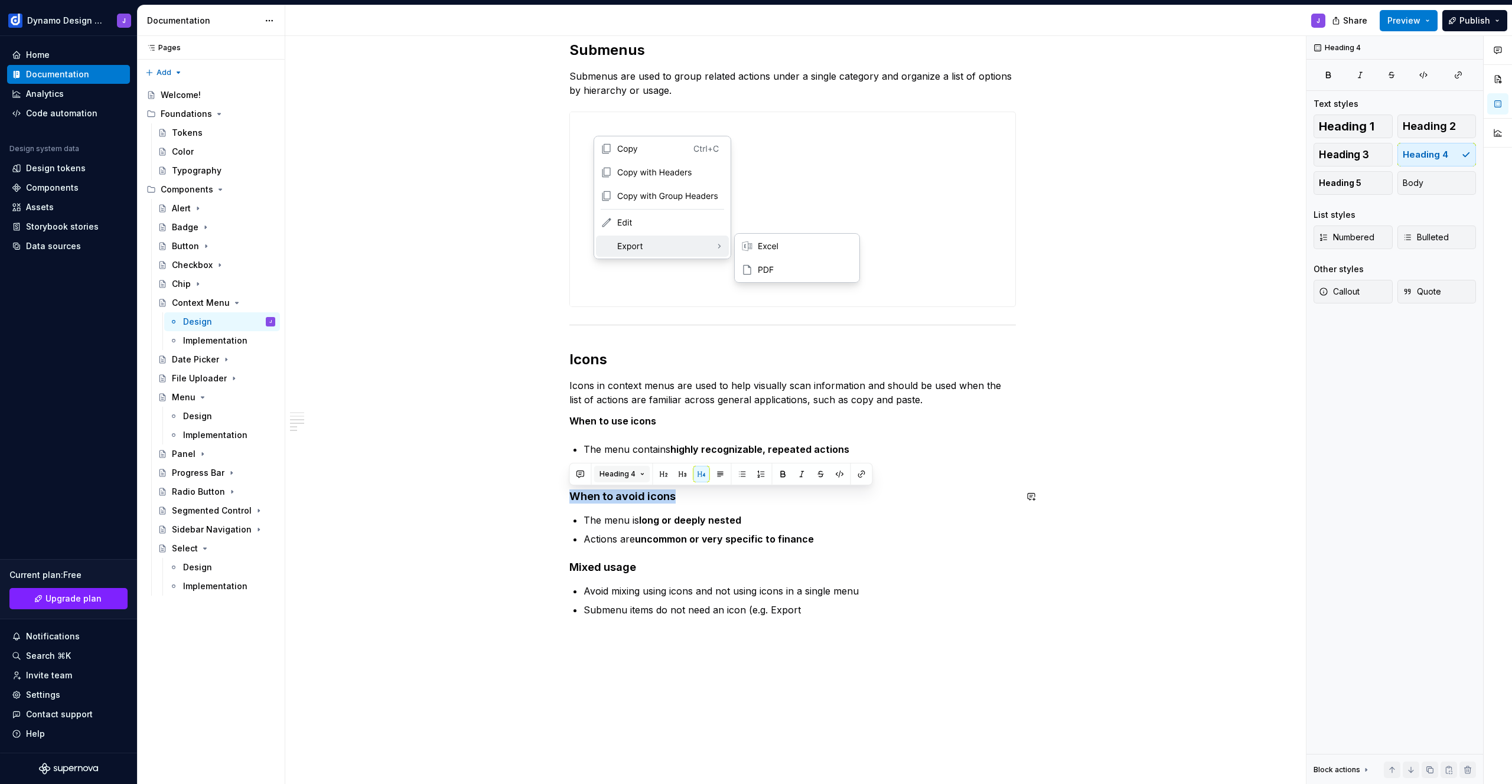
click at [635, 472] on button "Heading 4" at bounding box center [622, 474] width 56 height 16
click at [633, 522] on div "Text" at bounding box center [637, 518] width 18 height 11
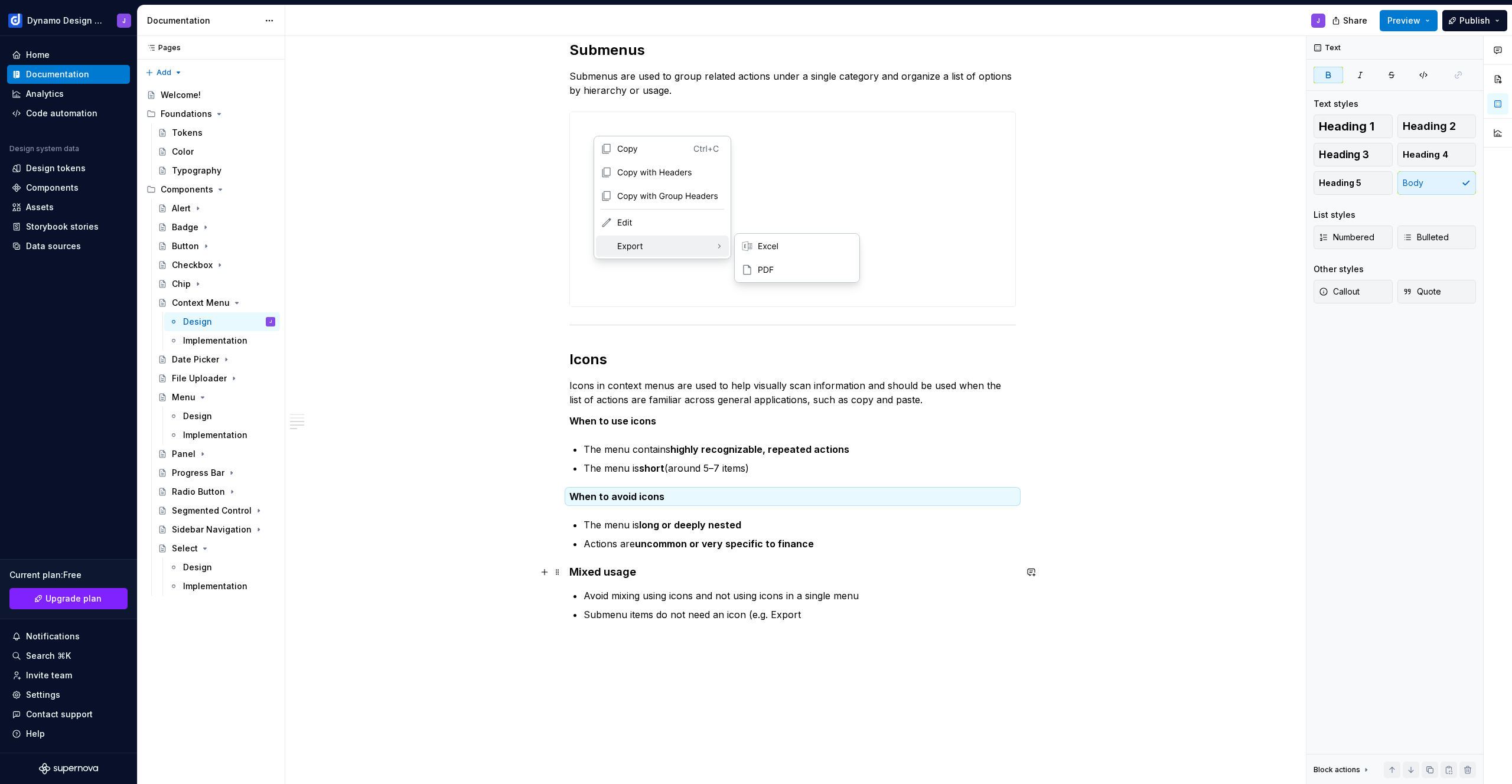
click at [686, 572] on h4 "Mixed usage" at bounding box center [793, 572] width 447 height 14
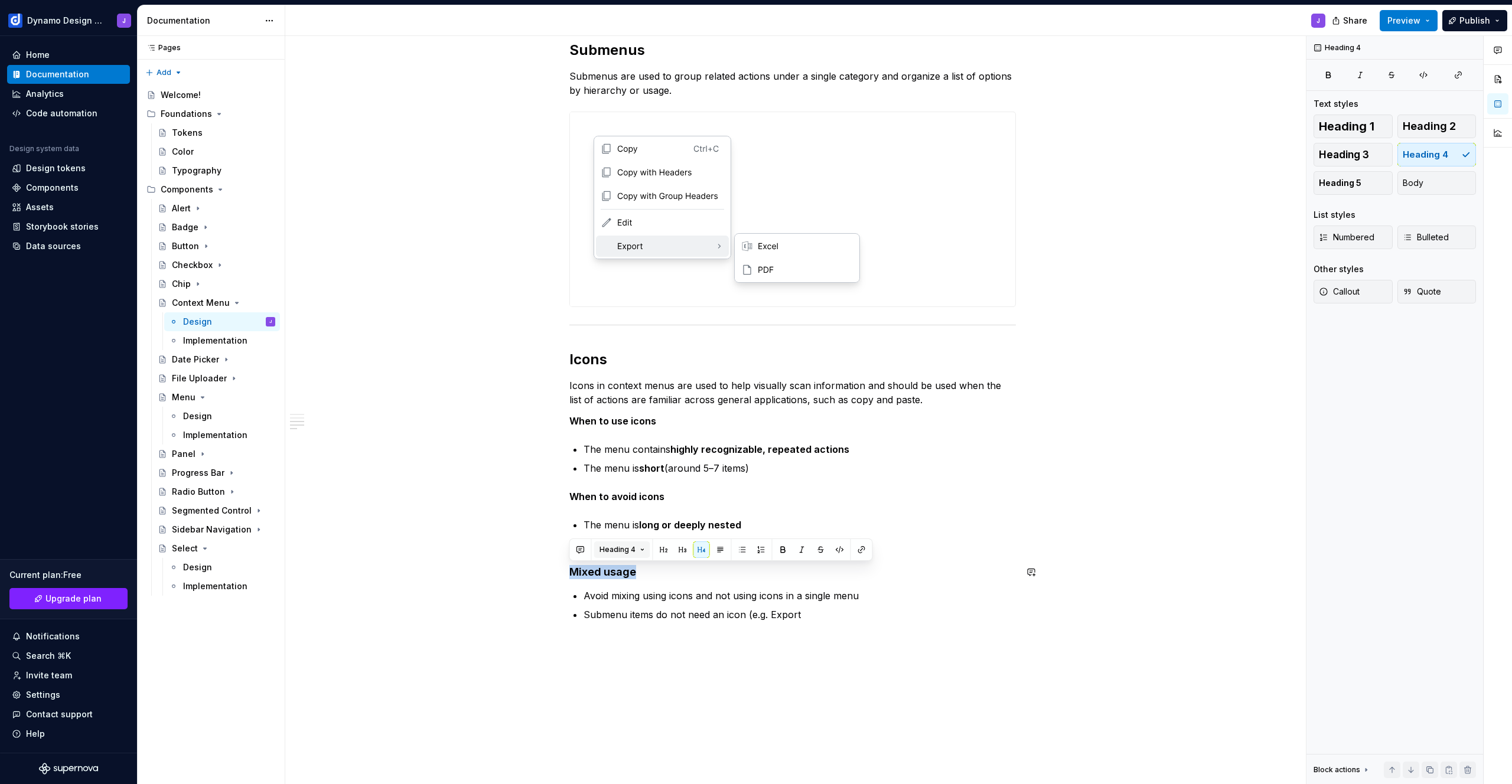
click at [625, 550] on span "Heading 4" at bounding box center [617, 550] width 36 height 9
click at [638, 596] on div "Text" at bounding box center [637, 594] width 18 height 11
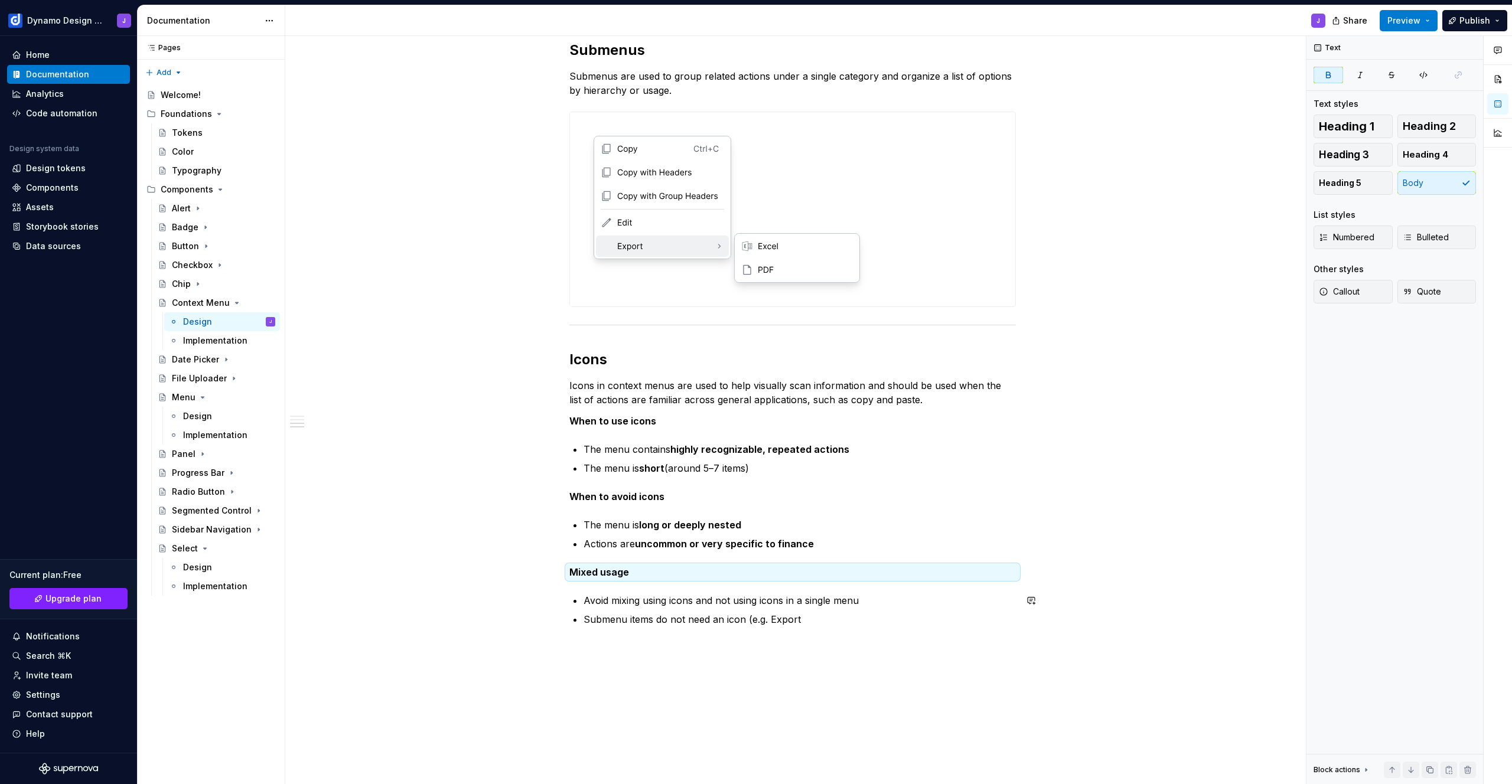
click at [705, 631] on div "**********" at bounding box center [793, 45] width 447 height 1192
click at [571, 420] on strong "When to use icons" at bounding box center [613, 421] width 87 height 11
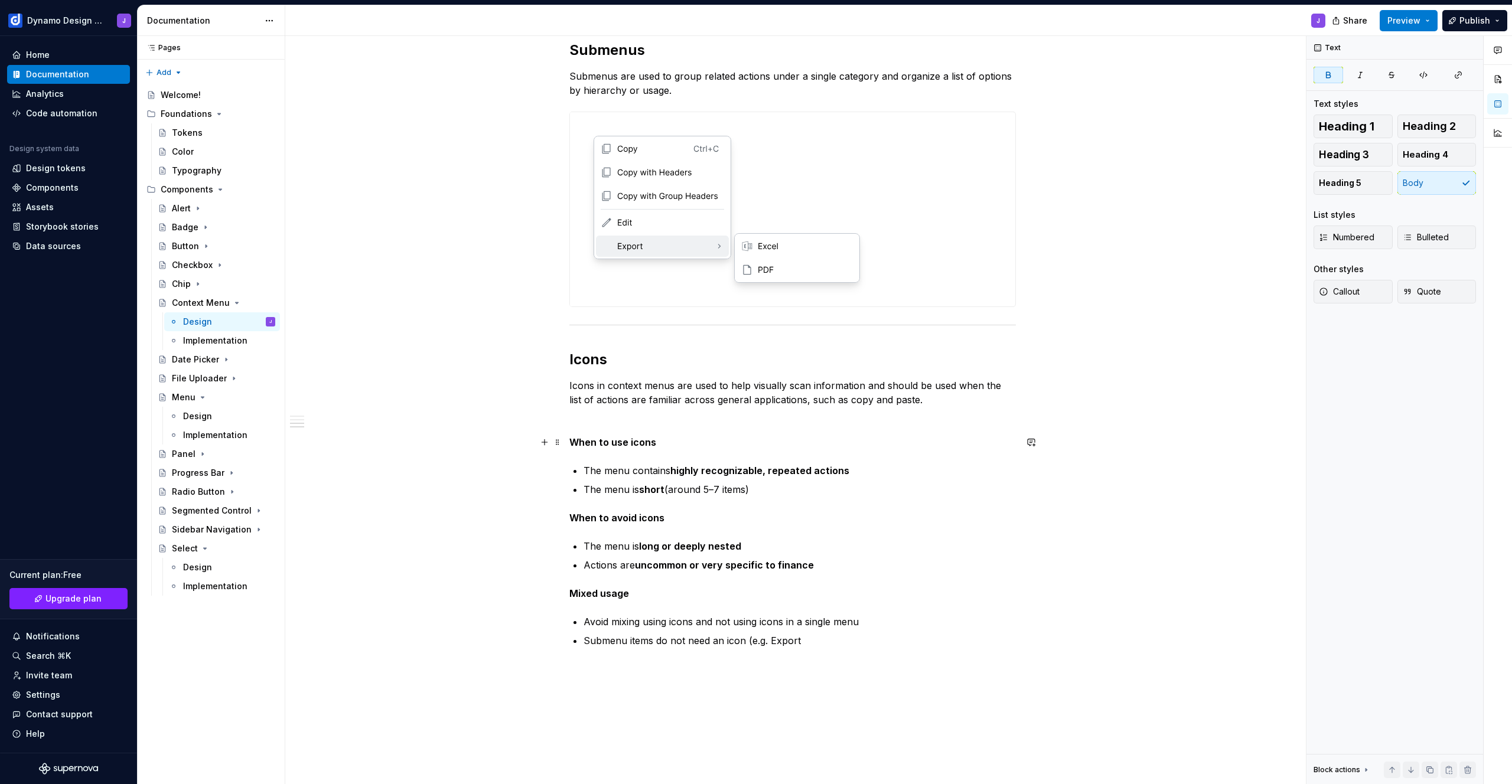
click at [680, 444] on p "When to use icons" at bounding box center [793, 442] width 447 height 14
click at [877, 578] on div "**********" at bounding box center [793, 48] width 447 height 1199
click at [650, 620] on p "Avoid mixing using icons and not using icons in a single menu" at bounding box center [799, 622] width 432 height 14
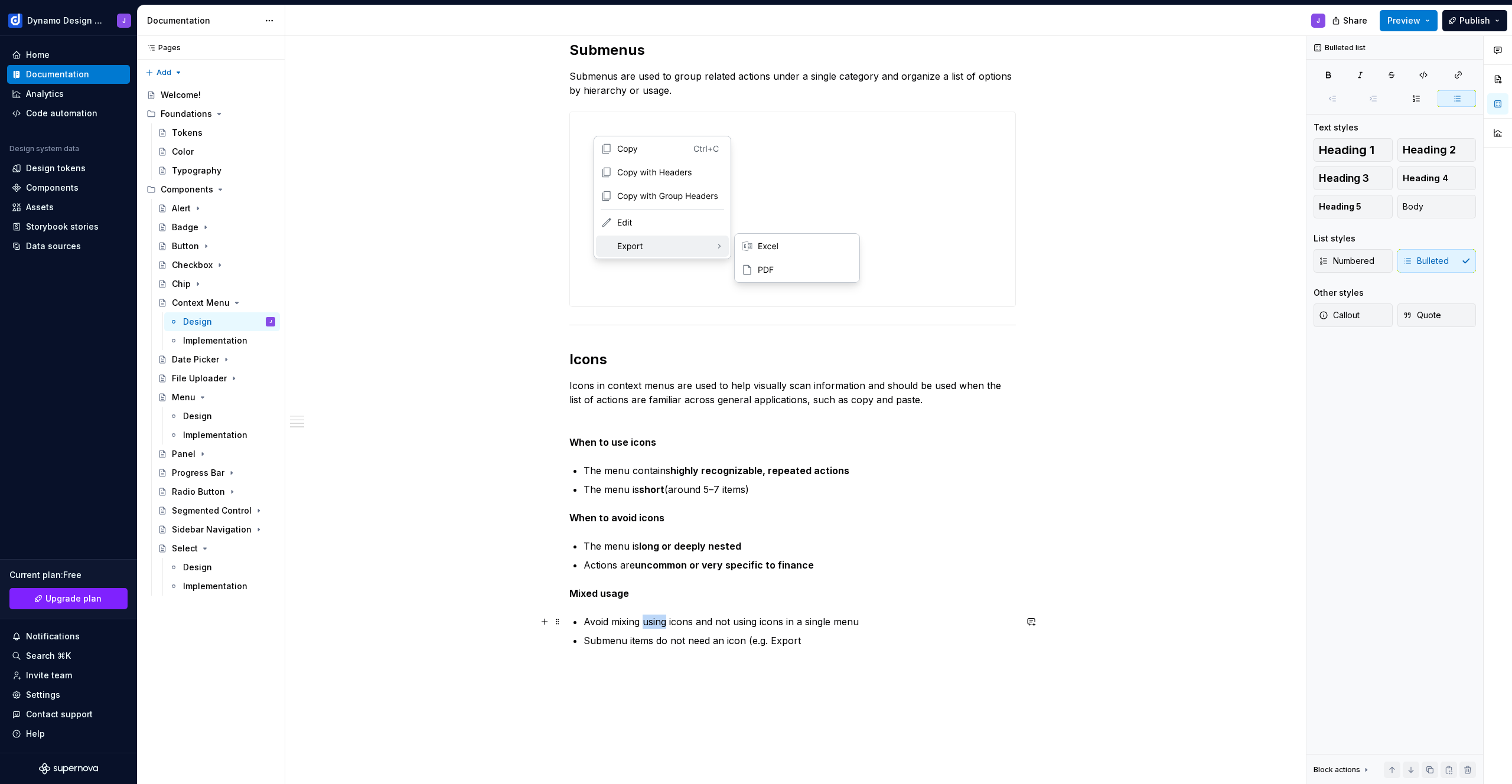
click at [650, 620] on p "Avoid mixing using icons and not using icons in a single menu" at bounding box center [799, 622] width 432 height 14
drag, startPoint x: 717, startPoint y: 621, endPoint x: 805, endPoint y: 624, distance: 88.1
click at [805, 624] on p "Avoid mixing the use of icons and not using icons in a single menu" at bounding box center [799, 622] width 432 height 14
click at [870, 623] on p "Avoid mixing using icons and not using icons in a single menu" at bounding box center [799, 622] width 432 height 14
click at [870, 649] on div "**********" at bounding box center [793, 55] width 447 height 1214
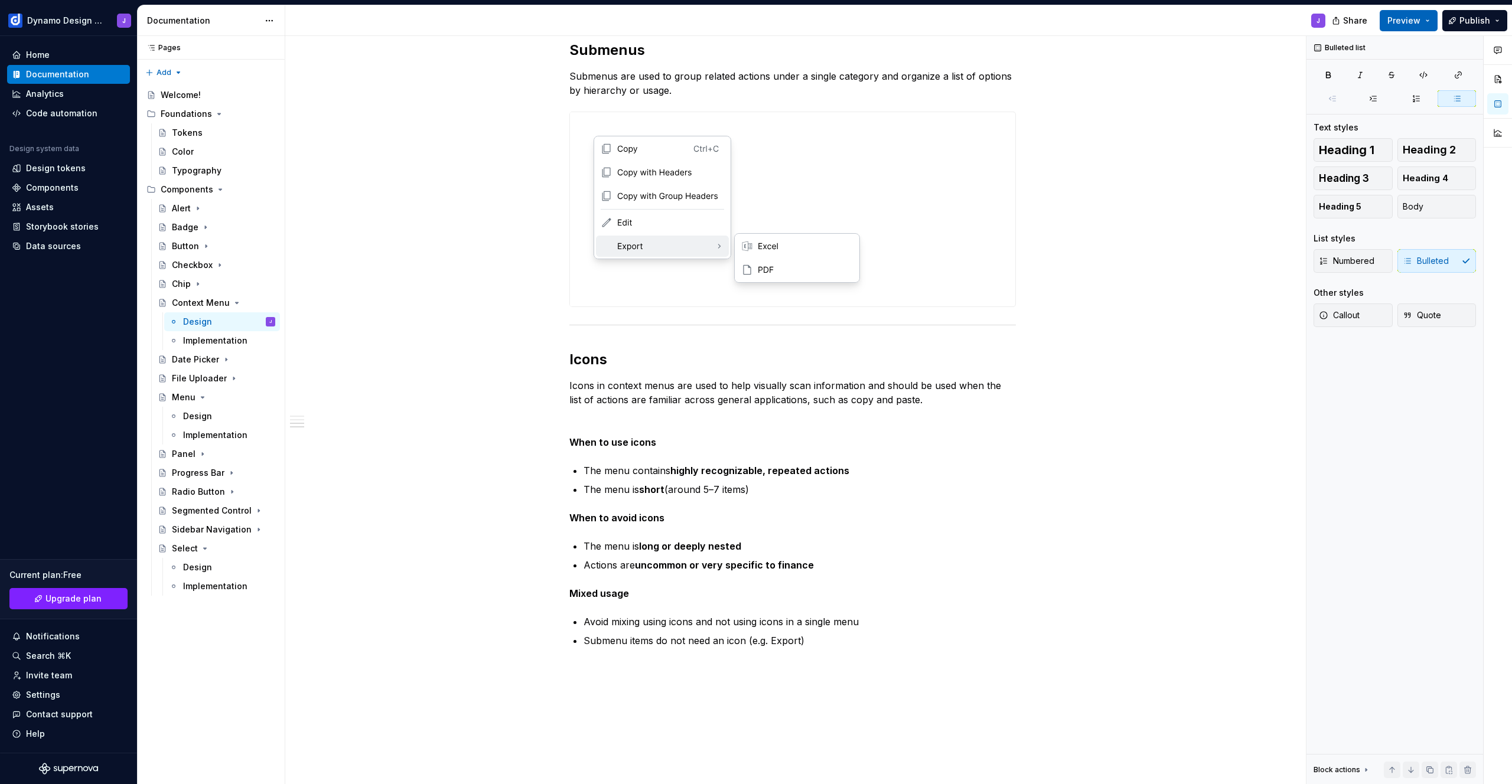
click at [1427, 18] on button "Preview" at bounding box center [1409, 20] width 58 height 21
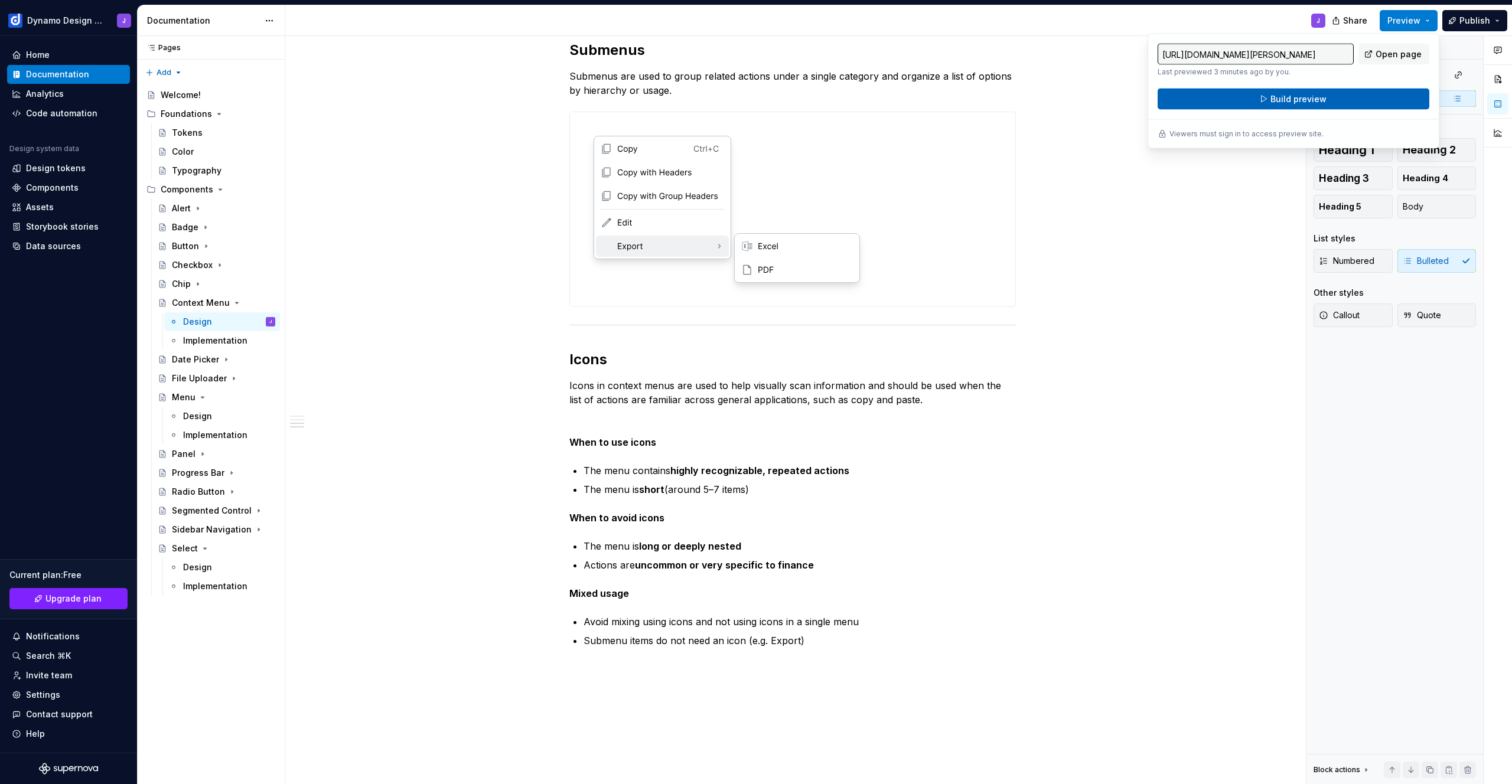
click at [1343, 99] on button "Build preview" at bounding box center [1293, 99] width 271 height 21
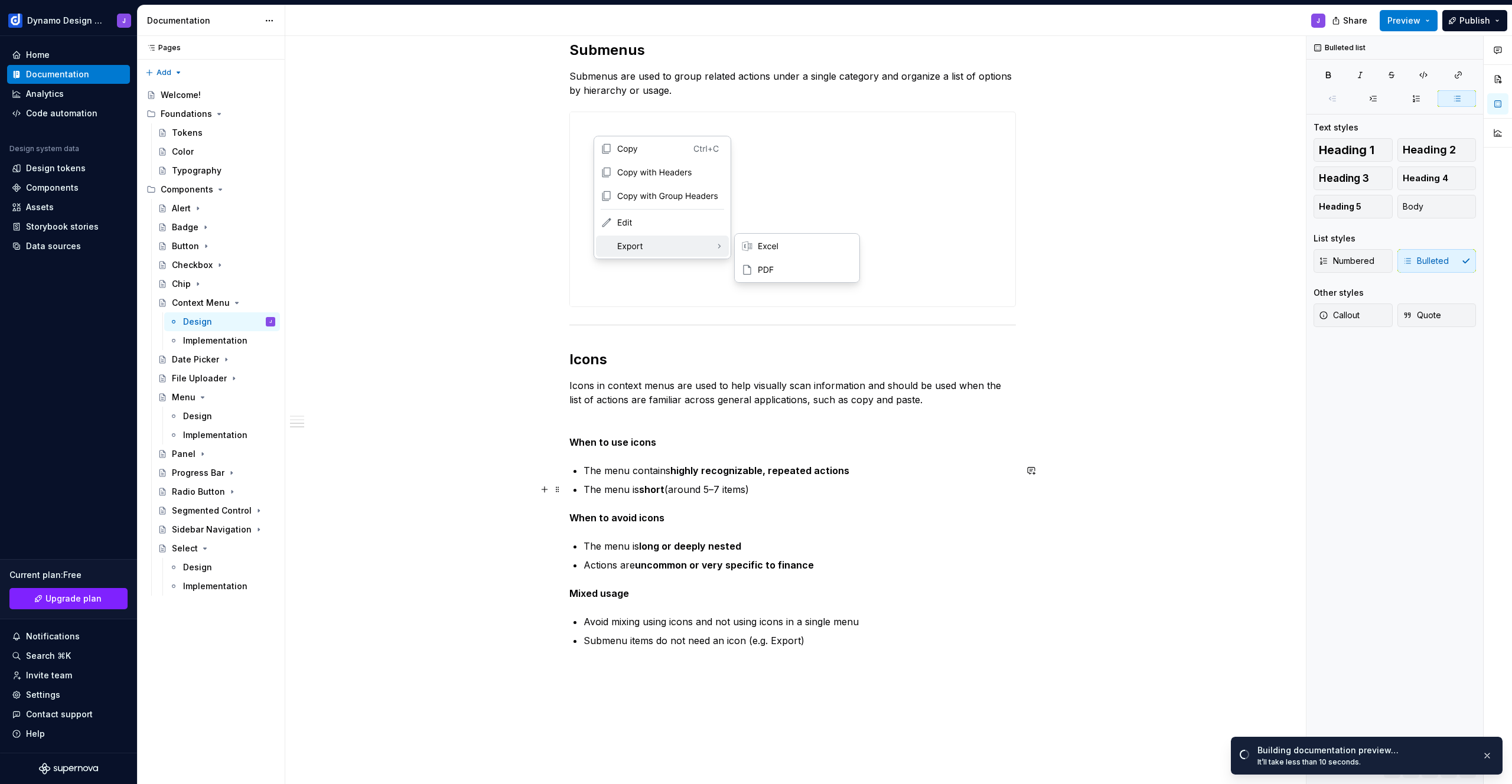
click at [1130, 480] on div "**********" at bounding box center [793, 158] width 1015 height 1477
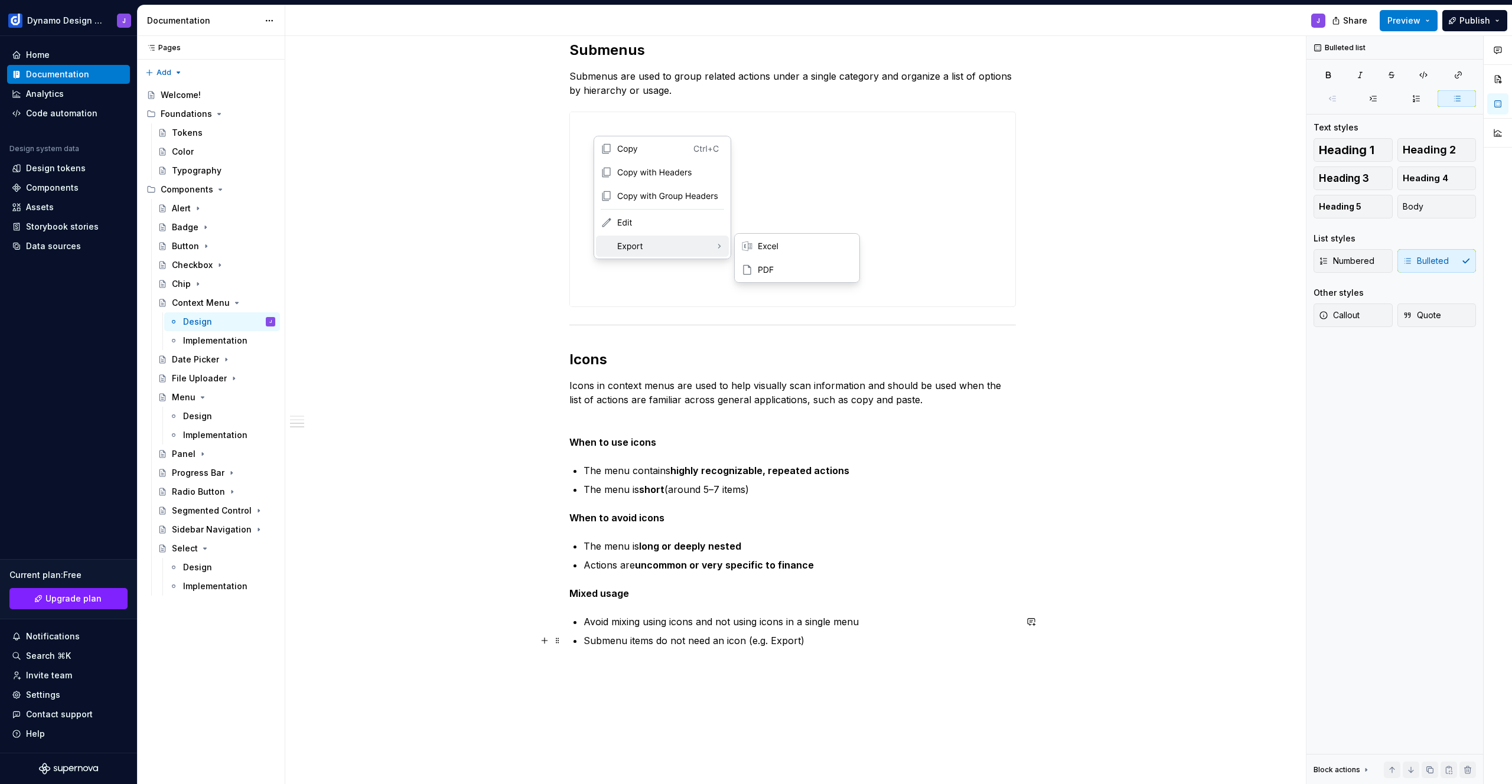
click at [633, 645] on p "Submenu items do not need an icon (e.g. Export)" at bounding box center [799, 640] width 432 height 14
click at [826, 639] on p "Submenu group titles do not need an icon (e.g. Export)" at bounding box center [799, 640] width 432 height 14
click at [1400, 24] on span "Preview" at bounding box center [1404, 20] width 33 height 11
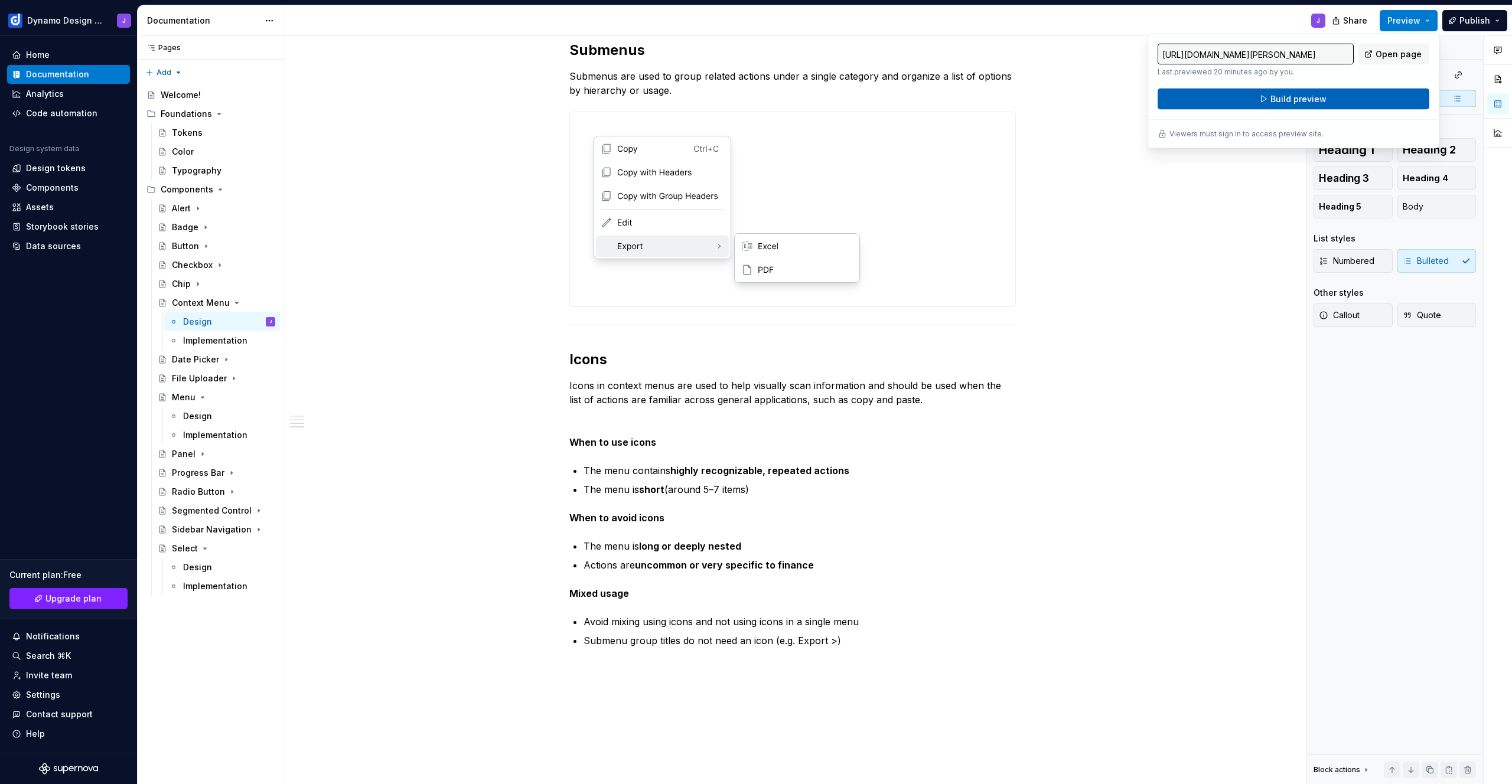
click at [1342, 92] on button "Build preview" at bounding box center [1293, 99] width 271 height 21
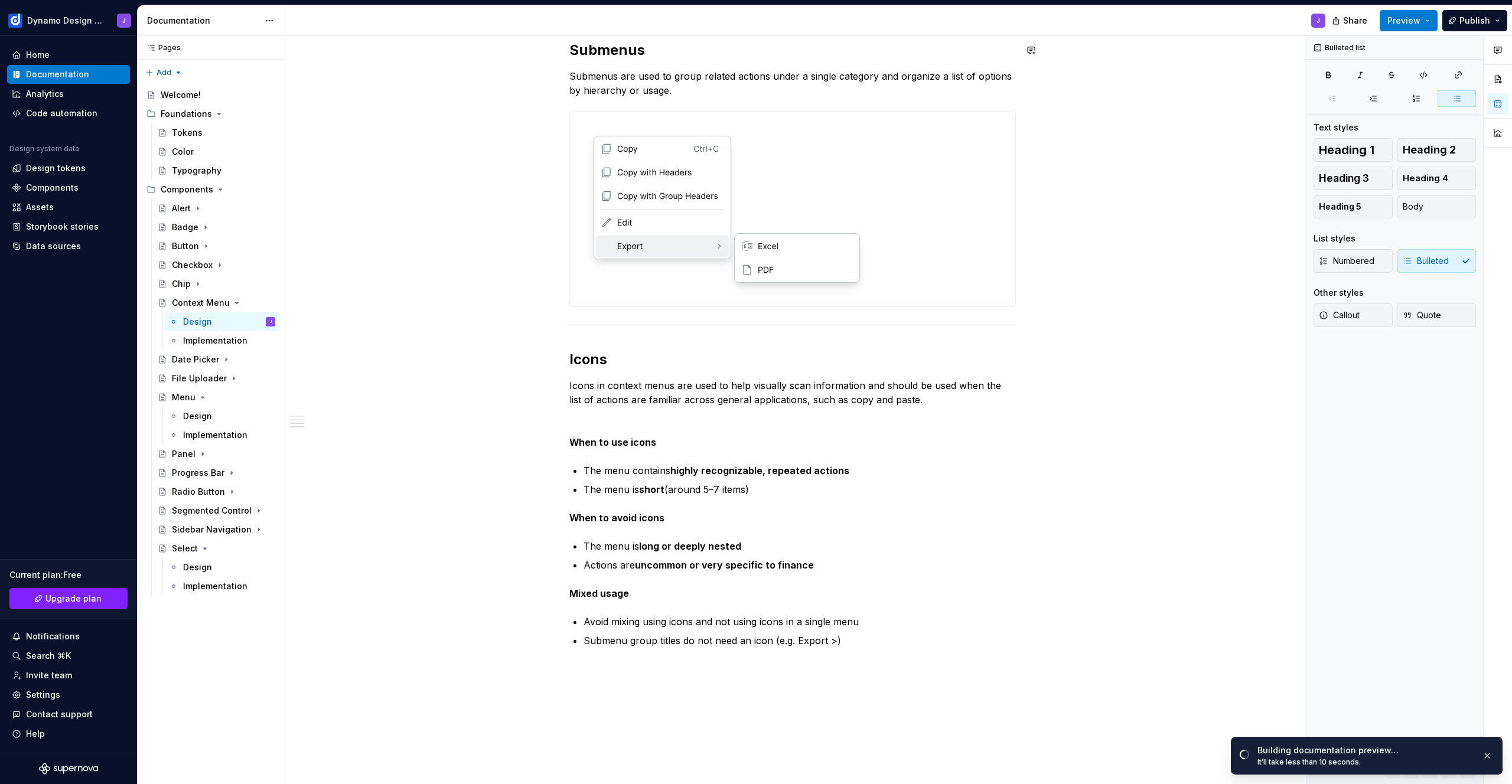
type textarea "*"
